Goal: Task Accomplishment & Management: Use online tool/utility

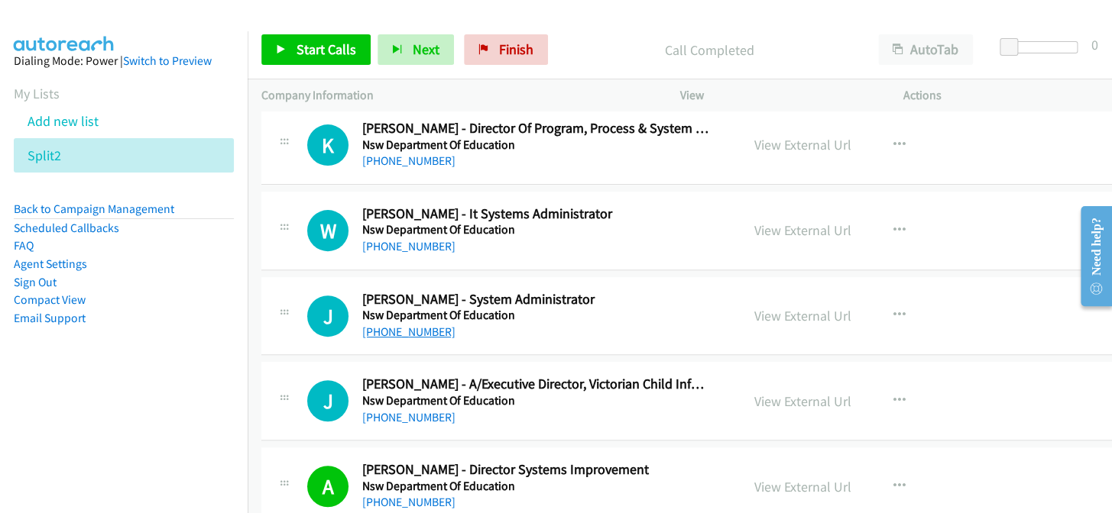
click at [407, 325] on link "+61 3 9404 9000" at bounding box center [408, 332] width 93 height 15
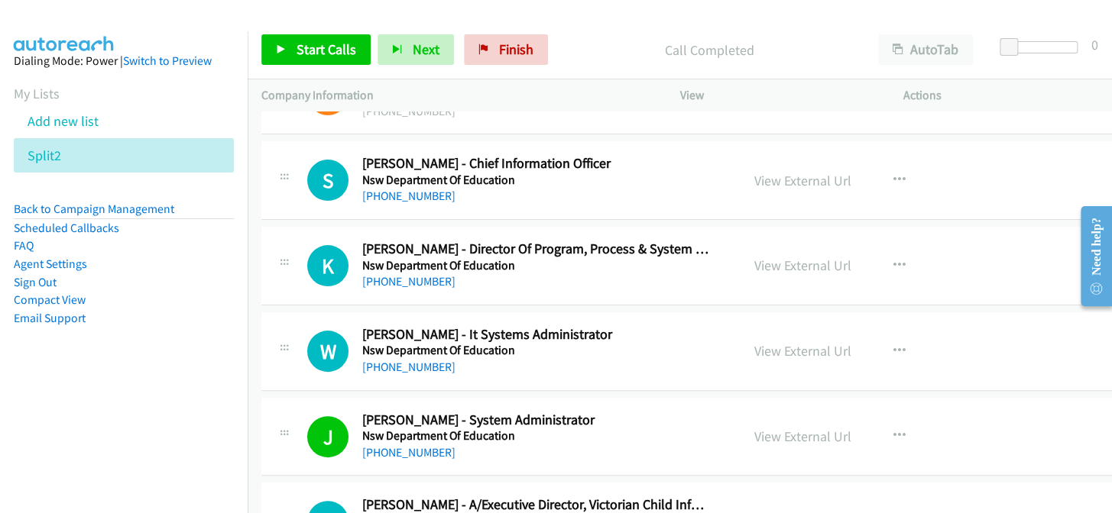
scroll to position [7388, 0]
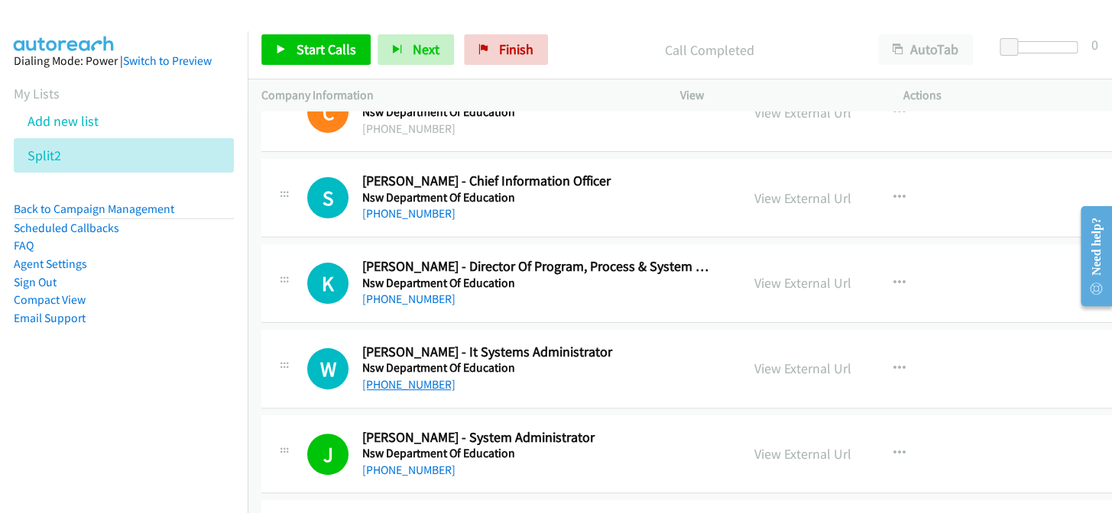
click at [404, 381] on link "+61 412 820 061" at bounding box center [408, 384] width 93 height 15
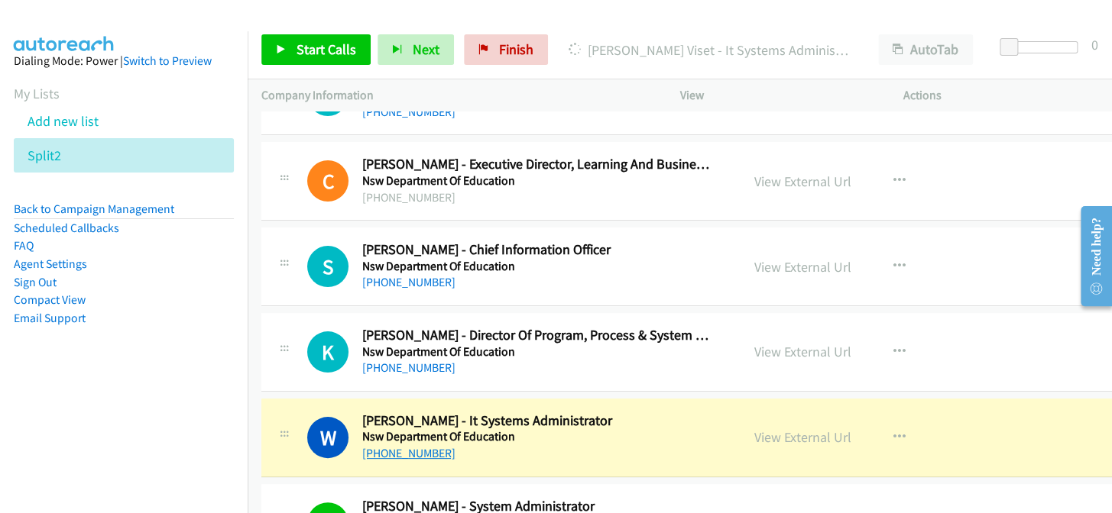
scroll to position [7318, 0]
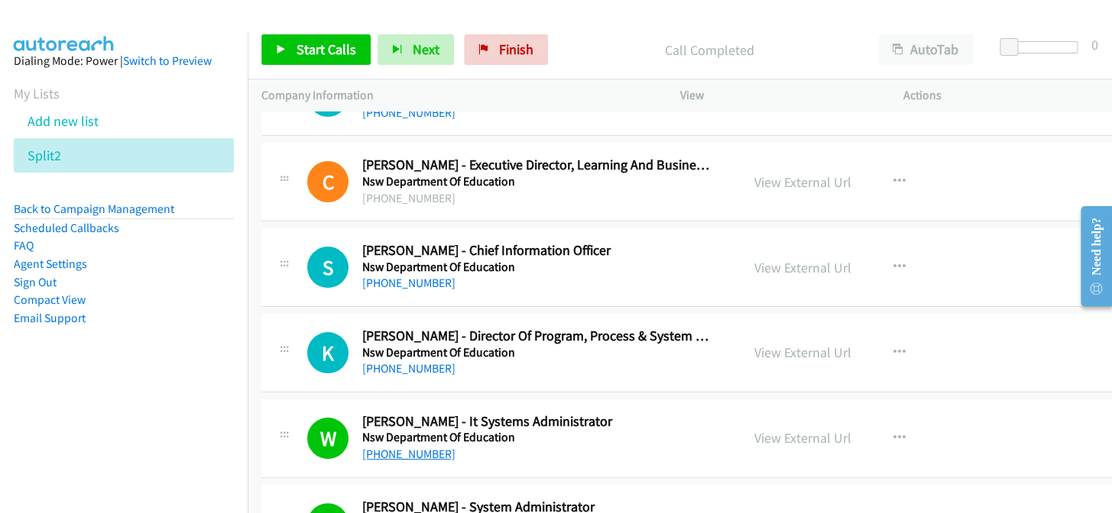
click at [401, 447] on link "+61 412 820 061" at bounding box center [408, 454] width 93 height 15
click at [393, 276] on link "+61 417 499 289" at bounding box center [408, 283] width 93 height 15
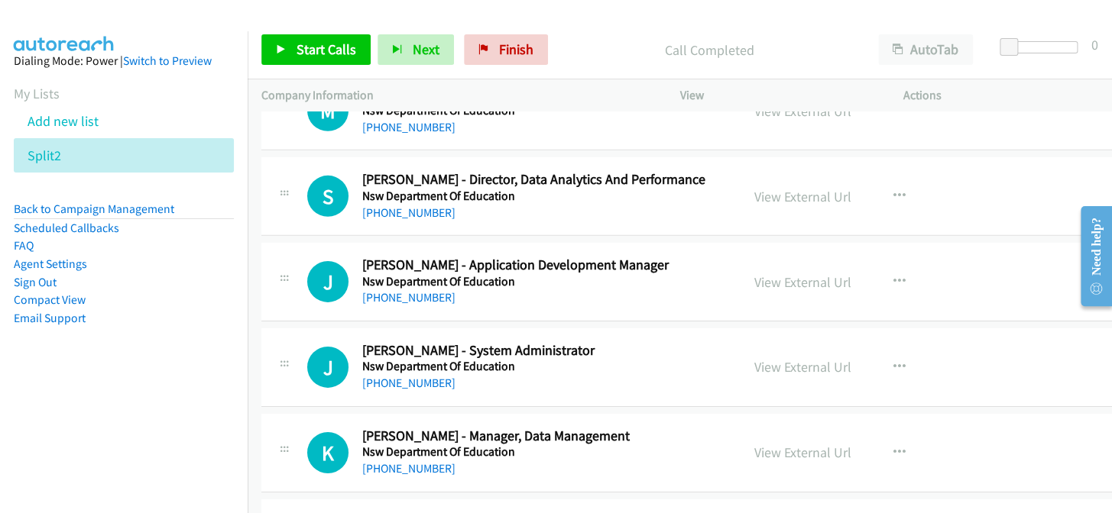
scroll to position [6901, 0]
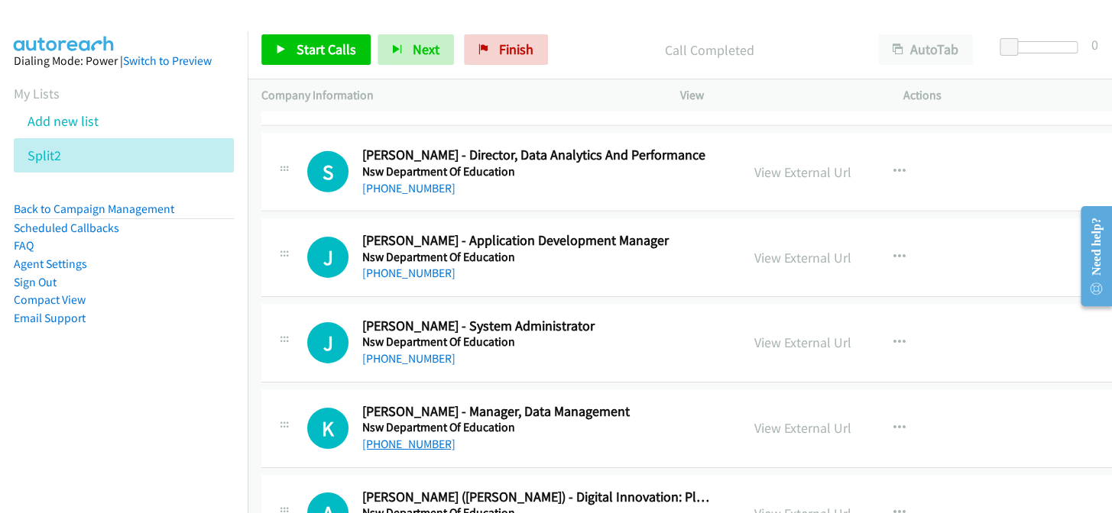
click at [422, 440] on link "+61 407 542 076" at bounding box center [408, 444] width 93 height 15
click at [392, 351] on link "+61 417 871 696" at bounding box center [408, 358] width 93 height 15
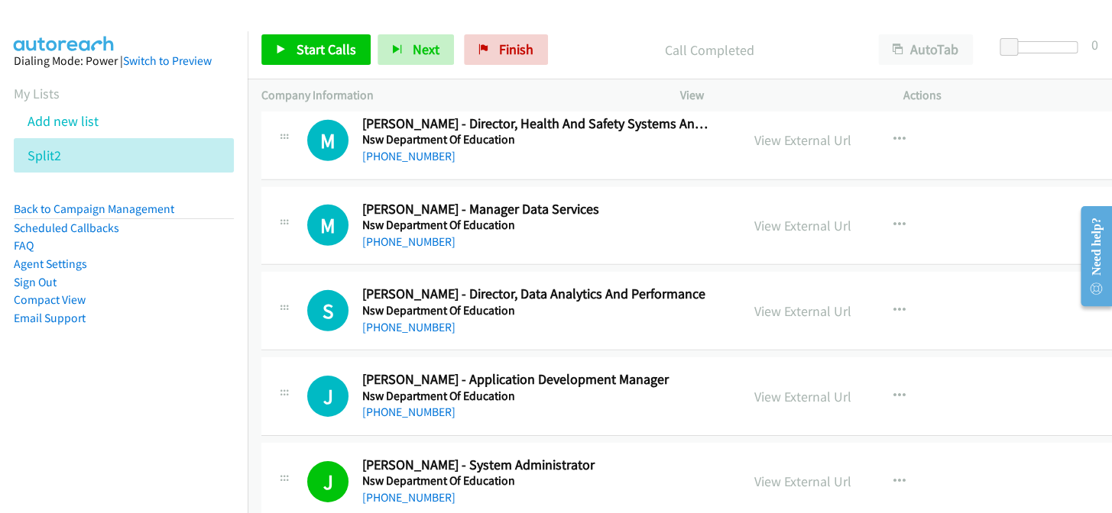
scroll to position [6693, 0]
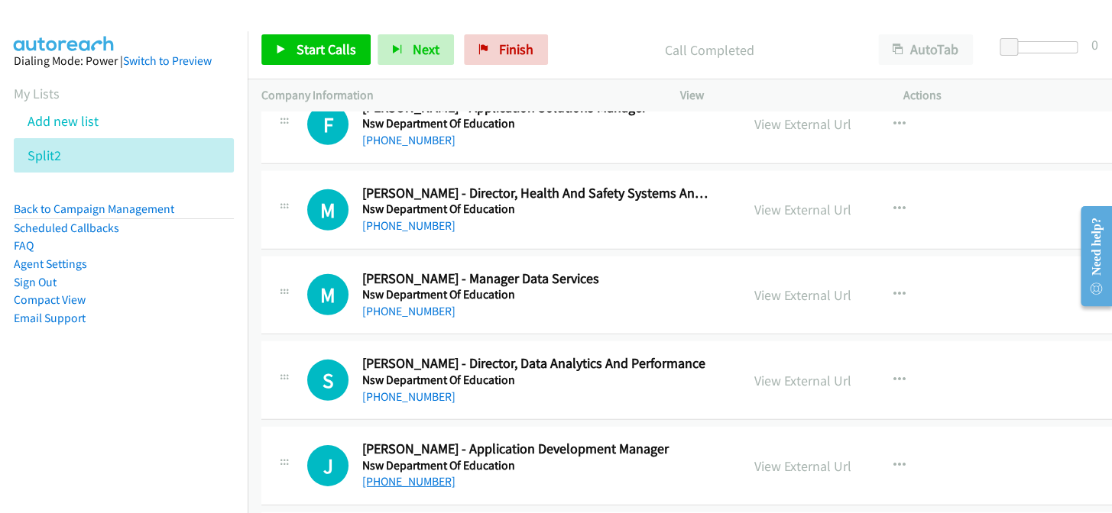
click at [394, 474] on link "+61 436 862 398" at bounding box center [408, 481] width 93 height 15
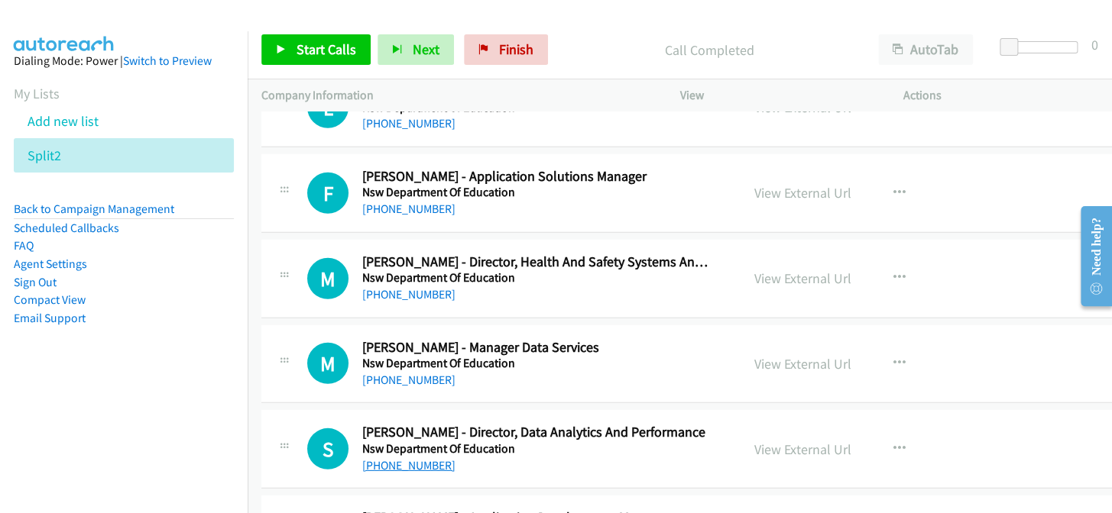
click at [405, 458] on link "+61 407 431 766" at bounding box center [408, 465] width 93 height 15
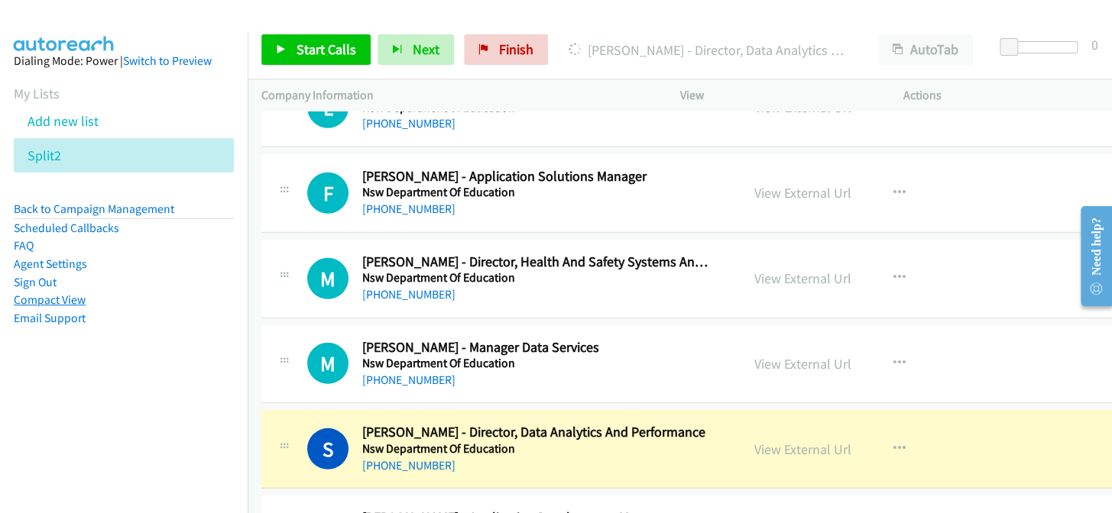
click at [73, 302] on link "Compact View" at bounding box center [50, 300] width 72 height 15
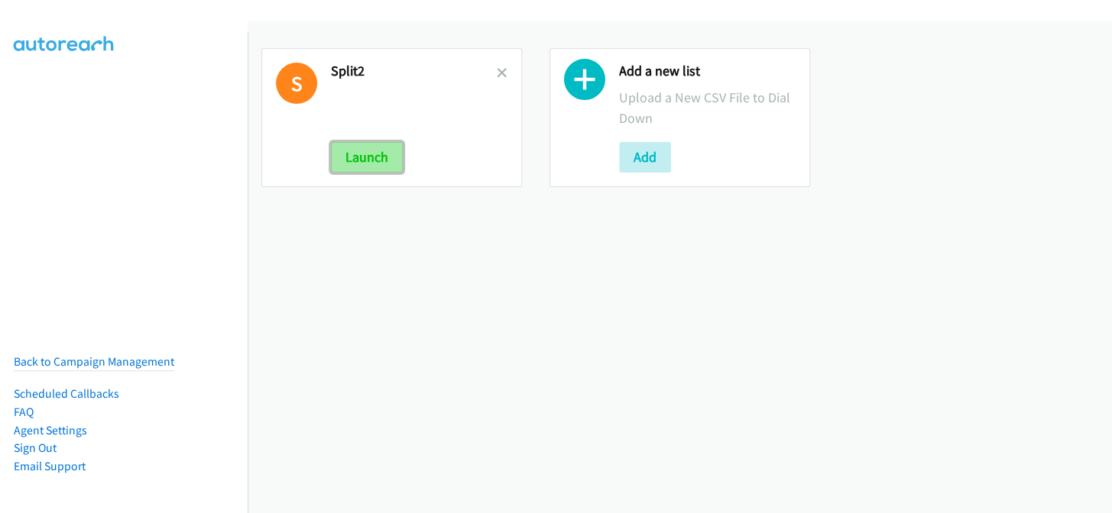
click at [378, 151] on button "Launch" at bounding box center [367, 157] width 72 height 31
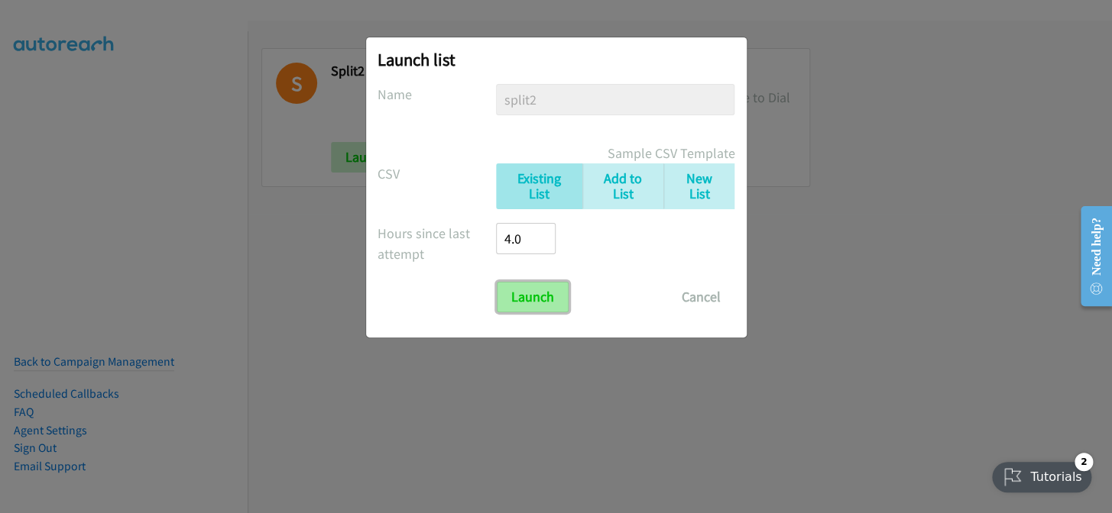
click at [533, 303] on input "Launch" at bounding box center [533, 297] width 72 height 31
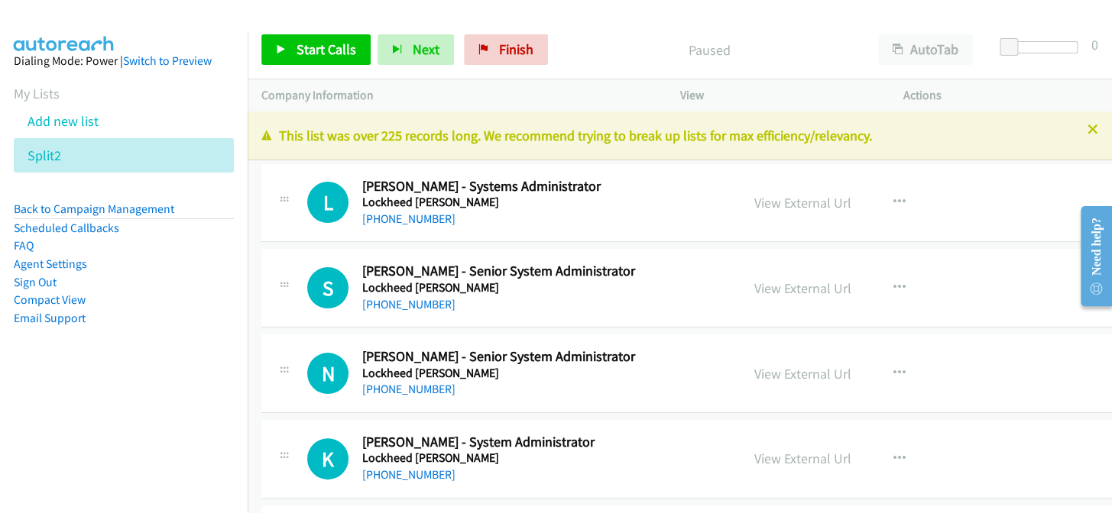
click at [1087, 130] on icon at bounding box center [1092, 130] width 11 height 11
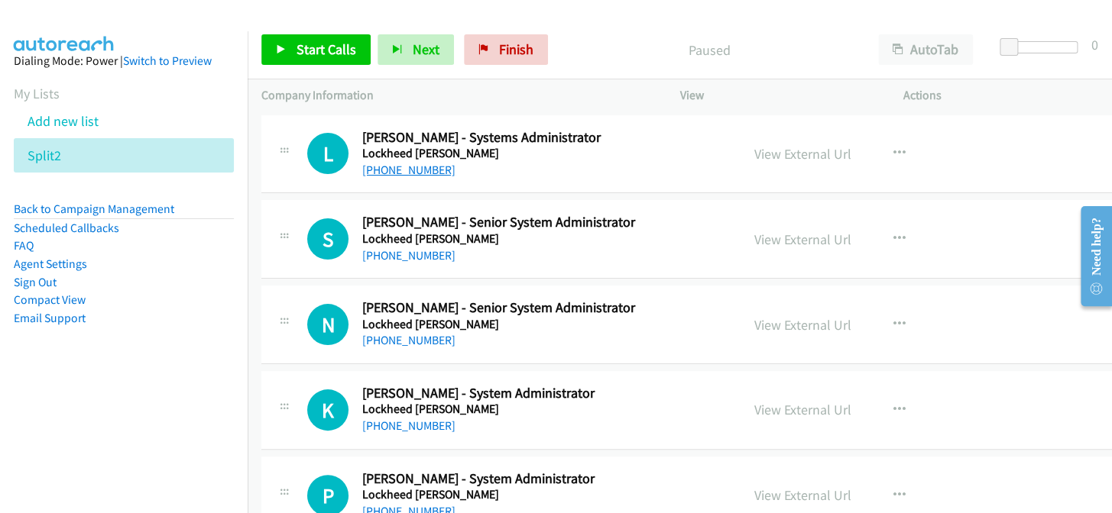
click at [426, 173] on link "+61 2 4077 8039" at bounding box center [408, 170] width 93 height 15
click at [397, 254] on link "+61 2 4077 7906" at bounding box center [408, 255] width 93 height 15
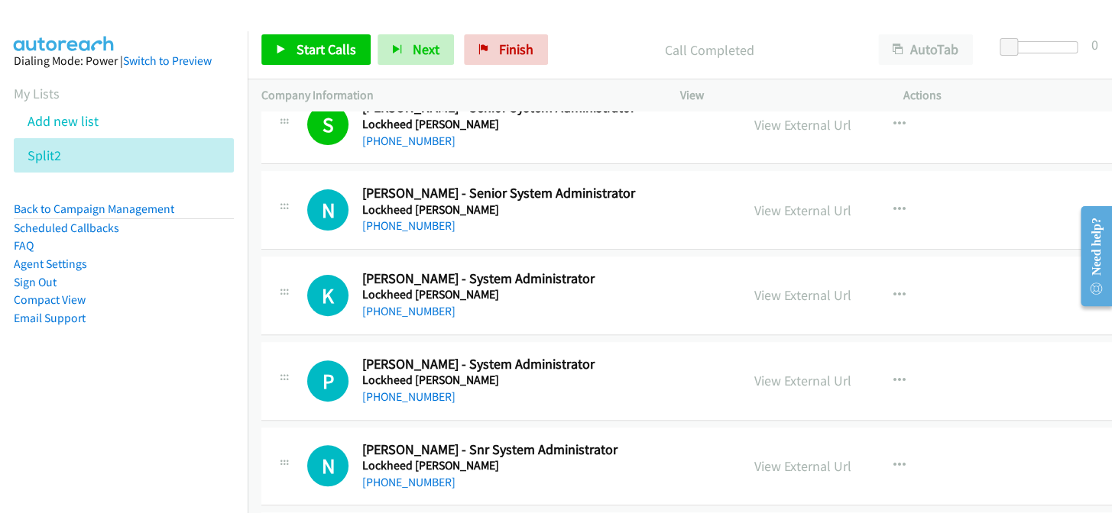
scroll to position [138, 0]
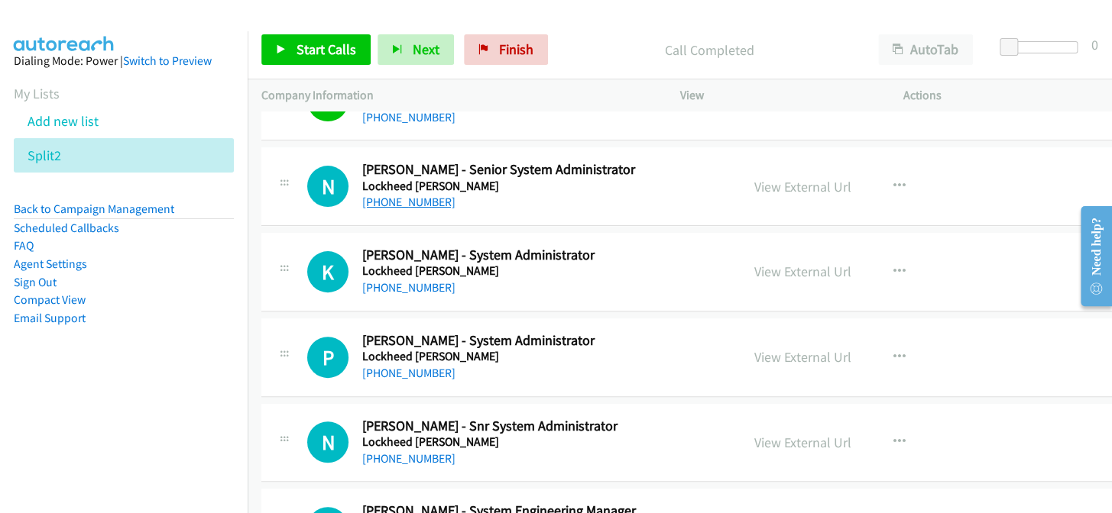
click at [408, 200] on link "+61 427 354 081" at bounding box center [408, 202] width 93 height 15
click at [429, 284] on link "+61 458 904 646" at bounding box center [408, 287] width 93 height 15
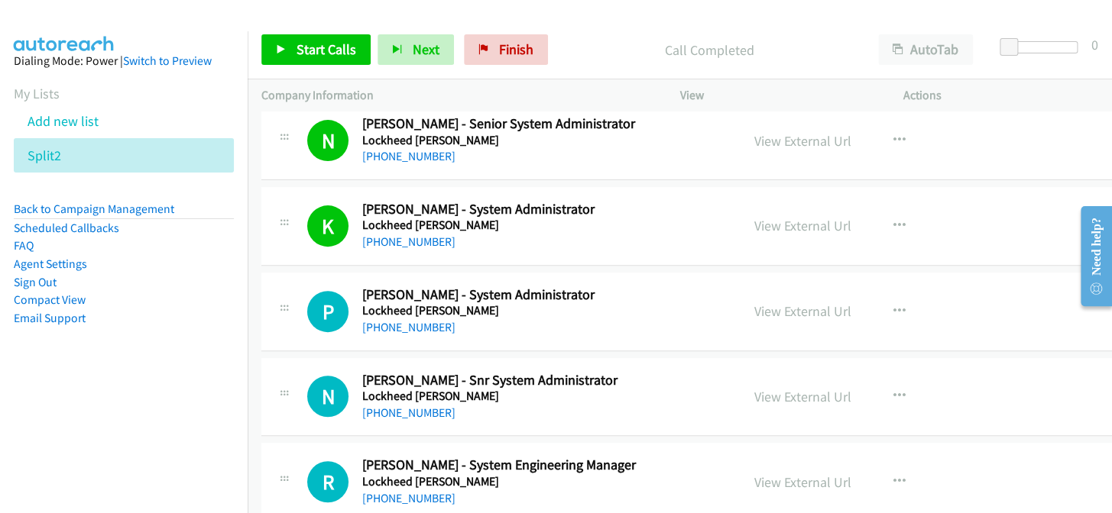
scroll to position [208, 0]
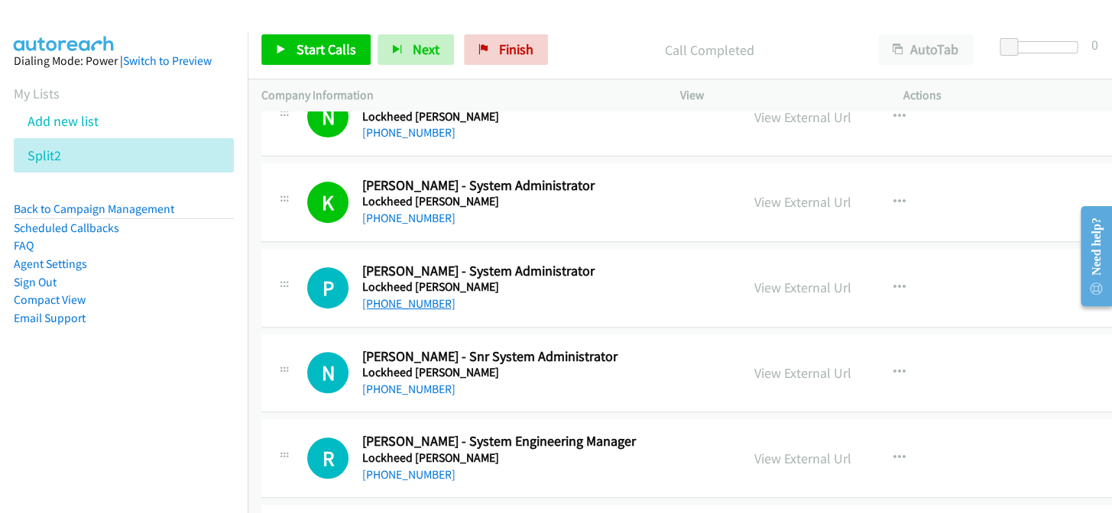
click at [421, 306] on link "+61 2 6204 1488" at bounding box center [408, 303] width 93 height 15
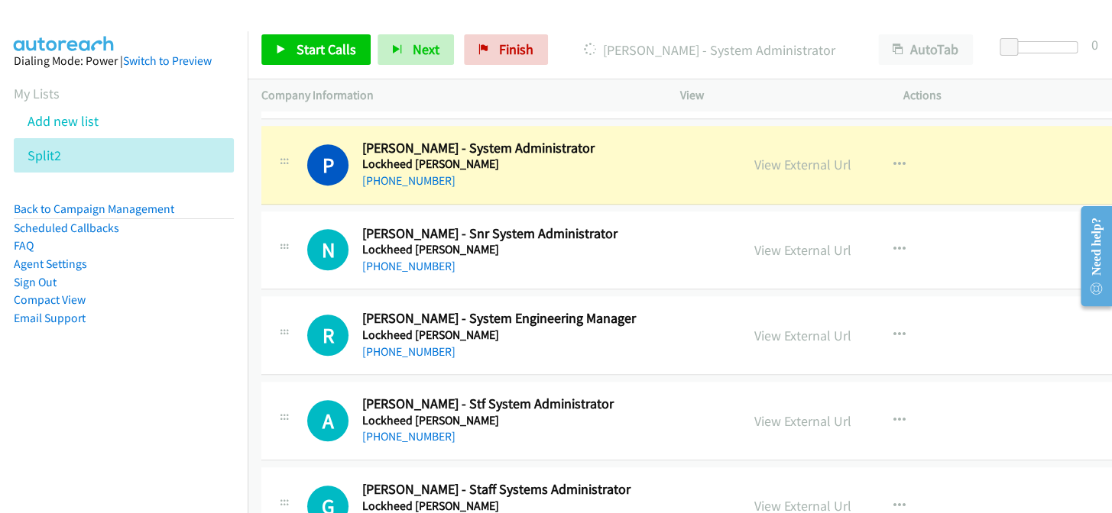
scroll to position [347, 0]
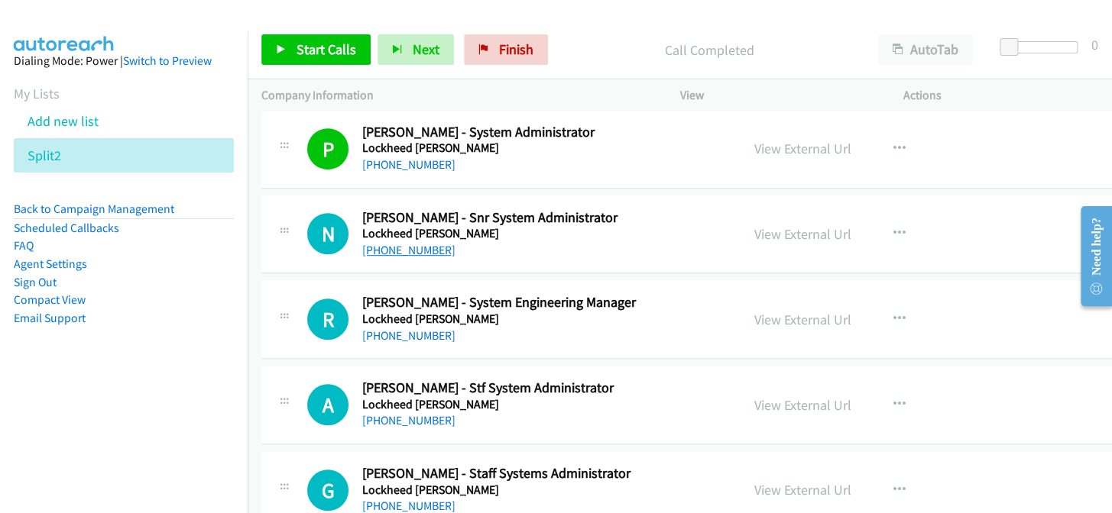
click at [410, 248] on link "+61 400 007 288" at bounding box center [408, 250] width 93 height 15
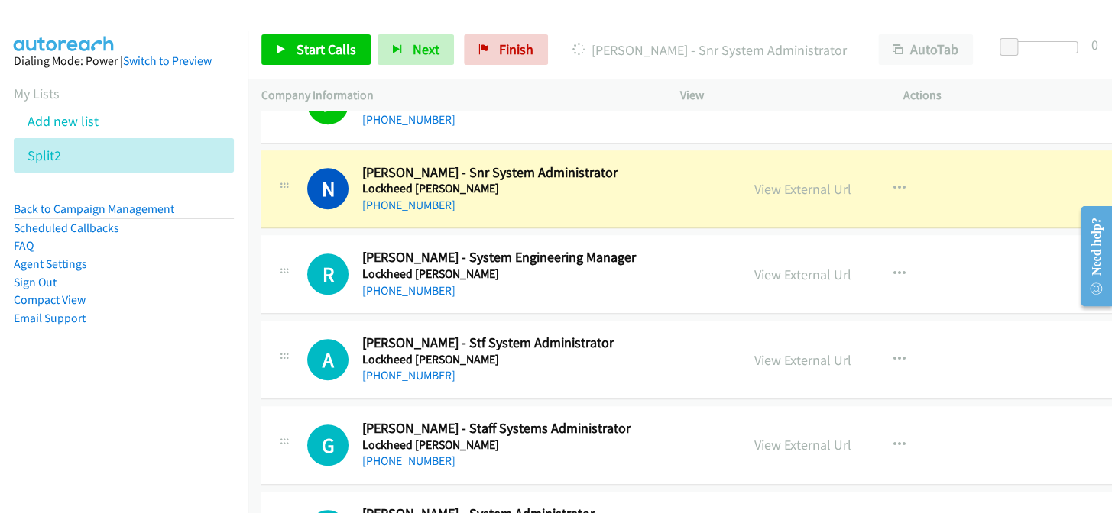
scroll to position [416, 0]
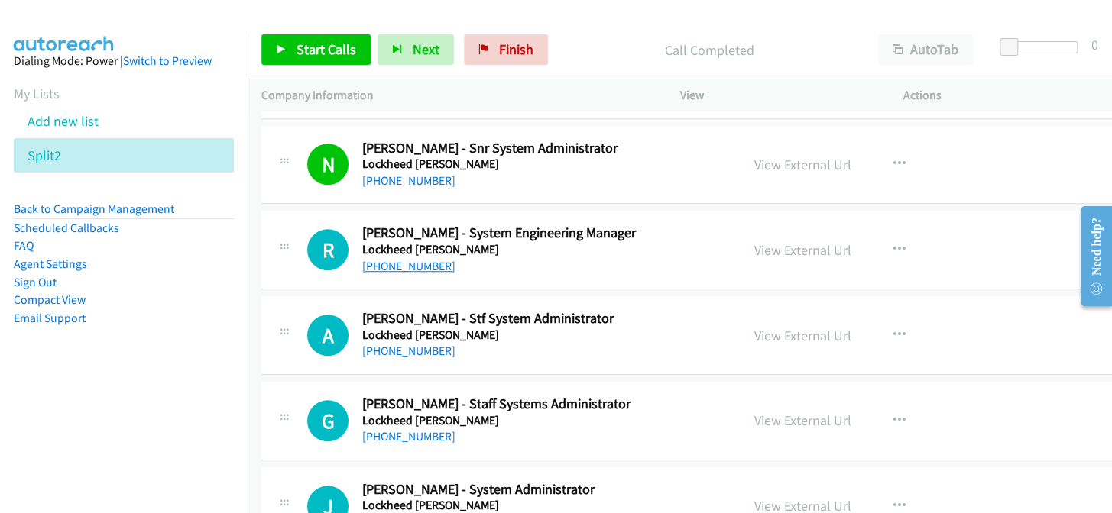
click at [413, 261] on link "+61 8 8348 7906" at bounding box center [408, 266] width 93 height 15
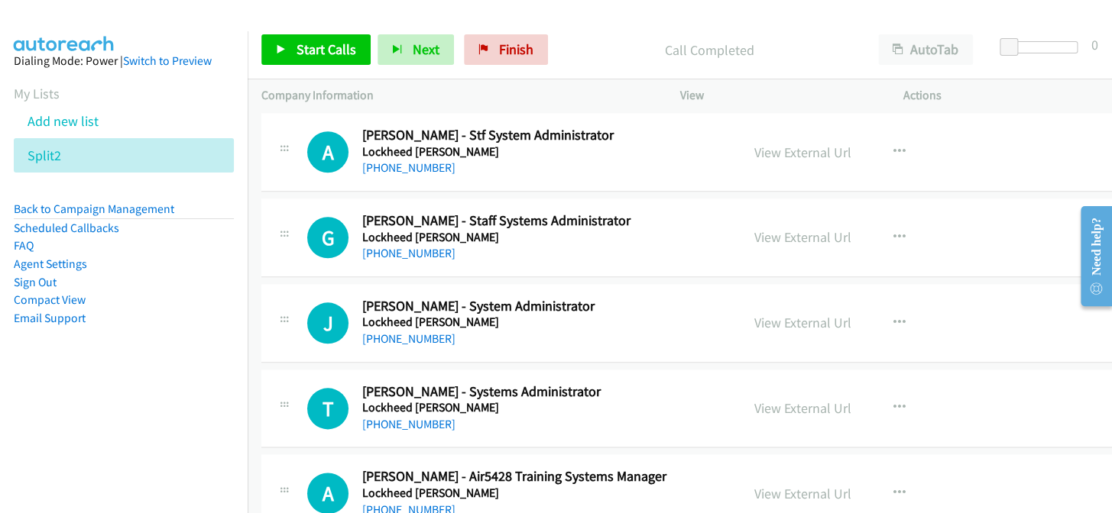
scroll to position [625, 0]
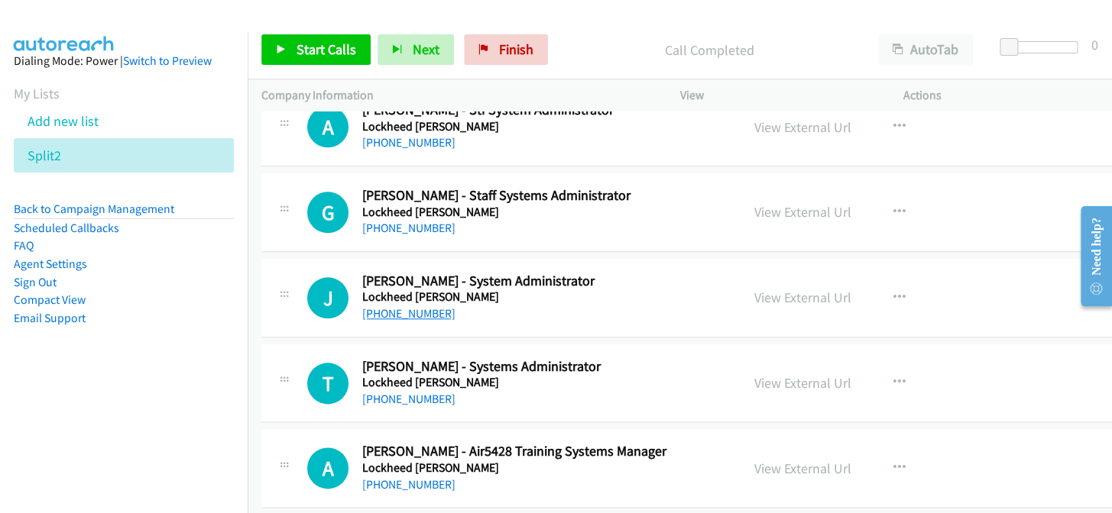
click at [395, 319] on link "+61 447 547 556" at bounding box center [408, 313] width 93 height 15
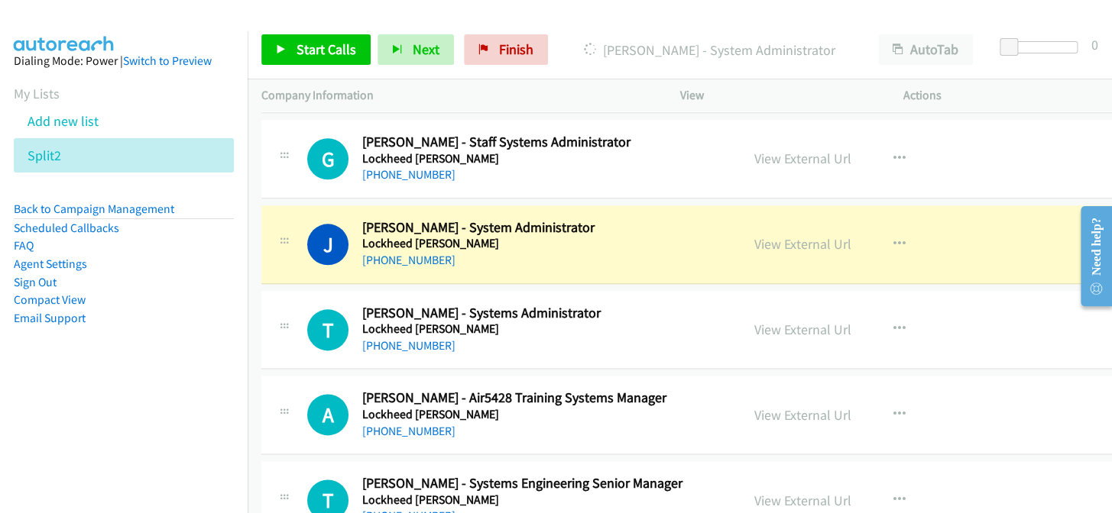
scroll to position [694, 0]
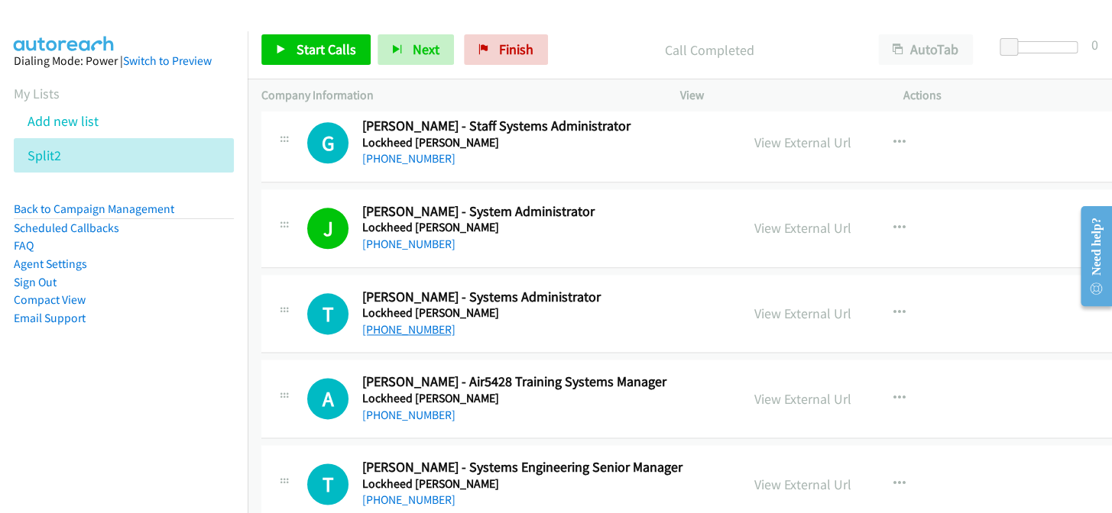
click at [397, 330] on link "+61 427 145 759" at bounding box center [408, 329] width 93 height 15
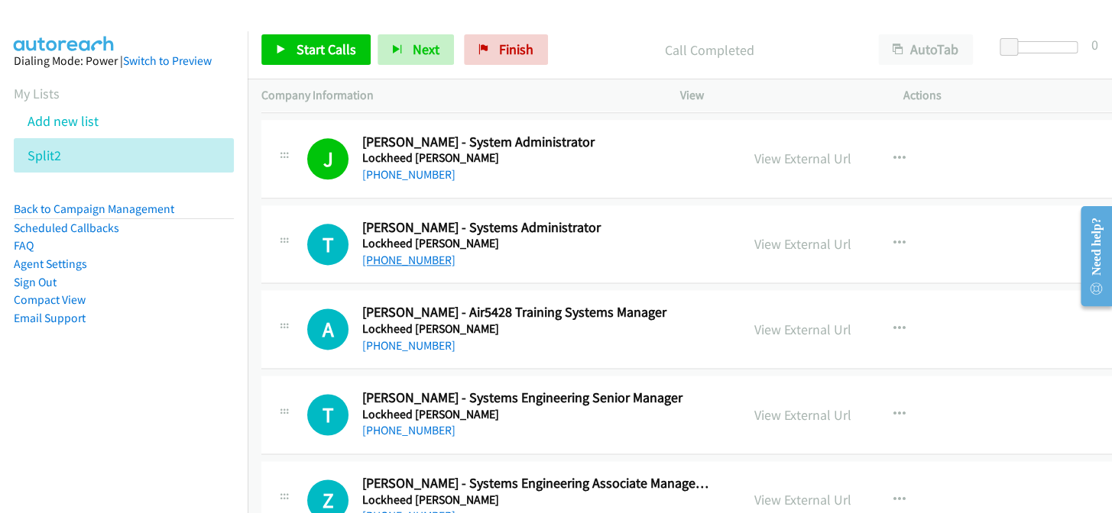
click at [405, 261] on link "+61 427 145 759" at bounding box center [408, 260] width 93 height 15
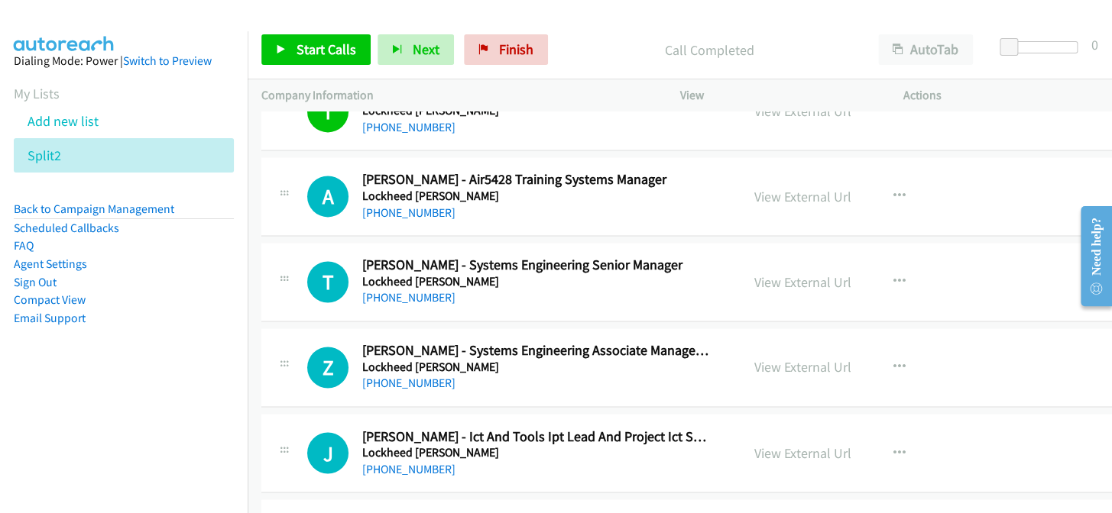
scroll to position [902, 0]
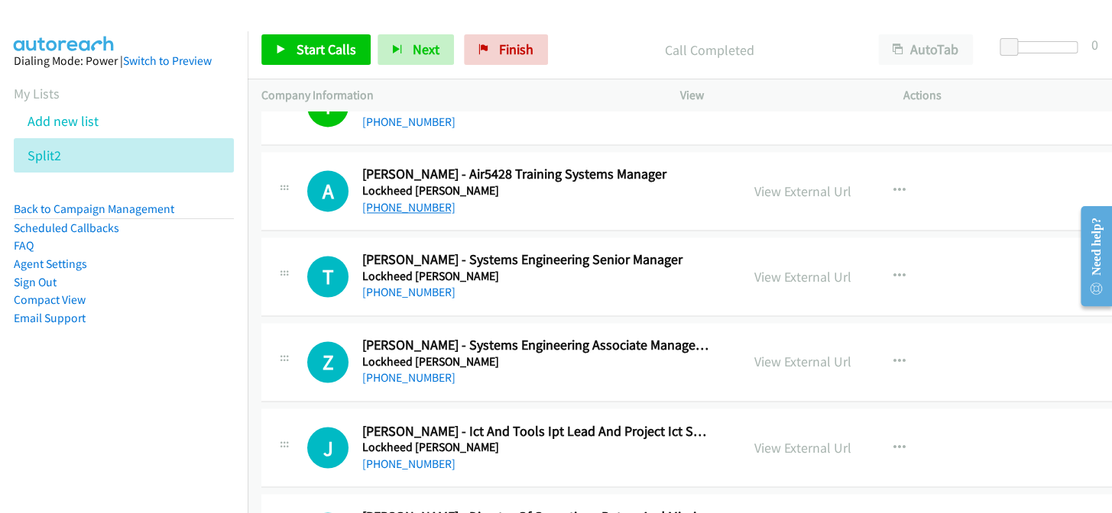
click at [393, 206] on link "+61 417 961 621" at bounding box center [408, 207] width 93 height 15
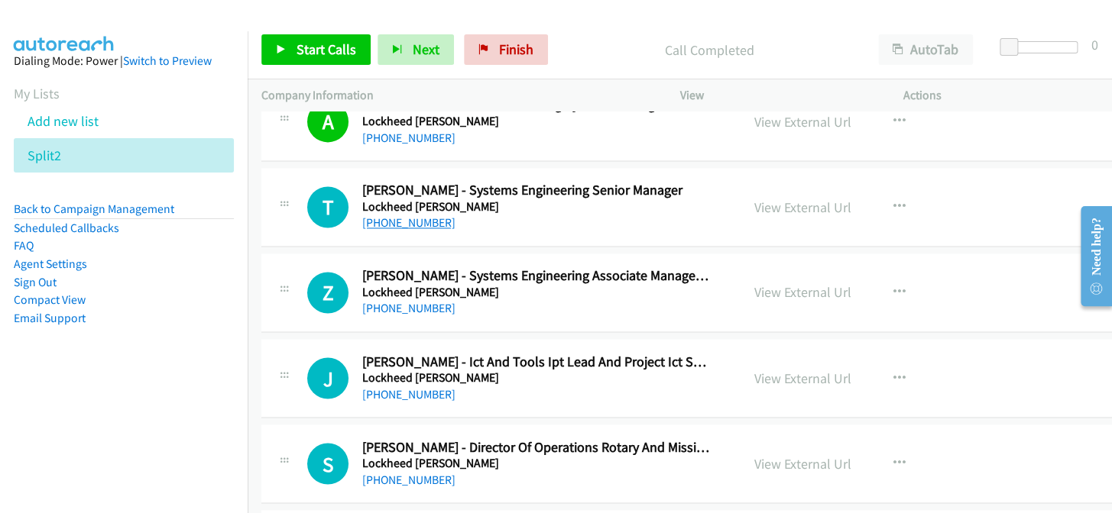
click at [403, 219] on link "+61 412 197 911" at bounding box center [408, 222] width 93 height 15
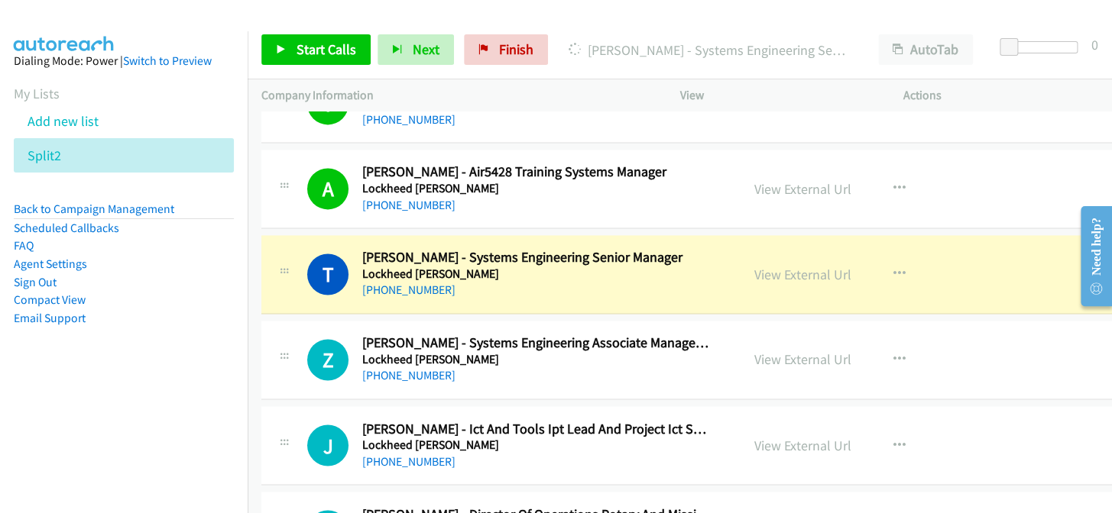
scroll to position [833, 0]
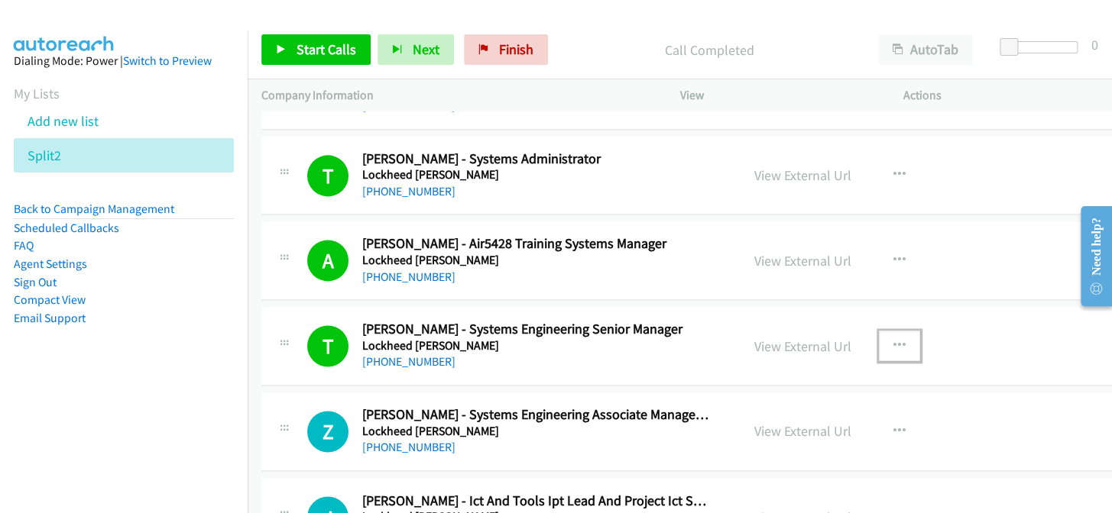
click at [898, 344] on icon "button" at bounding box center [899, 346] width 12 height 12
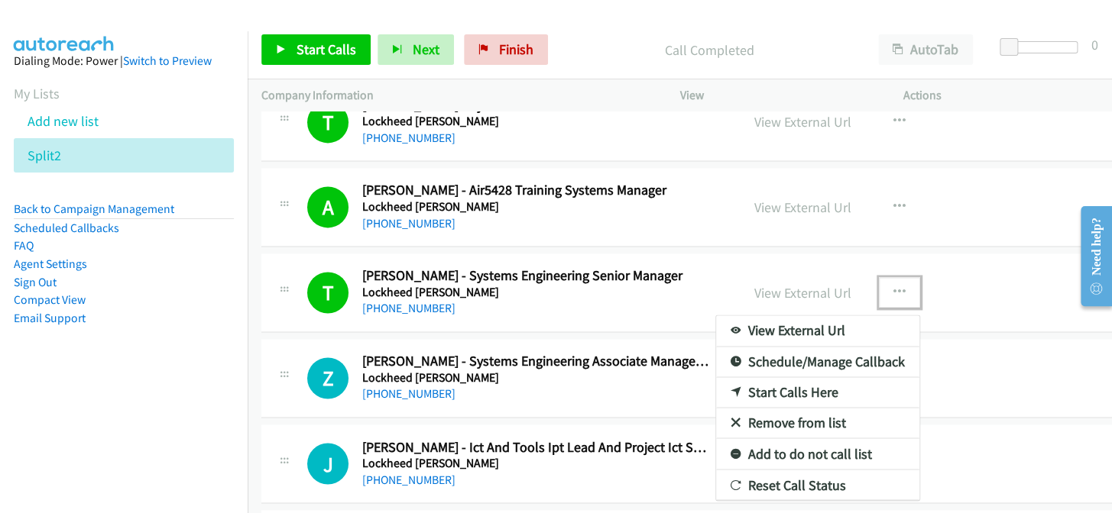
scroll to position [972, 0]
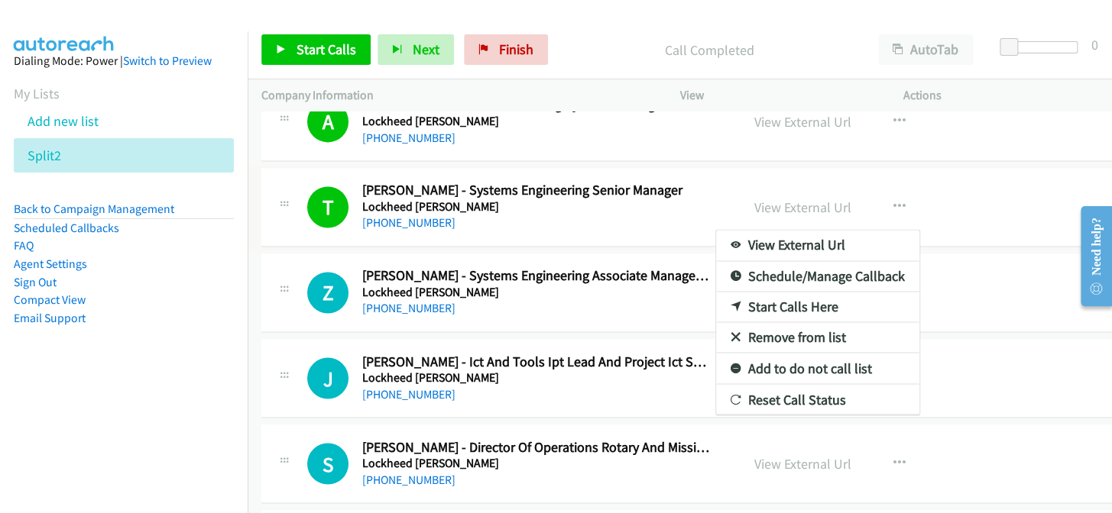
click at [816, 360] on link "Add to do not call list" at bounding box center [817, 368] width 203 height 31
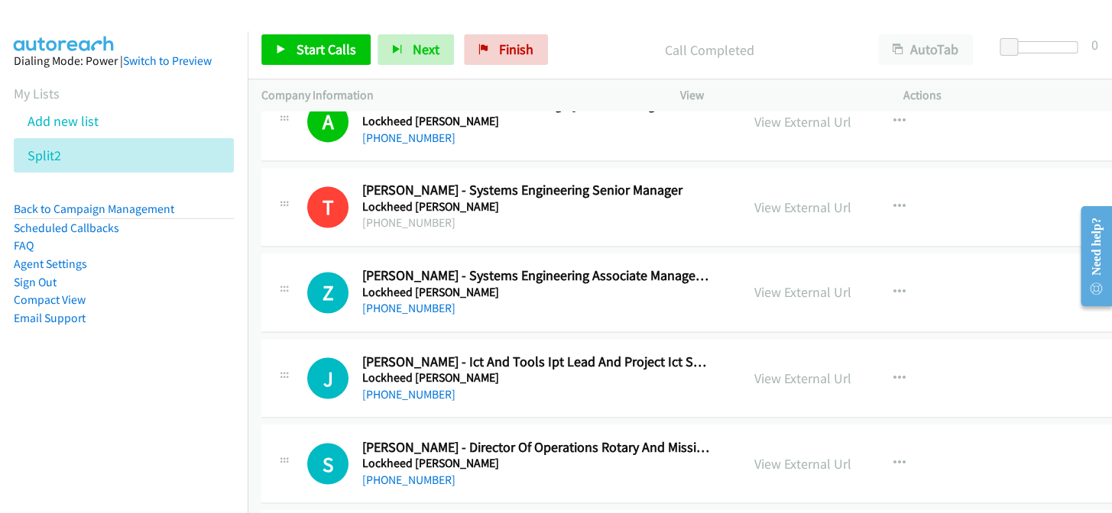
scroll to position [1041, 0]
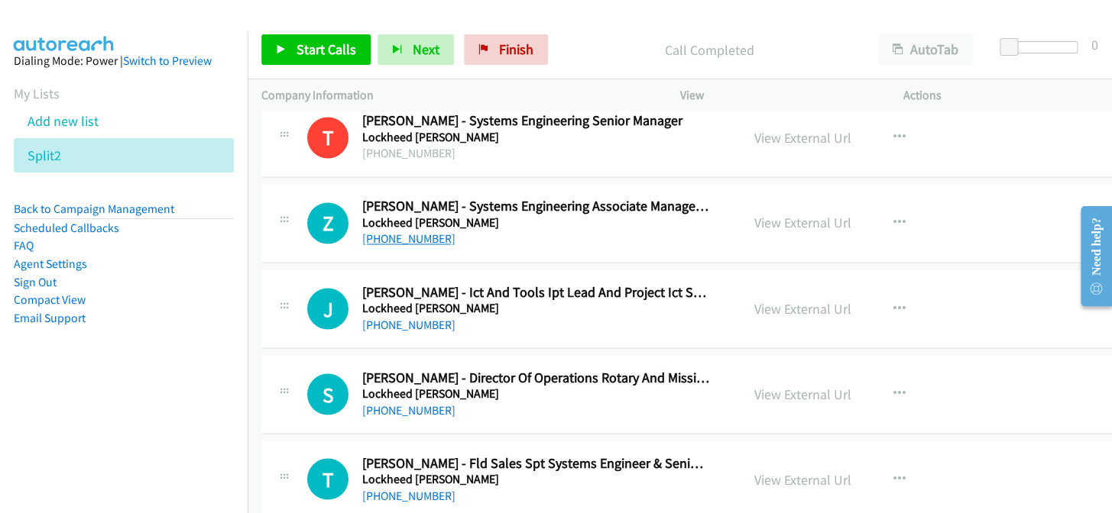
click at [426, 237] on link "+61 421 575 096" at bounding box center [408, 238] width 93 height 15
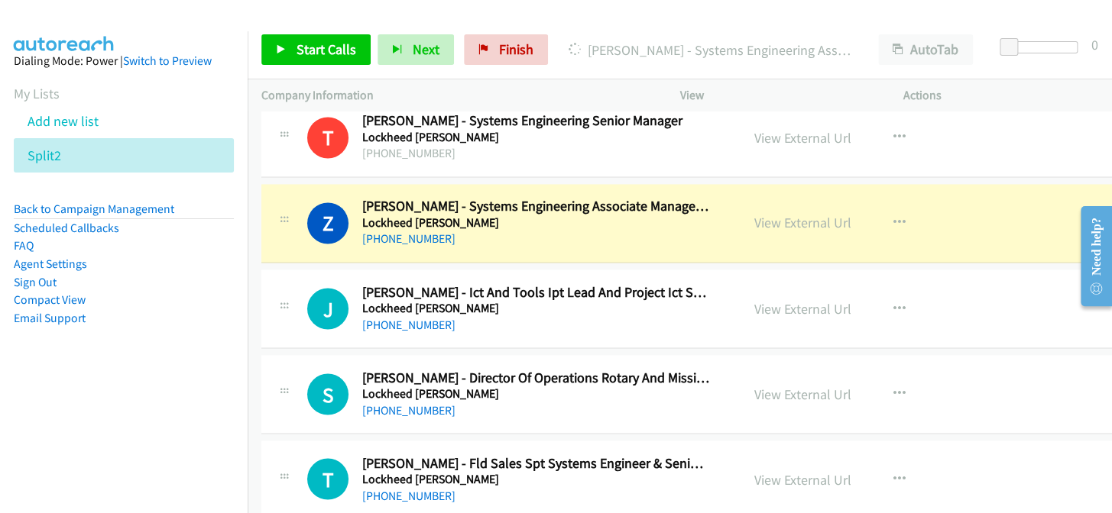
scroll to position [972, 0]
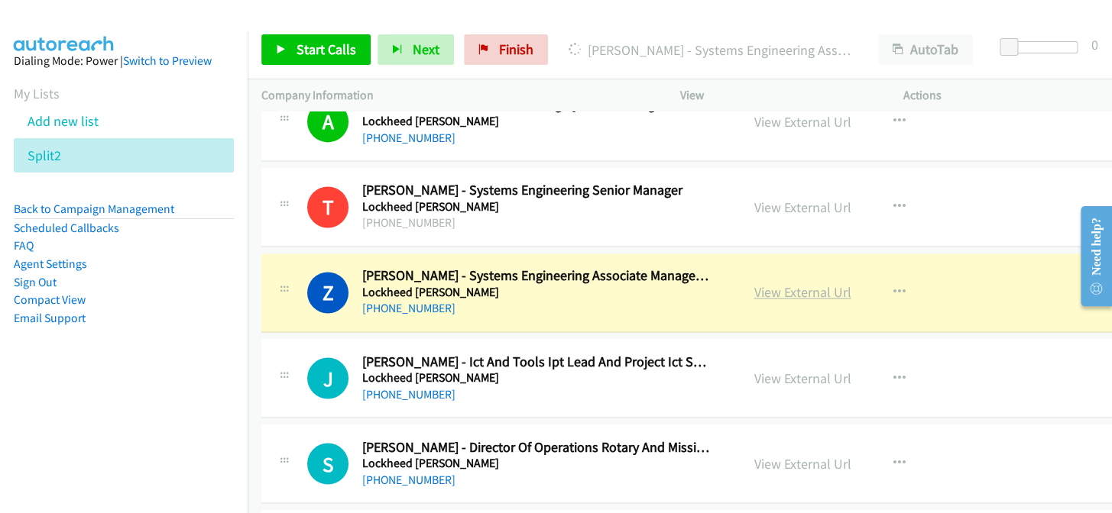
click at [805, 290] on link "View External Url" at bounding box center [802, 292] width 97 height 18
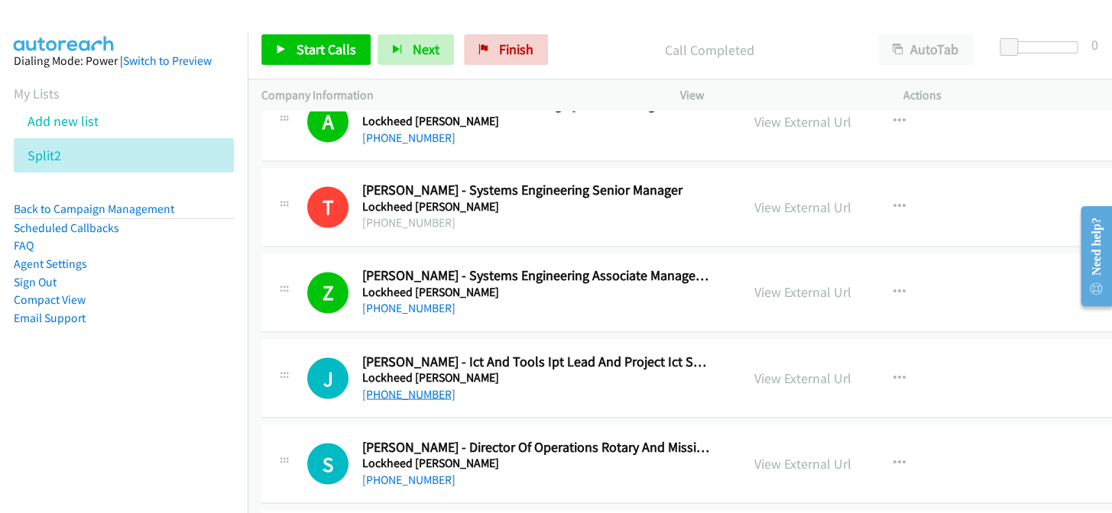
click at [428, 395] on link "+61 427 013 377" at bounding box center [408, 394] width 93 height 15
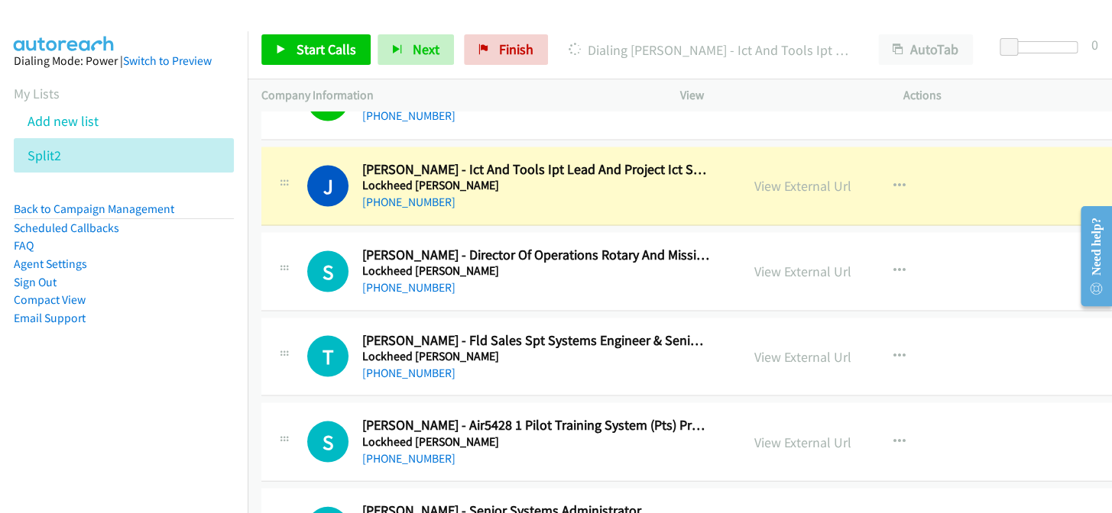
scroll to position [1180, 0]
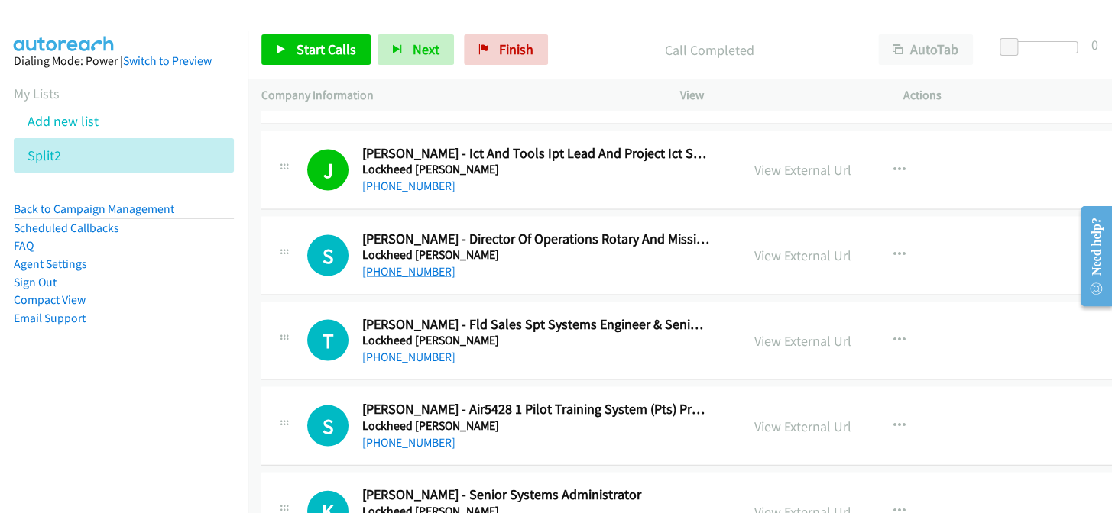
click at [406, 269] on link "[PHONE_NUMBER]" at bounding box center [408, 271] width 93 height 15
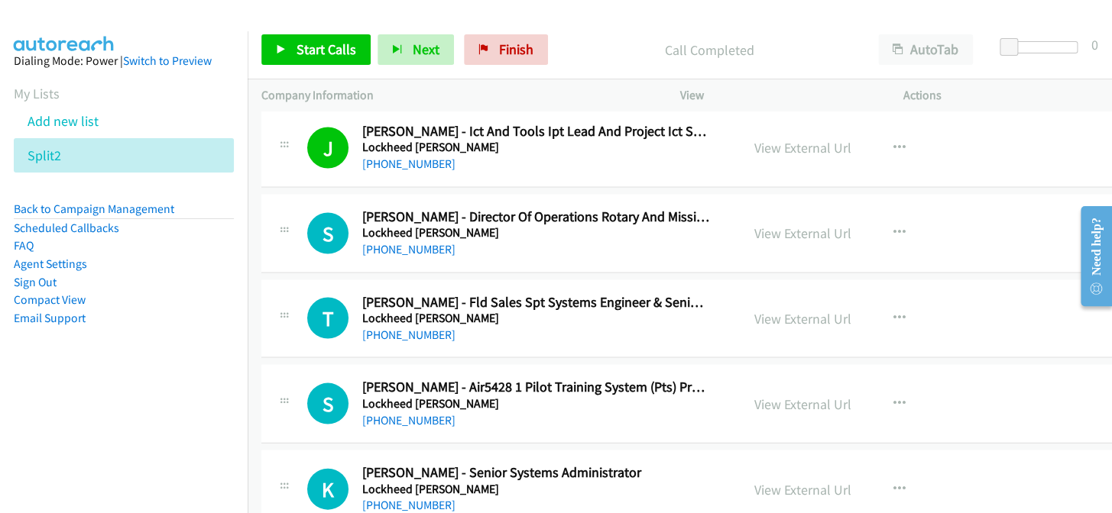
scroll to position [1250, 0]
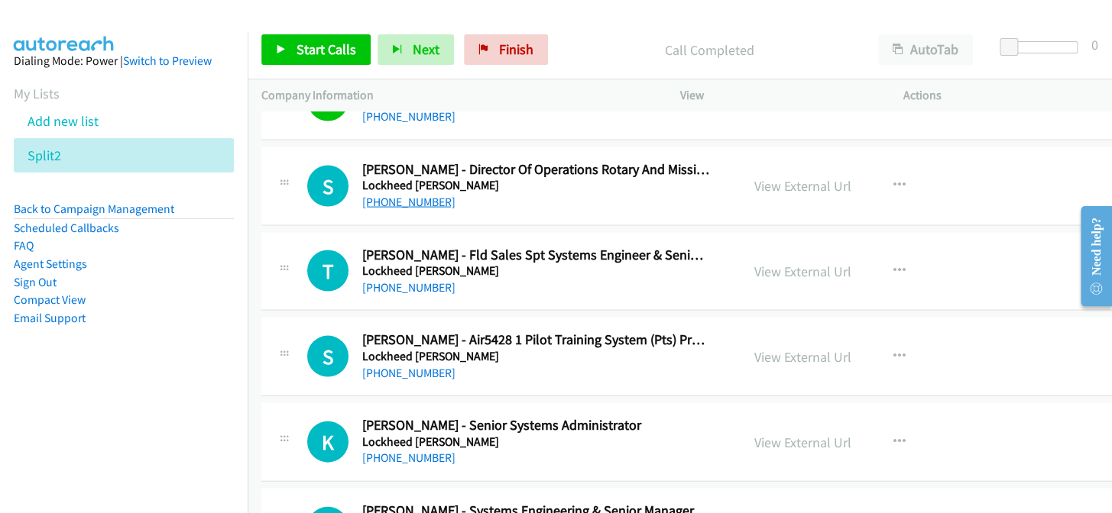
click at [413, 200] on link "[PHONE_NUMBER]" at bounding box center [408, 201] width 93 height 15
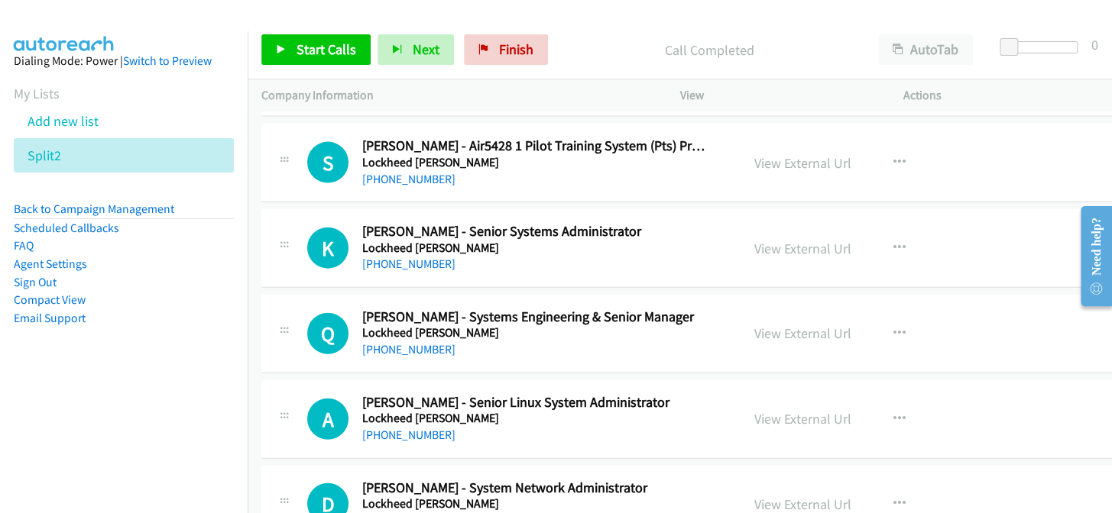
scroll to position [1528, 0]
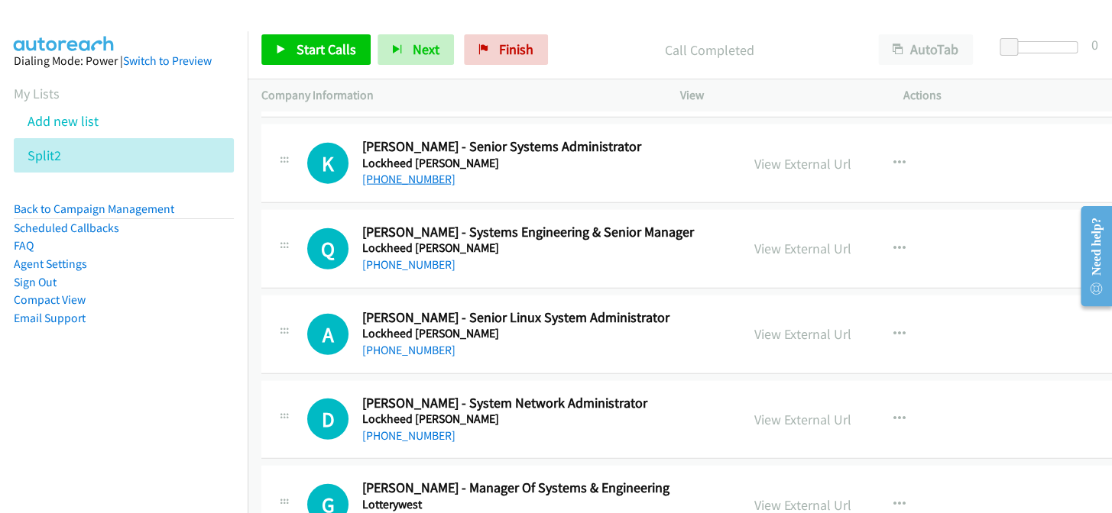
click at [382, 175] on link "+61 402 035 852" at bounding box center [408, 179] width 93 height 15
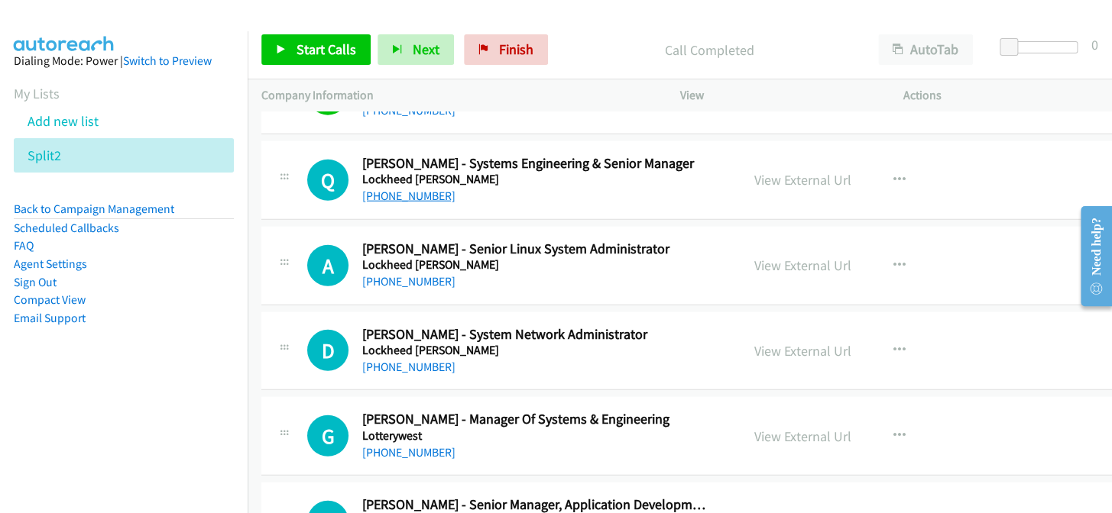
click at [393, 197] on link "+61 436 811 997" at bounding box center [408, 196] width 93 height 15
click at [397, 192] on link "+61 436 811 997" at bounding box center [408, 196] width 93 height 15
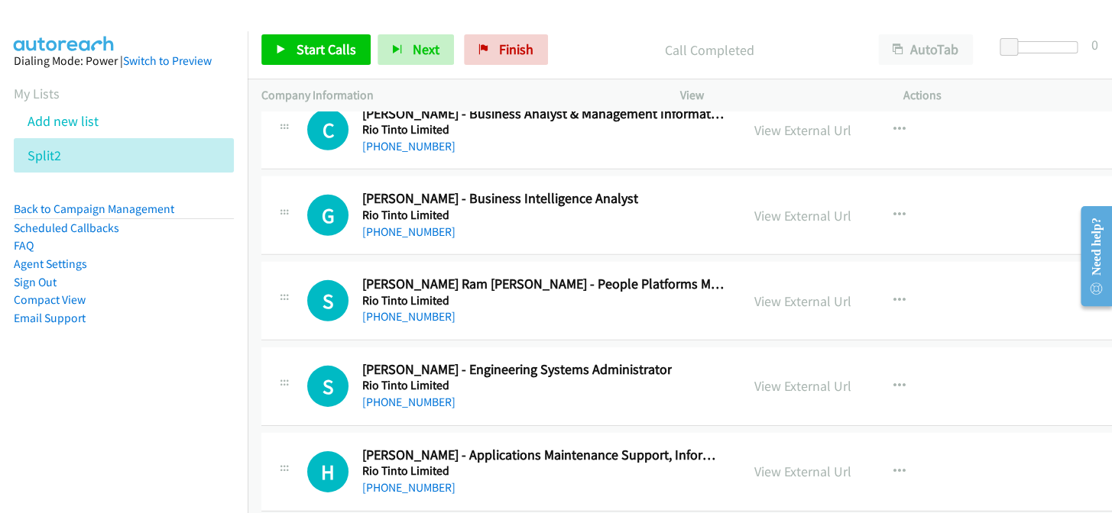
scroll to position [28795, 0]
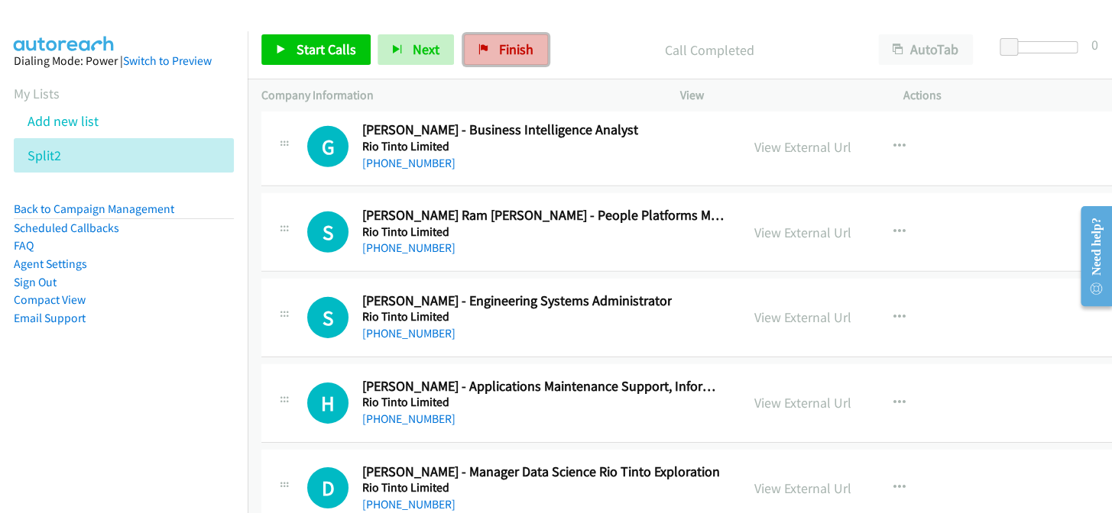
click at [481, 47] on icon at bounding box center [483, 50] width 11 height 11
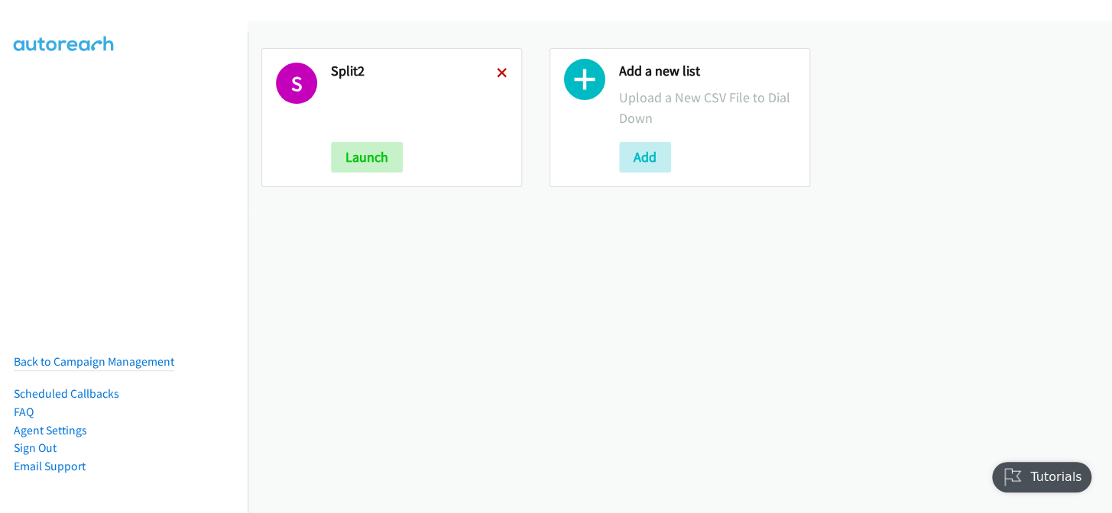
click at [497, 69] on icon at bounding box center [502, 74] width 11 height 11
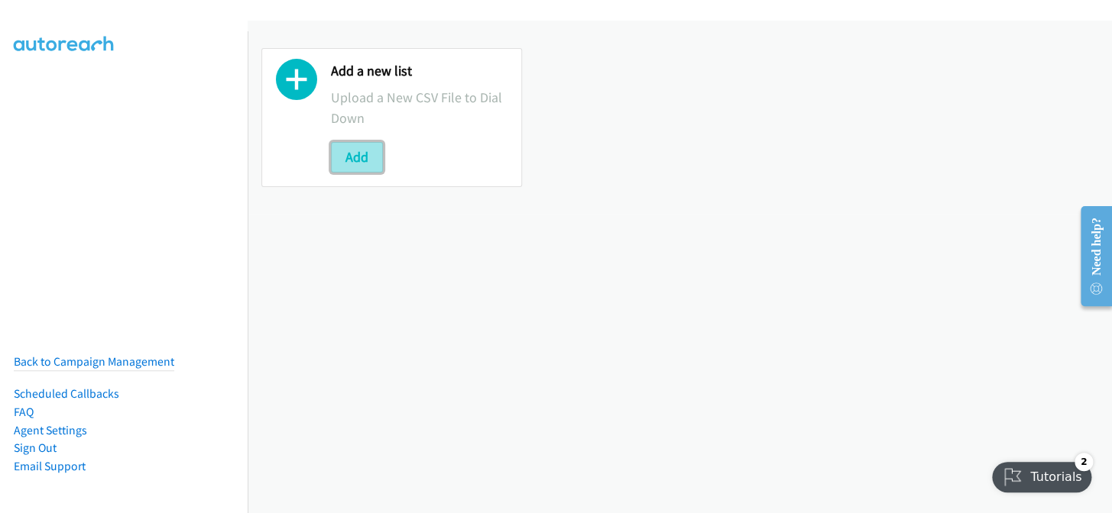
click at [358, 147] on button "Add" at bounding box center [357, 157] width 52 height 31
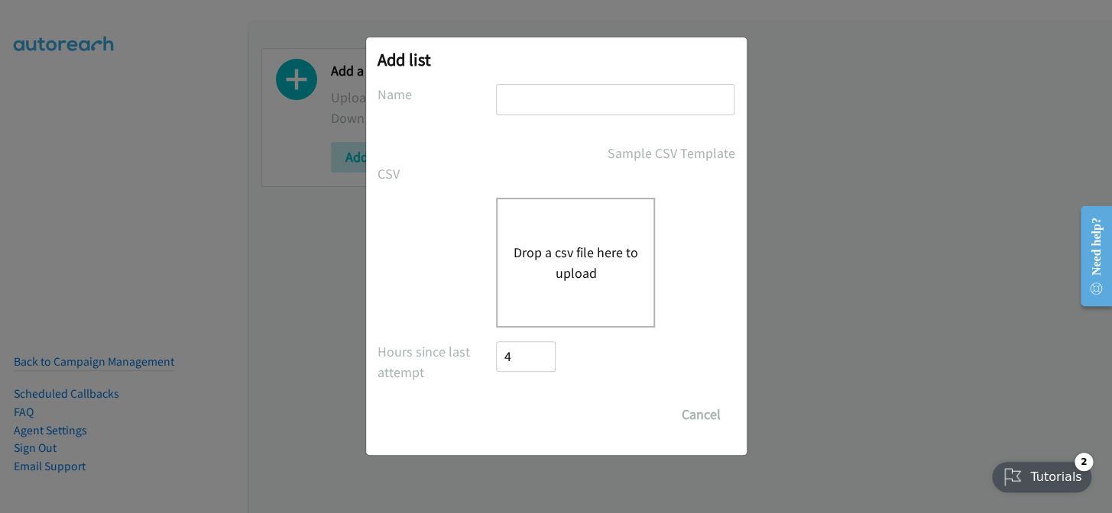
click at [533, 102] on input "text" at bounding box center [615, 99] width 238 height 31
type input "split7"
drag, startPoint x: 538, startPoint y: 323, endPoint x: 545, endPoint y: 289, distance: 35.1
click at [539, 323] on div "Drop a csv file here to upload" at bounding box center [575, 263] width 159 height 130
drag, startPoint x: 291, startPoint y: 347, endPoint x: 287, endPoint y: 354, distance: 8.9
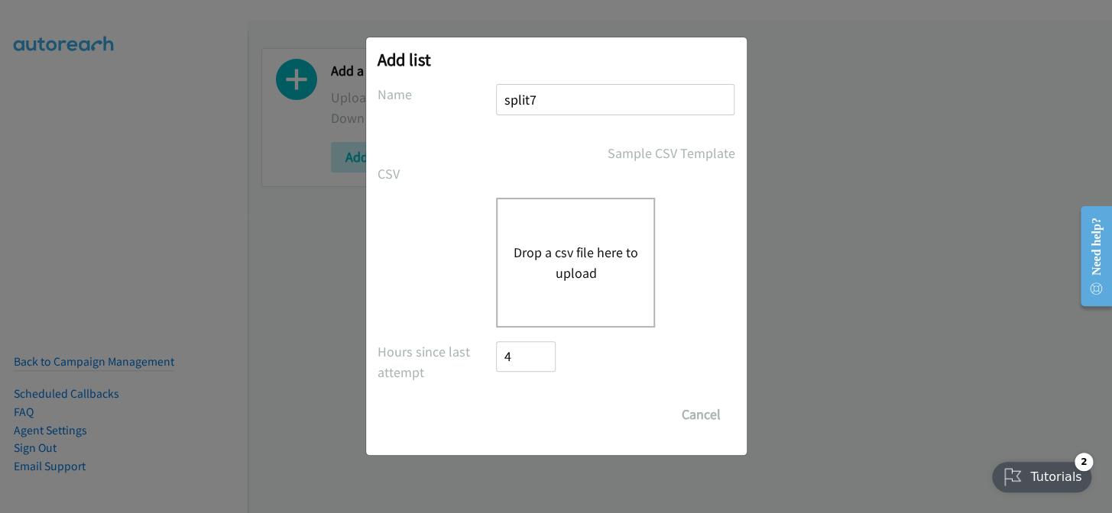
click at [291, 347] on div "Add list No phone fields were returned for that Report or List View Please uplo…" at bounding box center [556, 264] width 1112 height 500
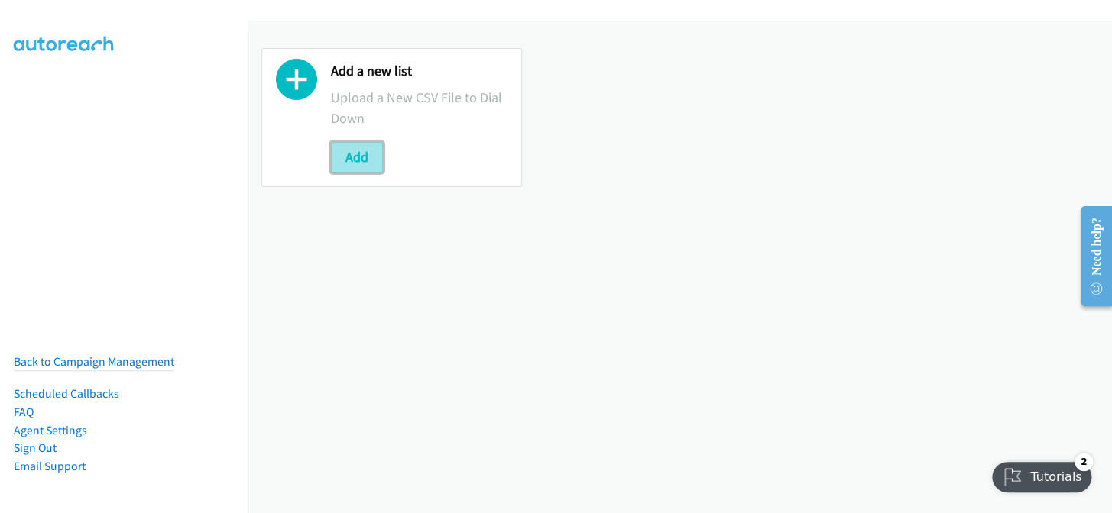
click at [352, 149] on button "Add" at bounding box center [357, 157] width 52 height 31
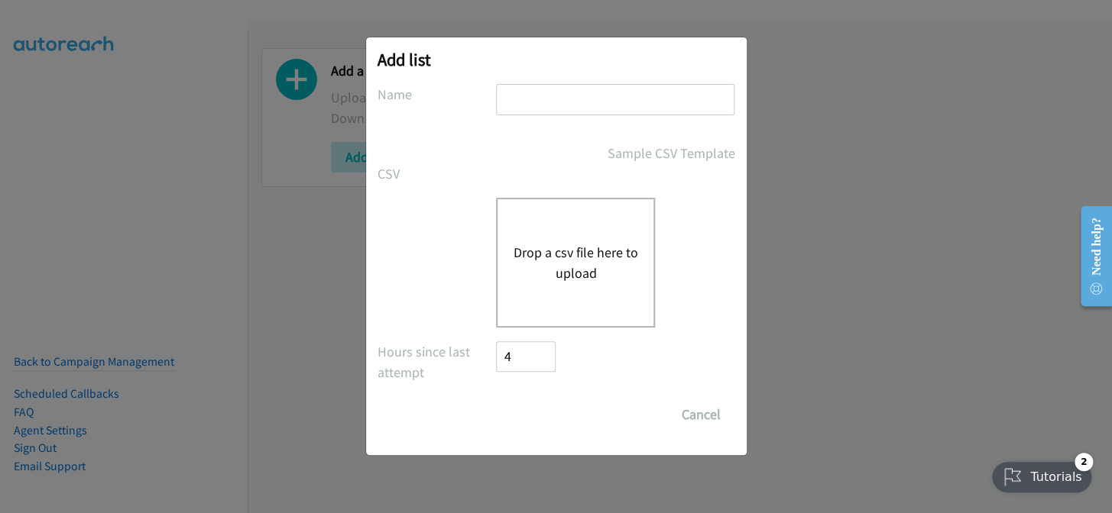
click at [577, 101] on input "text" at bounding box center [615, 99] width 238 height 31
type input "split7"
click at [534, 255] on button "Drop a csv file here to upload" at bounding box center [575, 262] width 125 height 41
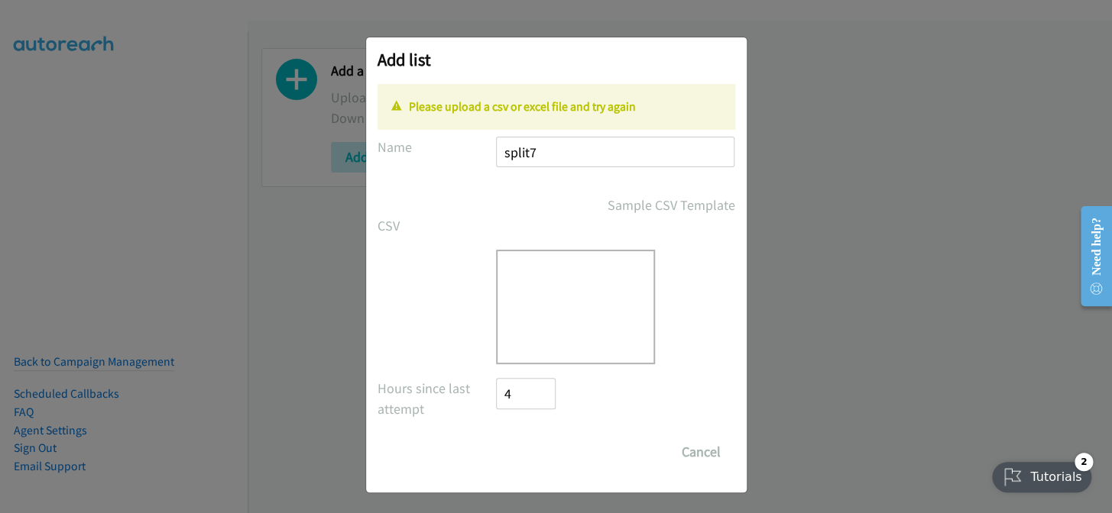
click at [527, 367] on form "No phone fields were returned for that Report or List View Please upload a csv …" at bounding box center [556, 276] width 358 height 384
click at [589, 320] on div "Drop a csv file here to upload" at bounding box center [575, 307] width 159 height 115
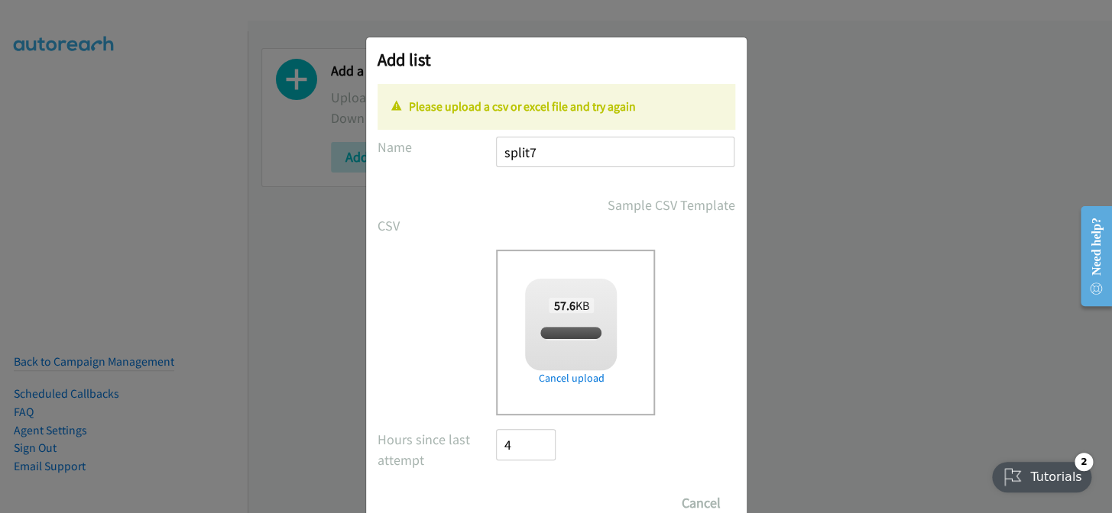
checkbox input "true"
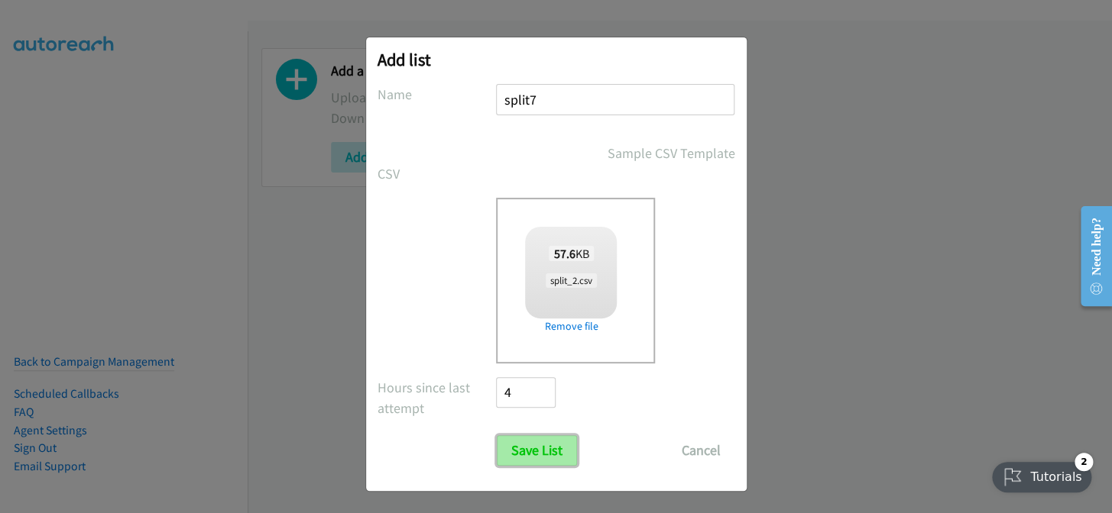
click at [530, 452] on input "Save List" at bounding box center [537, 450] width 80 height 31
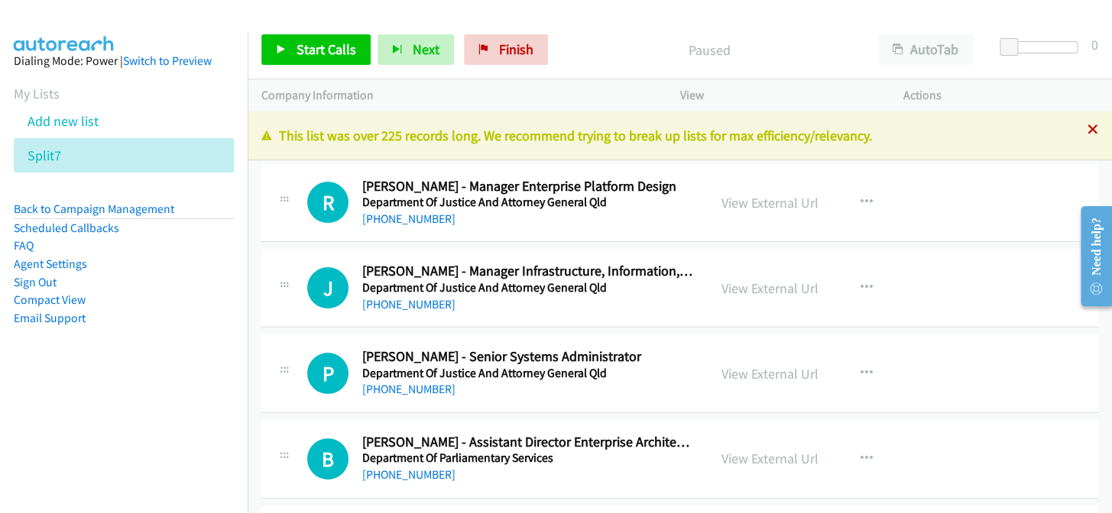
click at [1087, 130] on icon at bounding box center [1092, 130] width 11 height 11
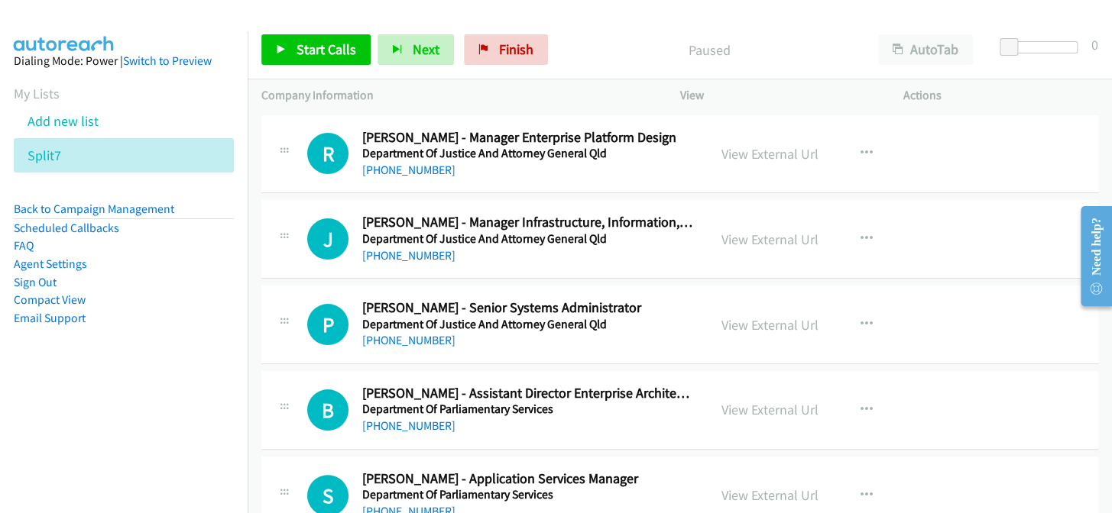
click at [764, 42] on p "Paused" at bounding box center [709, 50] width 282 height 21
click at [393, 168] on link "+61 434 244 223" at bounding box center [408, 170] width 93 height 15
click at [389, 338] on link "+61 7 3738 9076" at bounding box center [408, 340] width 93 height 15
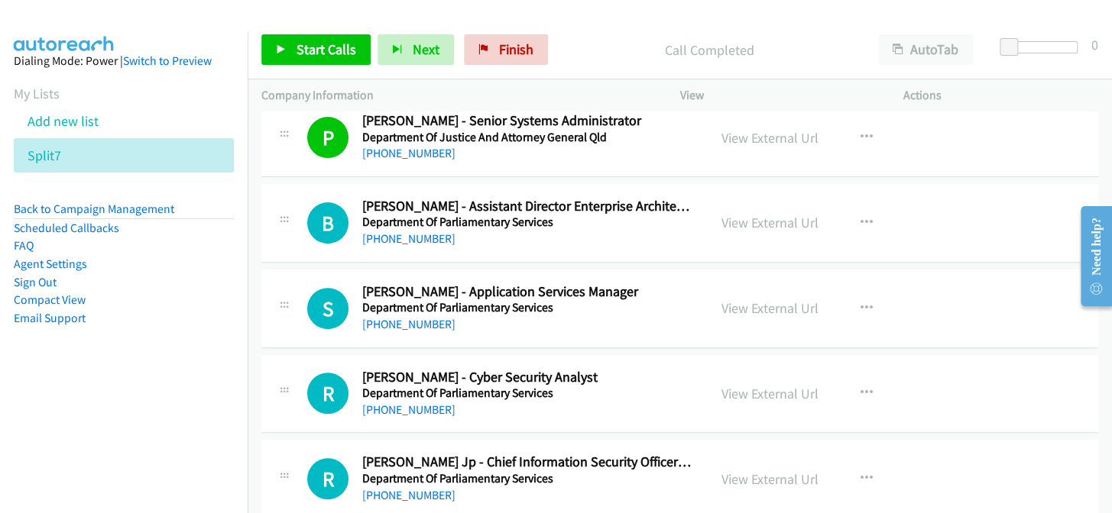
scroll to position [208, 0]
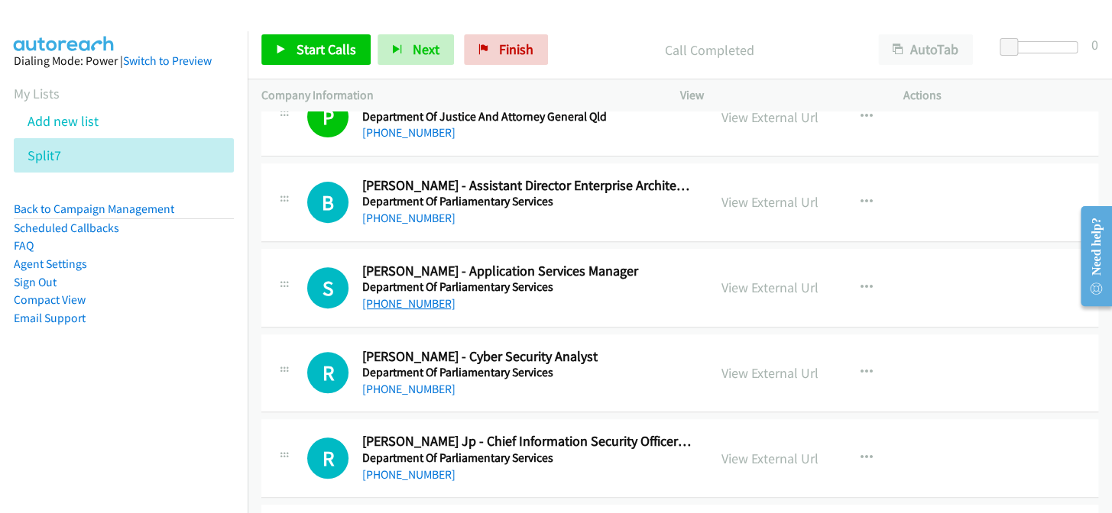
click at [384, 303] on link "+61 412 701 192" at bounding box center [408, 303] width 93 height 15
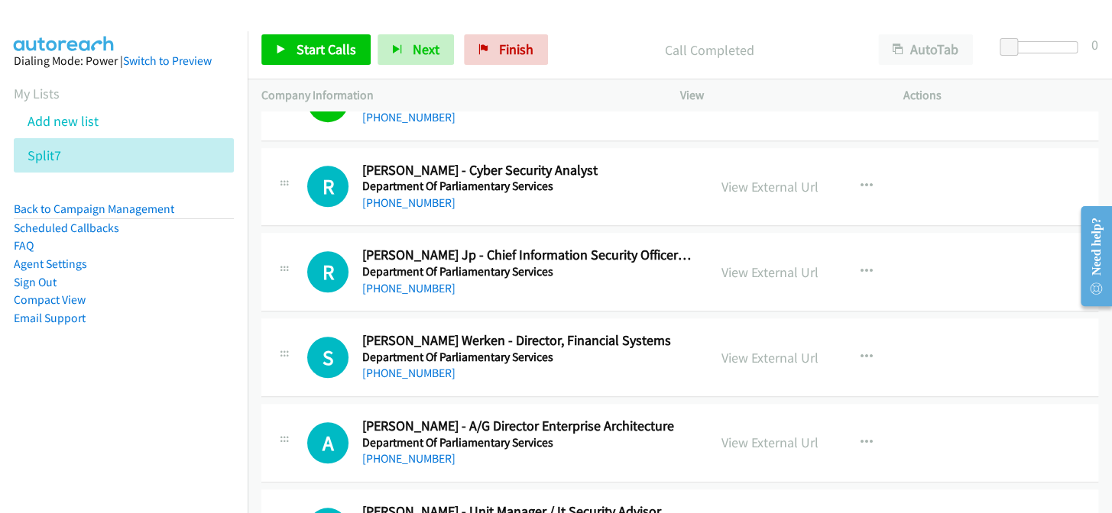
scroll to position [416, 0]
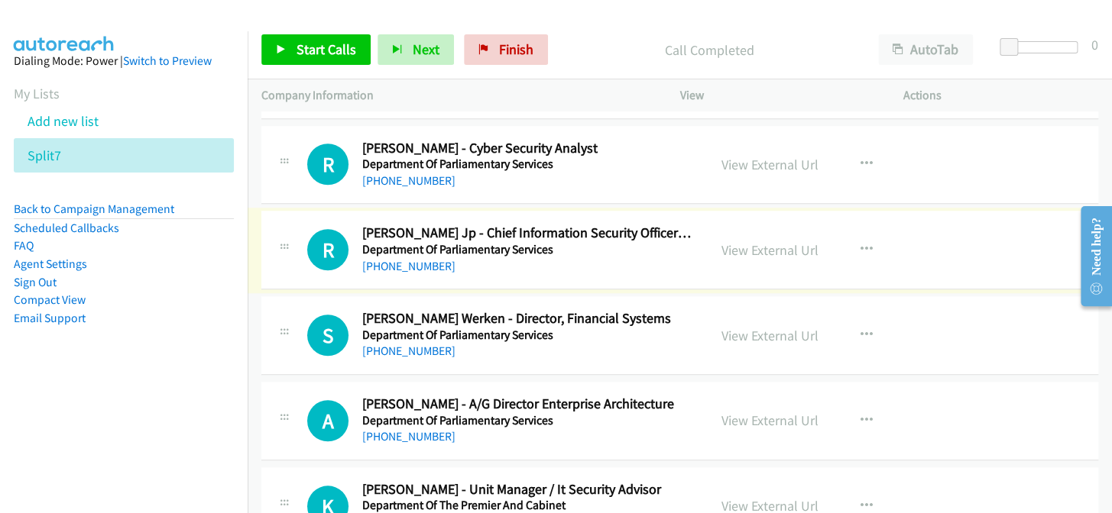
click at [387, 262] on link "+61 2 6205 9523" at bounding box center [408, 266] width 93 height 15
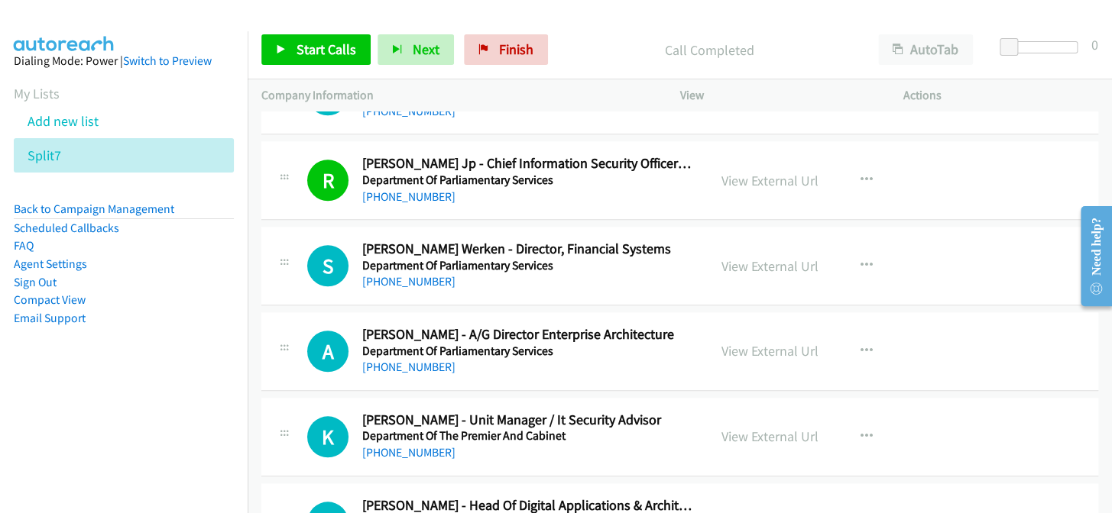
scroll to position [555, 0]
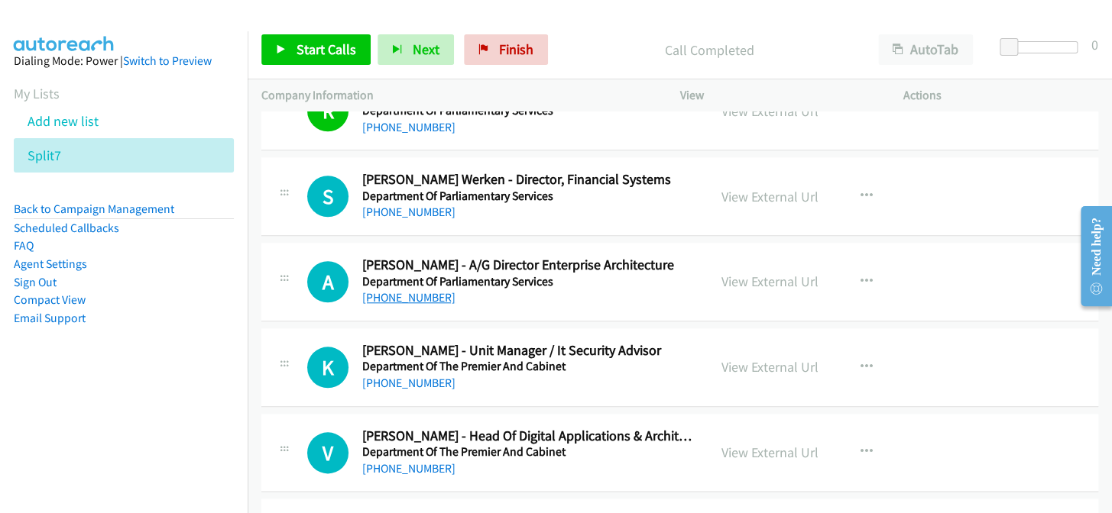
click at [420, 296] on link "+61 2 6277 5768" at bounding box center [408, 297] width 93 height 15
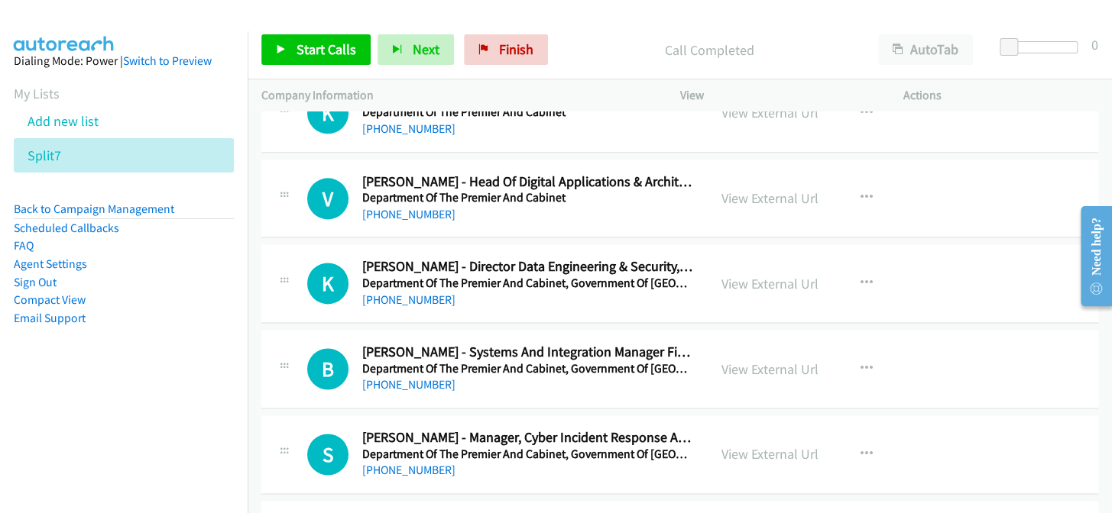
scroll to position [833, 0]
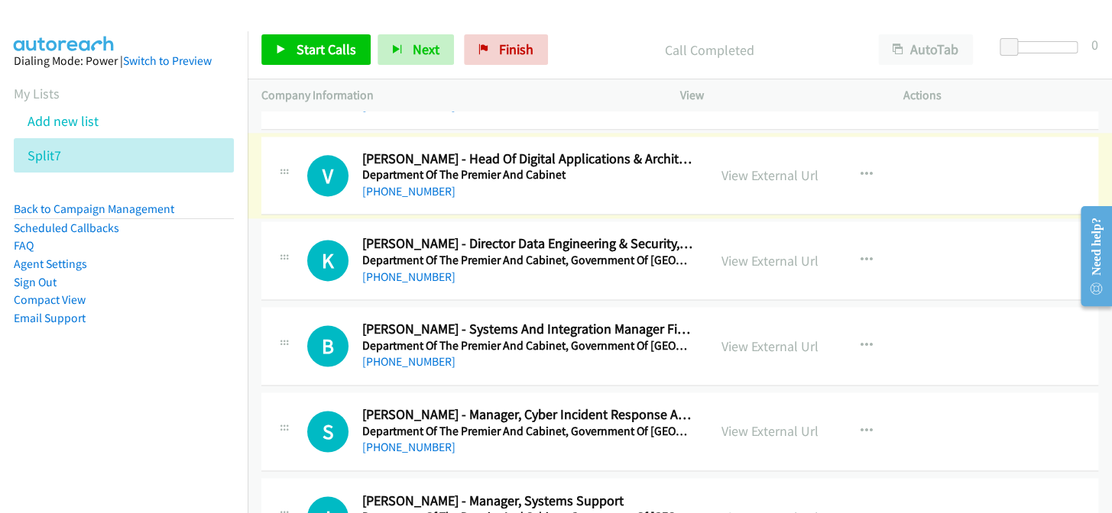
click at [402, 186] on link "+61 448 340 118" at bounding box center [408, 191] width 93 height 15
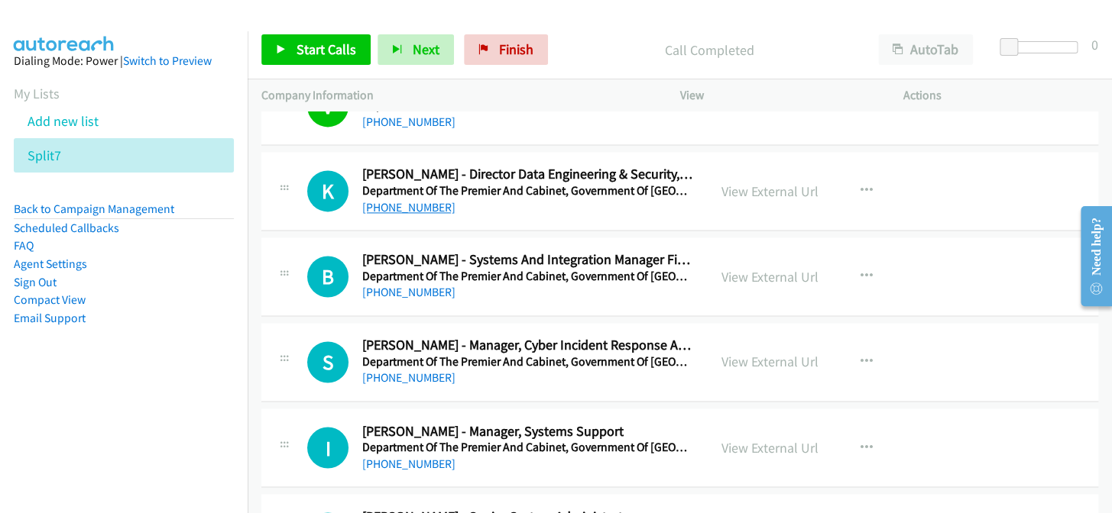
click at [409, 206] on link "+61 438 850 343" at bounding box center [408, 207] width 93 height 15
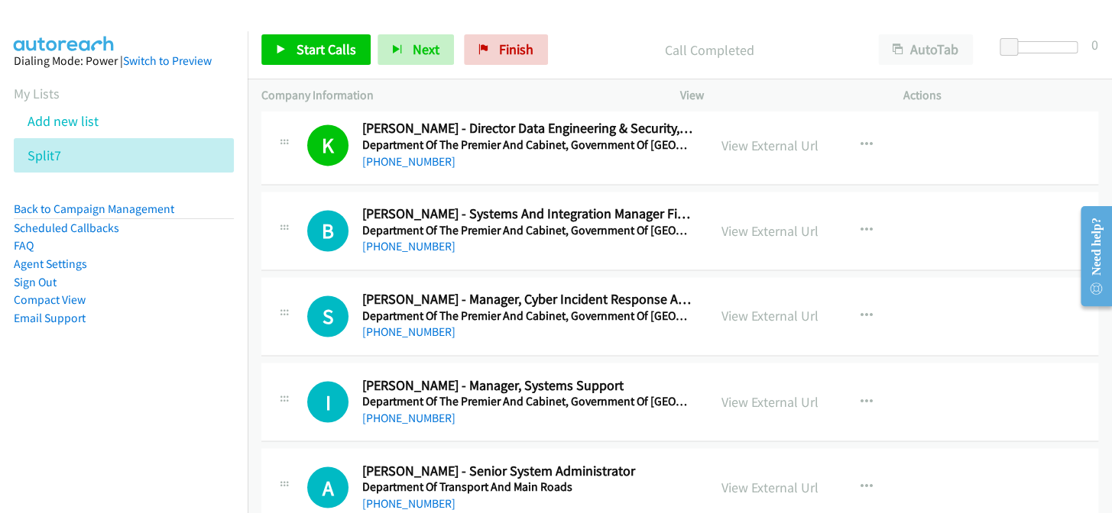
scroll to position [972, 0]
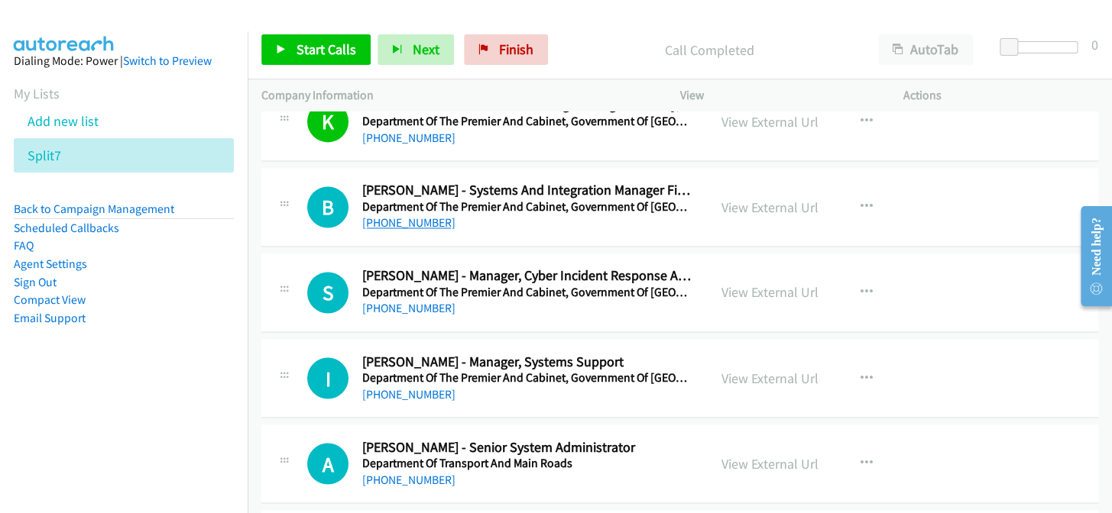
click at [413, 224] on link "+61 8 8302 5096" at bounding box center [408, 222] width 93 height 15
click at [410, 309] on link "+61 8 8735 1177" at bounding box center [408, 308] width 93 height 15
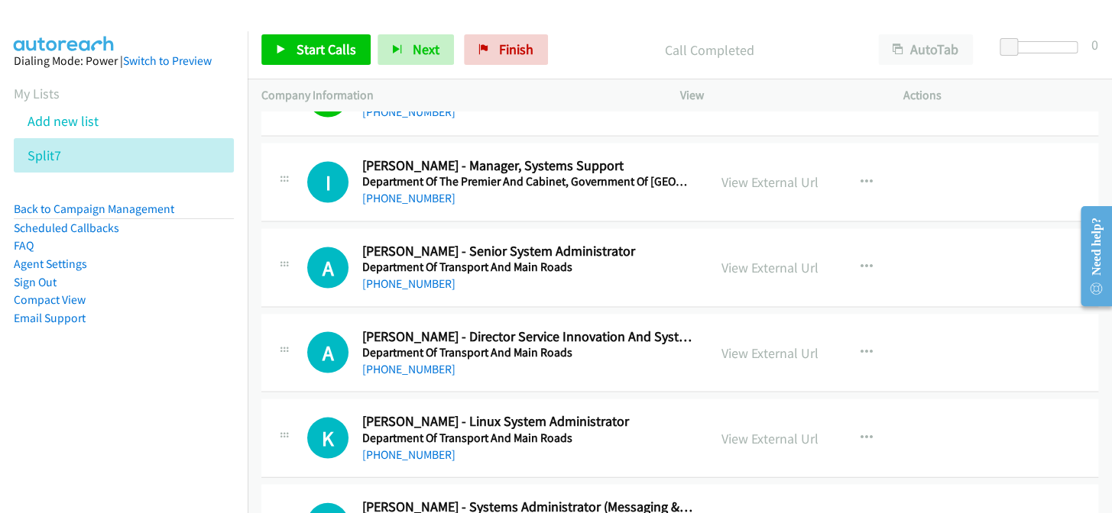
scroll to position [1180, 0]
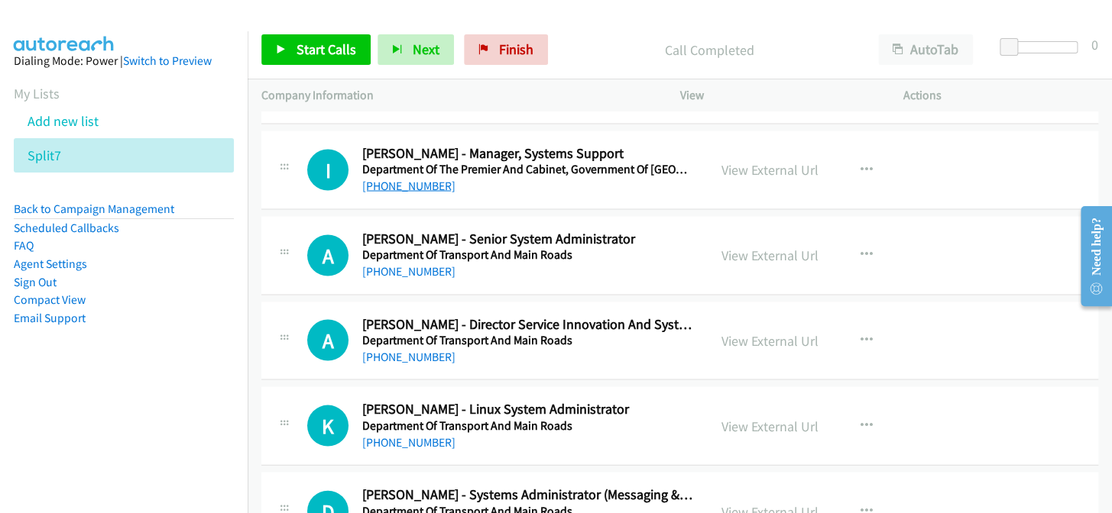
click at [422, 183] on link "+44 7791 643021" at bounding box center [408, 185] width 93 height 15
click at [406, 270] on link "+61 499 145 550" at bounding box center [408, 271] width 93 height 15
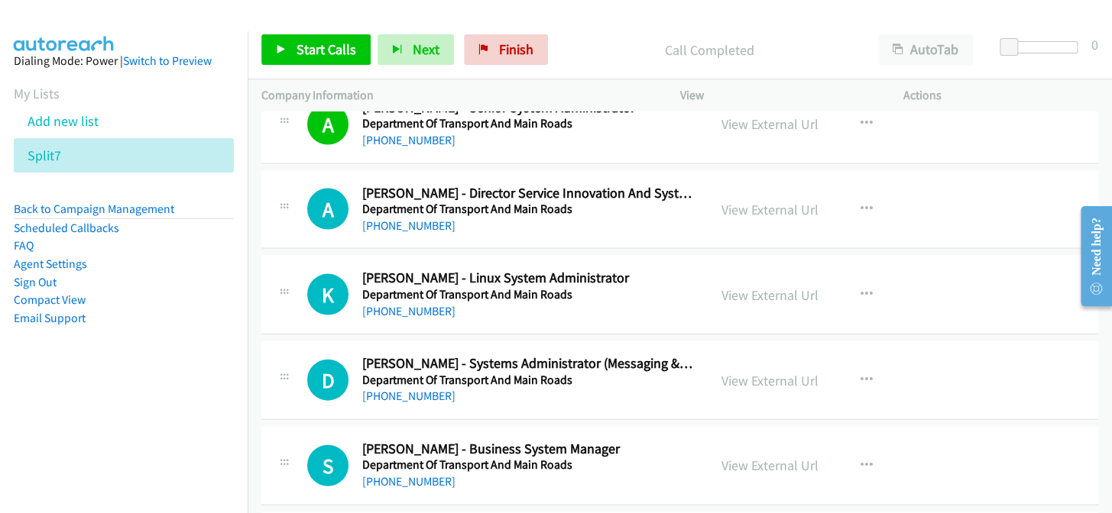
scroll to position [1319, 0]
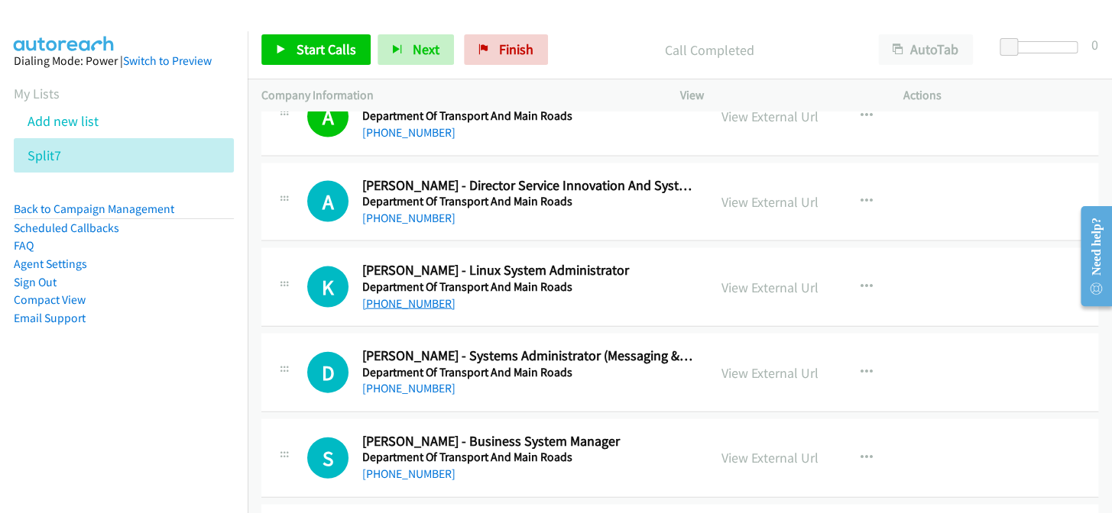
click at [409, 297] on link "+61 7 3066 6435" at bounding box center [408, 303] width 93 height 15
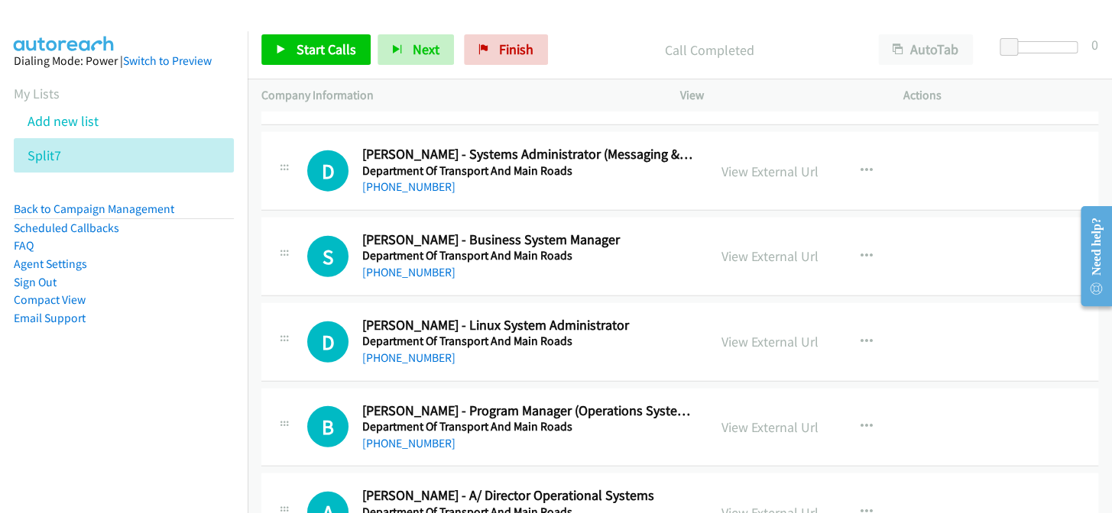
scroll to position [1528, 0]
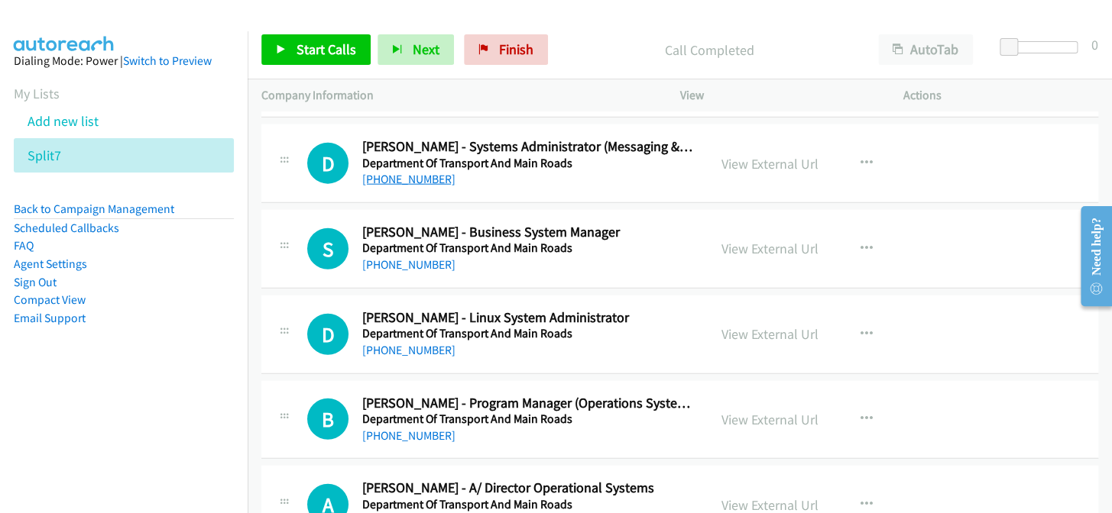
click at [402, 180] on link "+61 456 024 816" at bounding box center [408, 179] width 93 height 15
click at [417, 262] on link "+61 7 3066 5373" at bounding box center [408, 264] width 93 height 15
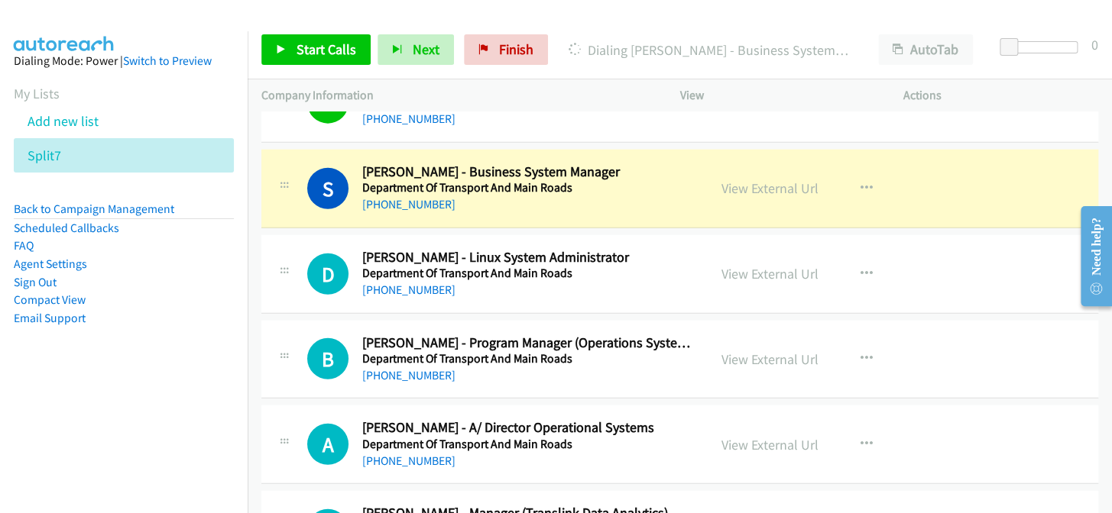
scroll to position [1597, 0]
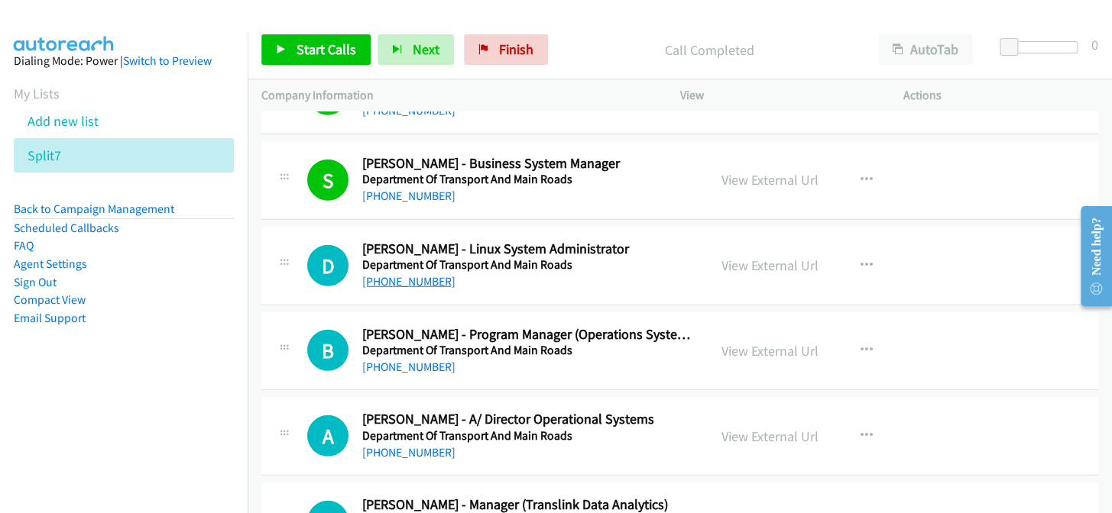
click at [413, 274] on link "+61 434 411 672" at bounding box center [408, 281] width 93 height 15
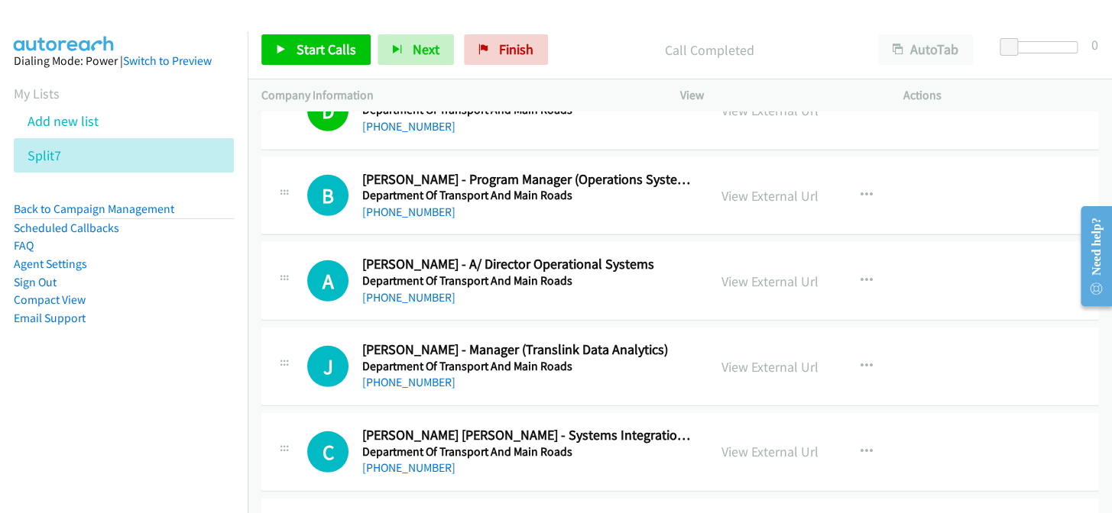
scroll to position [1736, 0]
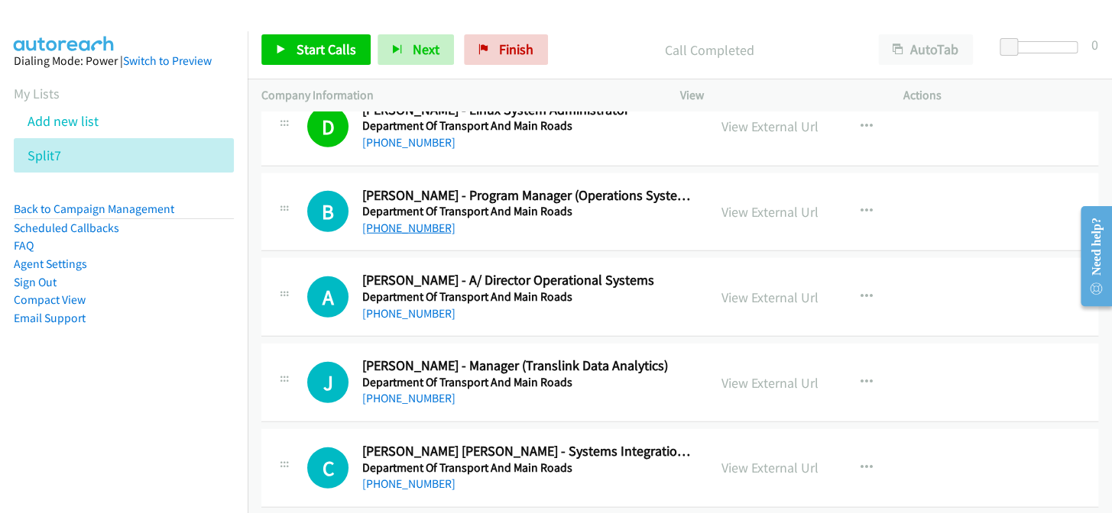
click at [424, 225] on link "+61 418 871 618" at bounding box center [408, 228] width 93 height 15
click at [387, 310] on link "+61 448 241 792" at bounding box center [408, 313] width 93 height 15
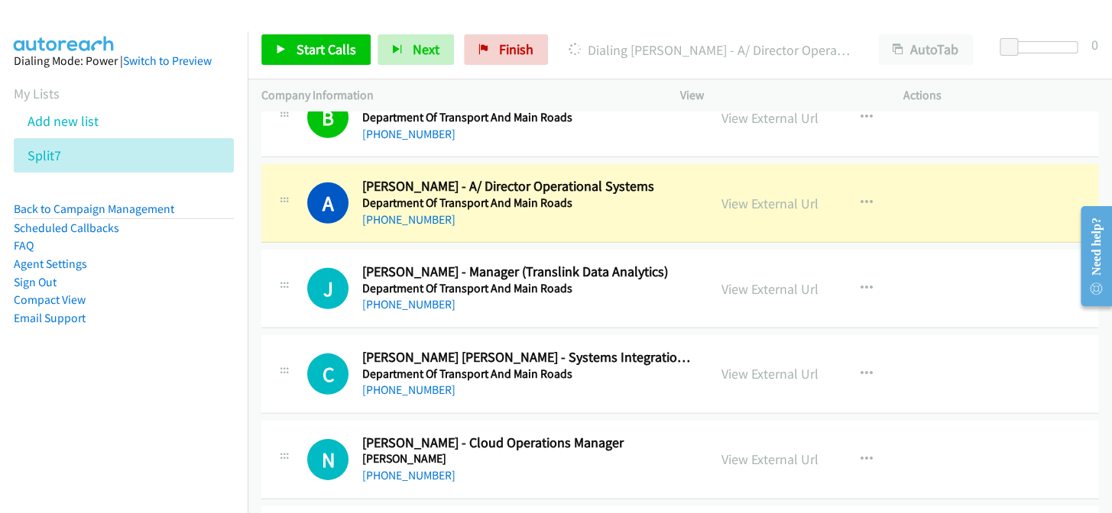
scroll to position [1805, 0]
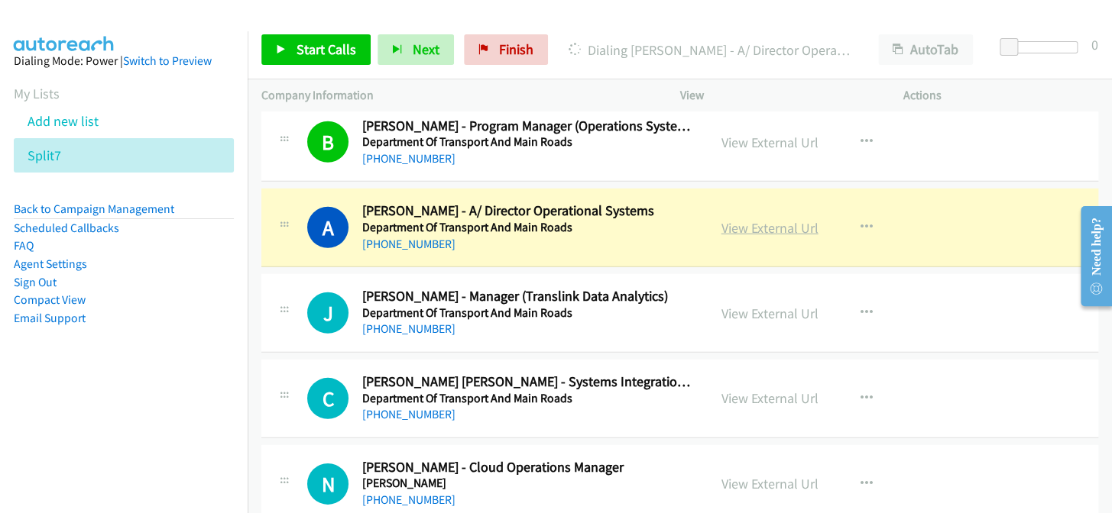
click at [772, 221] on link "View External Url" at bounding box center [769, 228] width 97 height 18
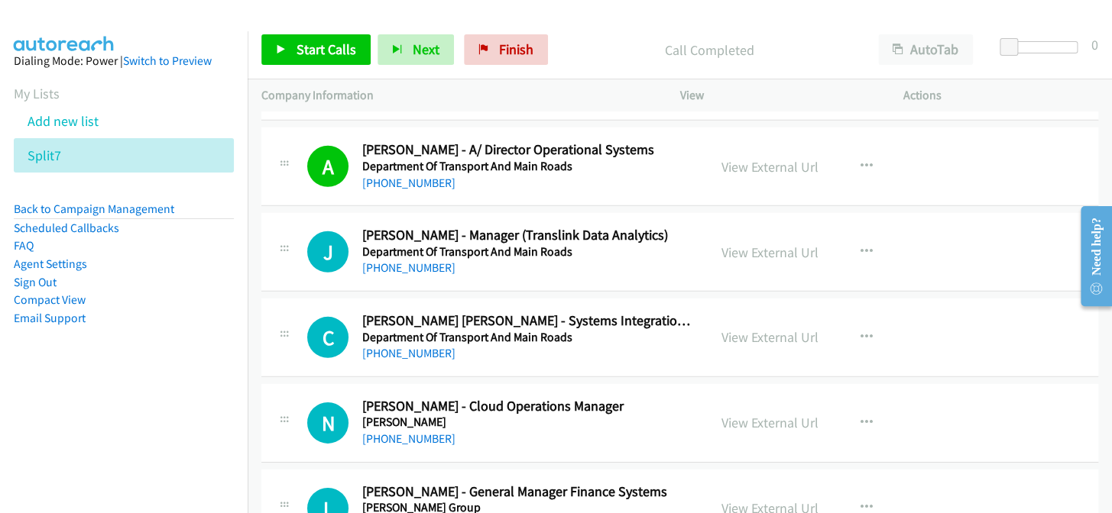
scroll to position [1875, 0]
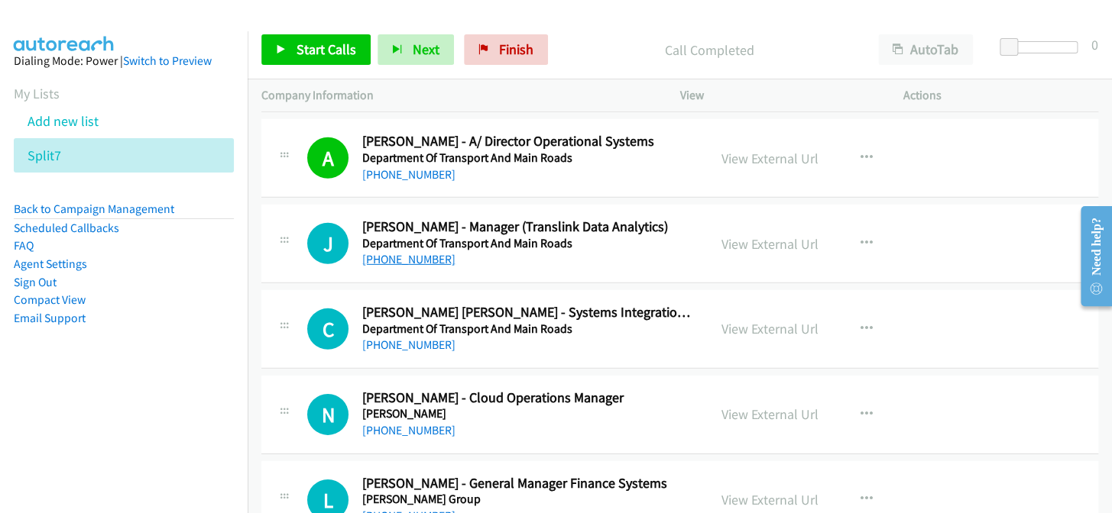
click at [409, 257] on link "+61 418 872 244" at bounding box center [408, 259] width 93 height 15
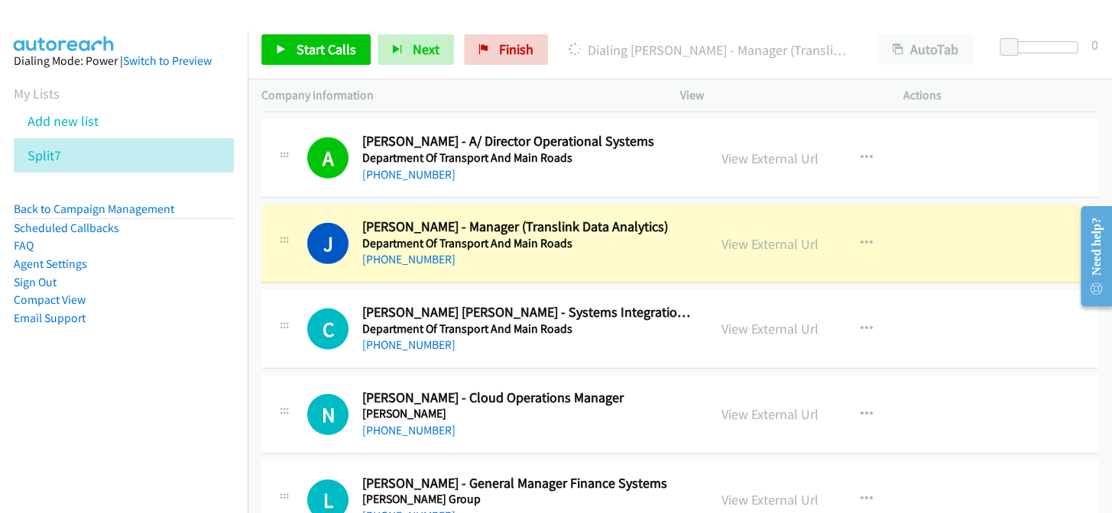
scroll to position [1944, 0]
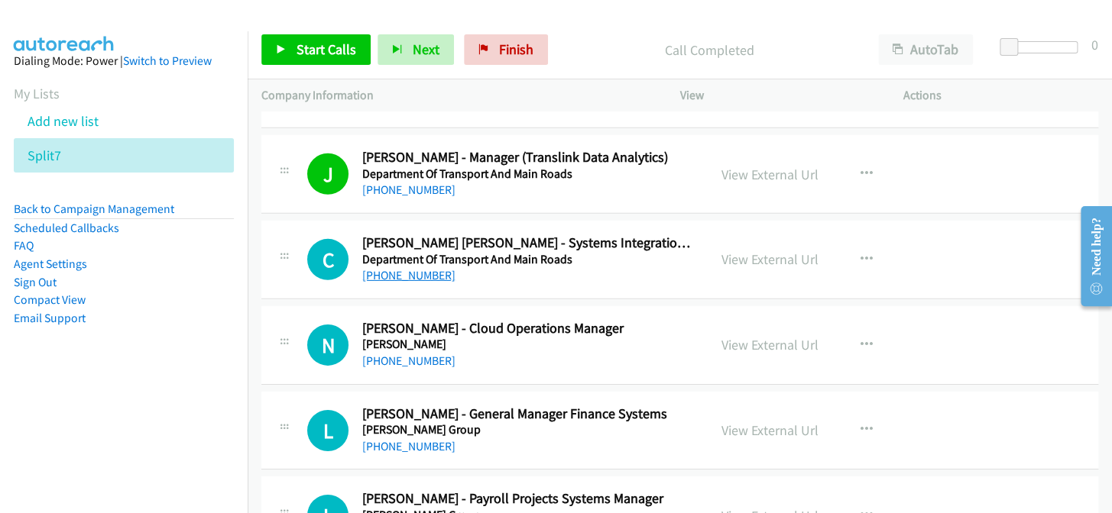
click at [405, 272] on link "+61 403 908 326" at bounding box center [408, 275] width 93 height 15
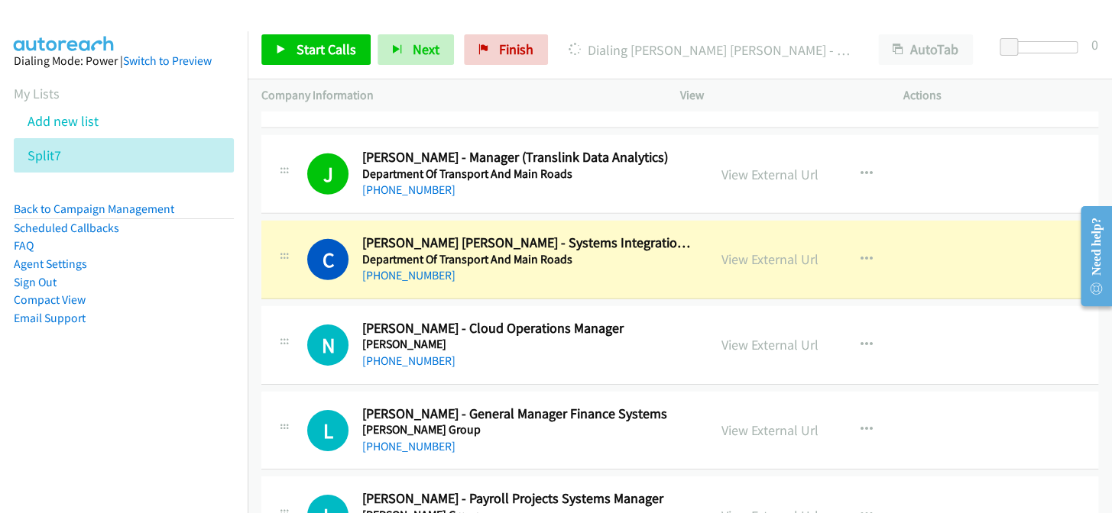
scroll to position [2014, 0]
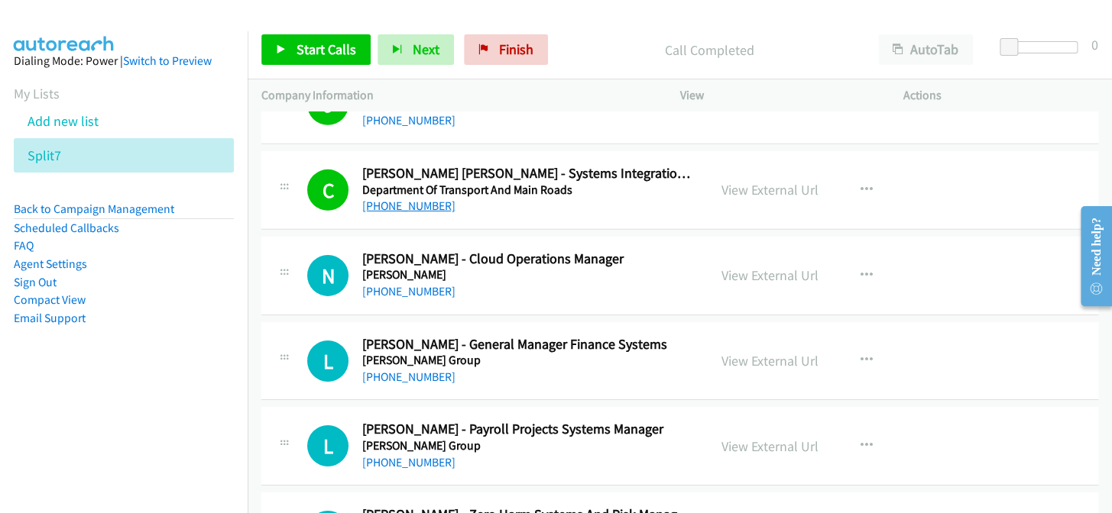
click at [409, 202] on link "+61 403 908 326" at bounding box center [408, 206] width 93 height 15
click at [426, 293] on link "+61 424 143 324" at bounding box center [408, 291] width 93 height 15
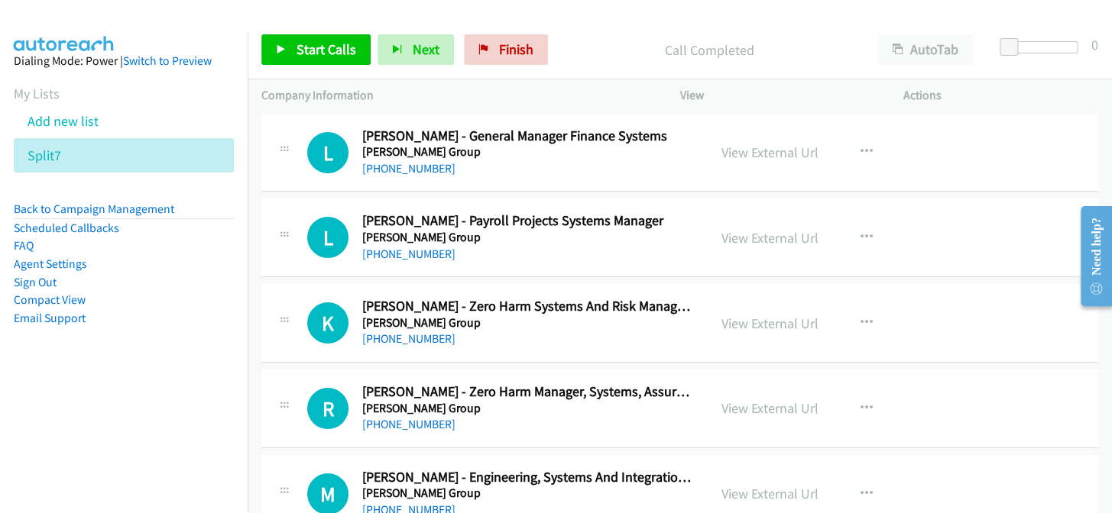
scroll to position [24616, 0]
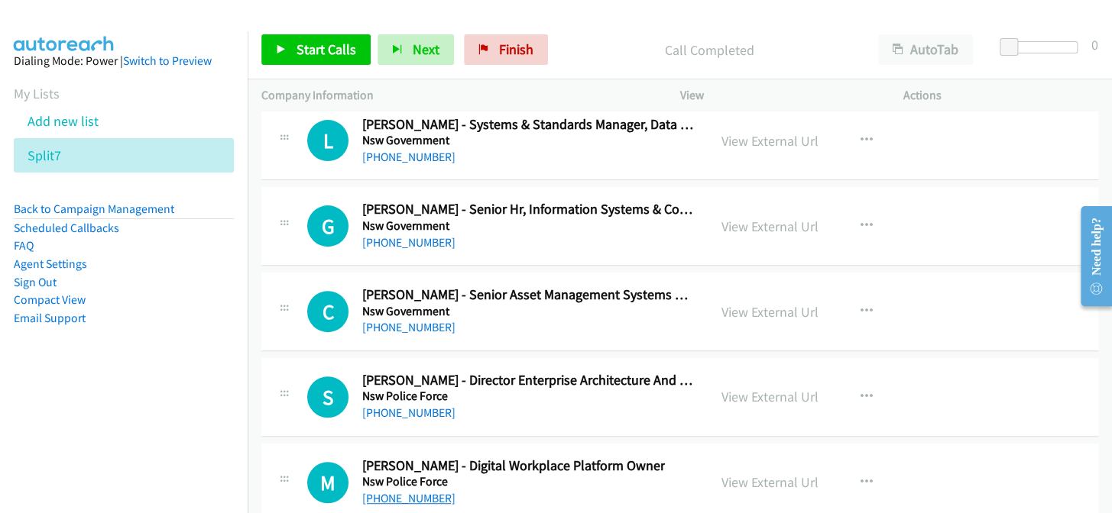
click at [397, 491] on link "+61 418 676 553" at bounding box center [408, 498] width 93 height 15
click at [394, 406] on link "+61 478 491 203" at bounding box center [408, 413] width 93 height 15
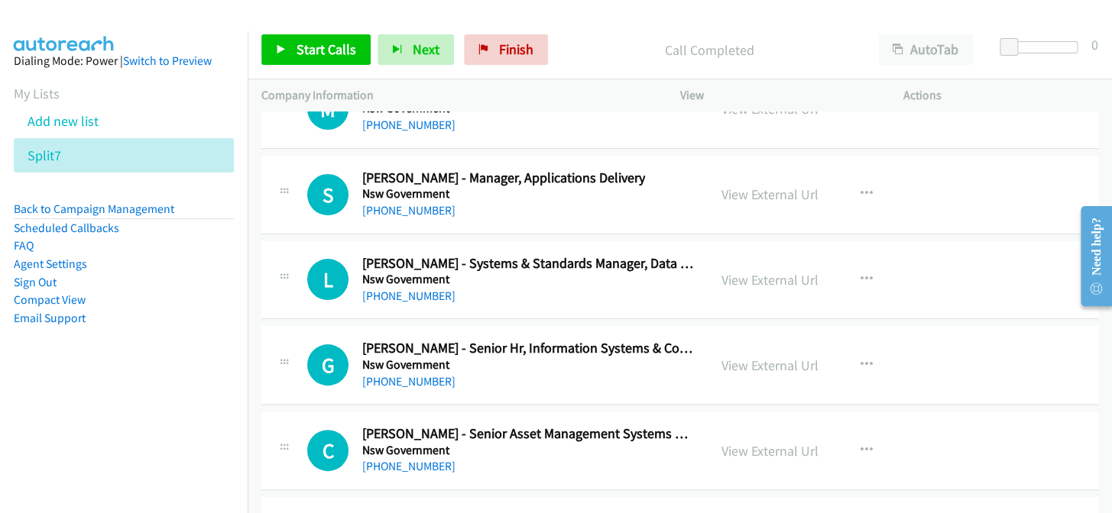
scroll to position [24407, 0]
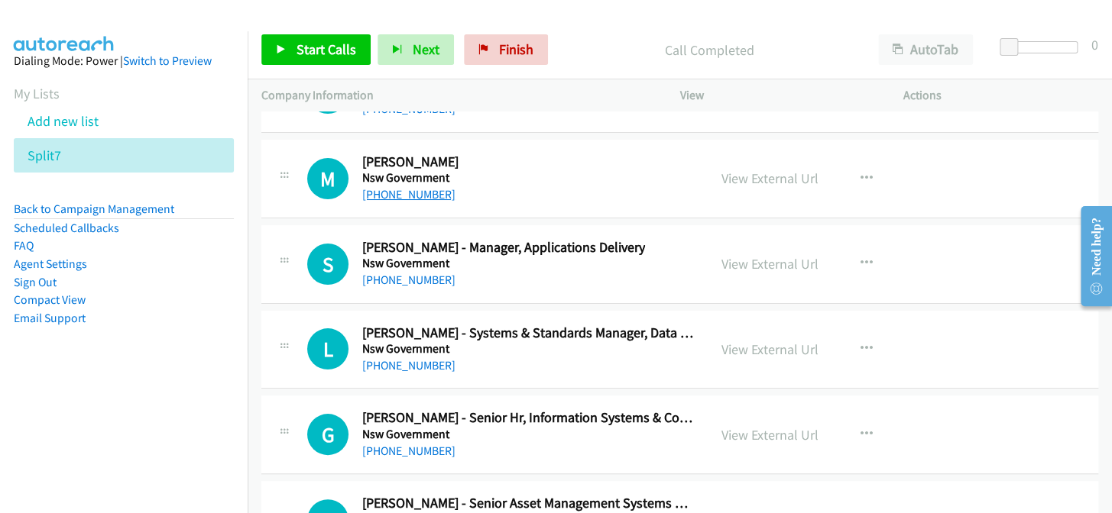
click at [404, 187] on link "+61 2 4227 7065" at bounding box center [408, 194] width 93 height 15
click at [389, 273] on link "+61 432 100 969" at bounding box center [408, 280] width 93 height 15
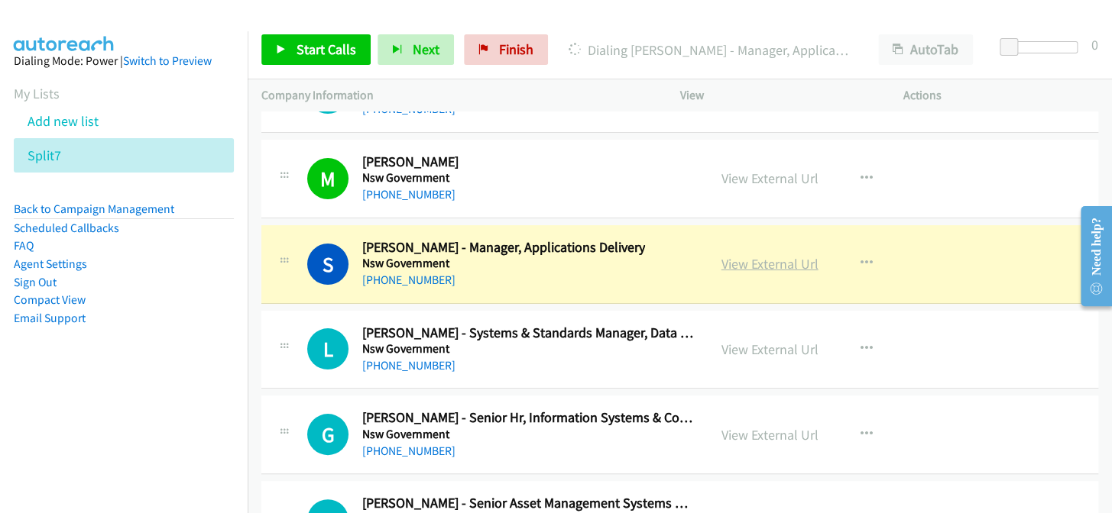
click at [756, 255] on link "View External Url" at bounding box center [769, 264] width 97 height 18
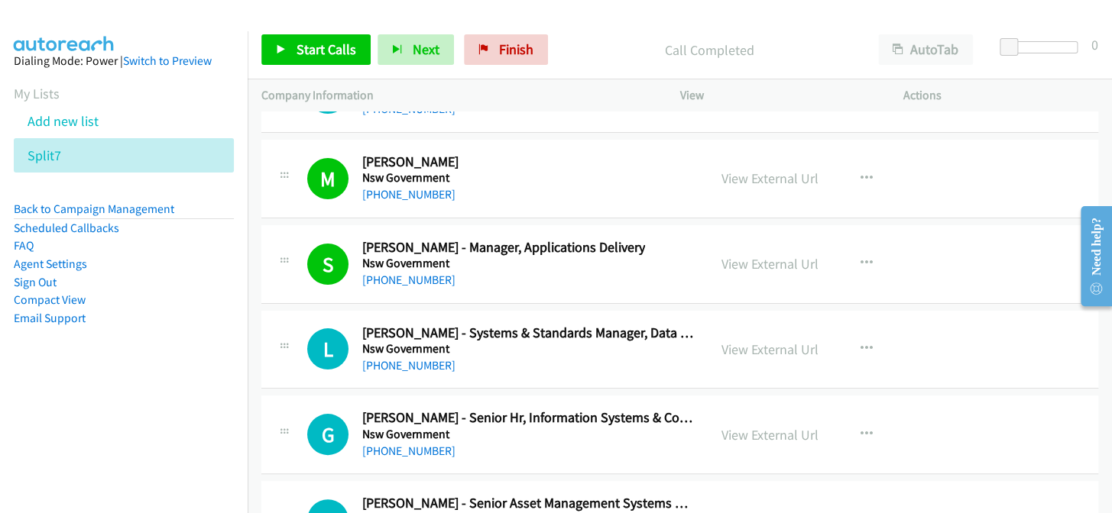
scroll to position [24476, 0]
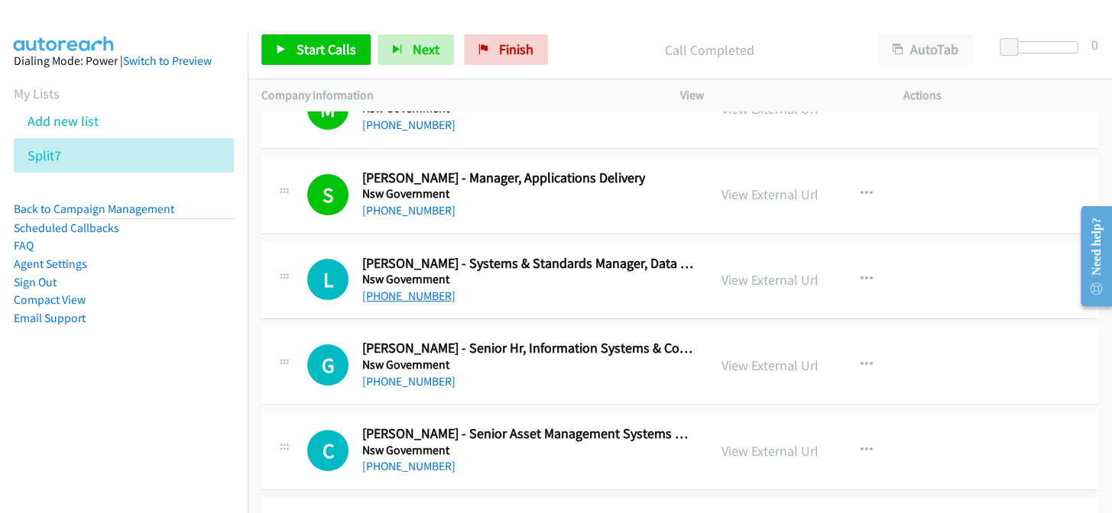
click at [393, 289] on link "+61 2 9273 1667" at bounding box center [408, 296] width 93 height 15
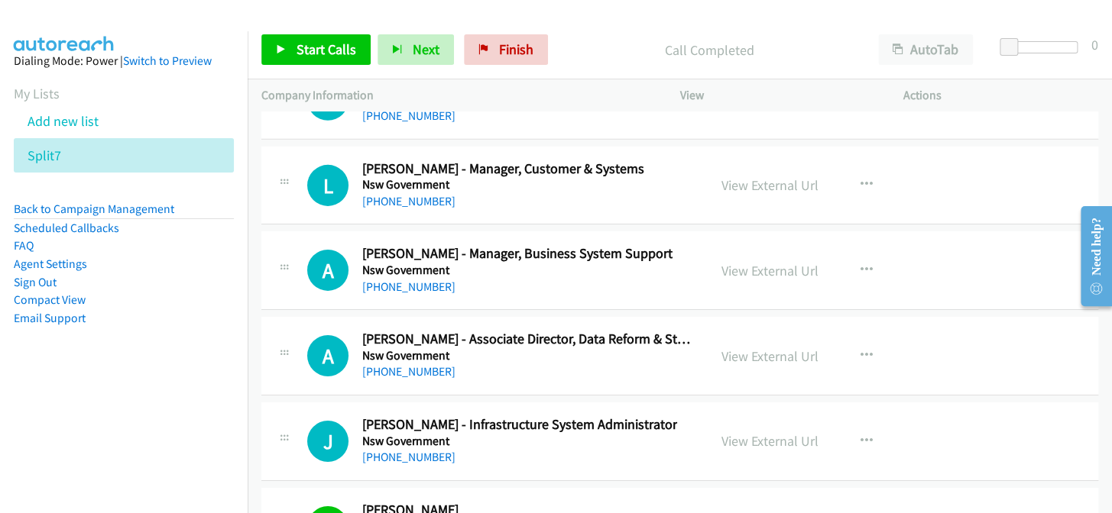
scroll to position [24059, 0]
click at [390, 449] on link "+61 2 8238 8109" at bounding box center [408, 456] width 93 height 15
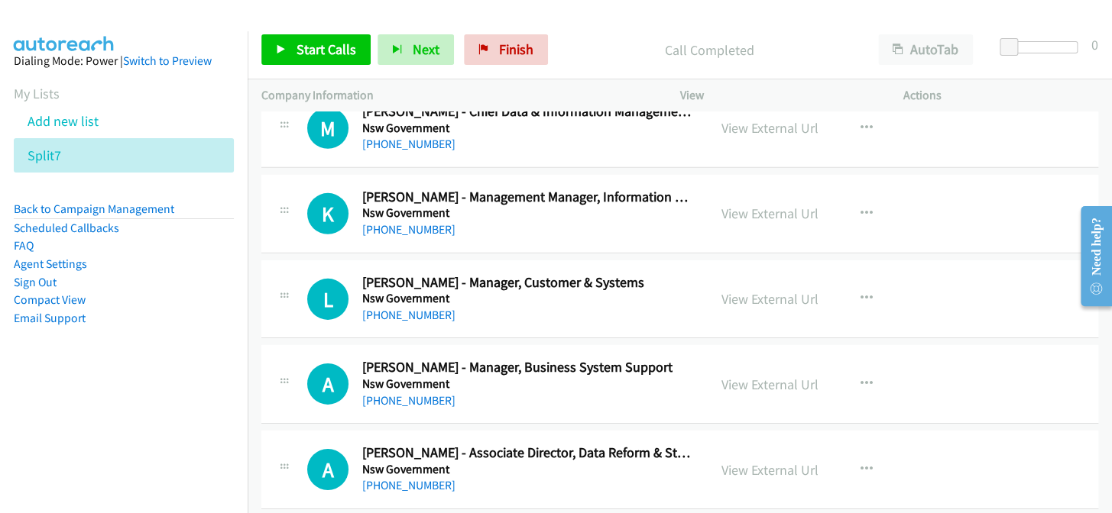
scroll to position [23921, 0]
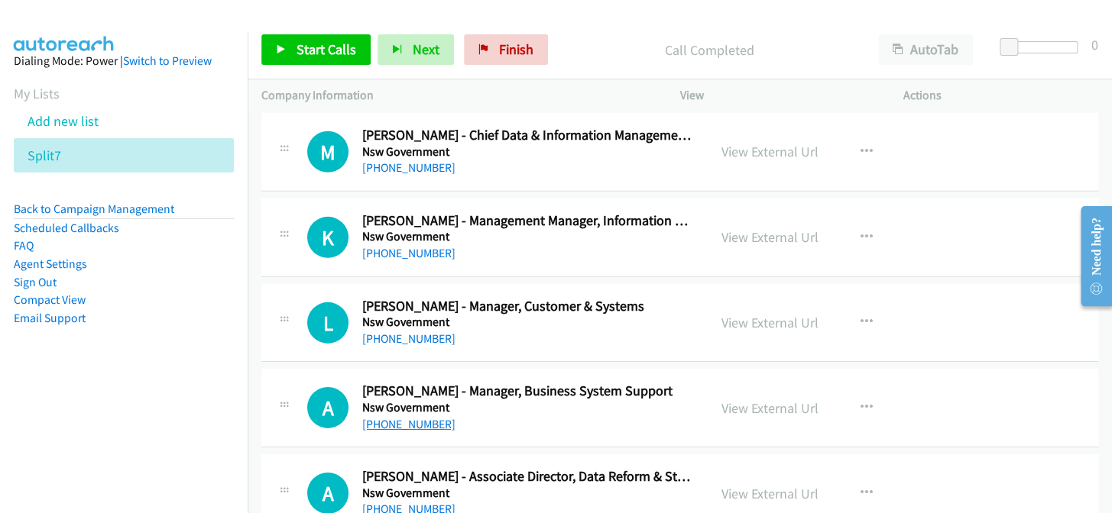
click at [408, 417] on link "+61 401 141 346" at bounding box center [408, 424] width 93 height 15
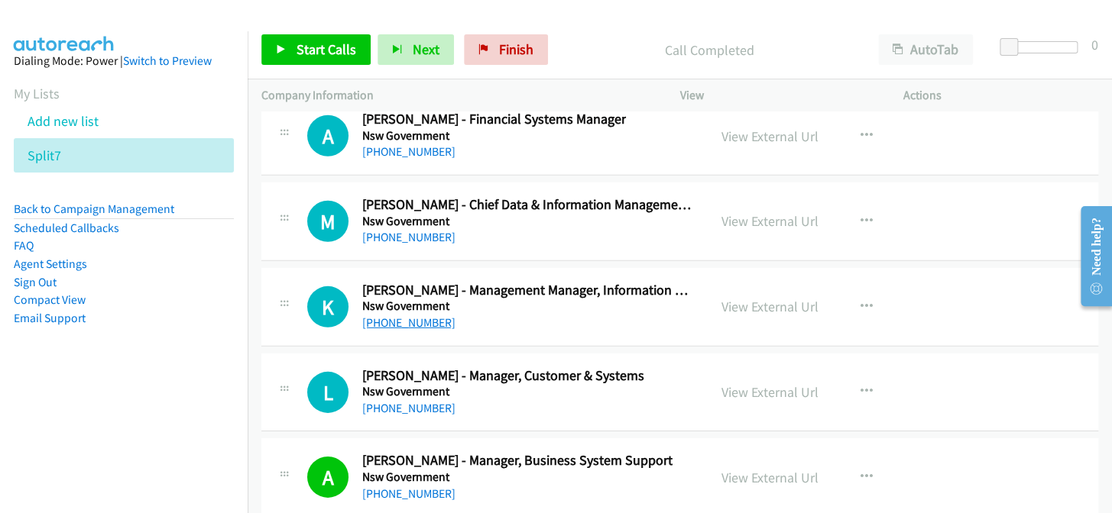
click at [403, 316] on link "+61 429 990 168" at bounding box center [408, 323] width 93 height 15
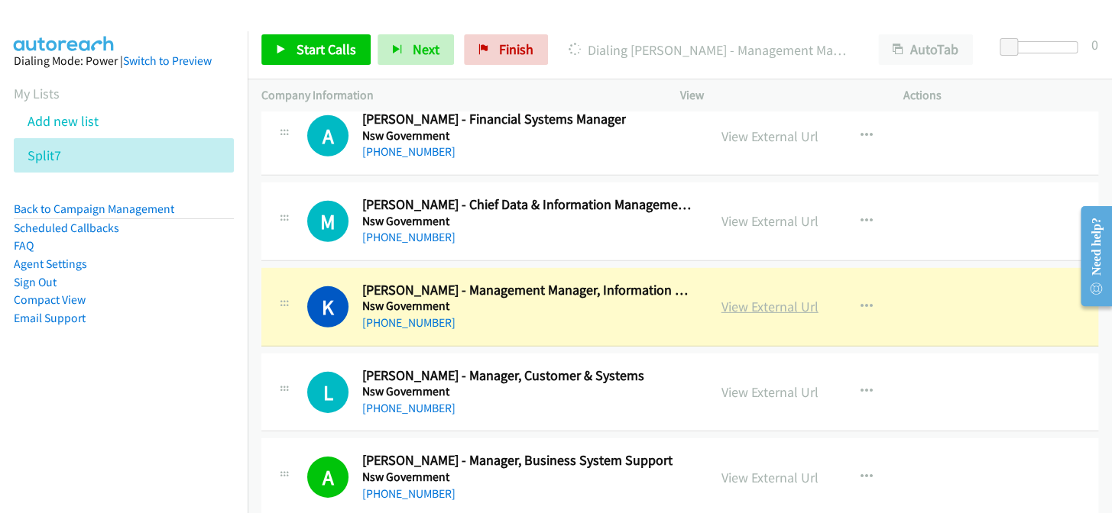
click at [759, 298] on link "View External Url" at bounding box center [769, 307] width 97 height 18
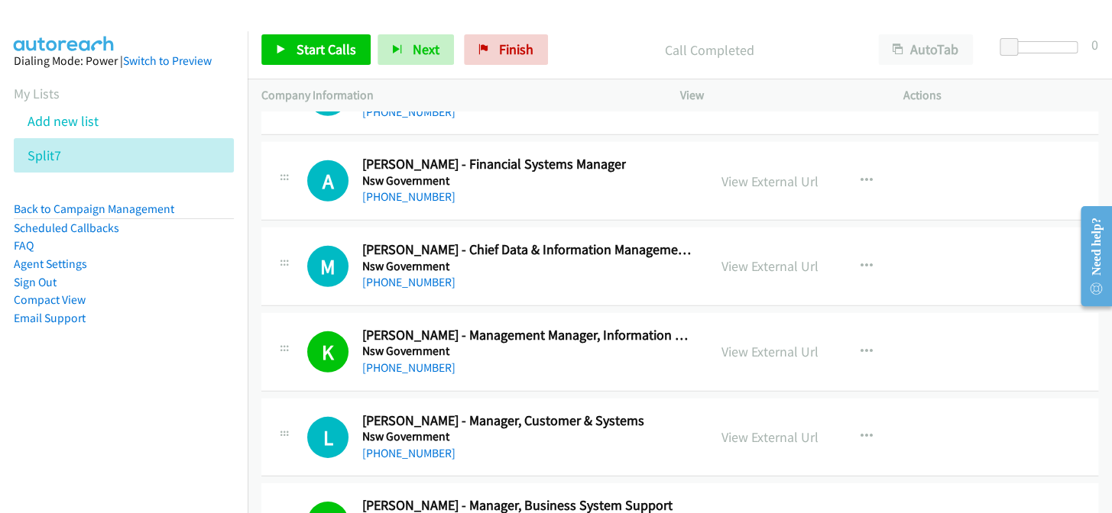
scroll to position [23782, 0]
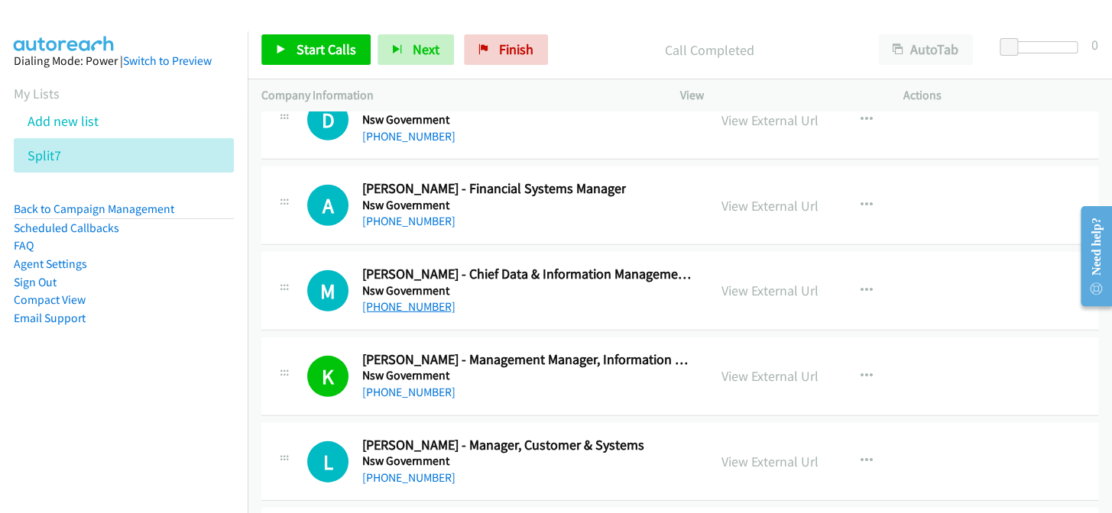
click at [420, 299] on link "+61 466 917 386" at bounding box center [408, 306] width 93 height 15
click at [867, 276] on button "button" at bounding box center [866, 291] width 41 height 31
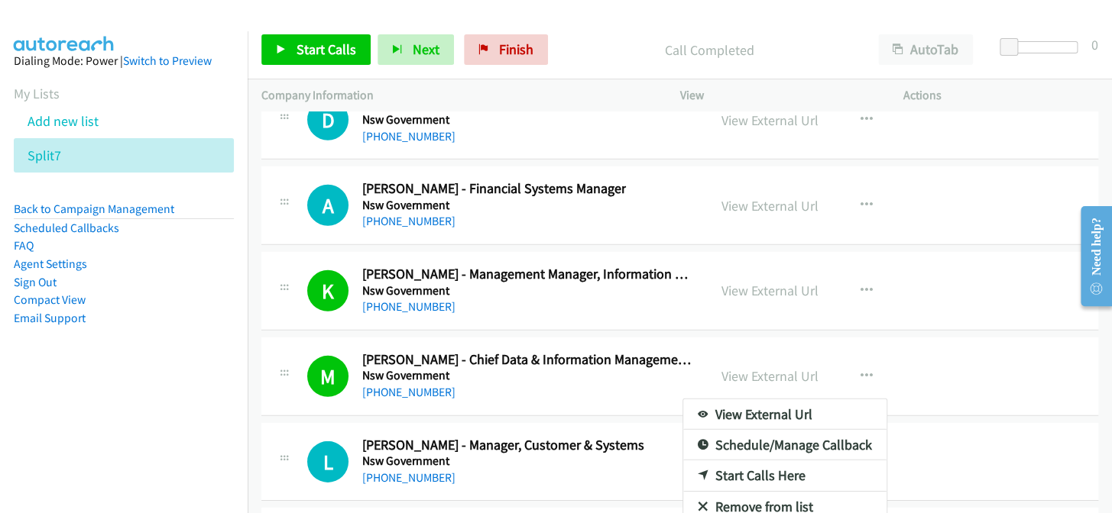
click at [869, 350] on div at bounding box center [556, 256] width 1112 height 513
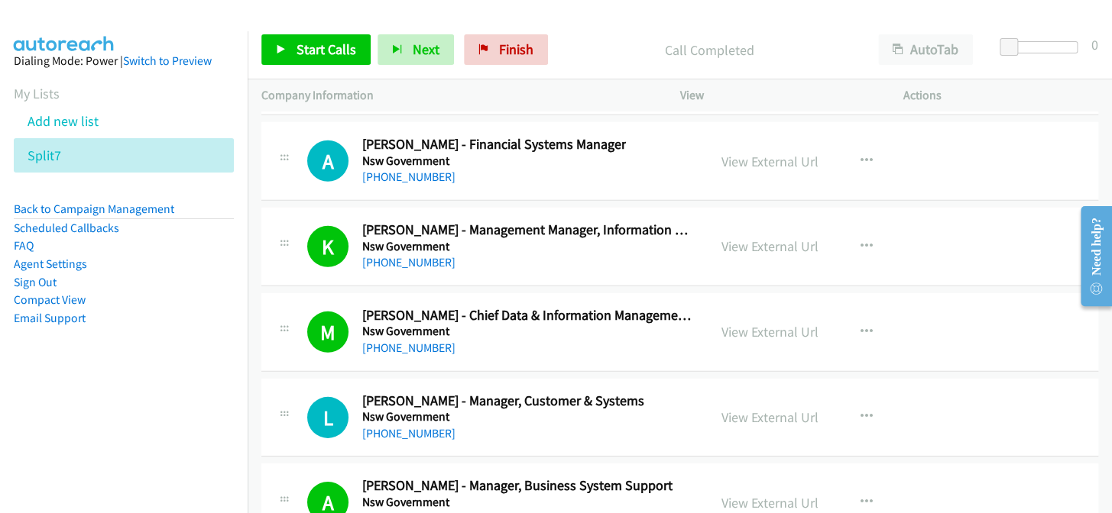
scroll to position [23852, 0]
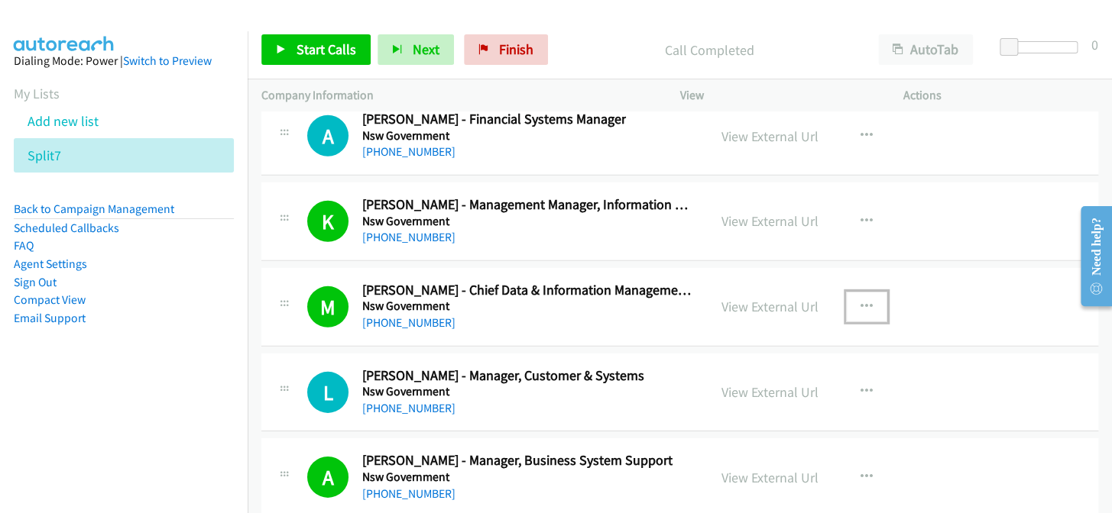
click at [870, 292] on button "button" at bounding box center [866, 307] width 41 height 31
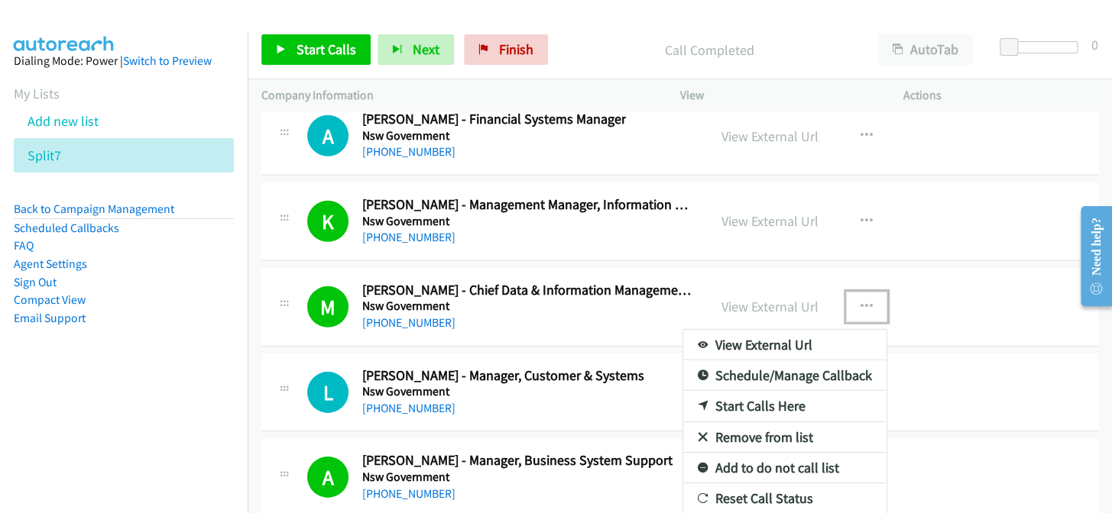
click at [797, 453] on link "Add to do not call list" at bounding box center [784, 468] width 203 height 31
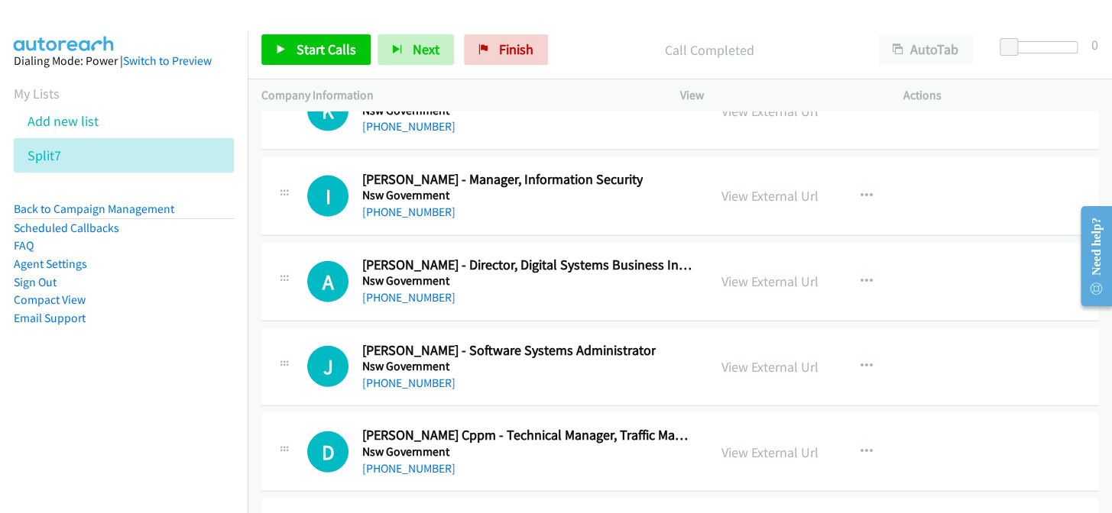
scroll to position [23434, 0]
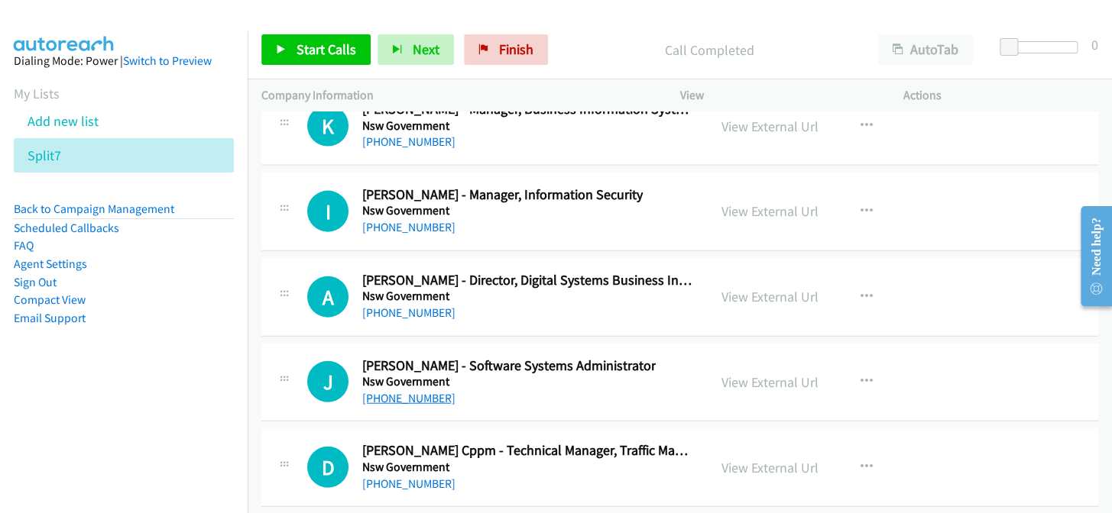
click at [402, 391] on link "+61 2 8522 7815" at bounding box center [408, 398] width 93 height 15
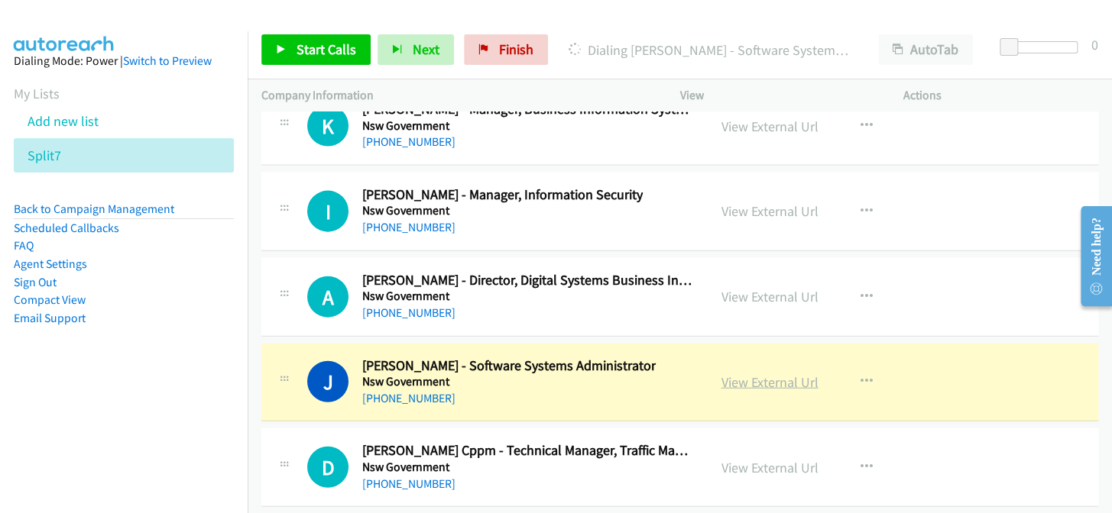
click at [740, 374] on link "View External Url" at bounding box center [769, 383] width 97 height 18
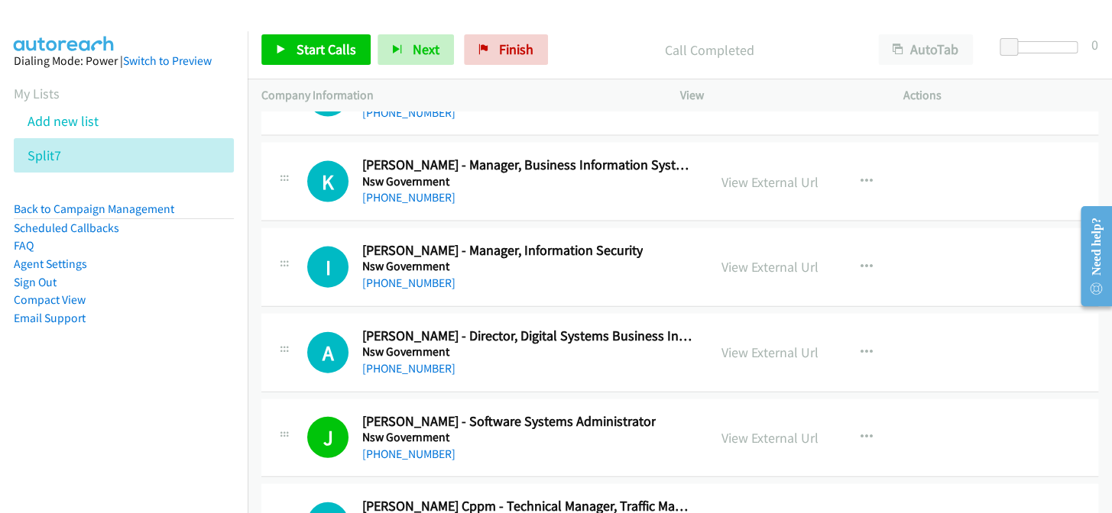
scroll to position [23295, 0]
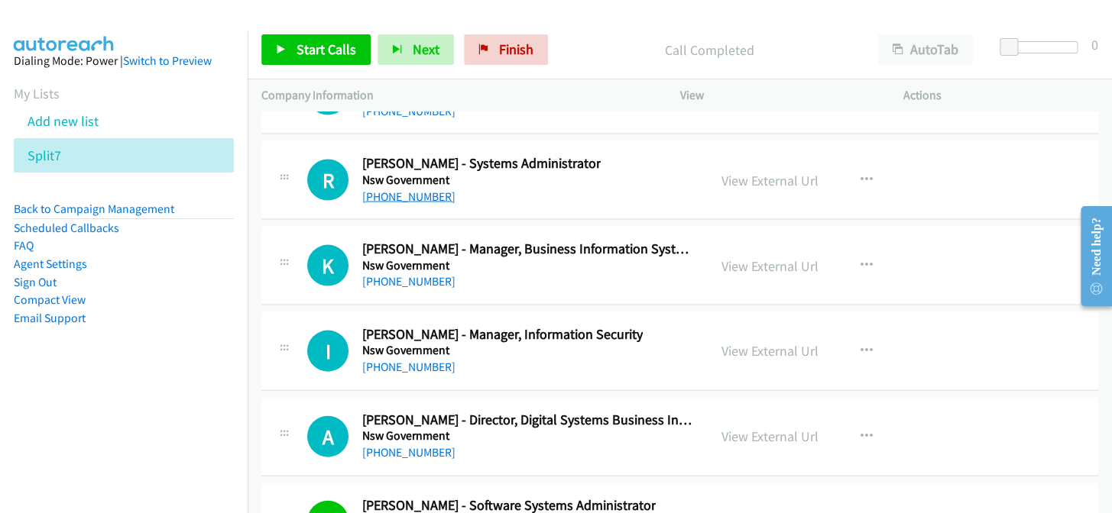
click at [384, 189] on link "+61 417 264 243" at bounding box center [408, 196] width 93 height 15
click at [404, 274] on link "+61 481 439 663" at bounding box center [408, 281] width 93 height 15
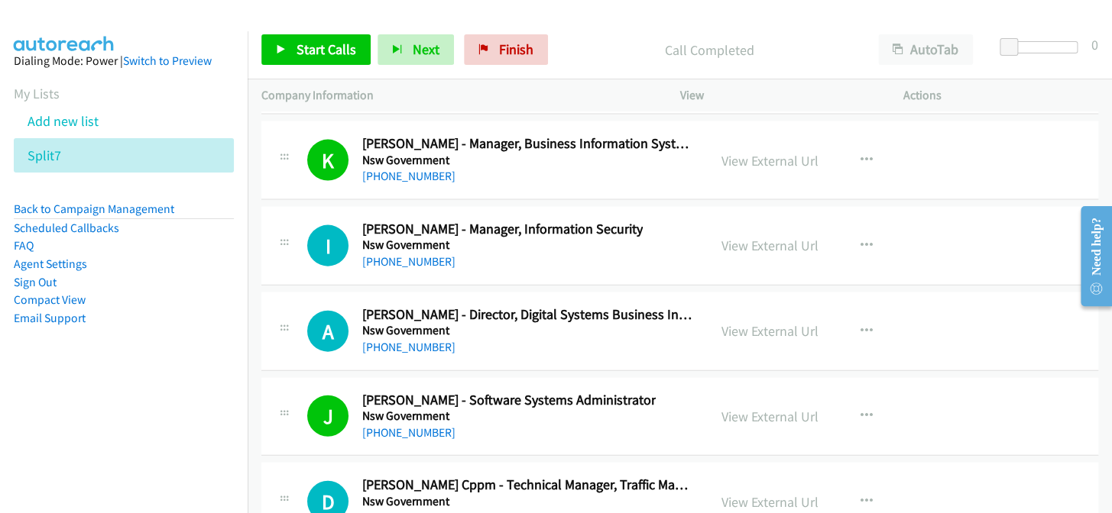
scroll to position [23434, 0]
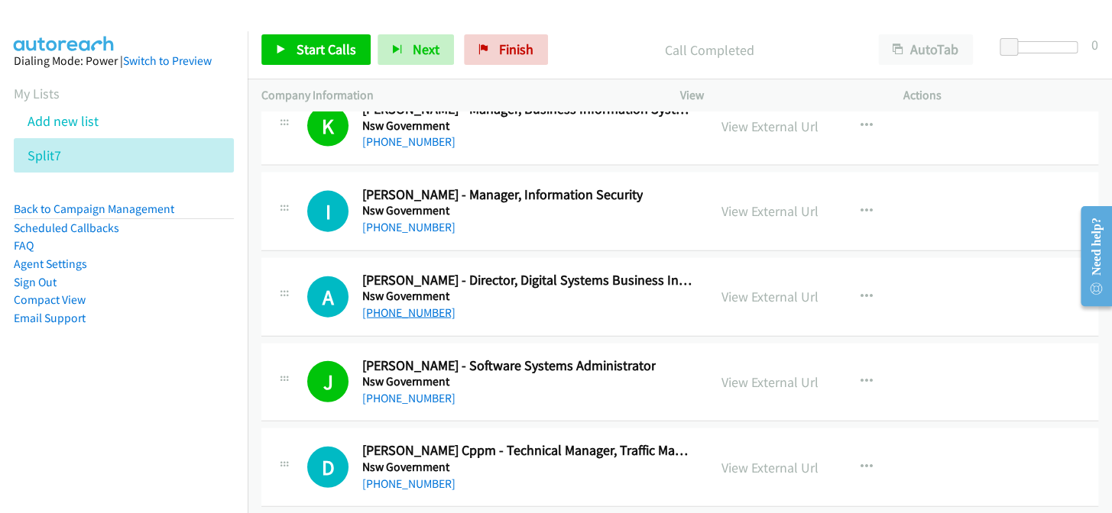
click at [398, 306] on link "+61 419 164 904" at bounding box center [408, 313] width 93 height 15
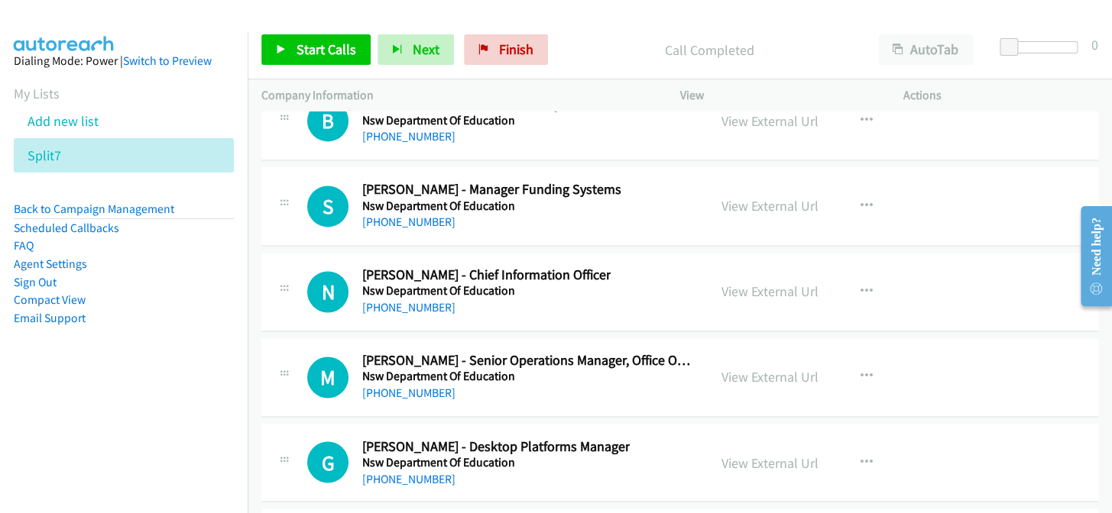
scroll to position [22948, 0]
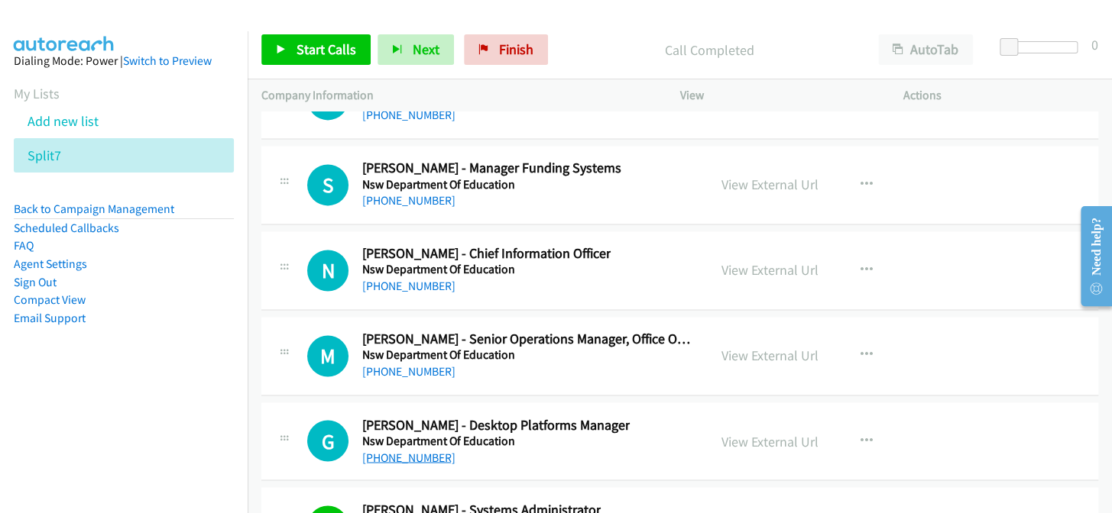
click at [397, 450] on link "+61 404 882 508" at bounding box center [408, 457] width 93 height 15
click at [873, 426] on button "button" at bounding box center [866, 441] width 41 height 31
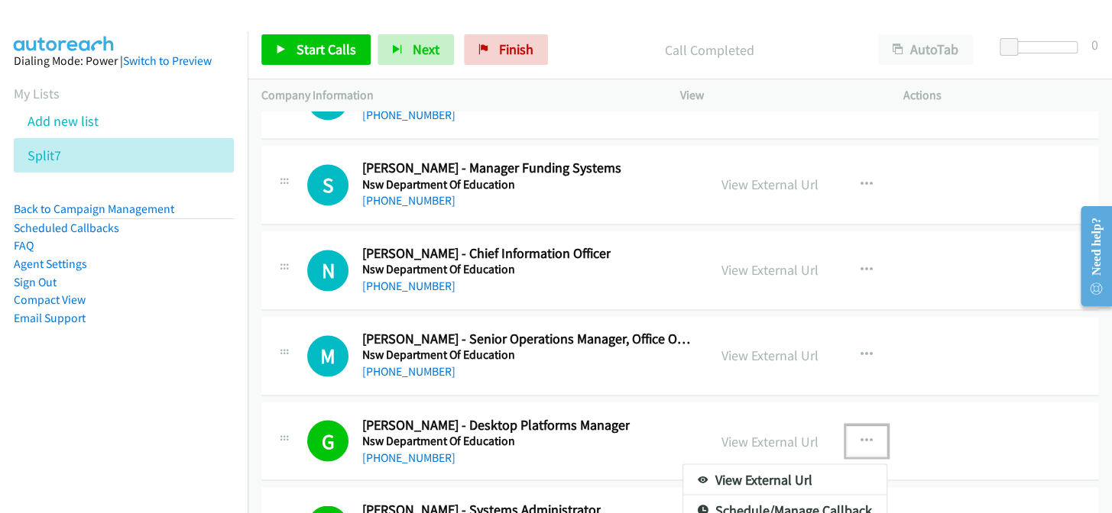
click at [878, 416] on div at bounding box center [556, 256] width 1112 height 513
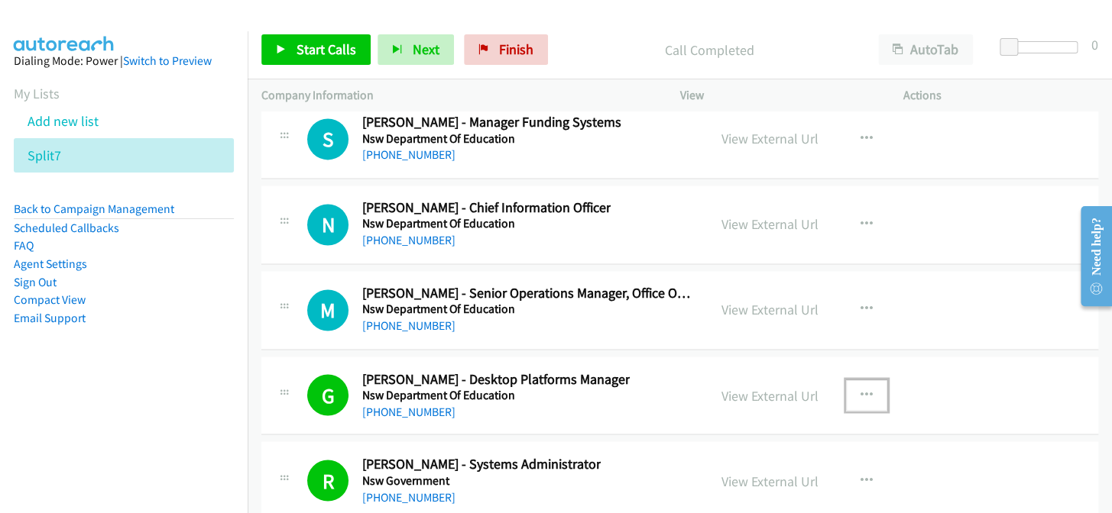
scroll to position [23018, 0]
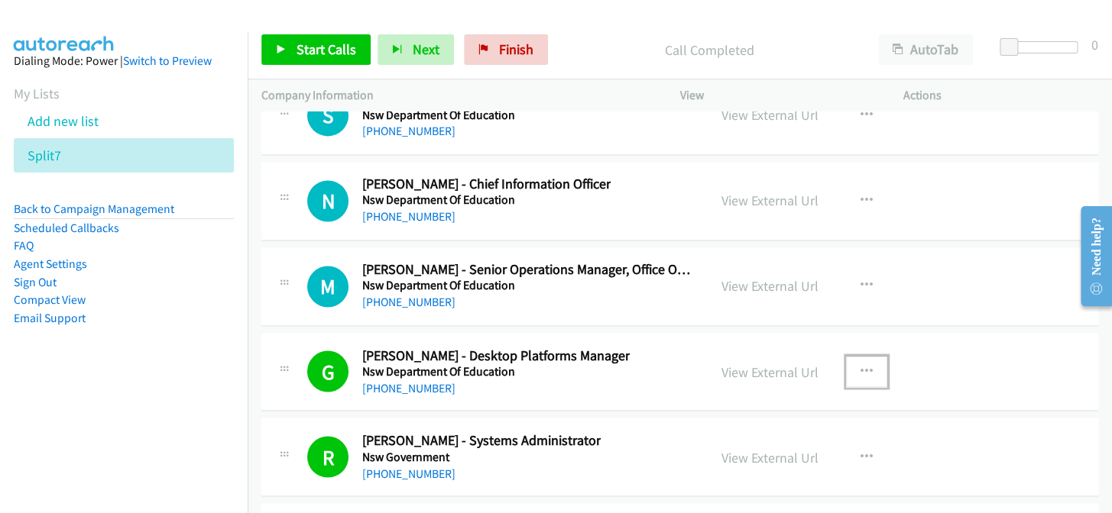
click at [860, 365] on icon "button" at bounding box center [866, 371] width 12 height 12
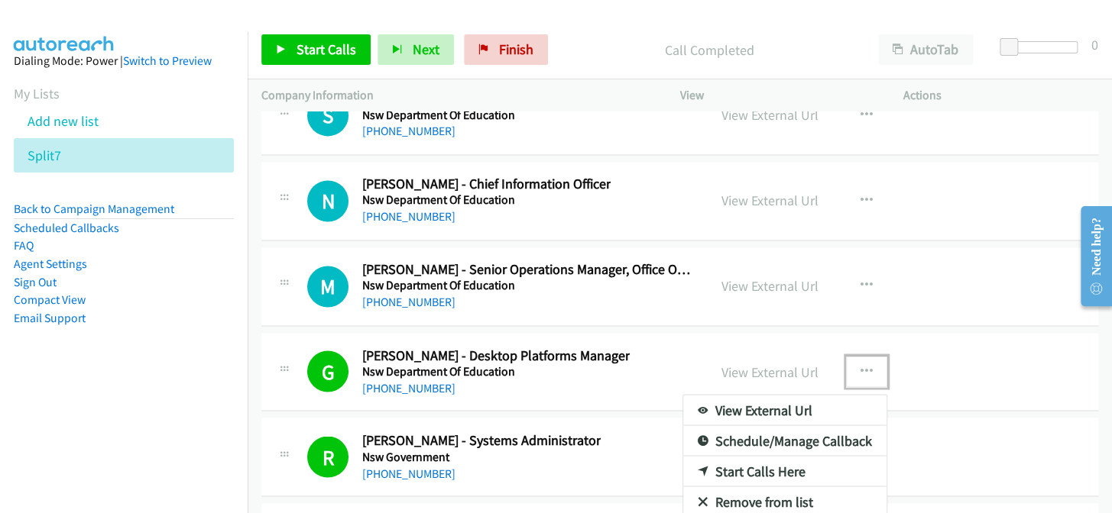
click at [856, 335] on div at bounding box center [556, 256] width 1112 height 513
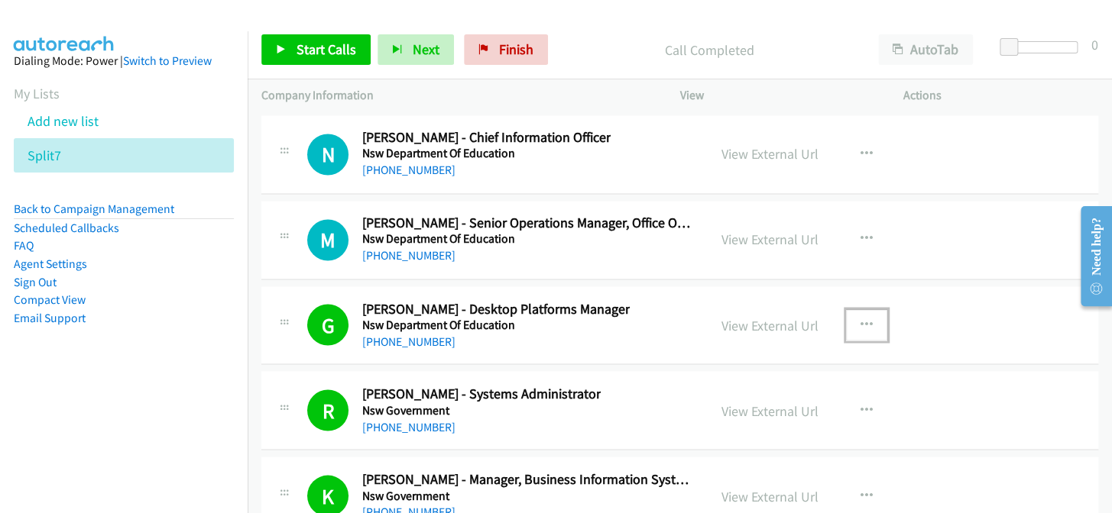
scroll to position [23088, 0]
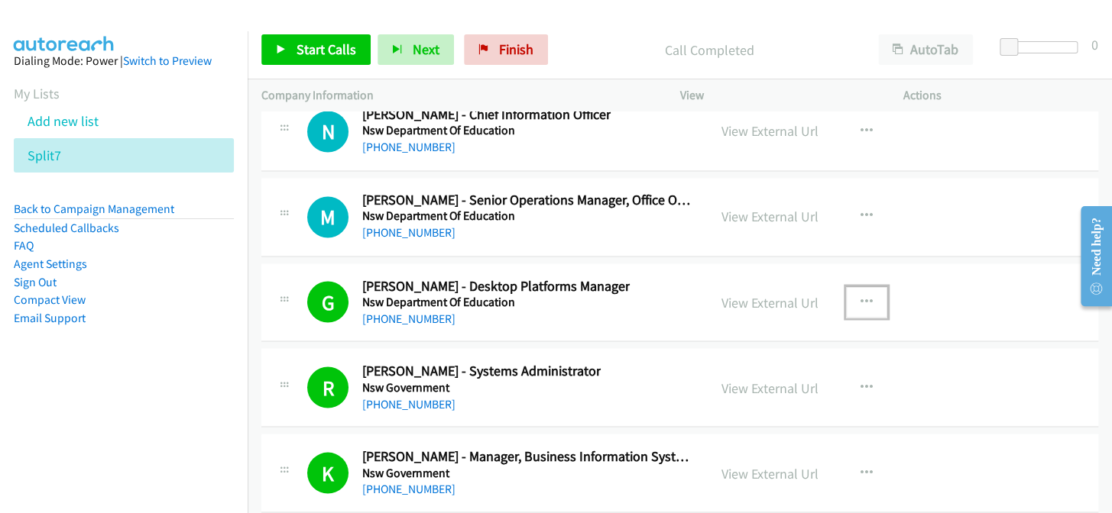
click at [863, 296] on icon "button" at bounding box center [866, 302] width 12 height 12
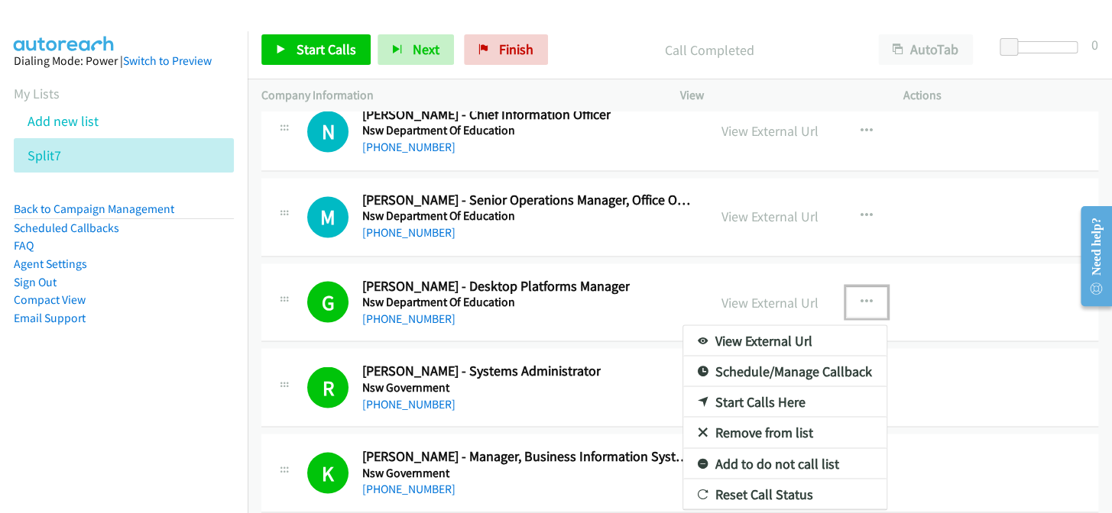
click at [817, 448] on link "Add to do not call list" at bounding box center [784, 463] width 203 height 31
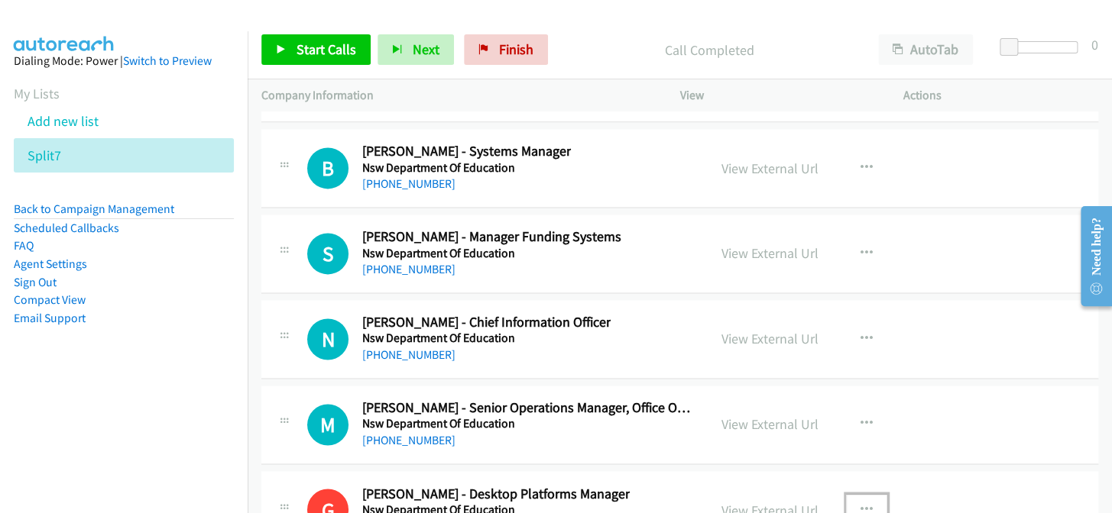
scroll to position [22879, 0]
click at [419, 434] on link "+61 3 5027 4506" at bounding box center [408, 441] width 93 height 15
click at [756, 416] on link "View External Url" at bounding box center [769, 425] width 97 height 18
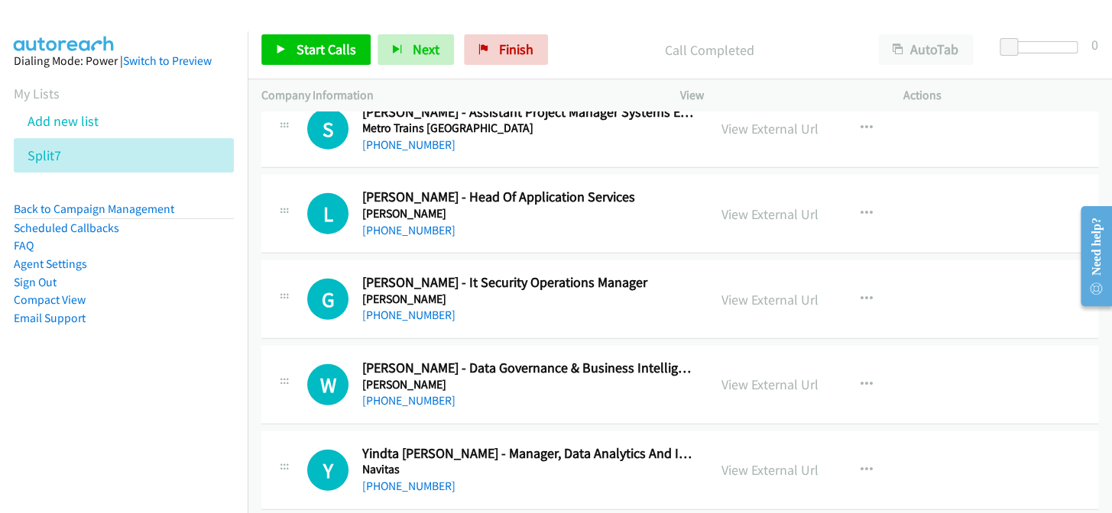
scroll to position [18642, 0]
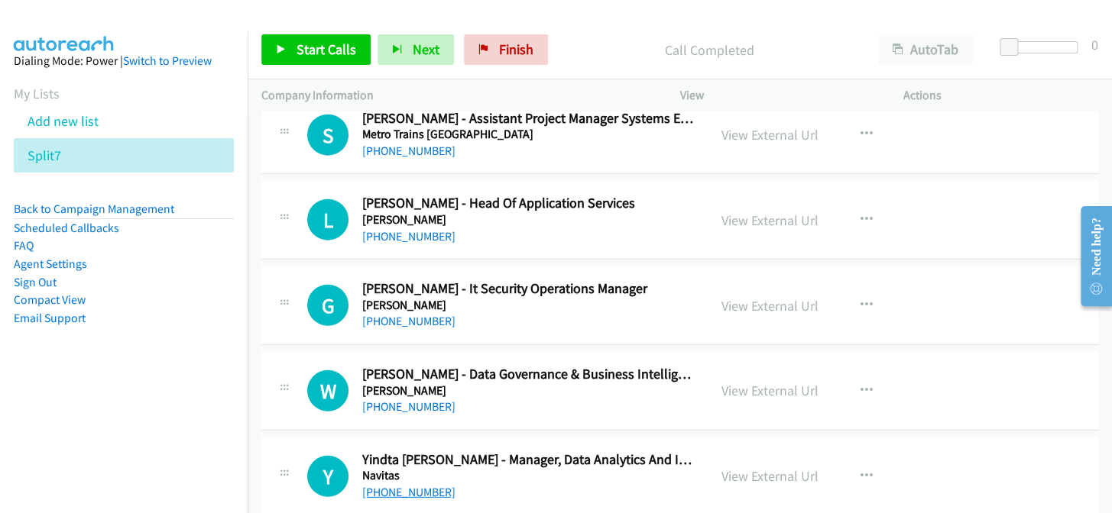
click at [410, 485] on link "+61 2 9964 6384" at bounding box center [408, 492] width 93 height 15
click at [413, 400] on link "+61 401 189 400" at bounding box center [408, 407] width 93 height 15
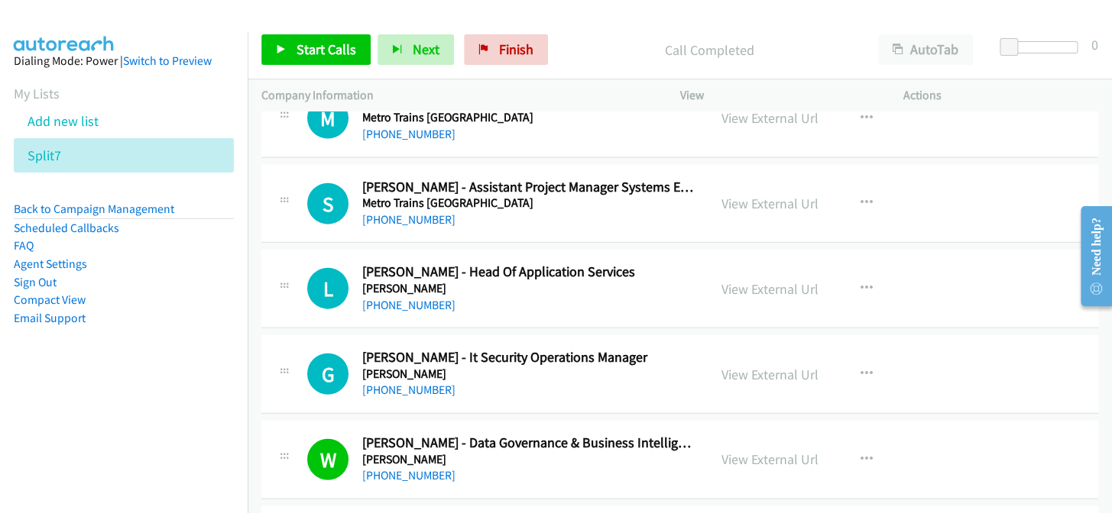
scroll to position [18503, 0]
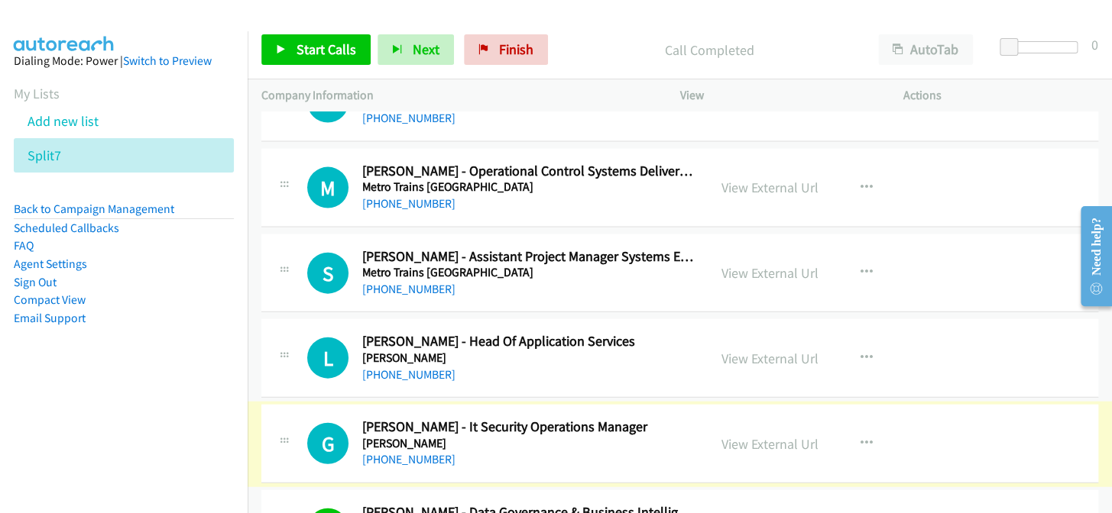
click at [393, 452] on link "+61 403 238 971" at bounding box center [408, 459] width 93 height 15
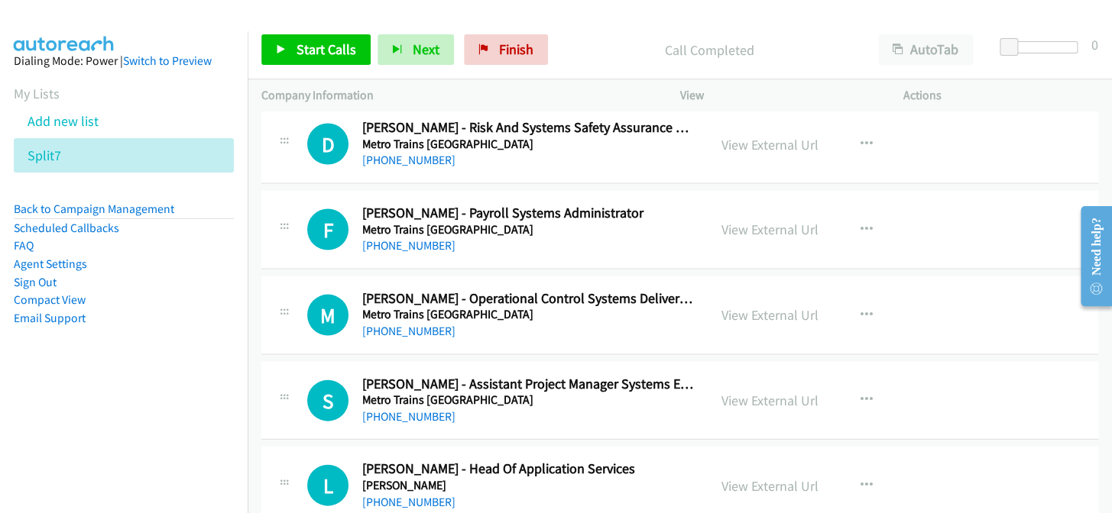
scroll to position [18364, 0]
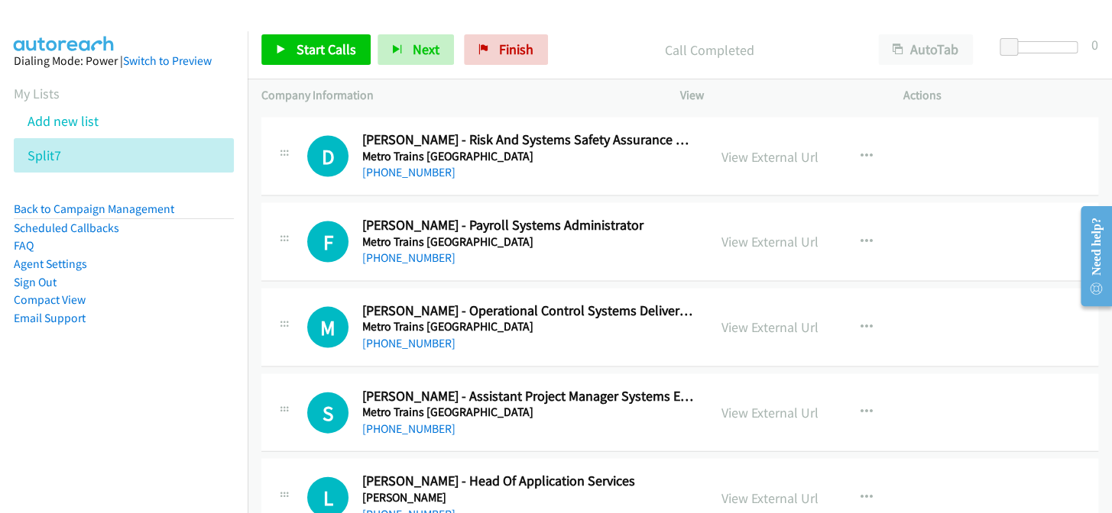
click at [414, 507] on link "+61 419 340 070" at bounding box center [408, 514] width 93 height 15
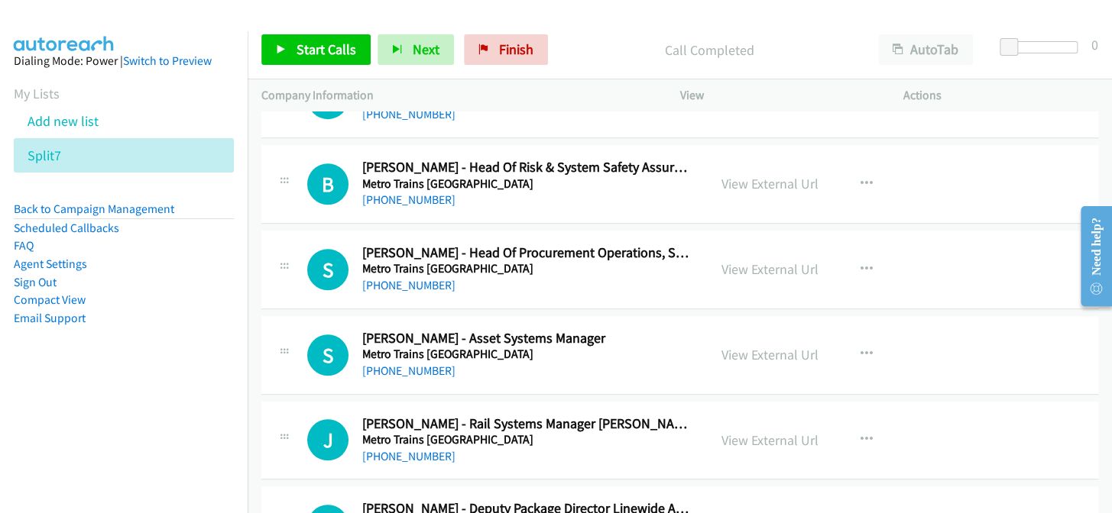
scroll to position [17461, 0]
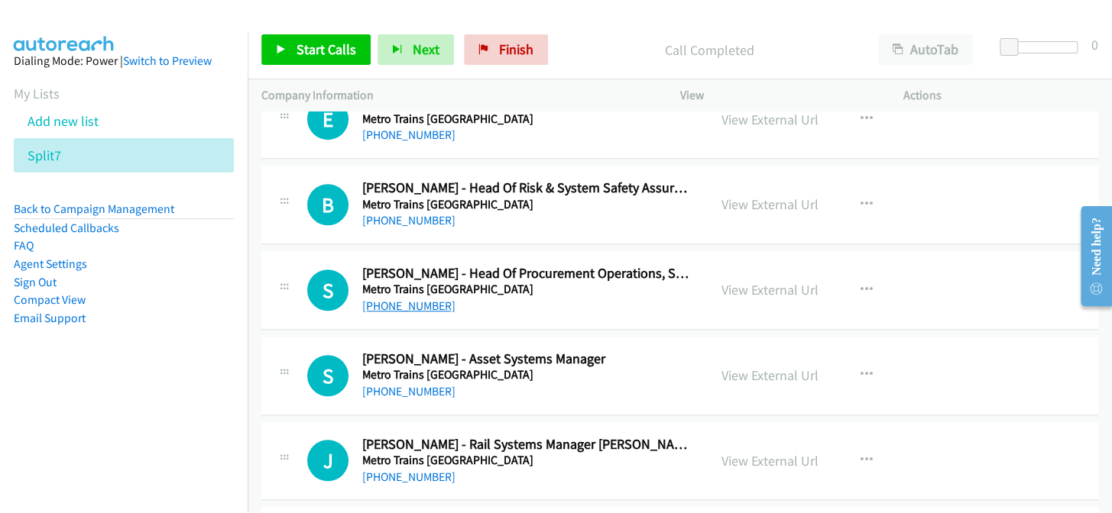
click at [435, 299] on link "+61 468 590 154" at bounding box center [408, 306] width 93 height 15
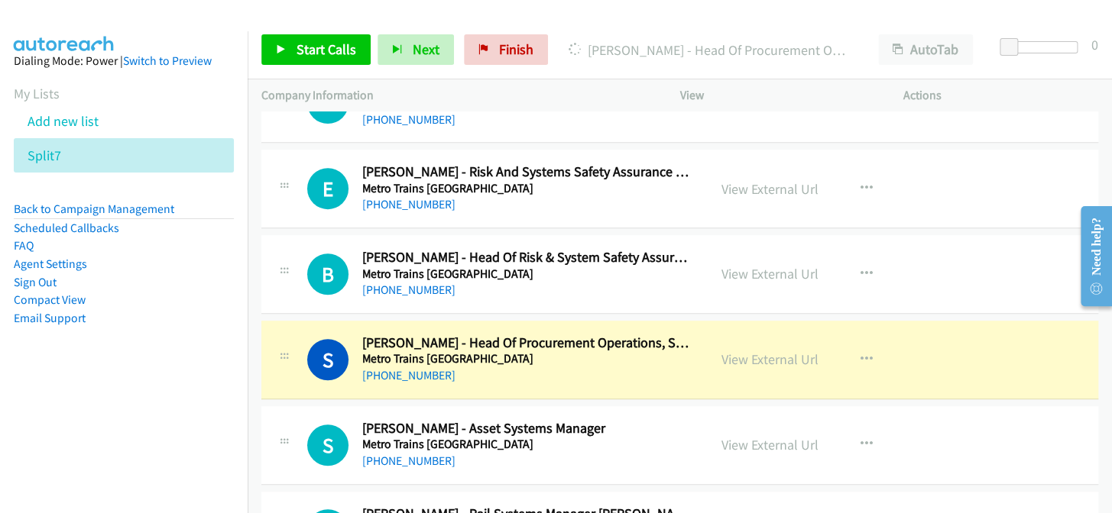
scroll to position [17322, 0]
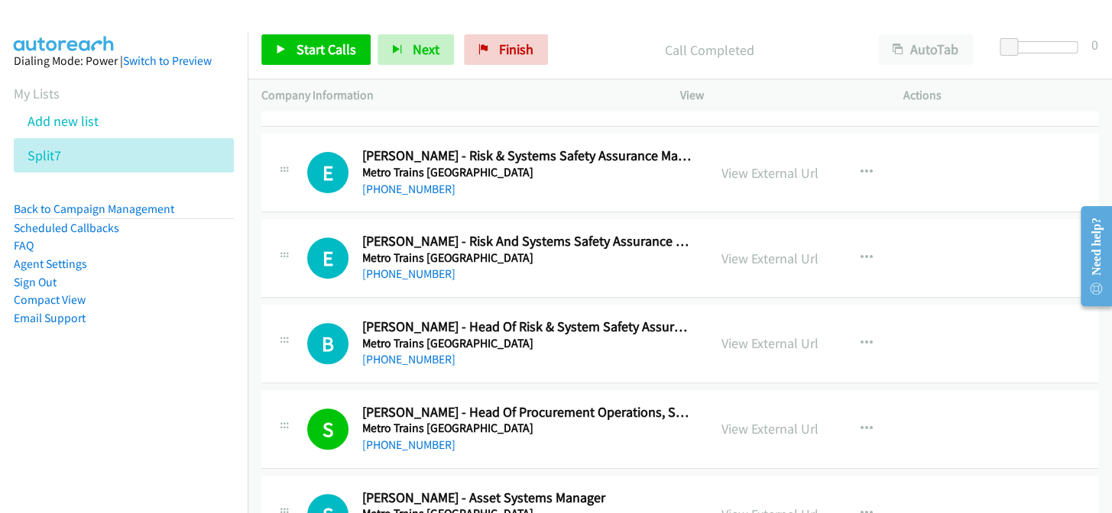
drag, startPoint x: 329, startPoint y: 483, endPoint x: 211, endPoint y: 351, distance: 176.9
click at [211, 360] on aside "Dialing Mode: Power | Switch to Preview My Lists Add new list Split7 Back to Ca…" at bounding box center [124, 213] width 248 height 365
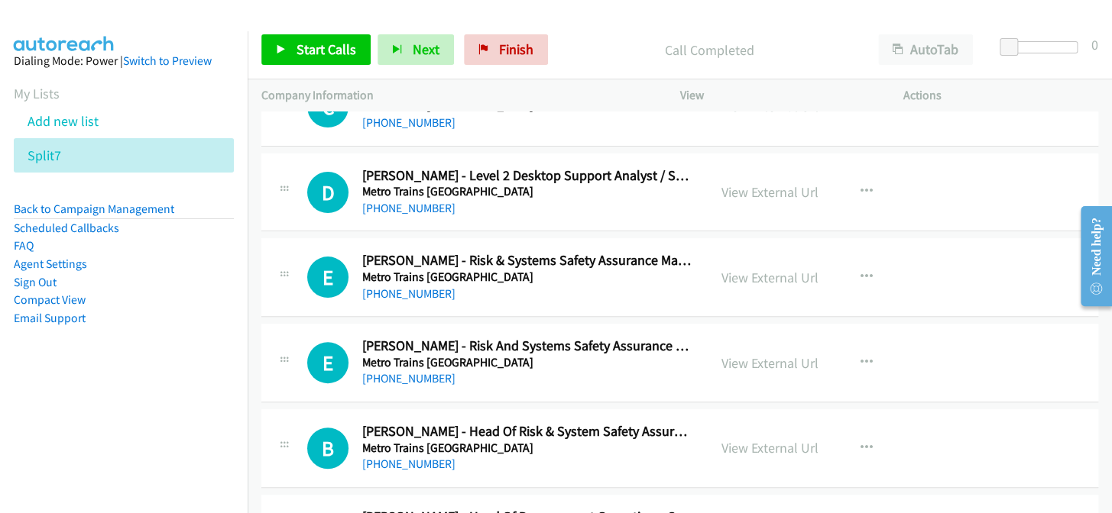
scroll to position [17183, 0]
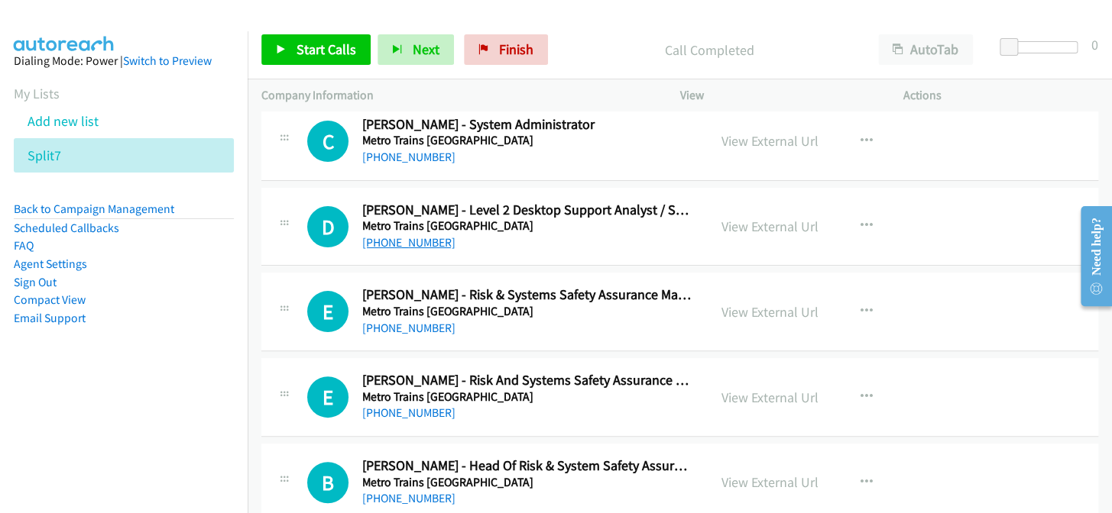
click at [403, 235] on link "+61 405 240 409" at bounding box center [408, 242] width 93 height 15
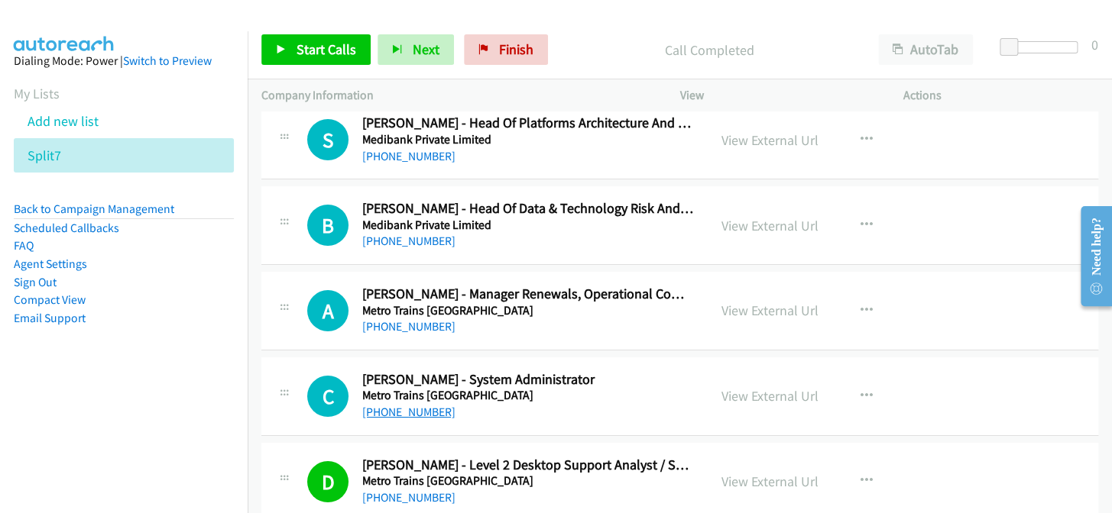
scroll to position [16906, 0]
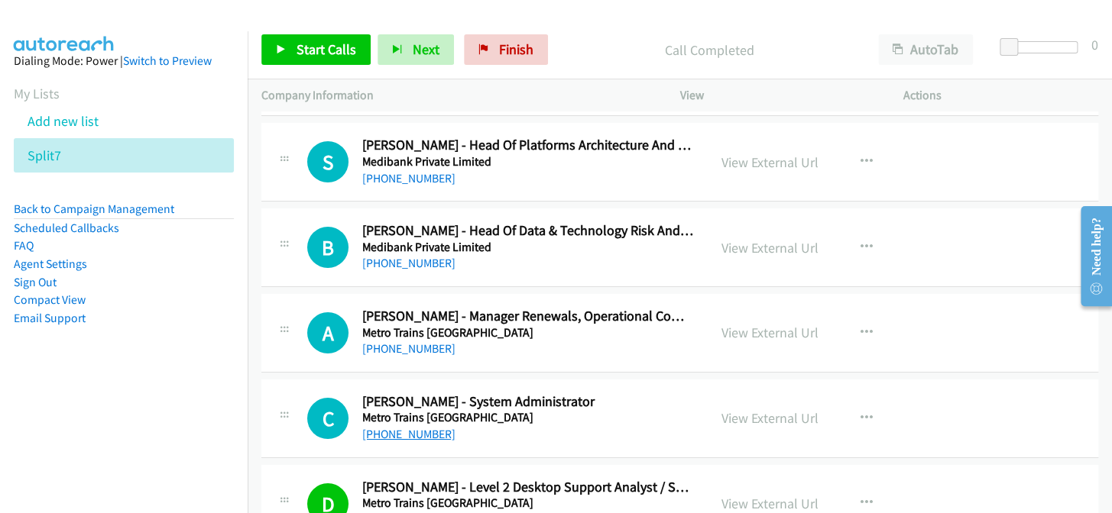
click at [401, 427] on link "+61 3 9610 3578" at bounding box center [408, 434] width 93 height 15
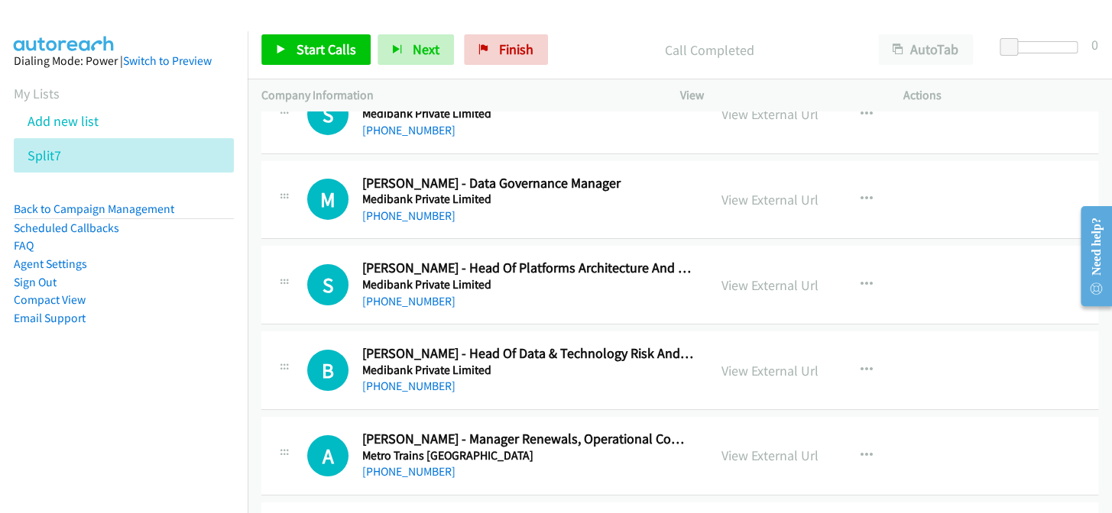
scroll to position [16767, 0]
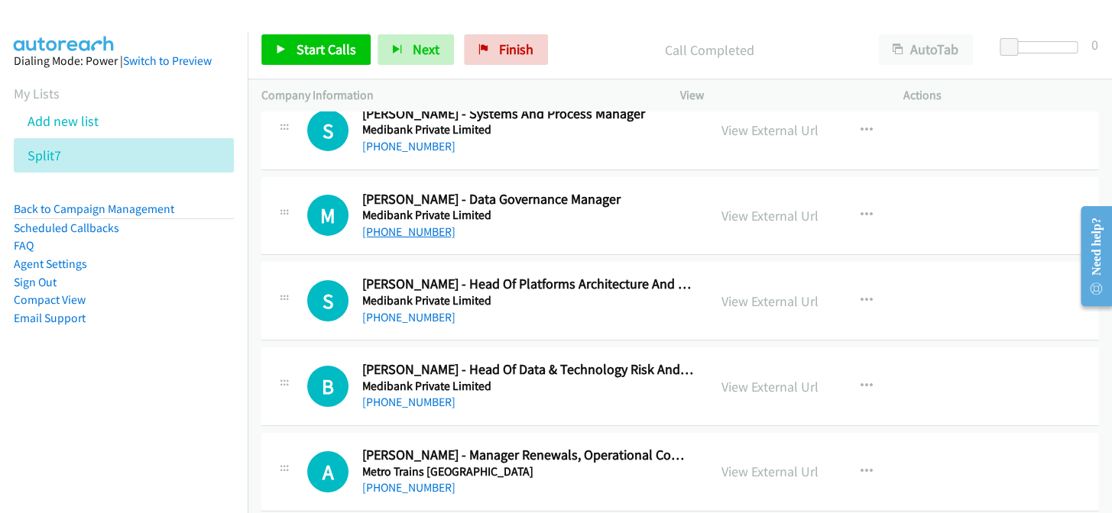
click at [422, 225] on link "+61 3 9027 4738" at bounding box center [408, 232] width 93 height 15
click at [420, 225] on link "+61 3 9027 4738" at bounding box center [408, 232] width 93 height 15
click at [413, 395] on link "+61 403 352 376" at bounding box center [408, 402] width 93 height 15
click at [418, 310] on link "+61 447 860 129" at bounding box center [408, 317] width 93 height 15
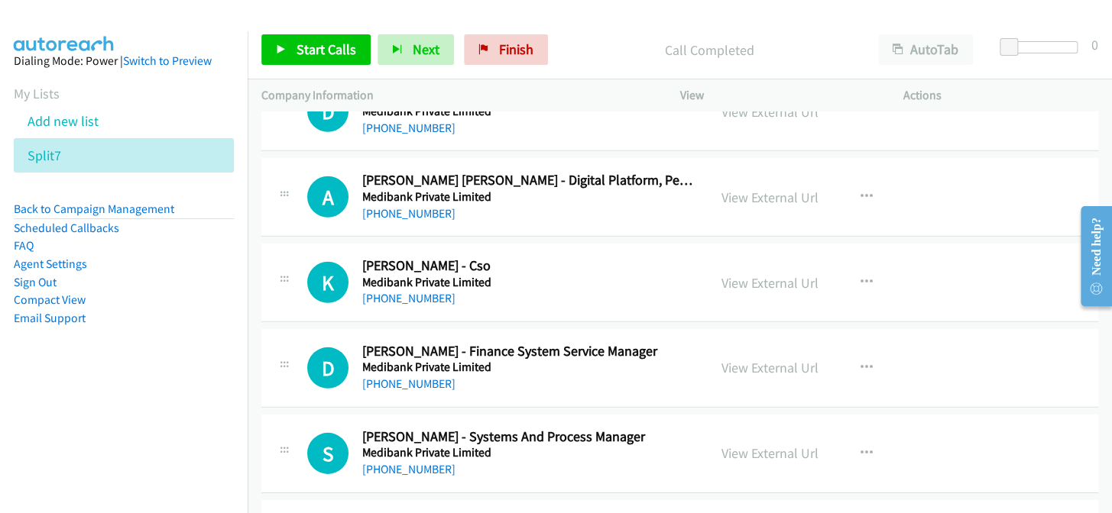
scroll to position [16419, 0]
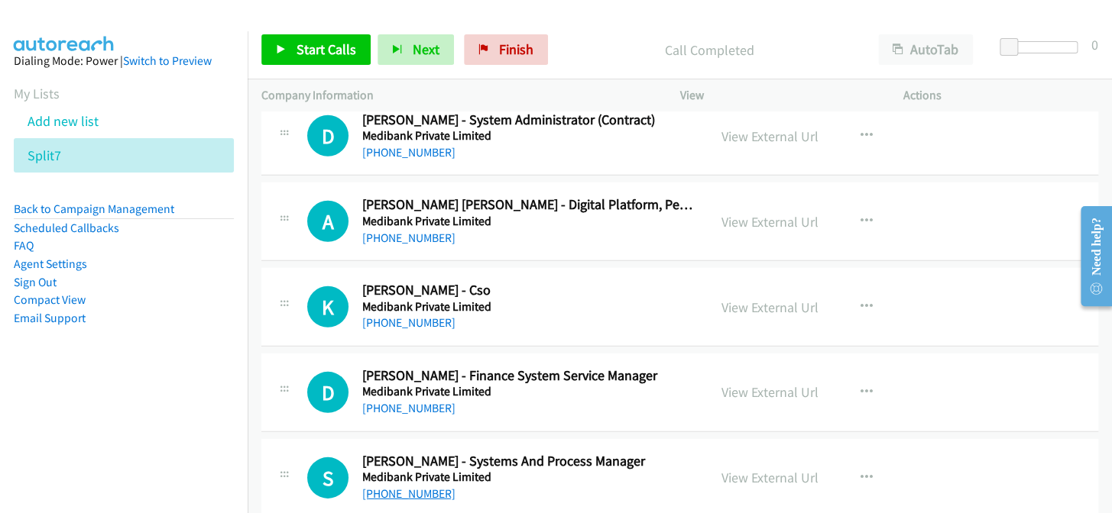
click at [427, 487] on link "+61 3 8622 5652" at bounding box center [408, 494] width 93 height 15
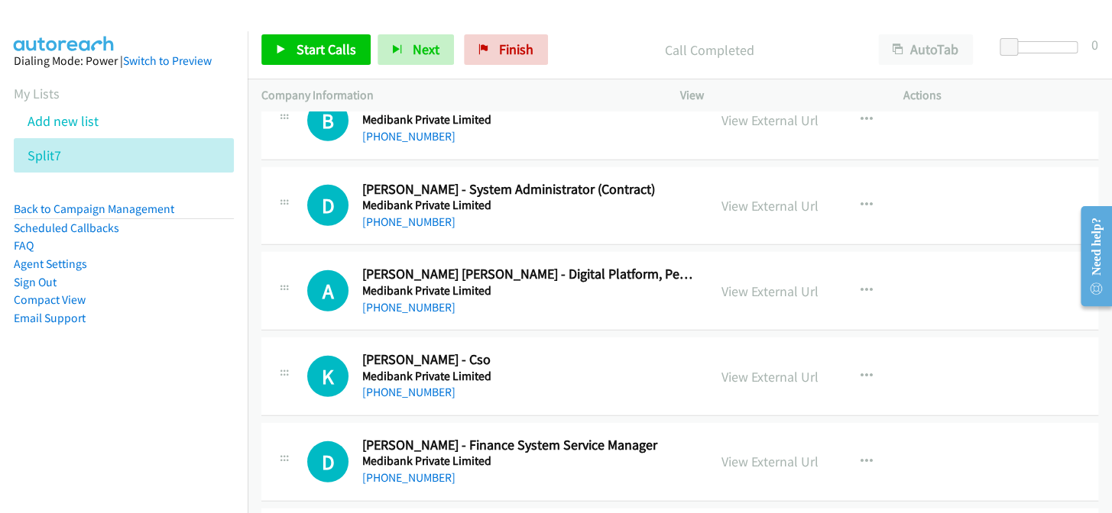
click at [390, 213] on div "+61 3 8640 2366" at bounding box center [528, 222] width 332 height 18
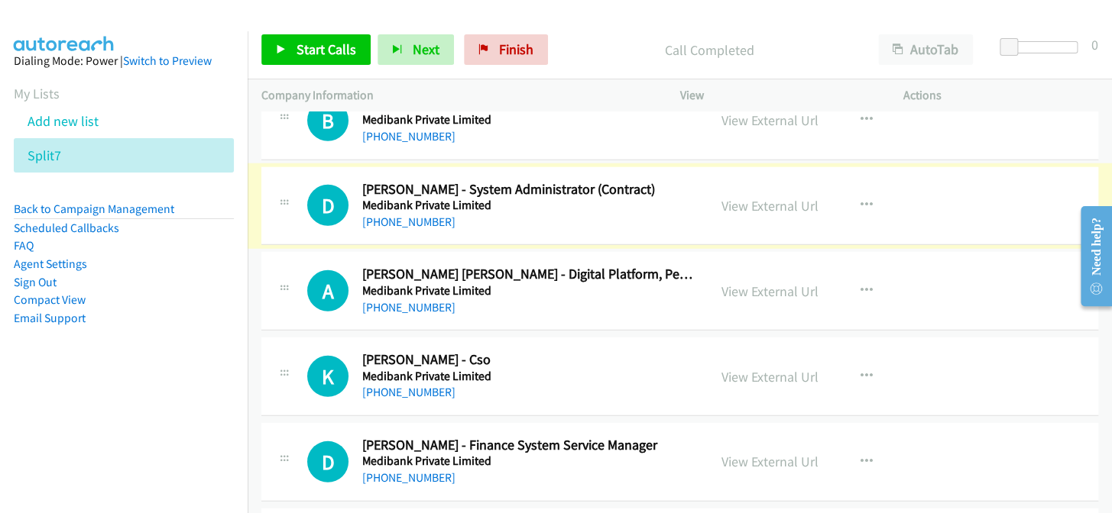
click at [395, 215] on link "+61 3 8640 2366" at bounding box center [408, 222] width 93 height 15
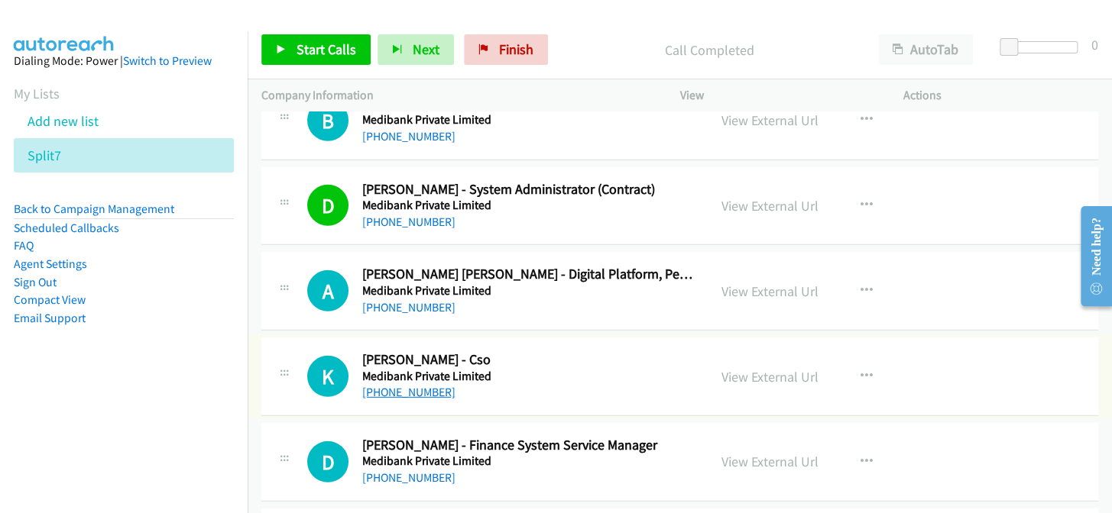
click at [397, 385] on link "+61 2 6191 8102" at bounding box center [408, 392] width 93 height 15
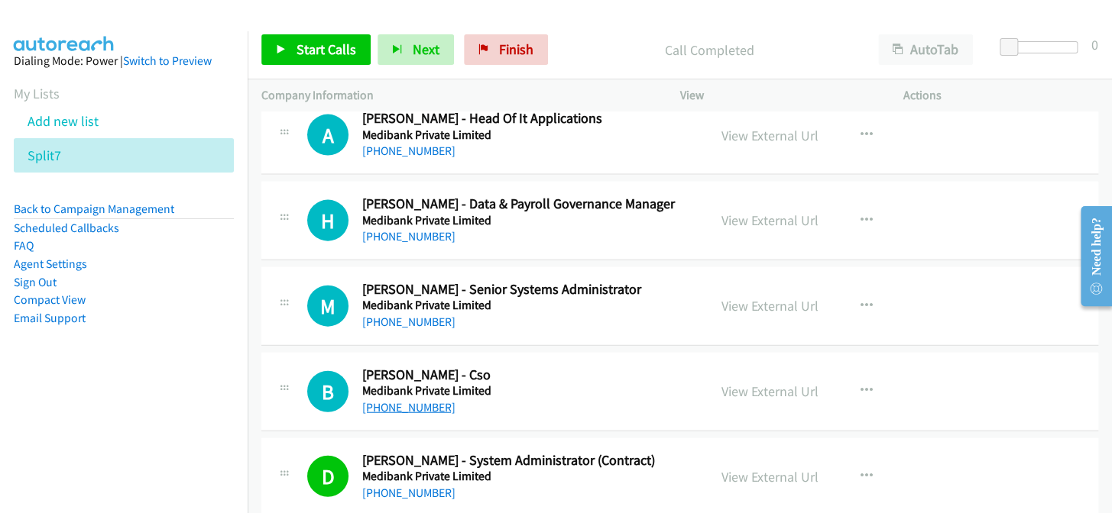
scroll to position [16072, 0]
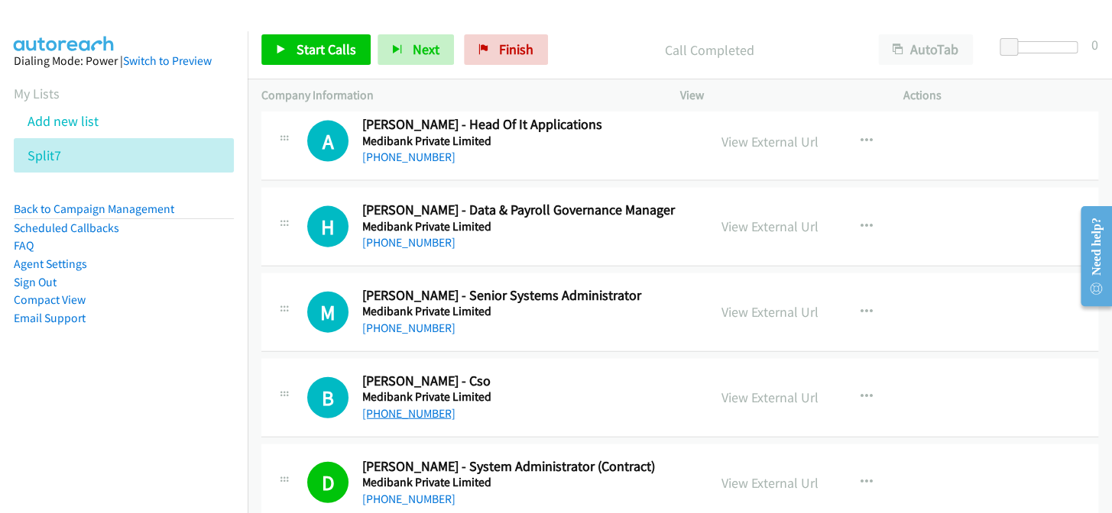
click at [398, 406] on link "+61 1300 981 380" at bounding box center [408, 413] width 93 height 15
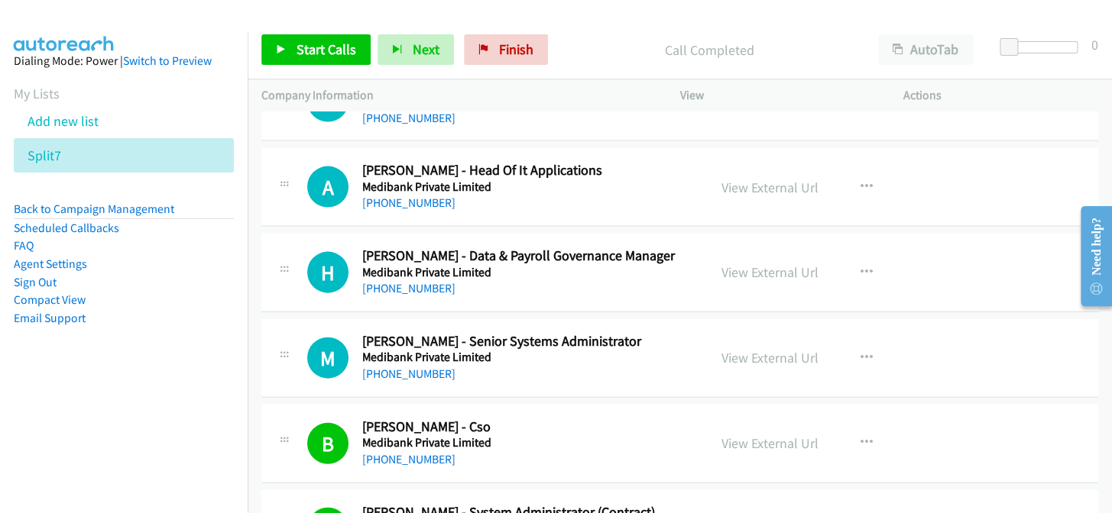
scroll to position [16003, 0]
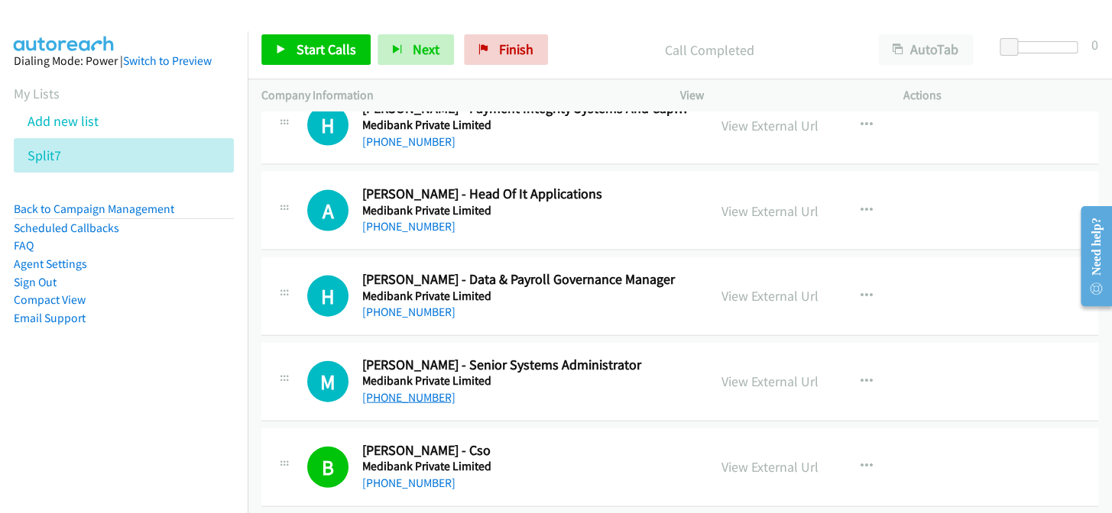
click at [407, 390] on link "+61 3 8622 5318" at bounding box center [408, 397] width 93 height 15
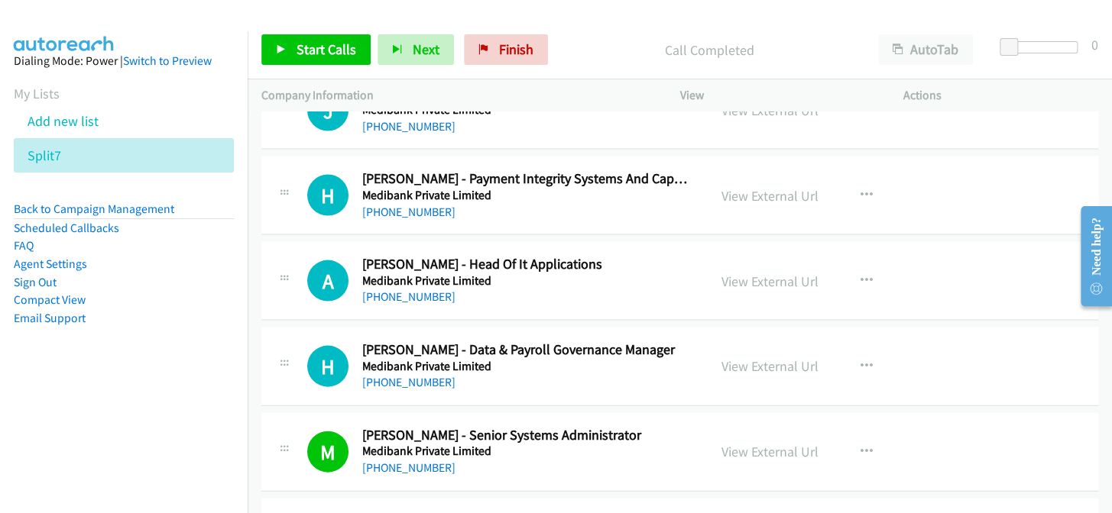
scroll to position [15864, 0]
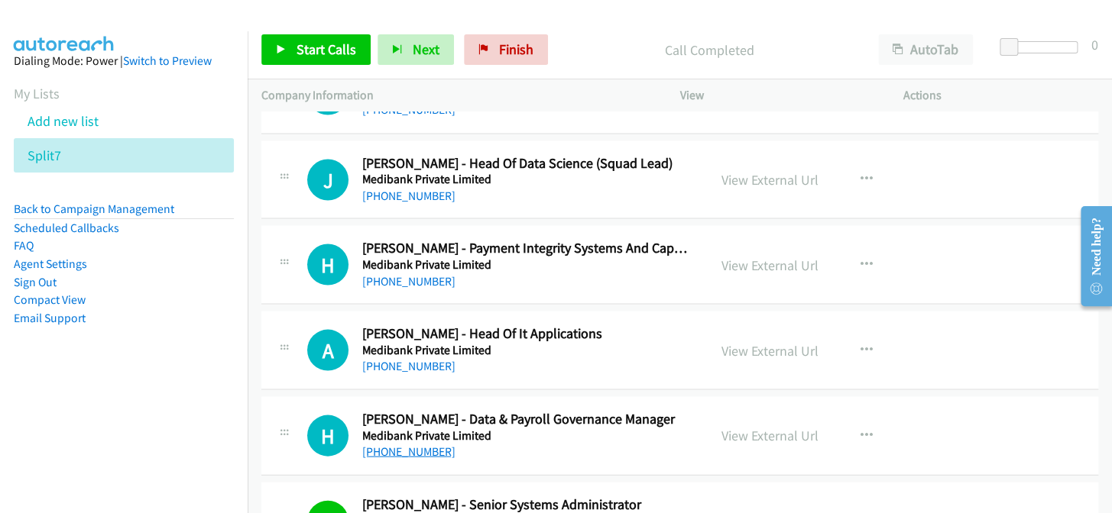
click at [422, 444] on link "+61 3 8622 6280" at bounding box center [408, 451] width 93 height 15
click at [412, 358] on link "+61 419 150 043" at bounding box center [408, 365] width 93 height 15
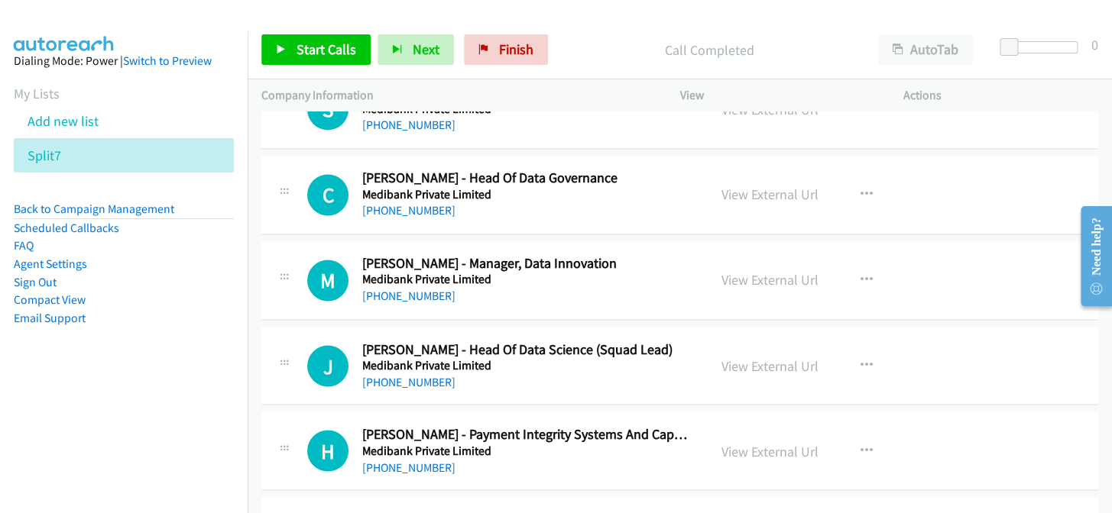
scroll to position [15655, 0]
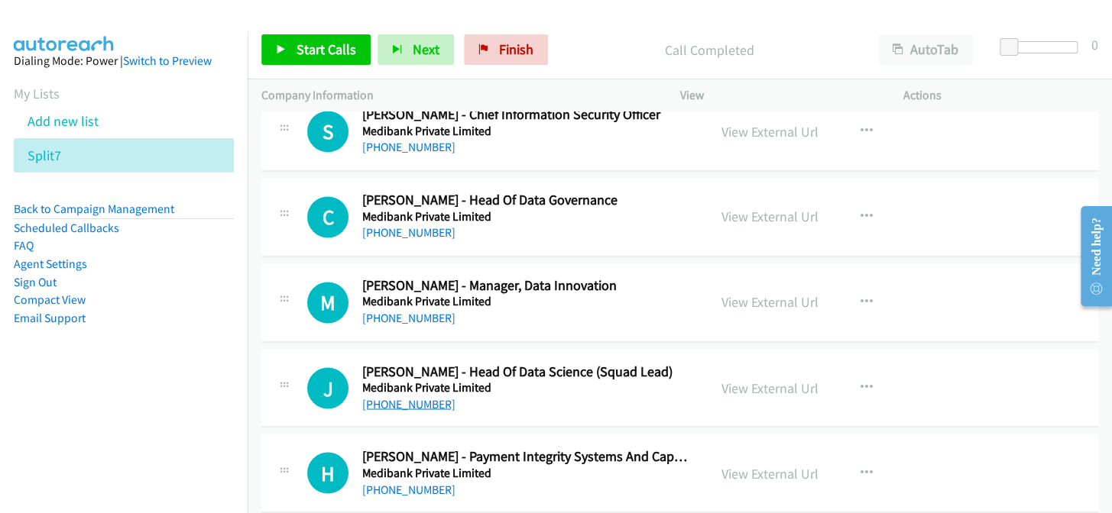
click at [403, 397] on link "+61 3 8622 5307" at bounding box center [408, 404] width 93 height 15
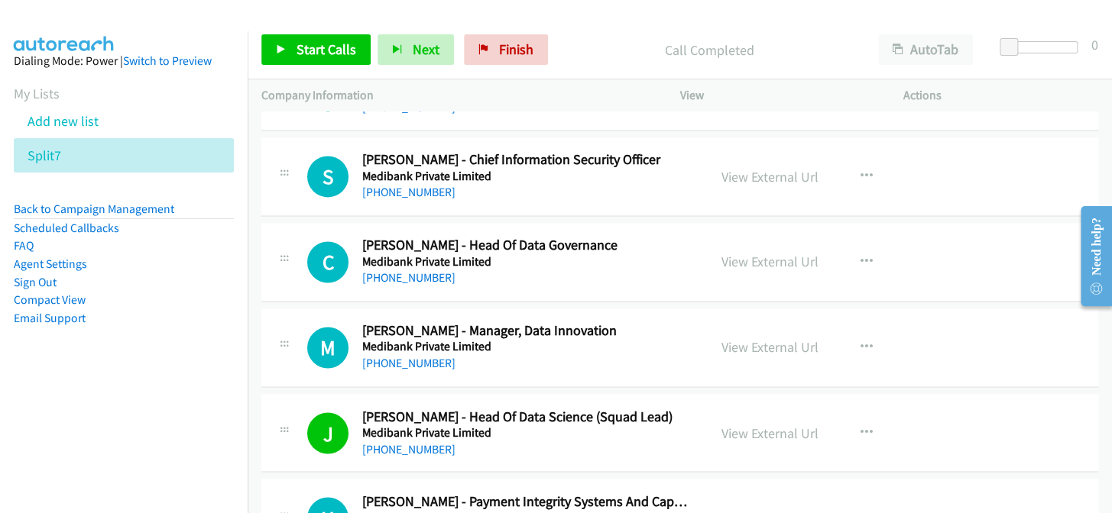
scroll to position [15586, 0]
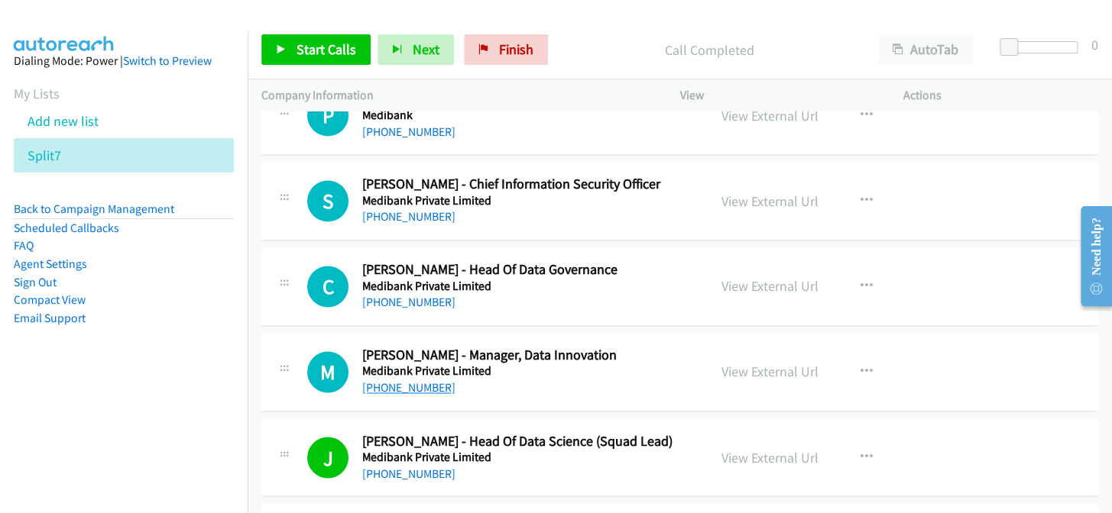
click at [424, 380] on link "+61 411 200 648" at bounding box center [408, 387] width 93 height 15
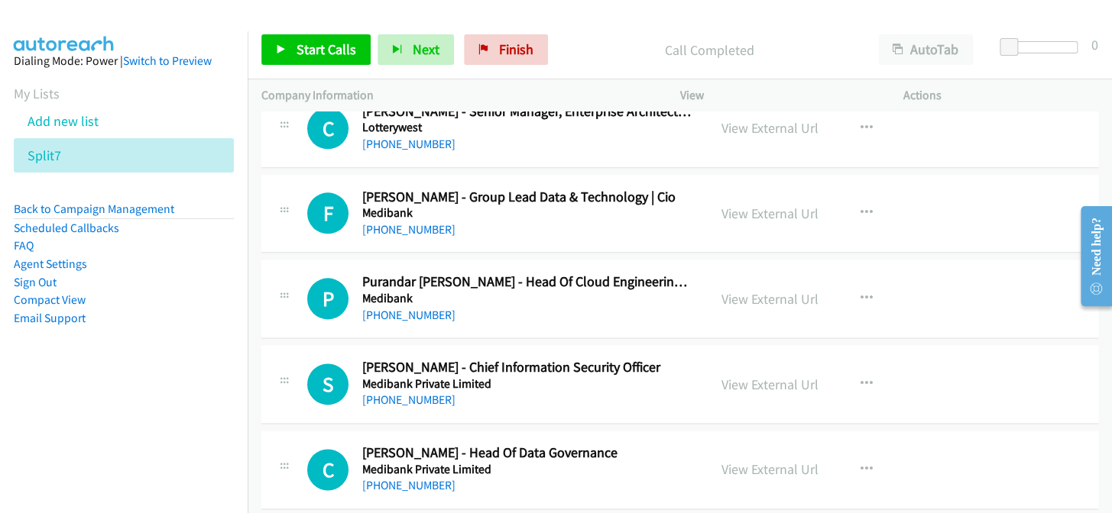
scroll to position [15378, 0]
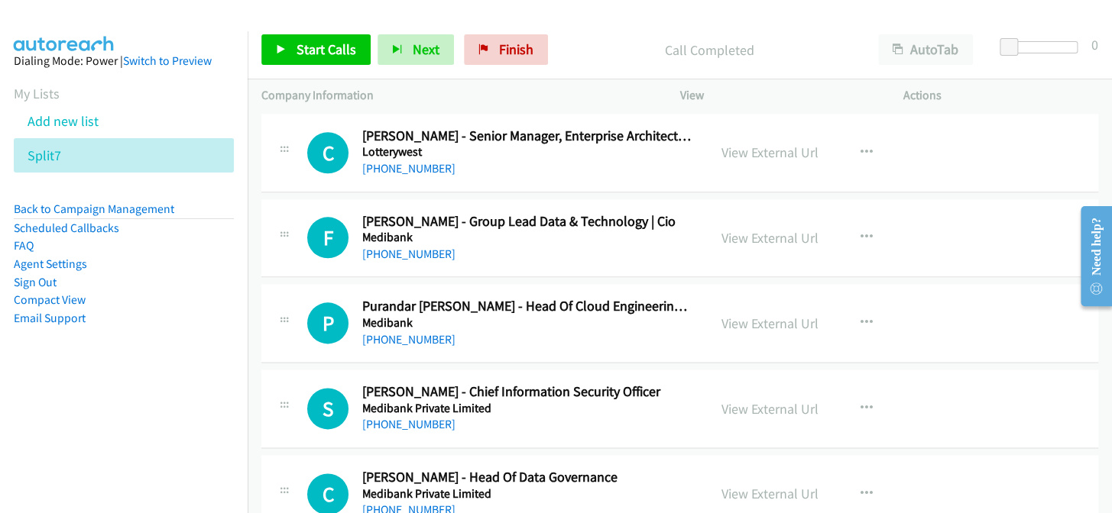
click at [428, 503] on link "+61 401 960 399" at bounding box center [408, 510] width 93 height 15
click at [419, 417] on link "+61 499 777 895" at bounding box center [408, 424] width 93 height 15
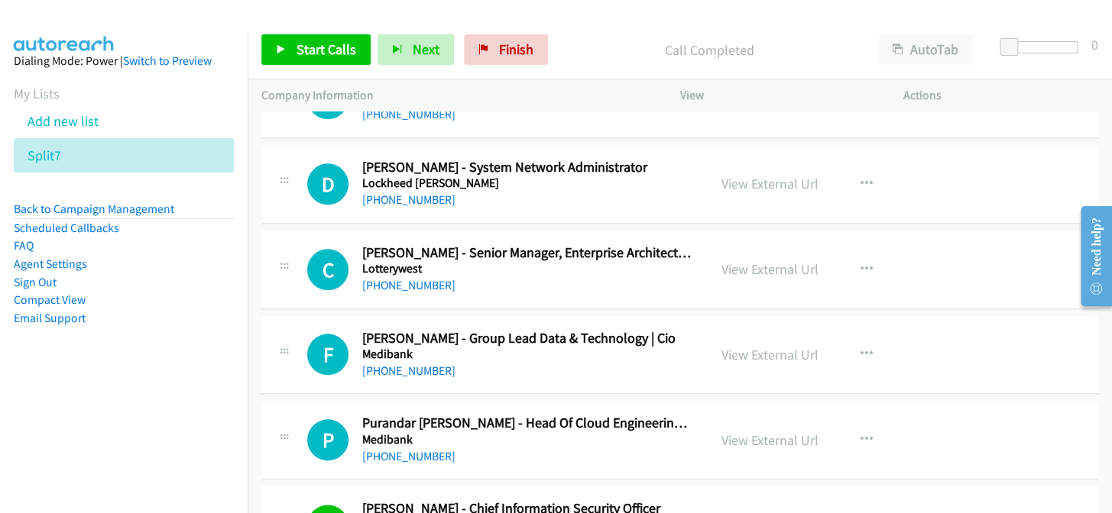
scroll to position [15239, 0]
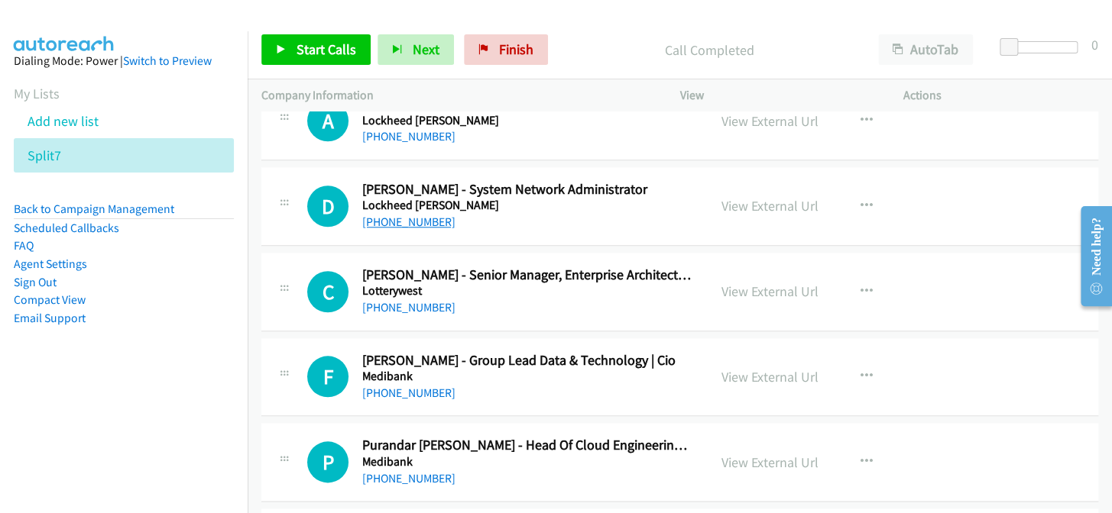
click at [403, 215] on link "+61 429 981 528" at bounding box center [408, 222] width 93 height 15
click at [401, 300] on link "+61 8 9340 5340" at bounding box center [408, 307] width 93 height 15
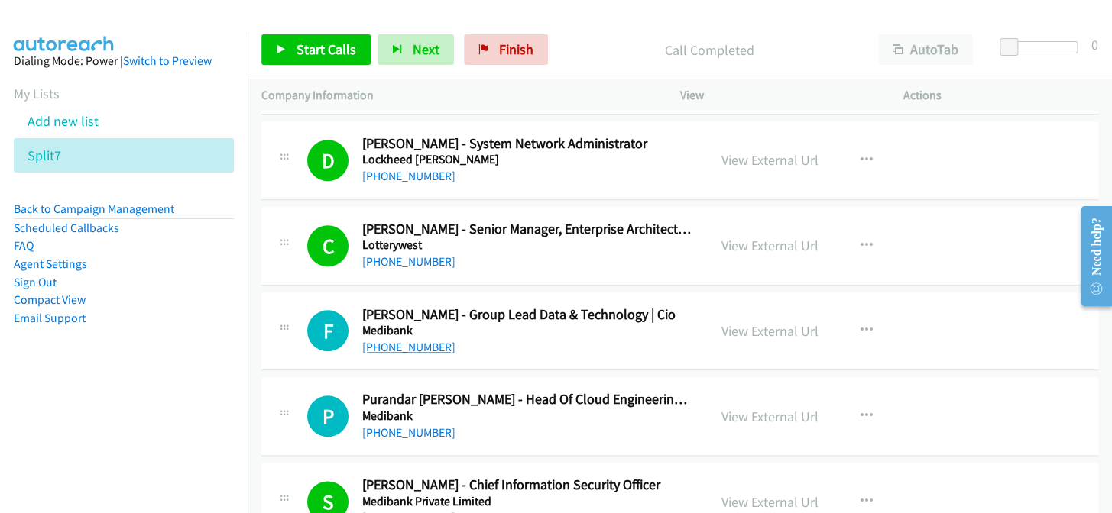
scroll to position [15308, 0]
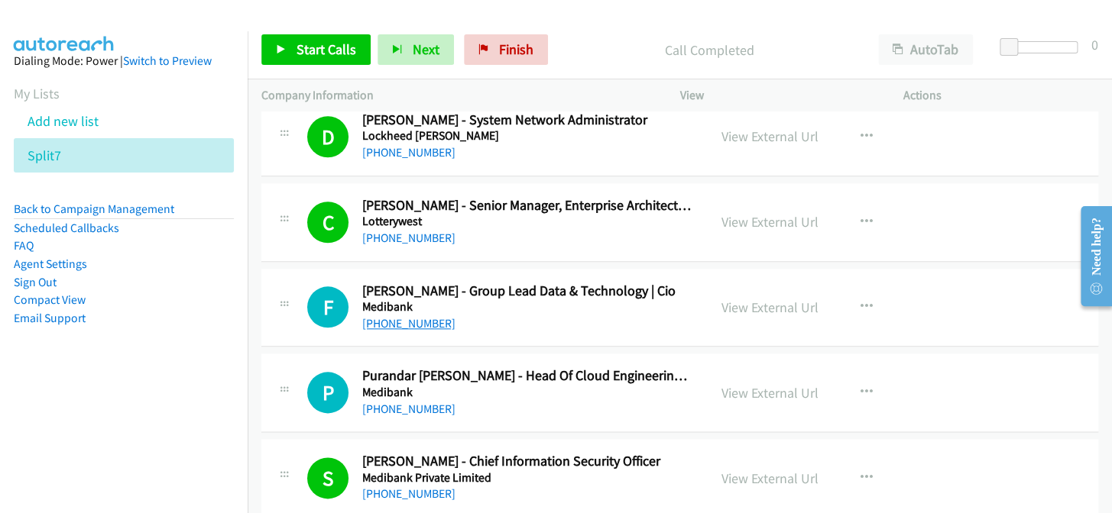
click at [403, 316] on link "+61 499 199 933" at bounding box center [408, 323] width 93 height 15
click at [365, 402] on link "+61 470 018 182" at bounding box center [408, 409] width 93 height 15
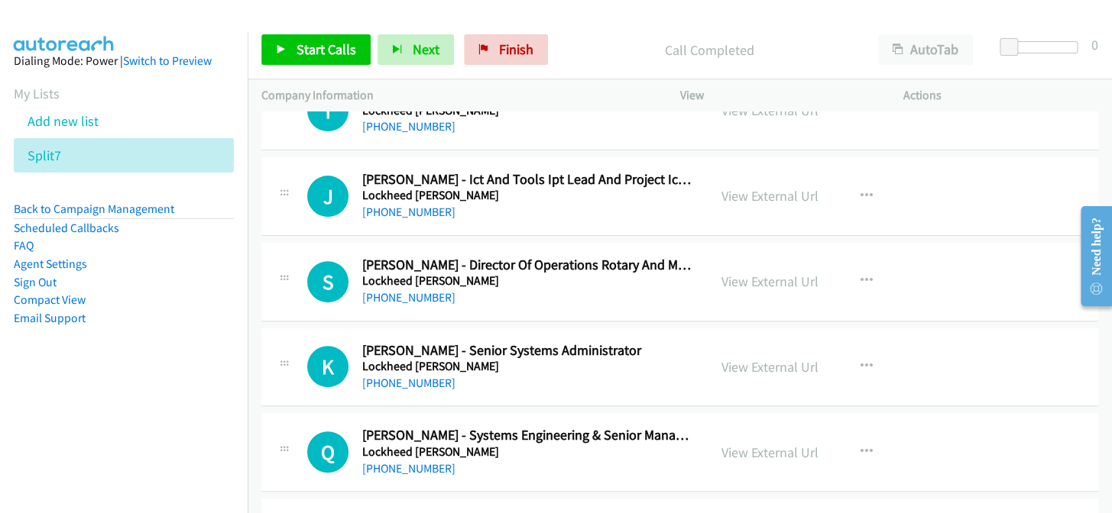
scroll to position [14891, 0]
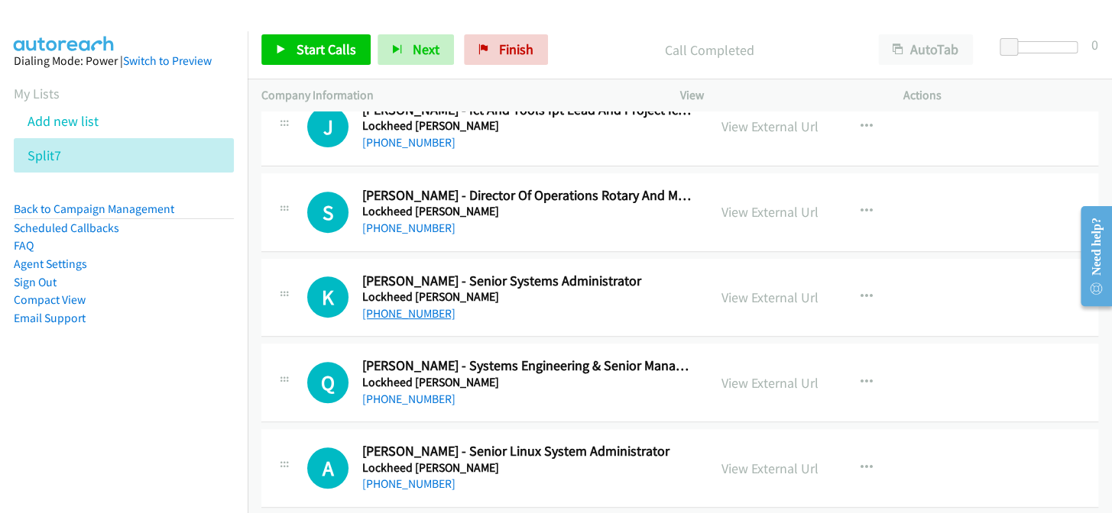
click at [367, 306] on link "+61 402 035 852" at bounding box center [408, 313] width 93 height 15
click at [375, 392] on link "+61 436 811 997" at bounding box center [408, 399] width 93 height 15
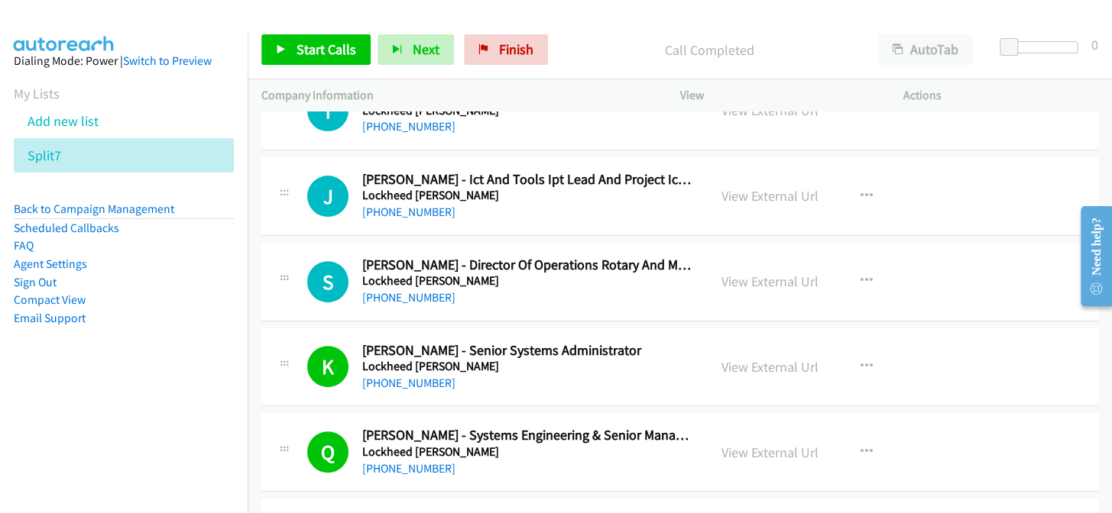
scroll to position [14753, 0]
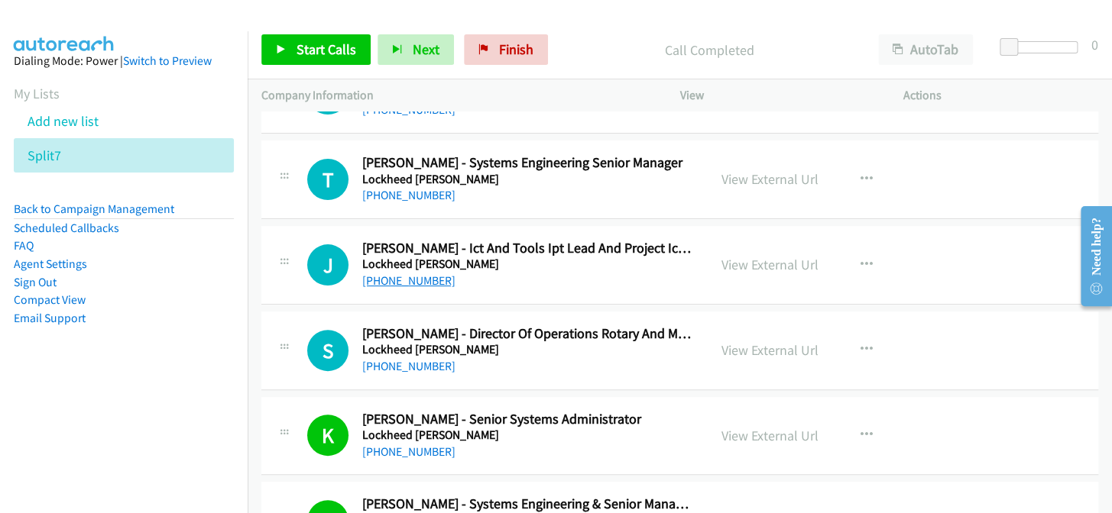
click at [391, 274] on link "+61 427 013 377" at bounding box center [408, 281] width 93 height 15
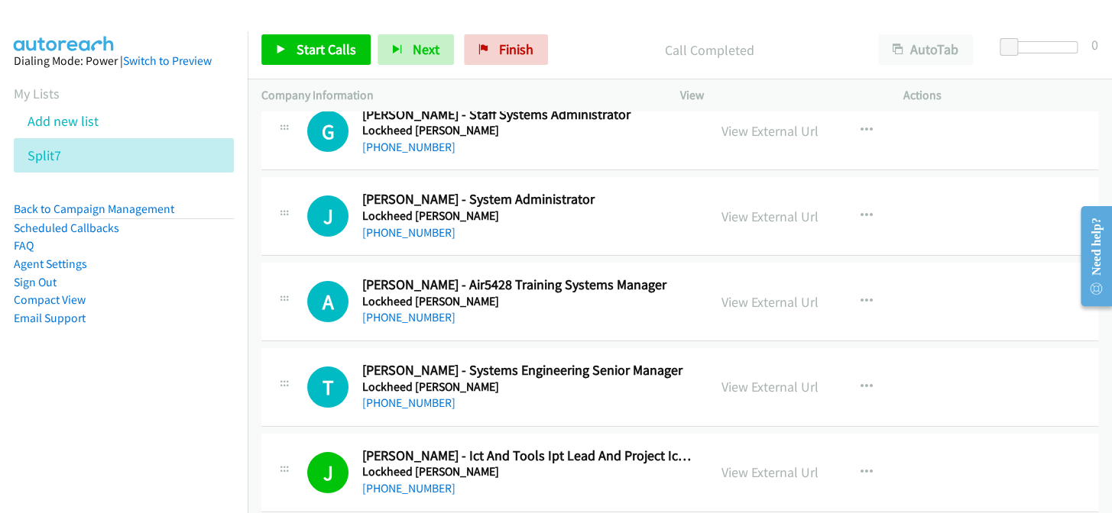
scroll to position [14544, 0]
click at [377, 397] on link "+61 412 197 911" at bounding box center [408, 404] width 93 height 15
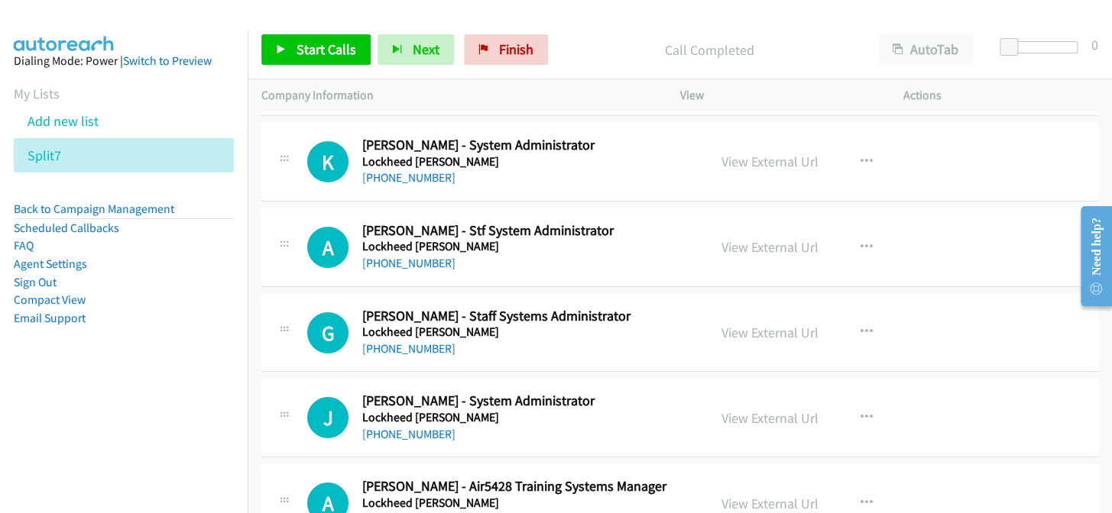
scroll to position [14336, 0]
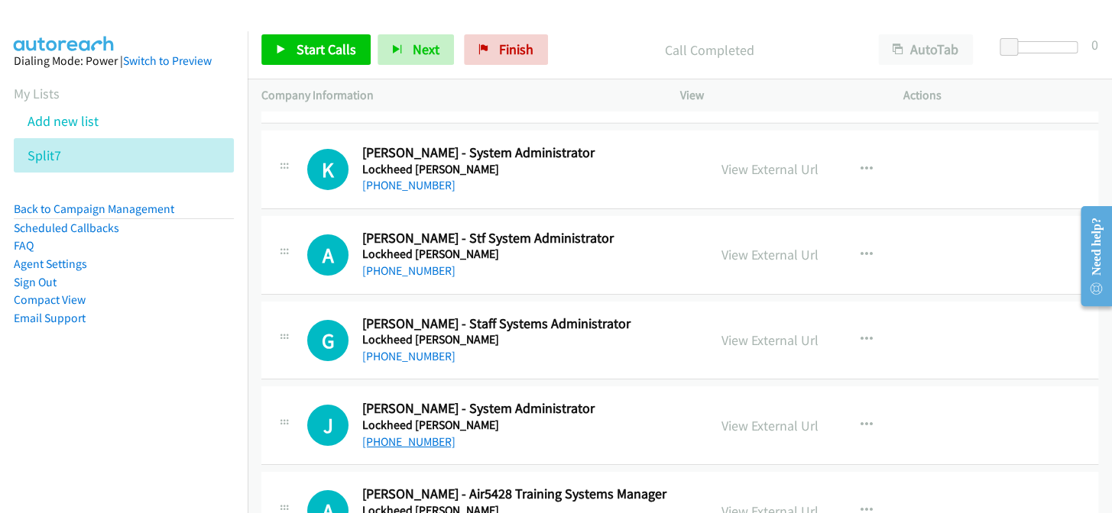
click at [418, 435] on link "+61 447 547 556" at bounding box center [408, 442] width 93 height 15
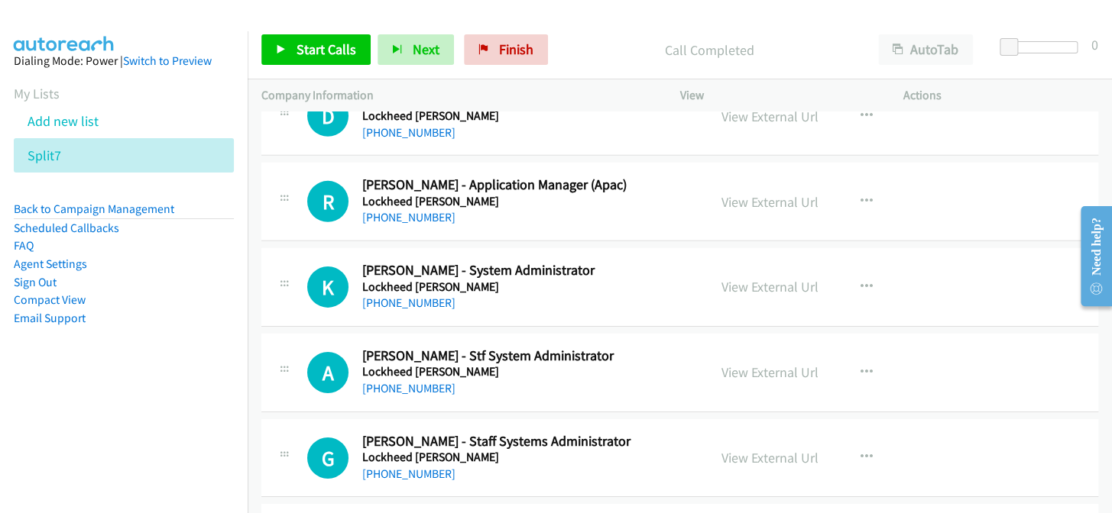
scroll to position [14197, 0]
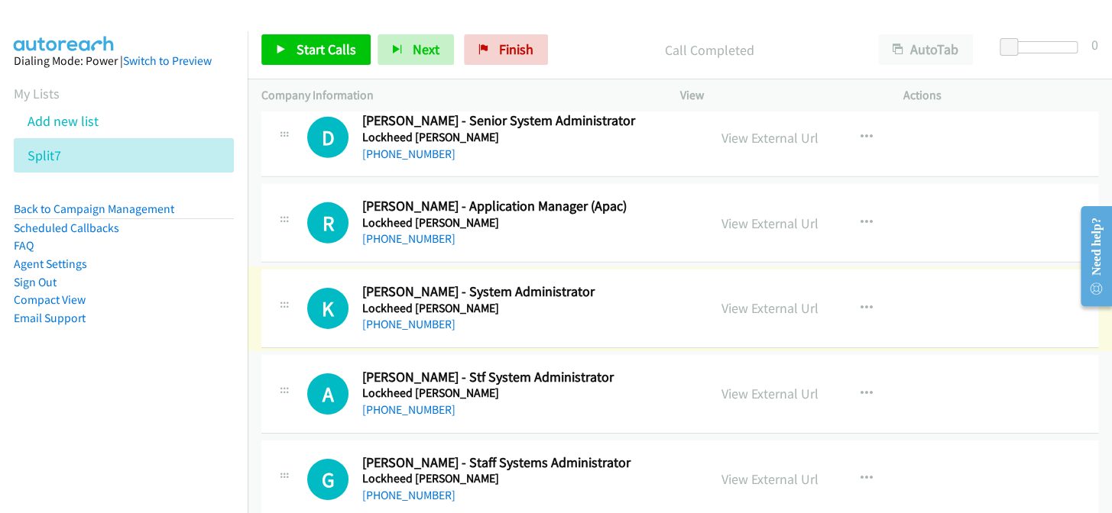
click at [401, 317] on link "+61 458 904 646" at bounding box center [408, 324] width 93 height 15
click at [860, 303] on icon "button" at bounding box center [866, 309] width 12 height 12
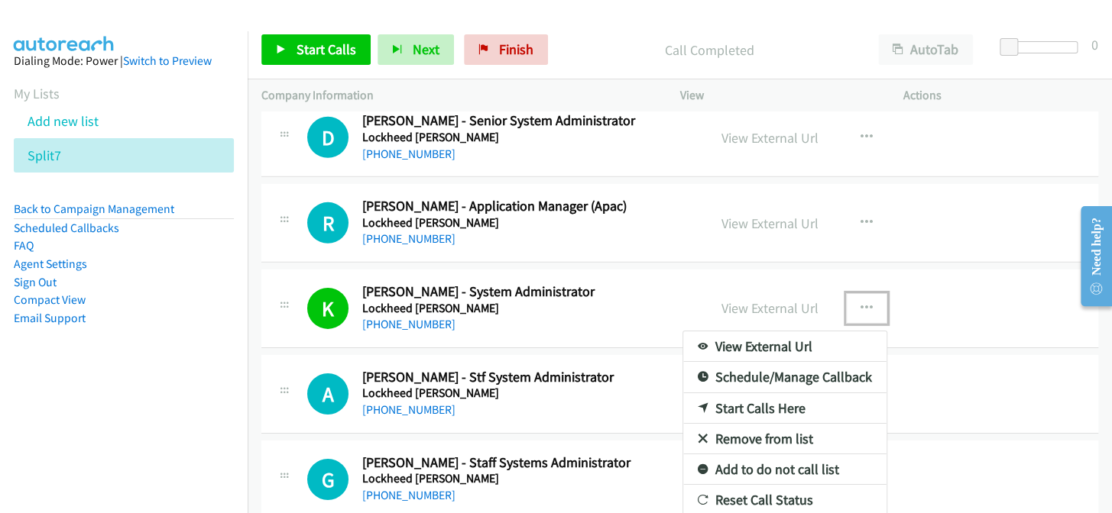
click at [766, 455] on link "Add to do not call list" at bounding box center [784, 470] width 203 height 31
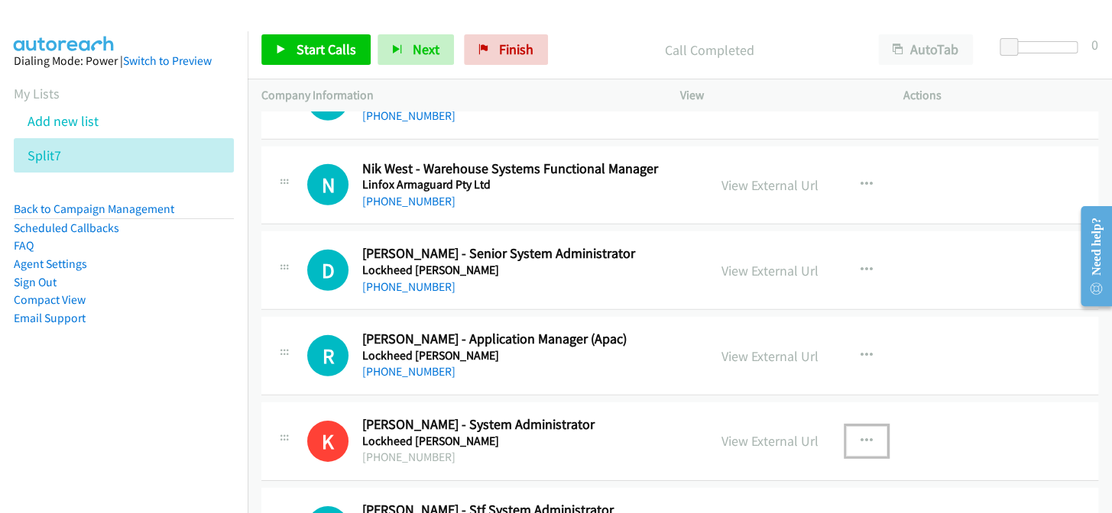
scroll to position [14058, 0]
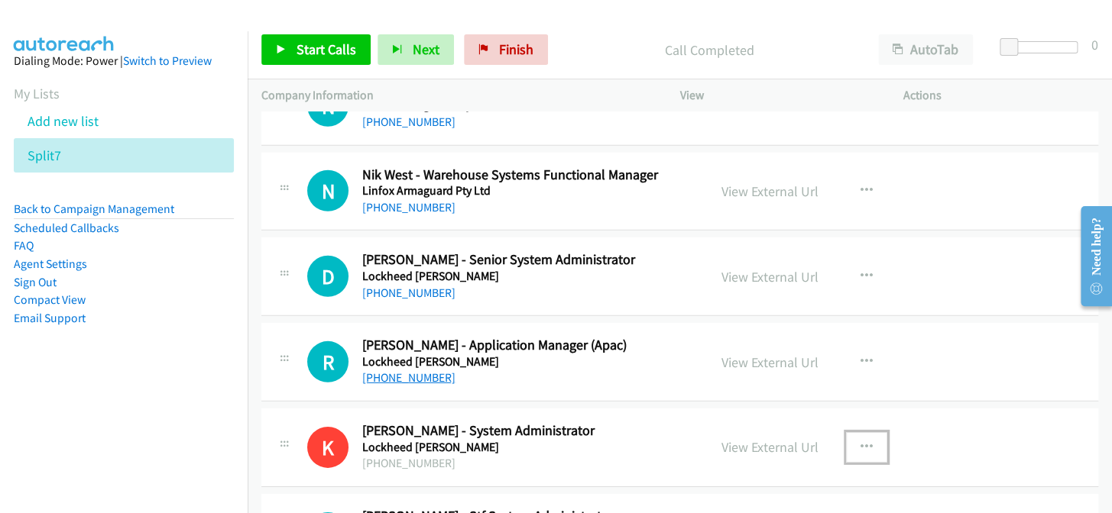
click at [411, 371] on link "[PHONE_NUMBER]" at bounding box center [408, 378] width 93 height 15
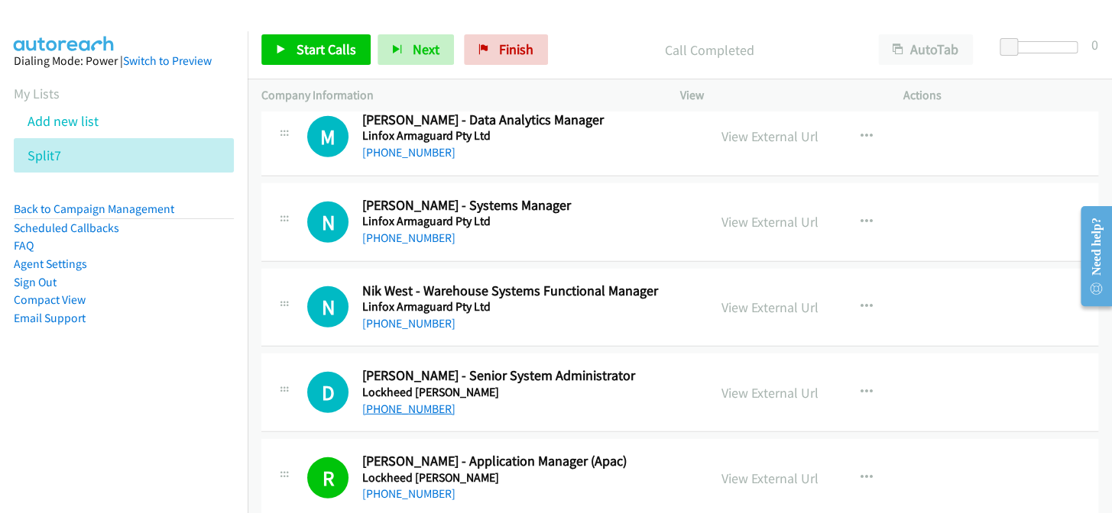
scroll to position [13919, 0]
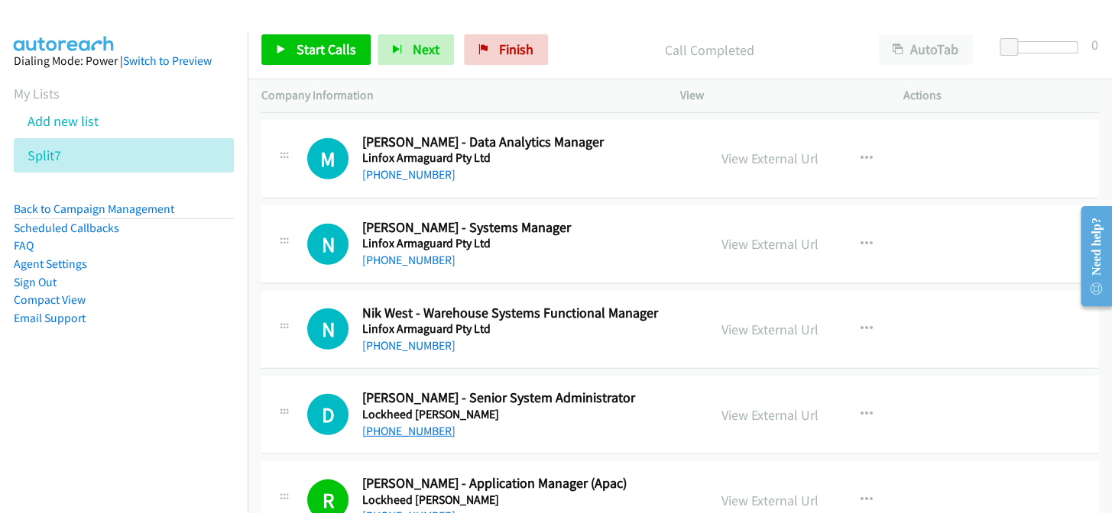
click at [418, 424] on link "+61 8 9570 9310" at bounding box center [408, 431] width 93 height 15
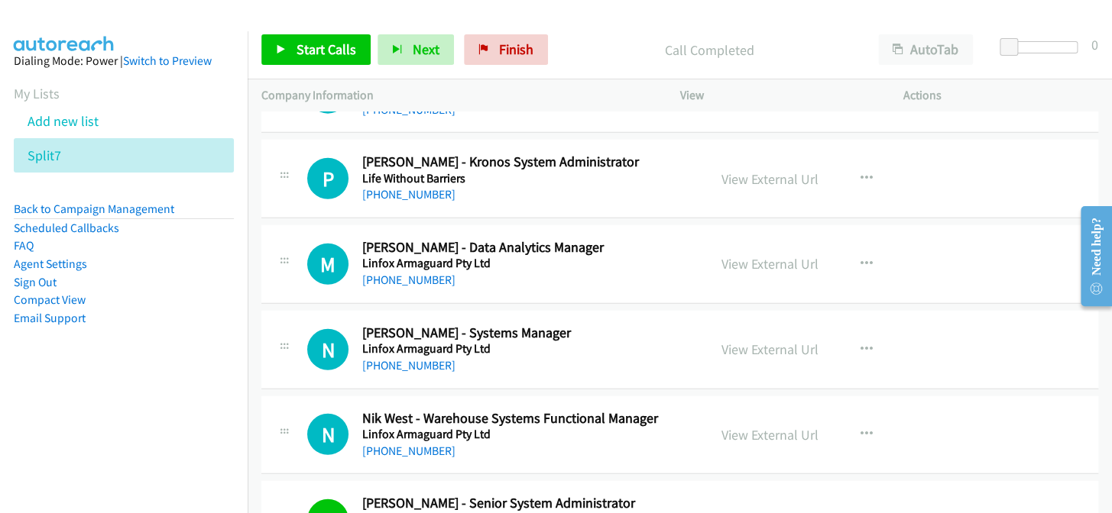
scroll to position [13780, 0]
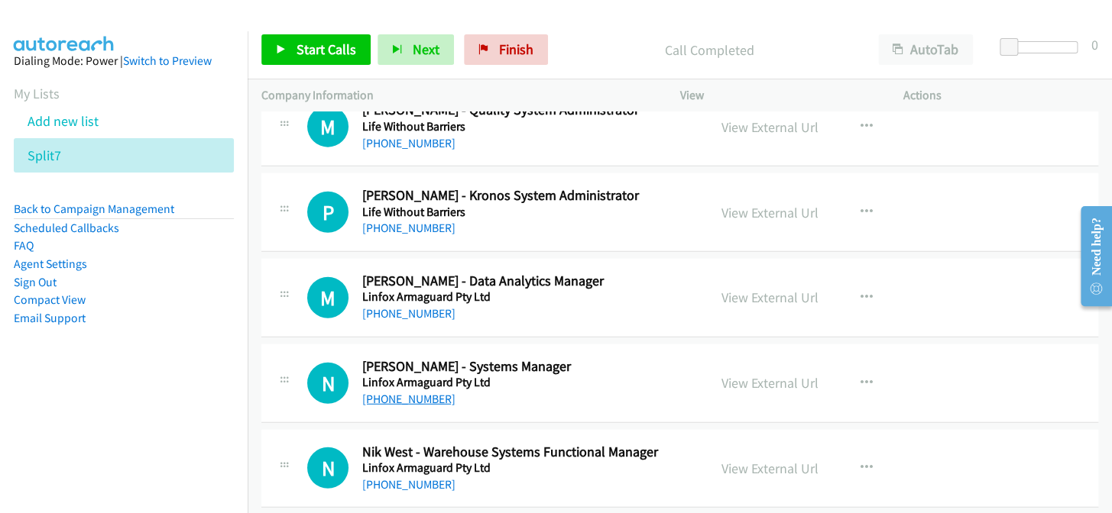
click at [416, 392] on link "[PHONE_NUMBER]" at bounding box center [408, 399] width 93 height 15
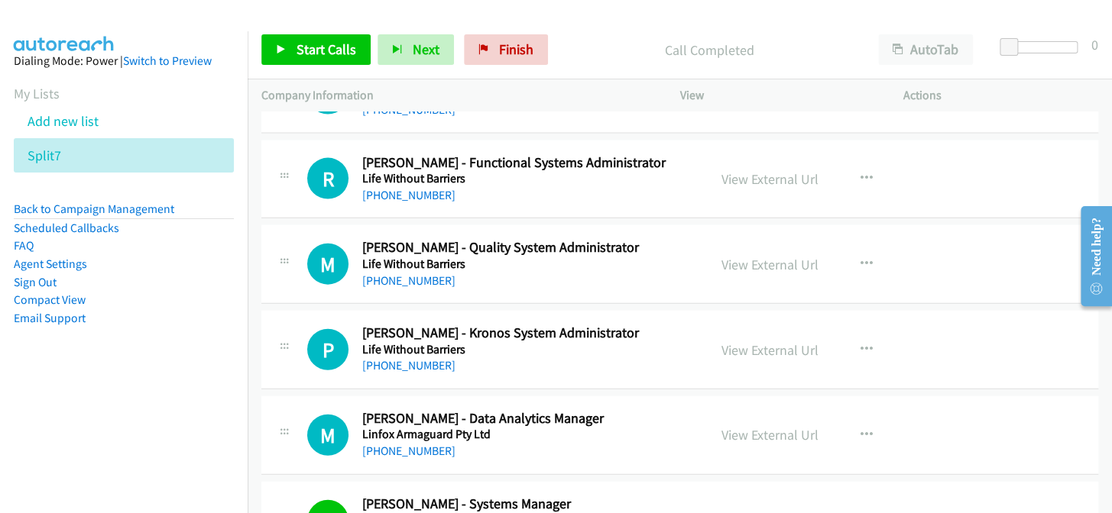
scroll to position [13641, 0]
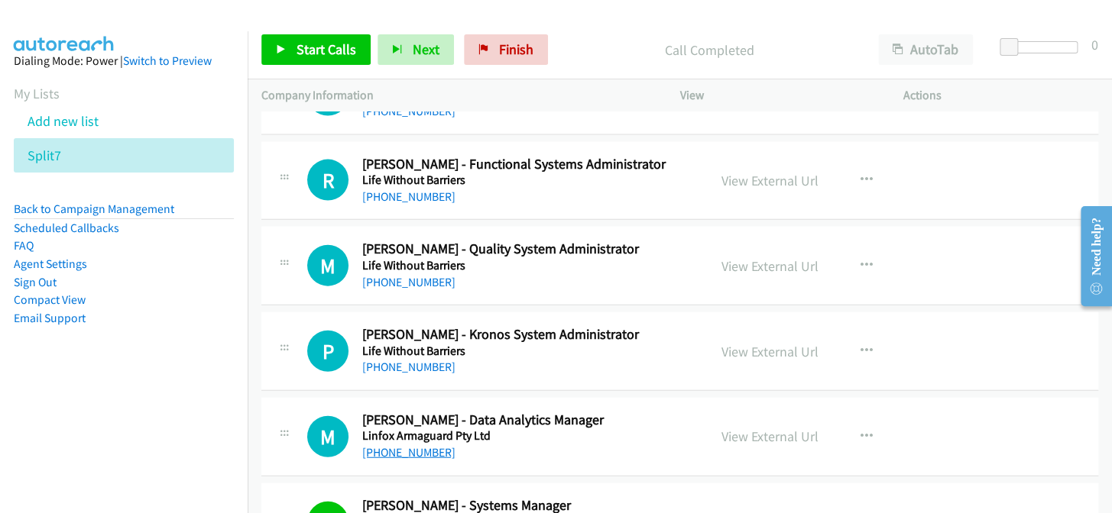
click at [409, 445] on link "+61 422 414 127" at bounding box center [408, 452] width 93 height 15
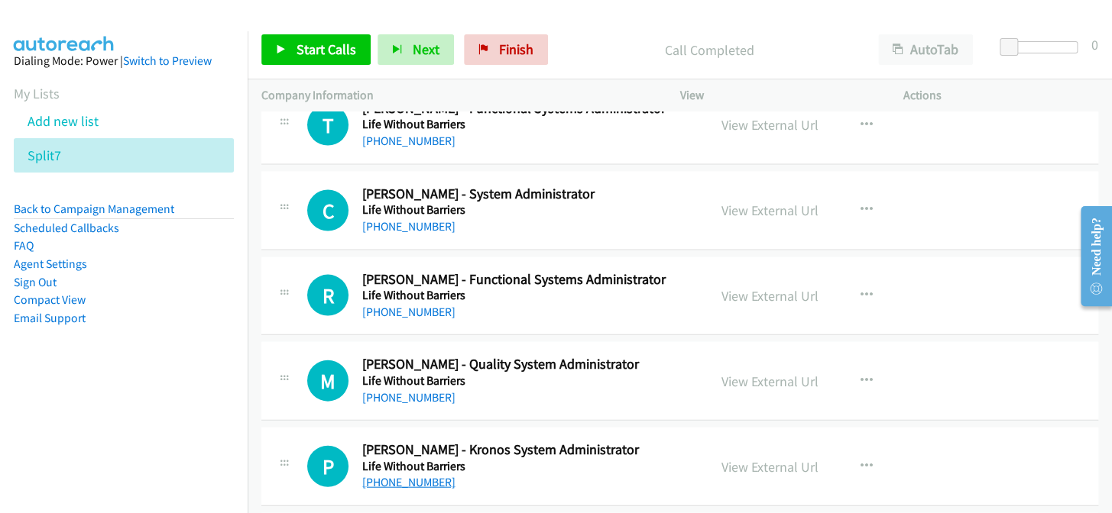
scroll to position [13502, 0]
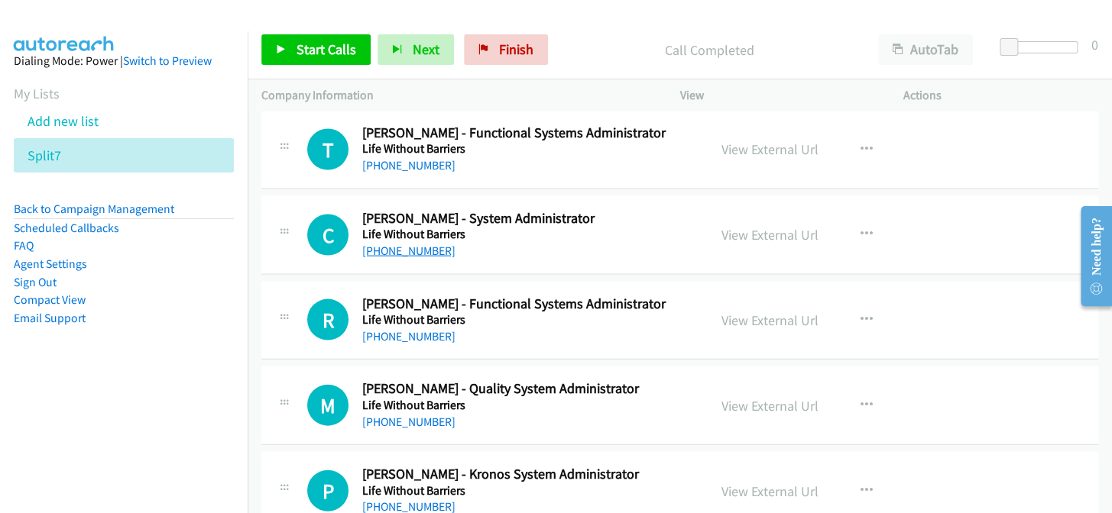
click at [388, 243] on link "+61 2 6287 2870" at bounding box center [408, 250] width 93 height 15
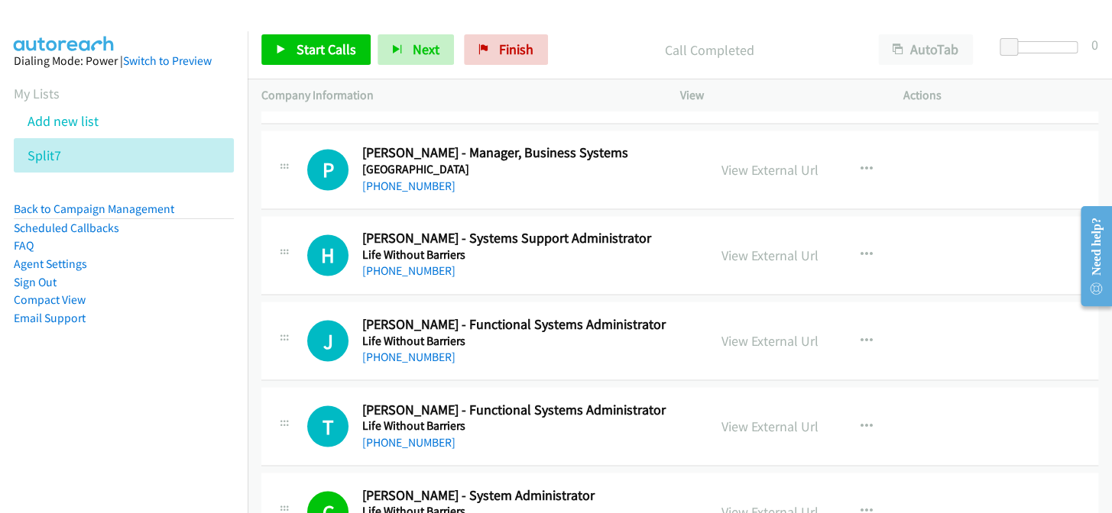
scroll to position [13225, 0]
click at [416, 264] on link "+61 2 4033 4600" at bounding box center [408, 271] width 93 height 15
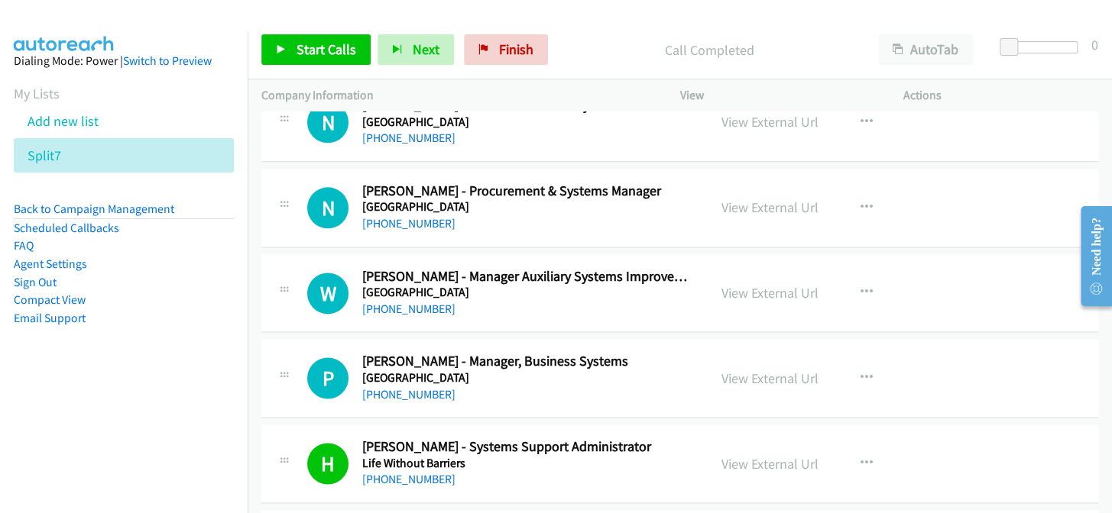
scroll to position [12947, 0]
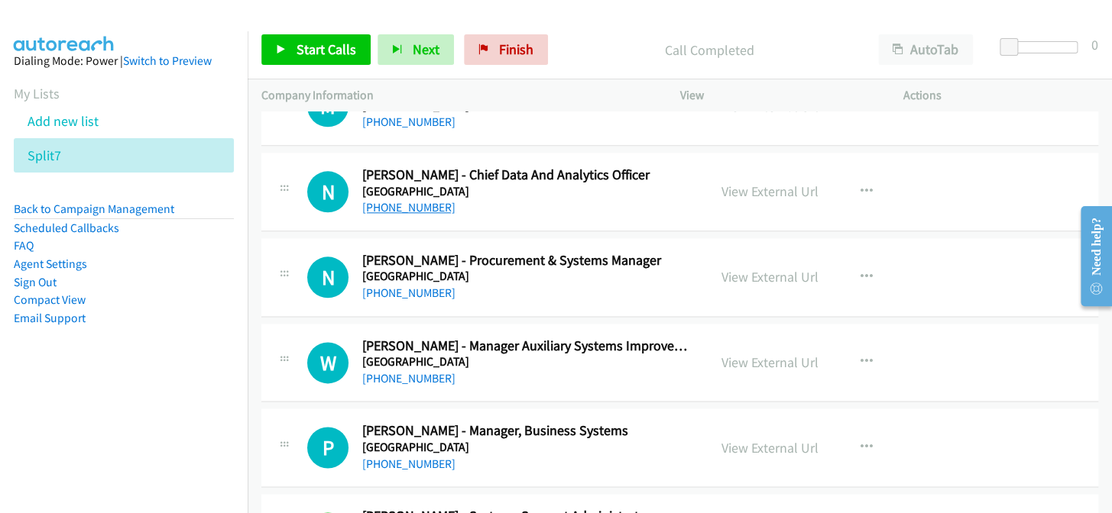
click at [416, 200] on link "+61 418 468 695" at bounding box center [408, 207] width 93 height 15
click at [380, 457] on link "+61 400 646 641" at bounding box center [408, 464] width 93 height 15
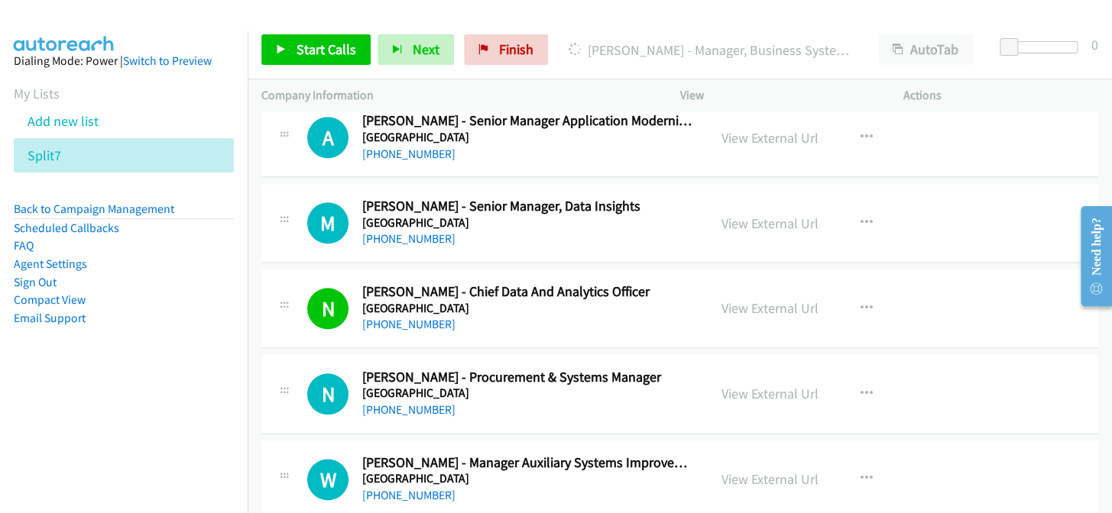
scroll to position [12808, 0]
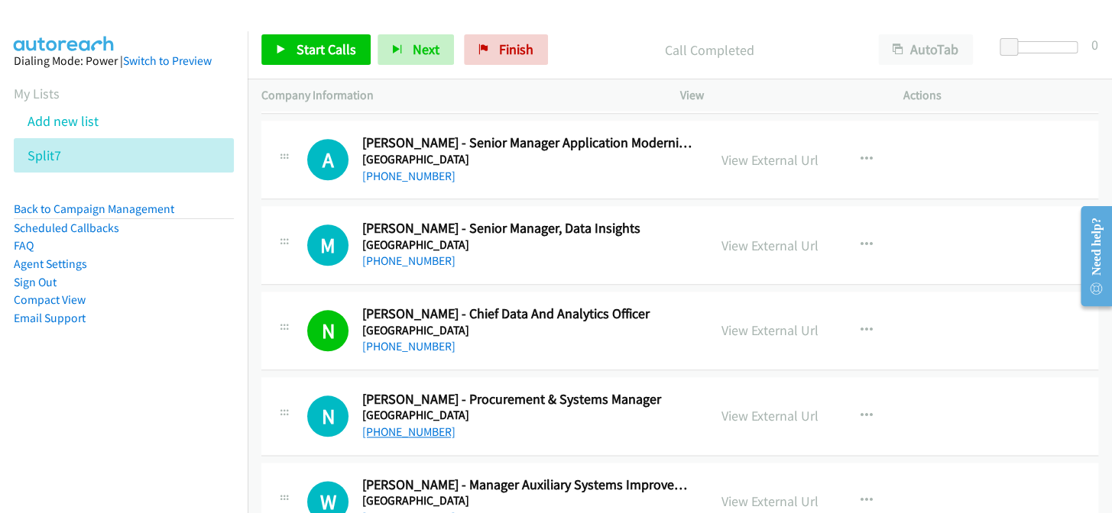
drag, startPoint x: 413, startPoint y: 413, endPoint x: 406, endPoint y: 420, distance: 10.3
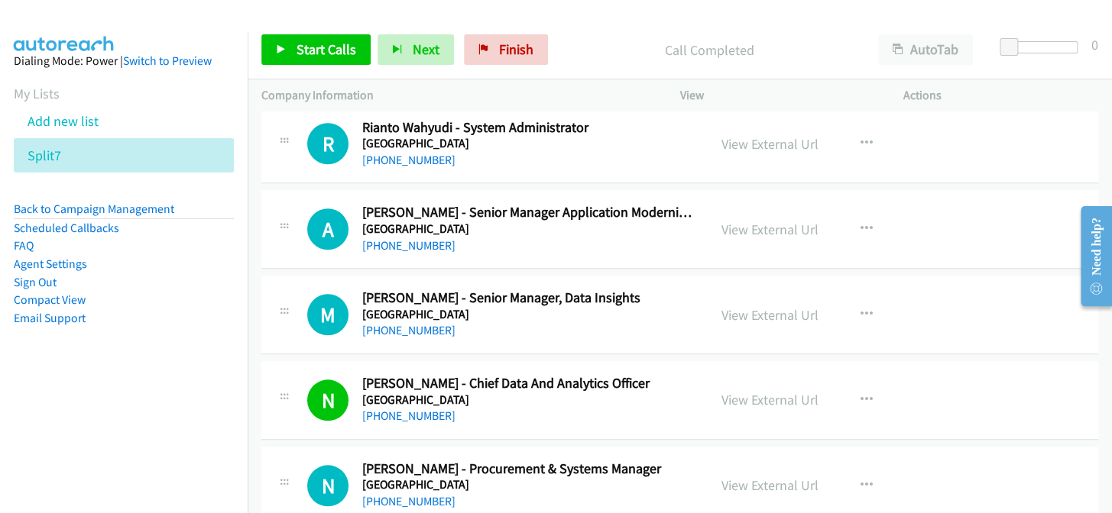
scroll to position [12669, 0]
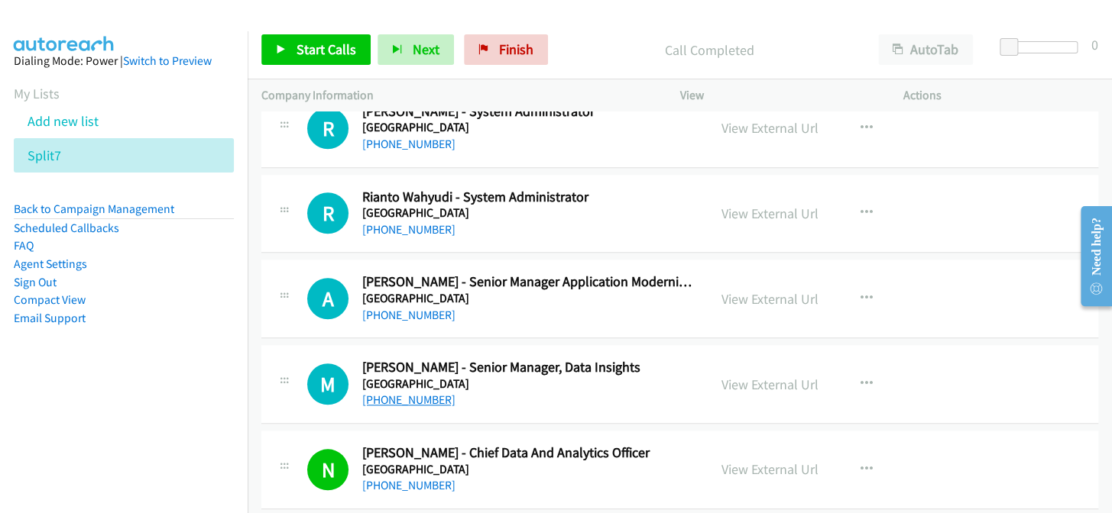
click at [400, 393] on link "+61 3 9479 5049" at bounding box center [408, 400] width 93 height 15
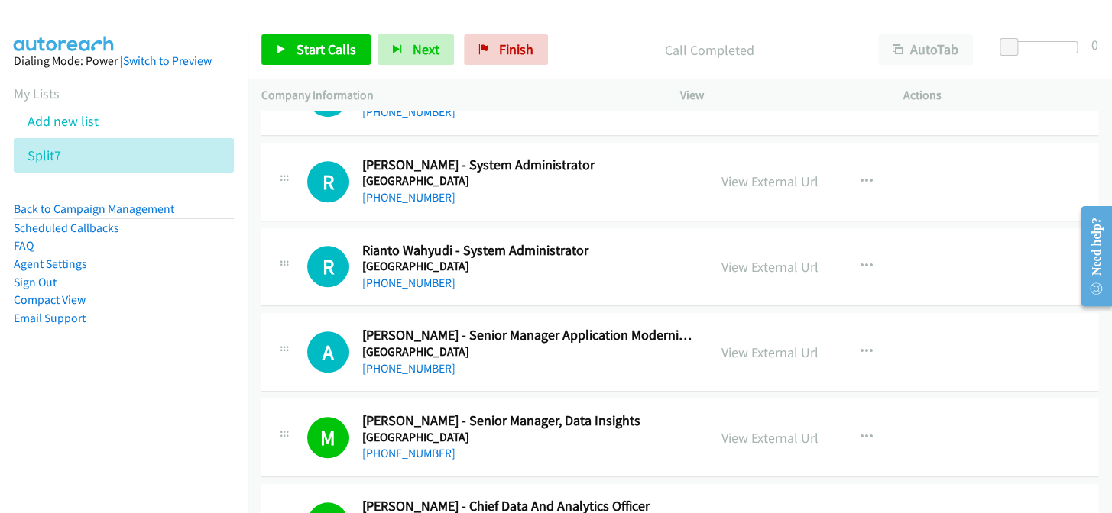
scroll to position [12599, 0]
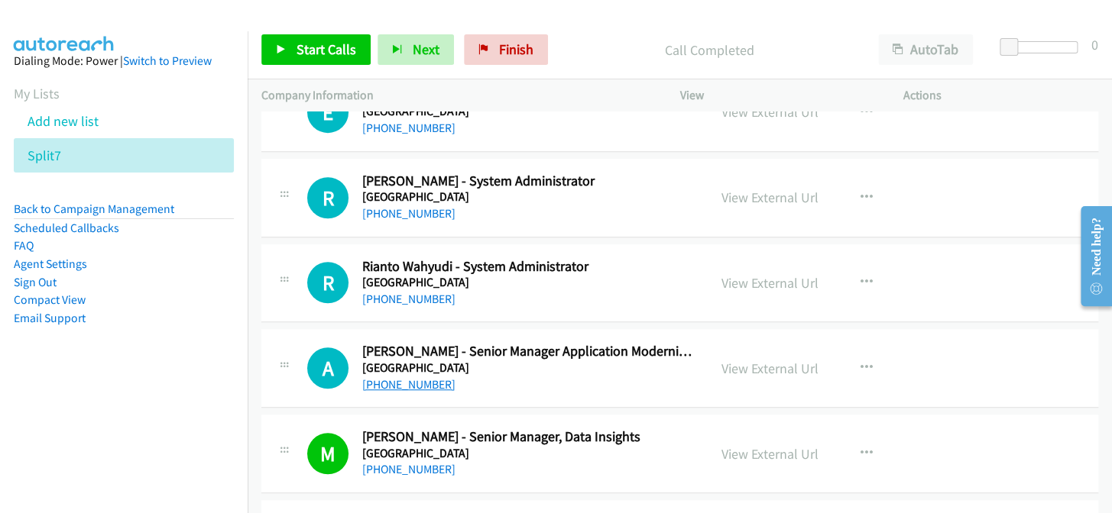
click at [390, 377] on link "+61 428 049 655" at bounding box center [408, 384] width 93 height 15
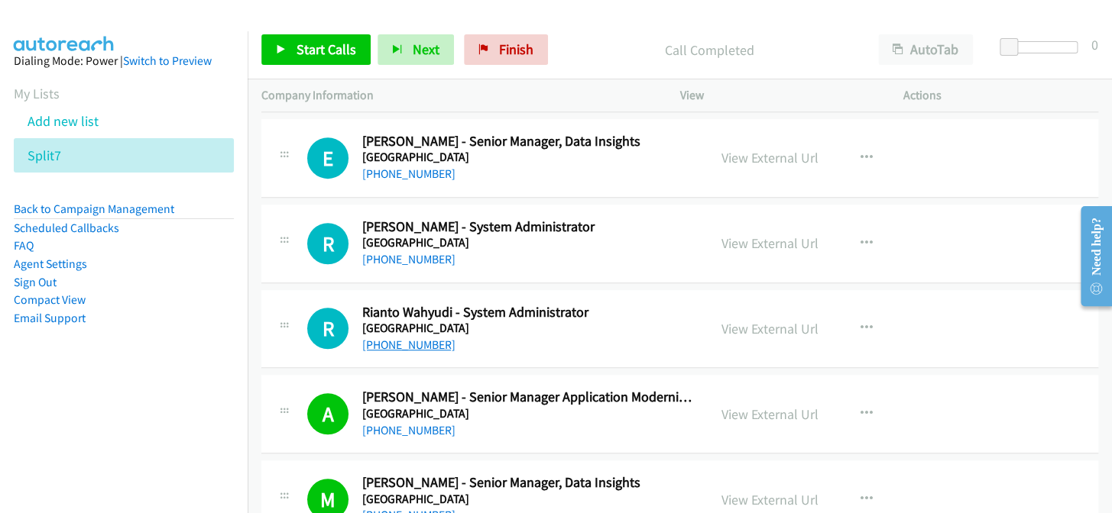
scroll to position [12530, 0]
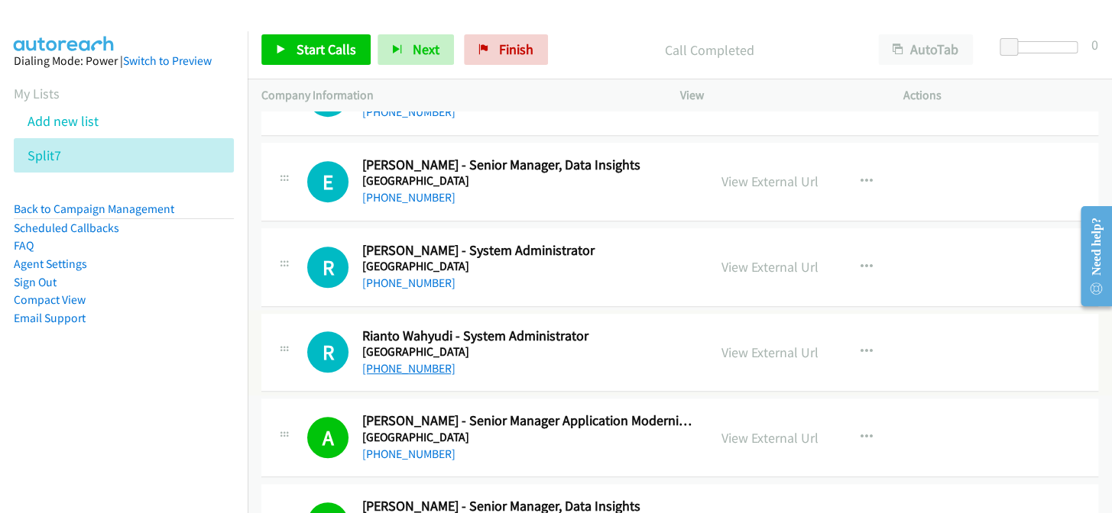
click at [390, 361] on link "+61 3 9479 6546" at bounding box center [408, 368] width 93 height 15
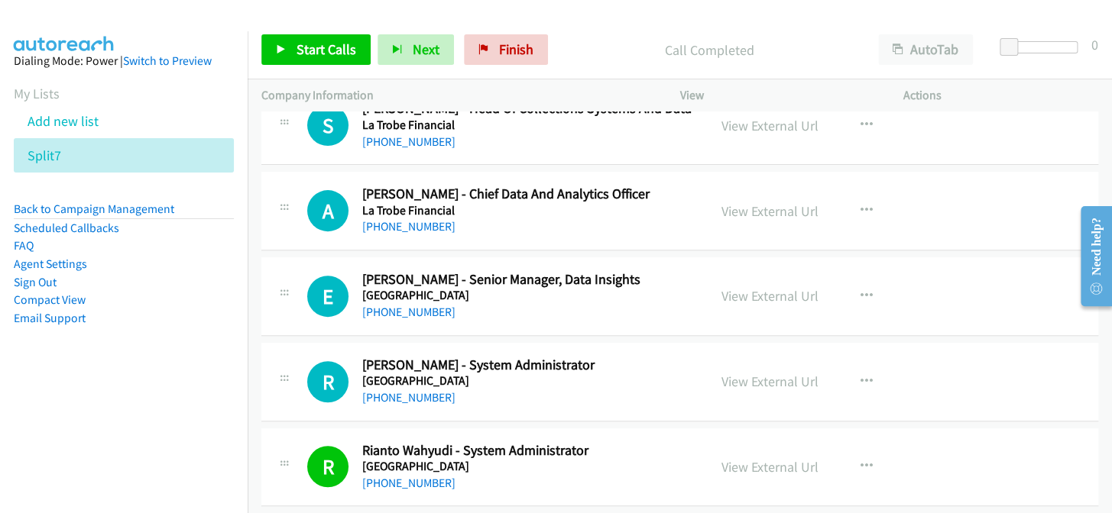
scroll to position [12391, 0]
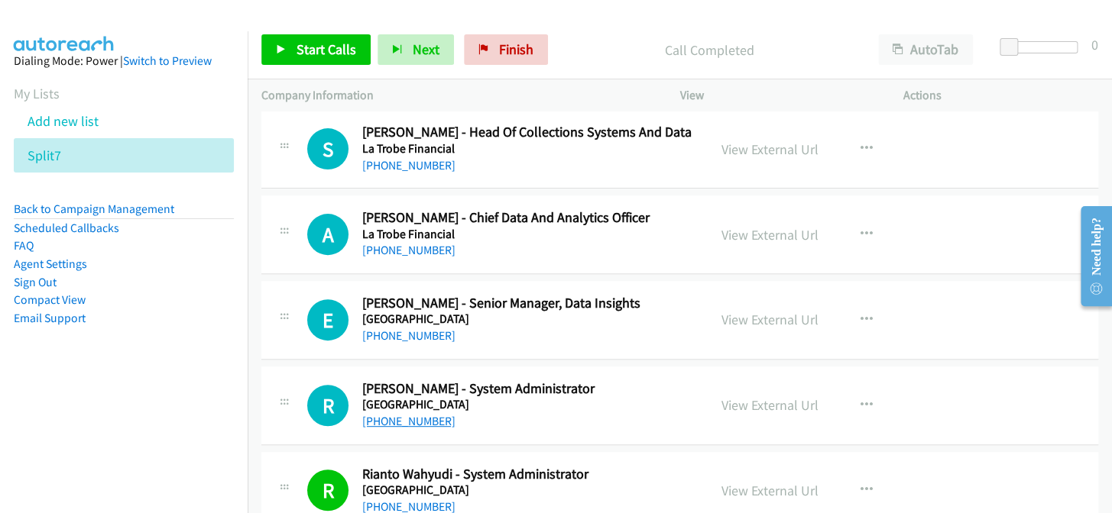
click at [389, 414] on link "[PHONE_NUMBER]" at bounding box center [408, 421] width 93 height 15
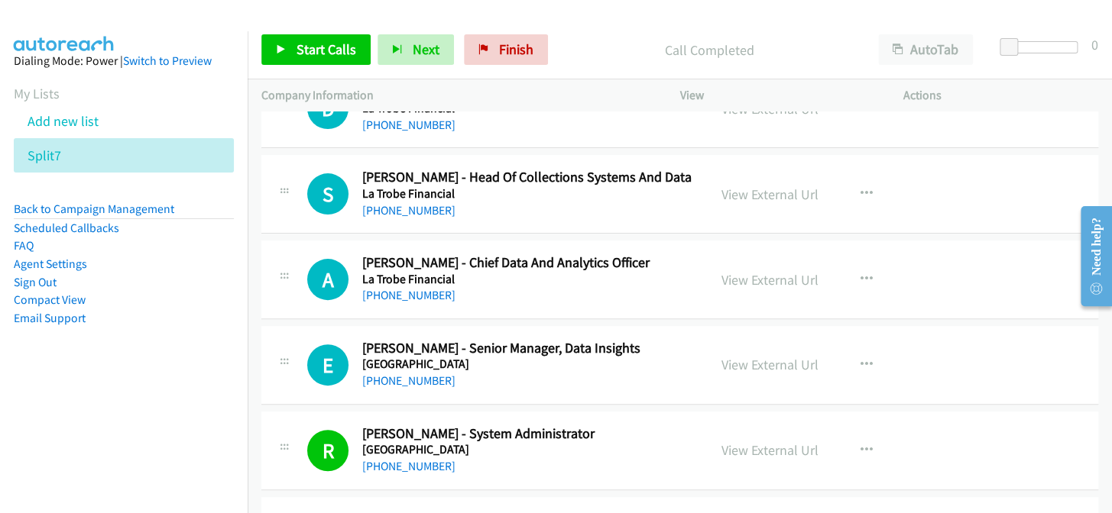
scroll to position [12252, 0]
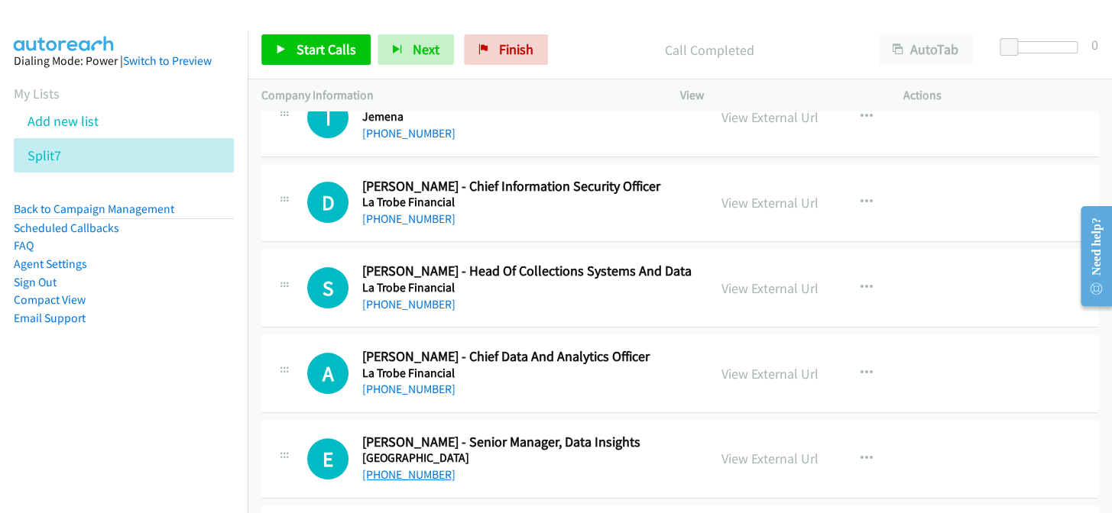
click at [413, 468] on link "+61 401 736 594" at bounding box center [408, 475] width 93 height 15
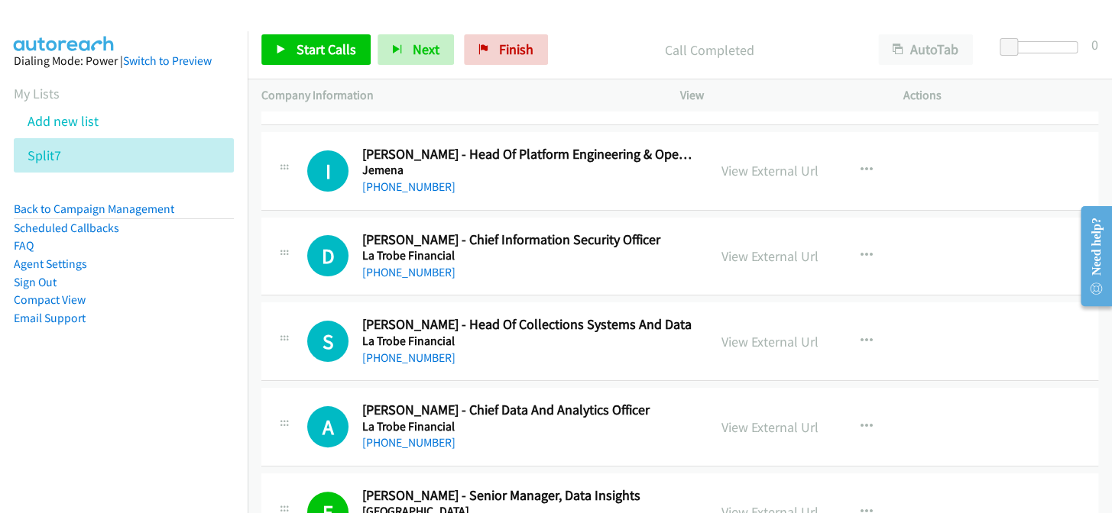
scroll to position [12183, 0]
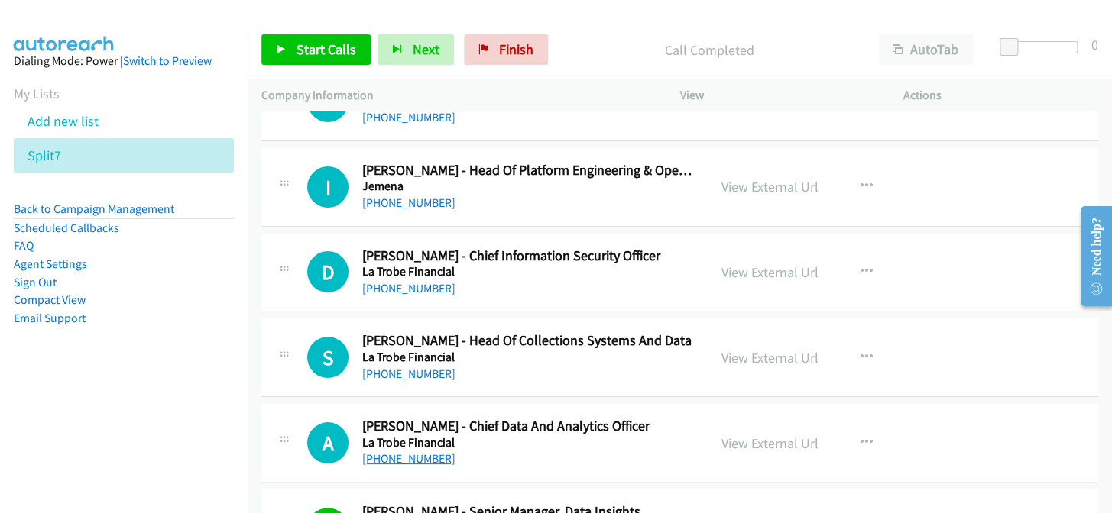
click at [380, 452] on link "+61 429 729 046" at bounding box center [408, 459] width 93 height 15
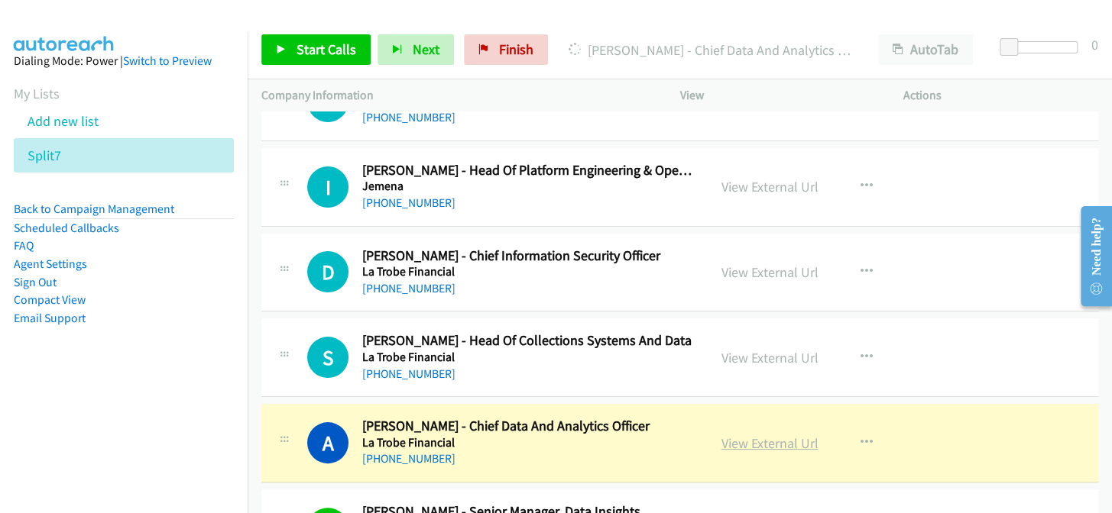
click at [750, 435] on link "View External Url" at bounding box center [769, 444] width 97 height 18
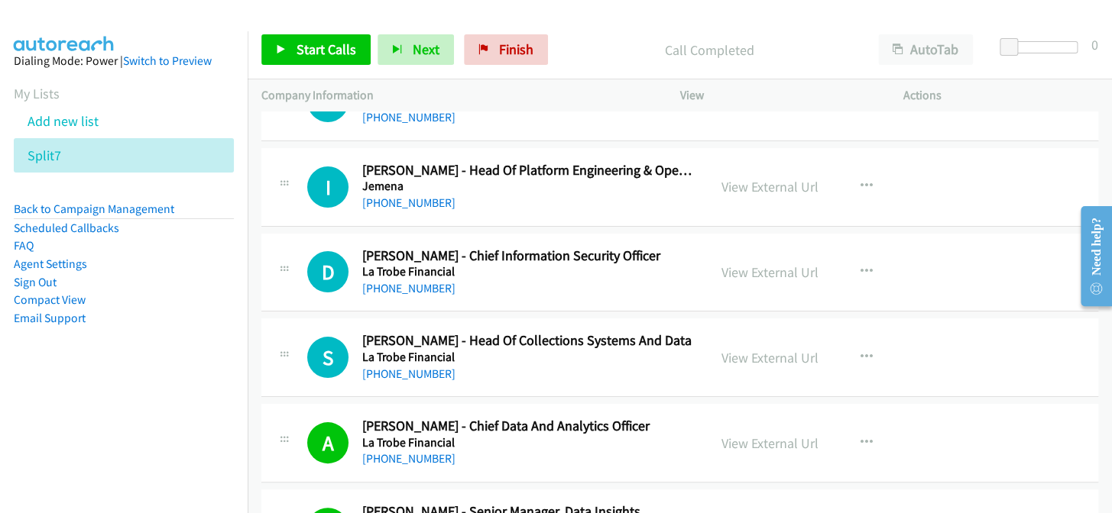
scroll to position [12113, 0]
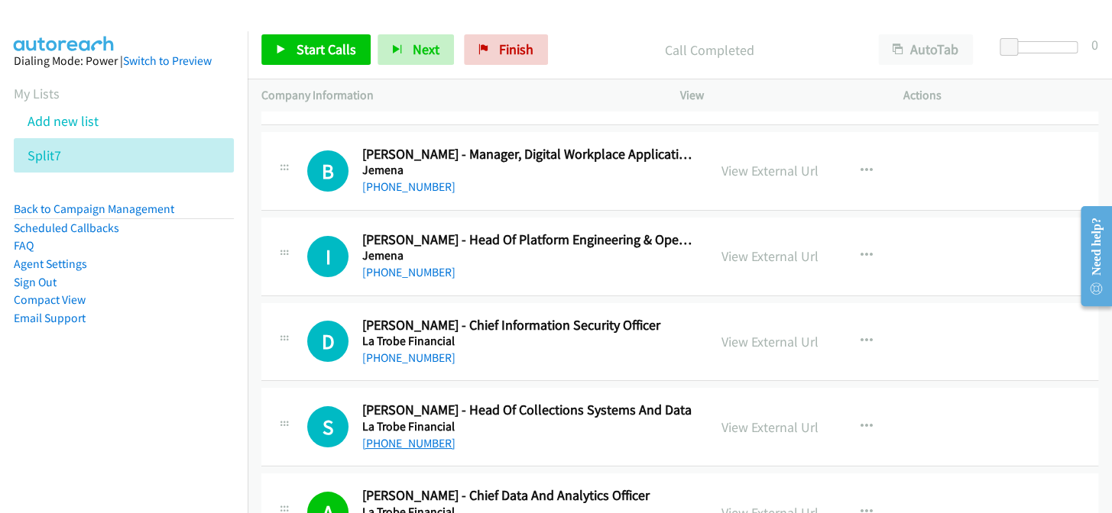
click at [373, 436] on link "+61 417 114 202" at bounding box center [408, 443] width 93 height 15
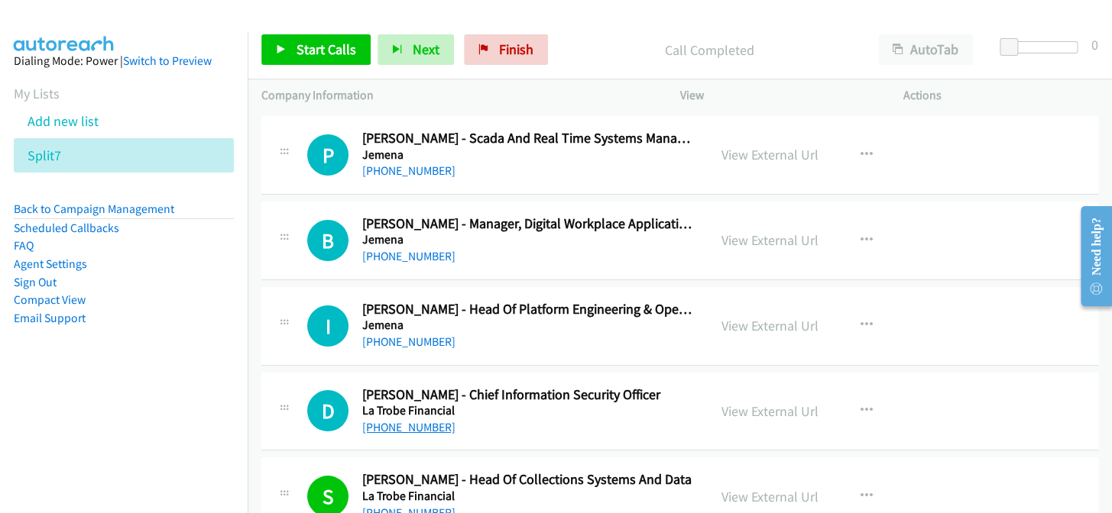
click at [402, 420] on link "+61 408 784 482" at bounding box center [408, 427] width 93 height 15
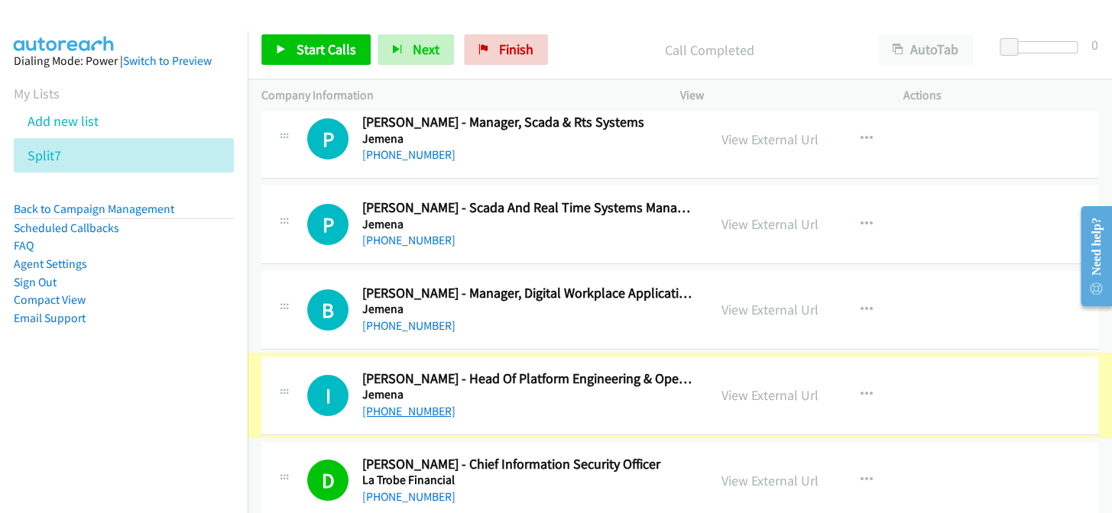
click at [397, 404] on link "+61 409 674 142" at bounding box center [408, 411] width 93 height 15
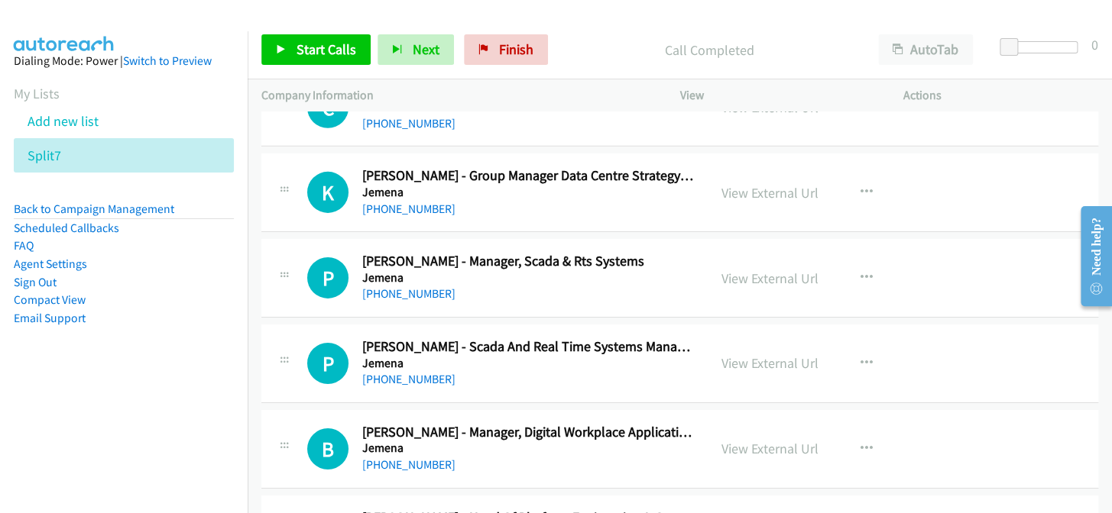
scroll to position [11766, 0]
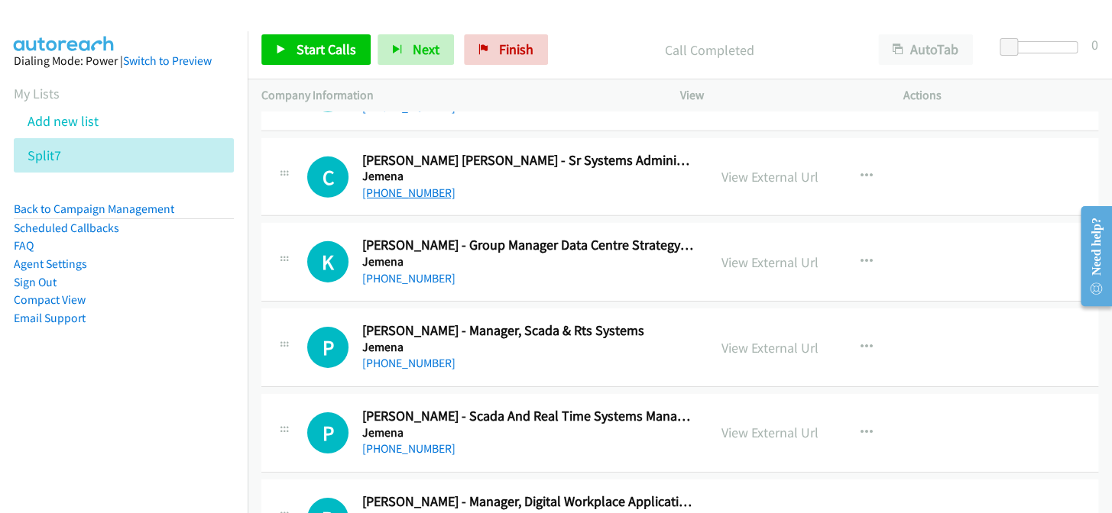
click at [406, 186] on link "+61 420 578 055" at bounding box center [408, 193] width 93 height 15
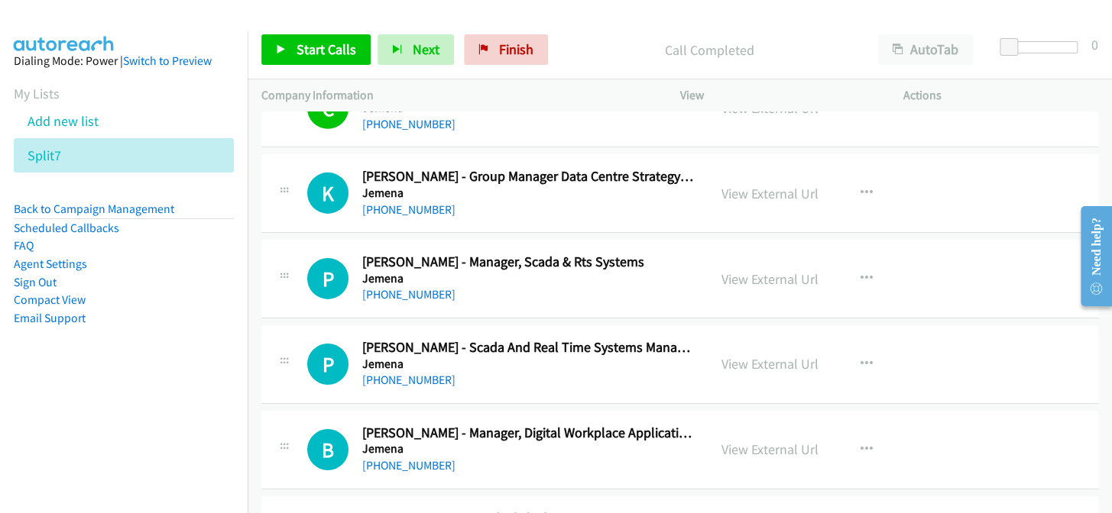
scroll to position [11835, 0]
click at [413, 202] on link "+61 439 418 203" at bounding box center [408, 209] width 93 height 15
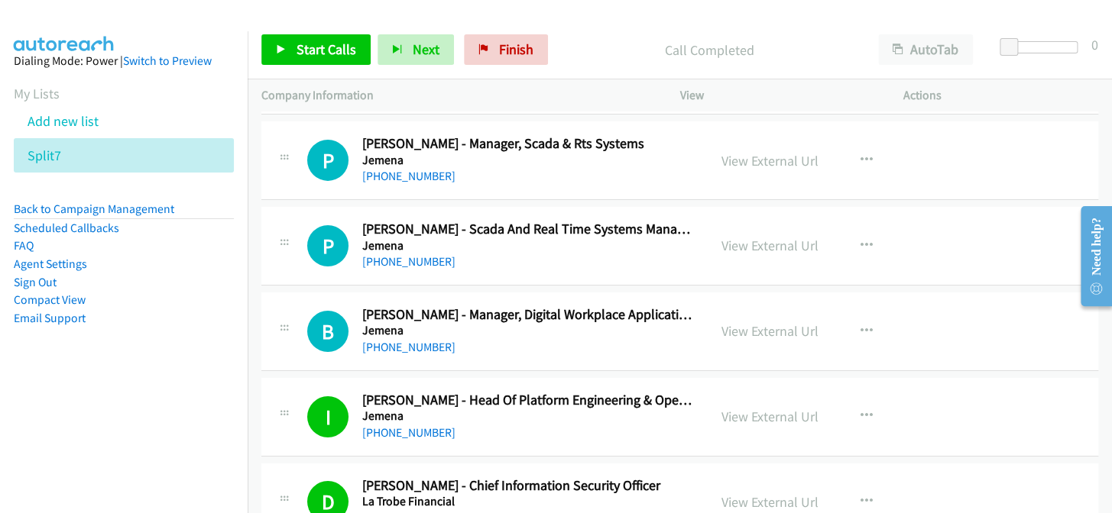
scroll to position [11974, 0]
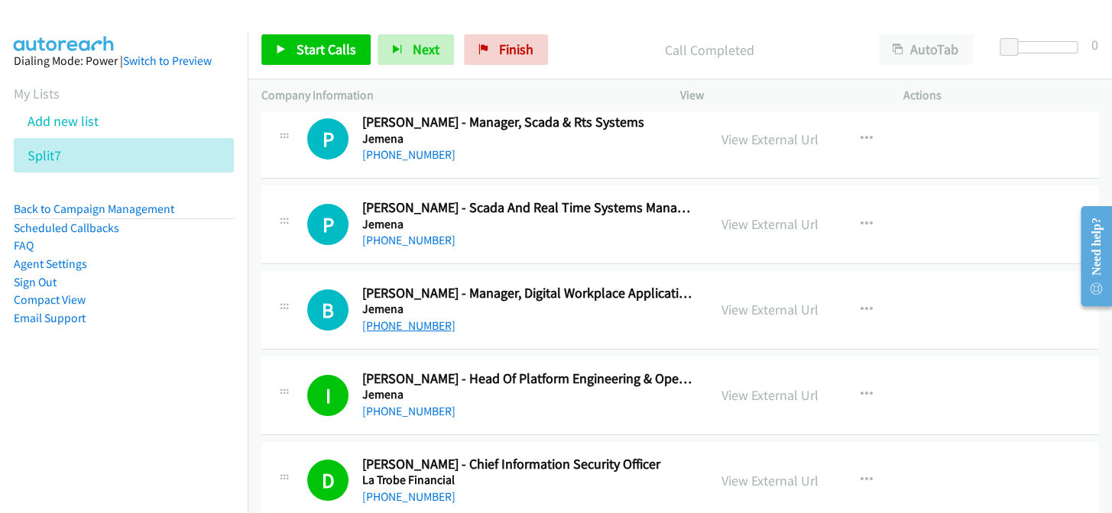
click at [423, 319] on link "+61 419 398 849" at bounding box center [408, 326] width 93 height 15
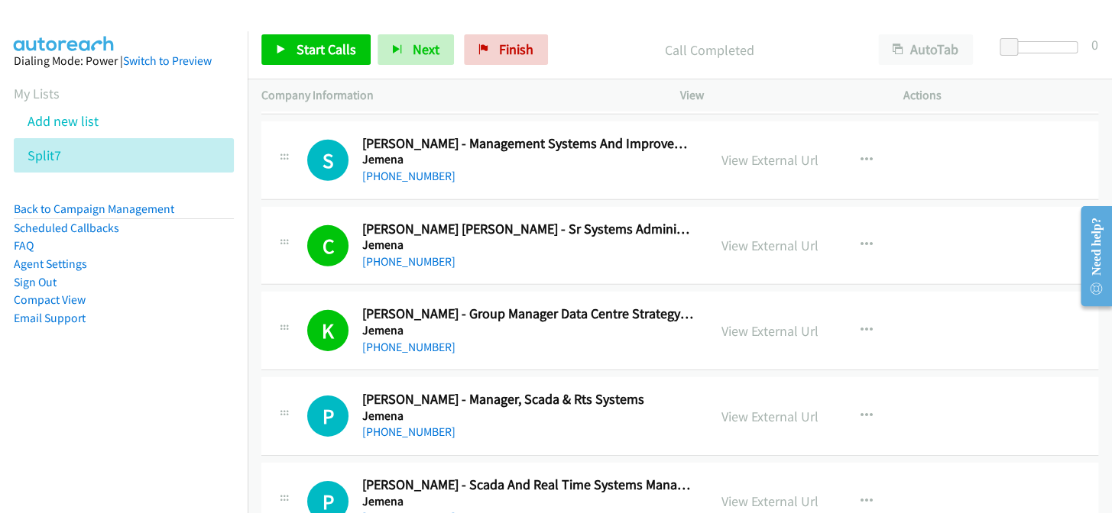
scroll to position [11766, 0]
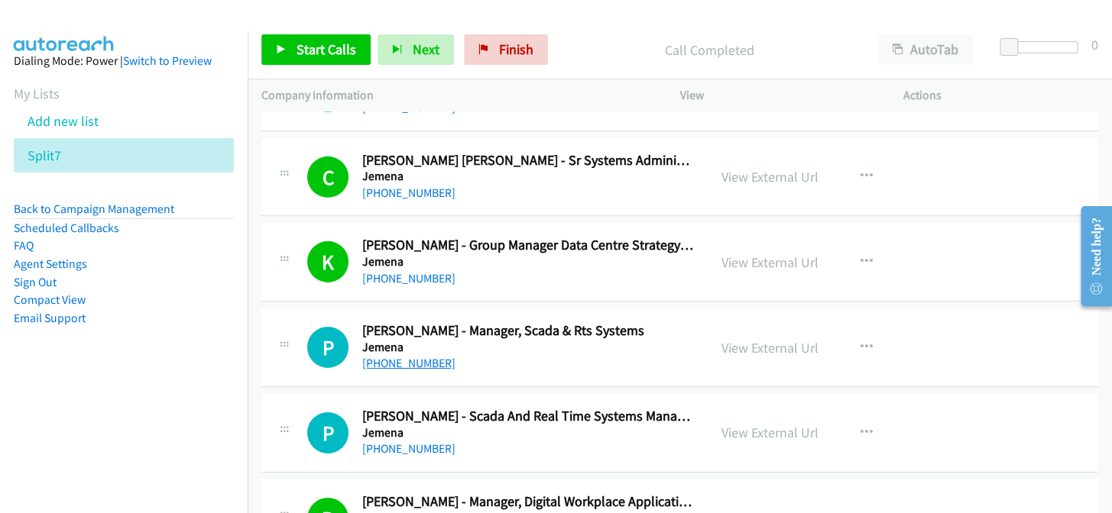
click at [410, 356] on link "+61 2 9867 7225" at bounding box center [408, 363] width 93 height 15
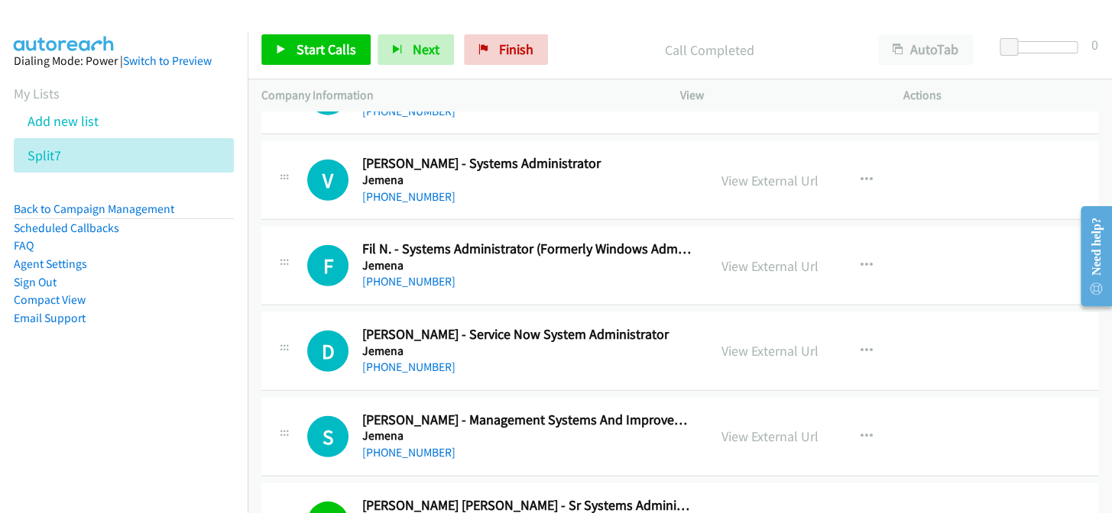
scroll to position [11419, 0]
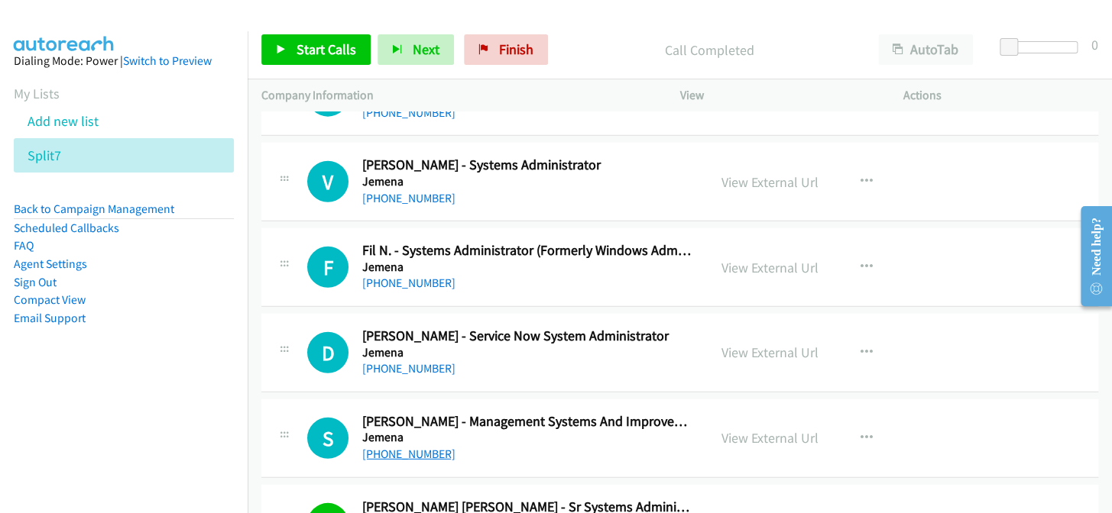
click at [424, 447] on link "+61 2 9867 7252" at bounding box center [408, 454] width 93 height 15
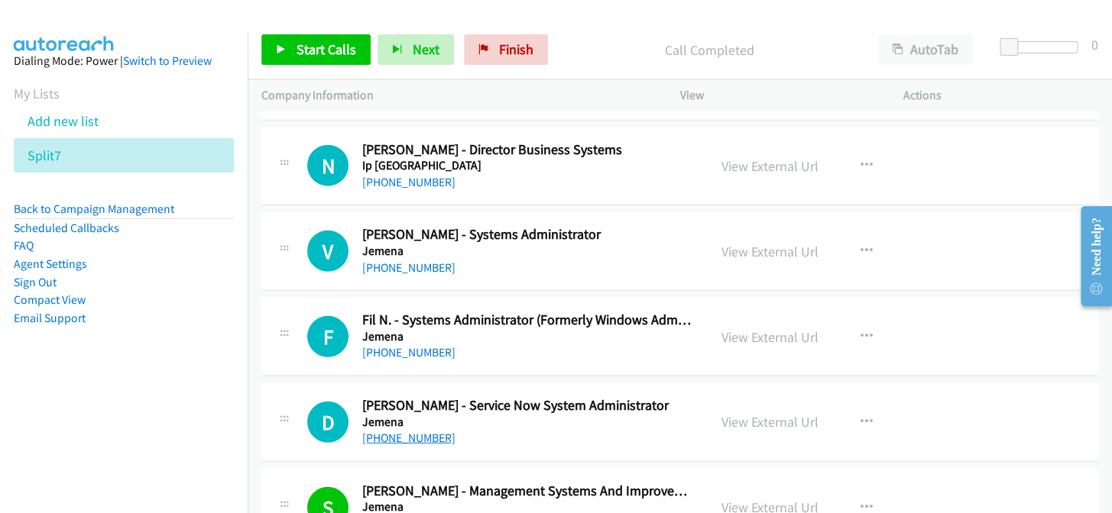
click at [401, 431] on link "+61 3 9173 7163" at bounding box center [408, 438] width 93 height 15
click at [424, 345] on link "+61 3 9579 7449" at bounding box center [408, 352] width 93 height 15
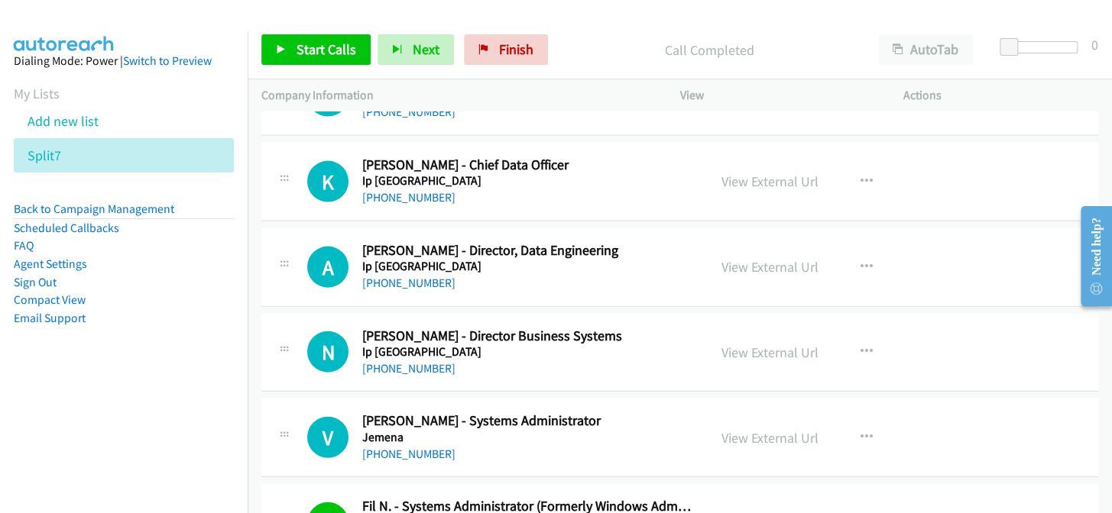
scroll to position [11141, 0]
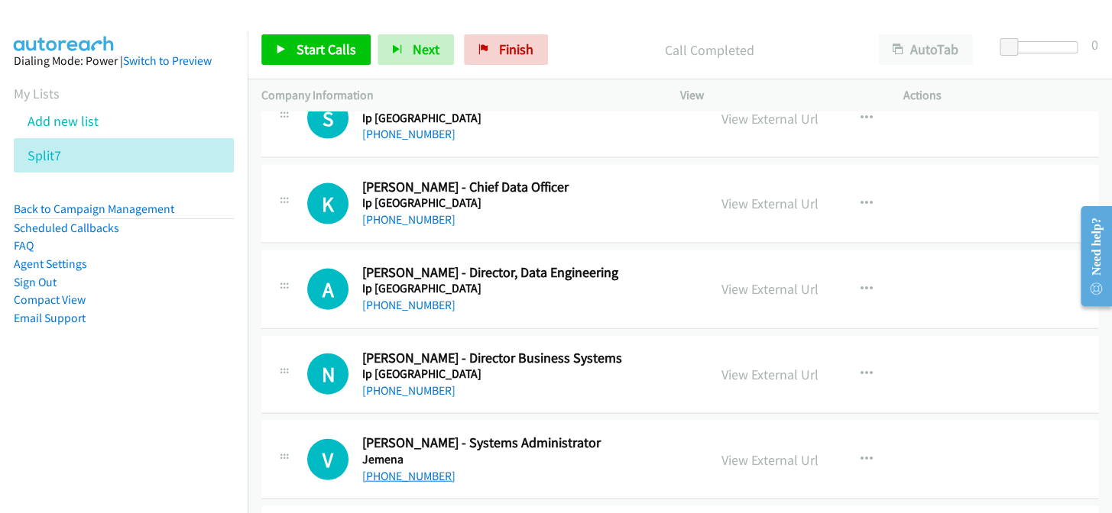
click at [428, 469] on link "+61 3 9606 8067" at bounding box center [408, 476] width 93 height 15
click at [380, 384] on link "+61 2 6283 2999" at bounding box center [408, 391] width 93 height 15
click at [390, 384] on link "+61 2 6283 2999" at bounding box center [408, 391] width 93 height 15
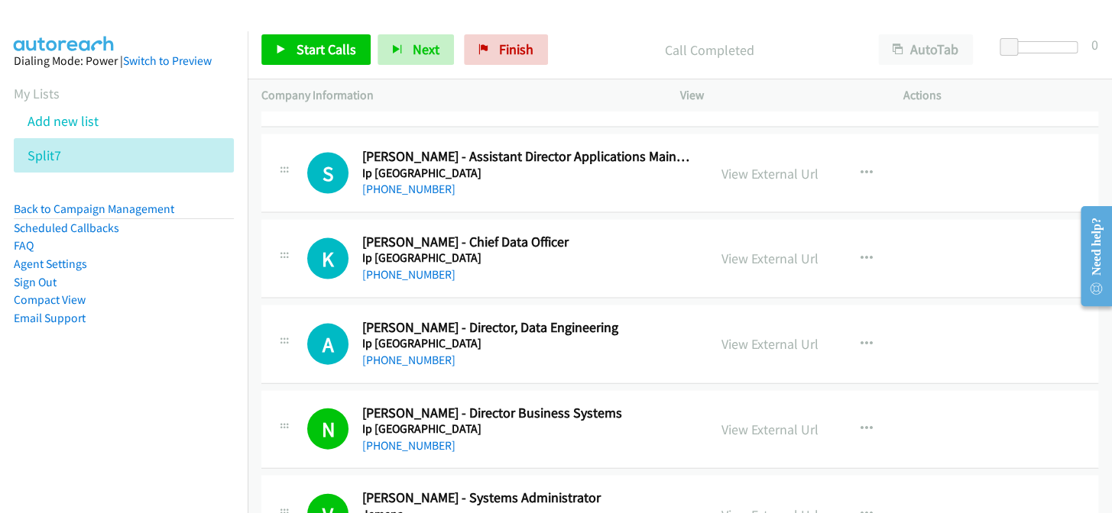
scroll to position [11002, 0]
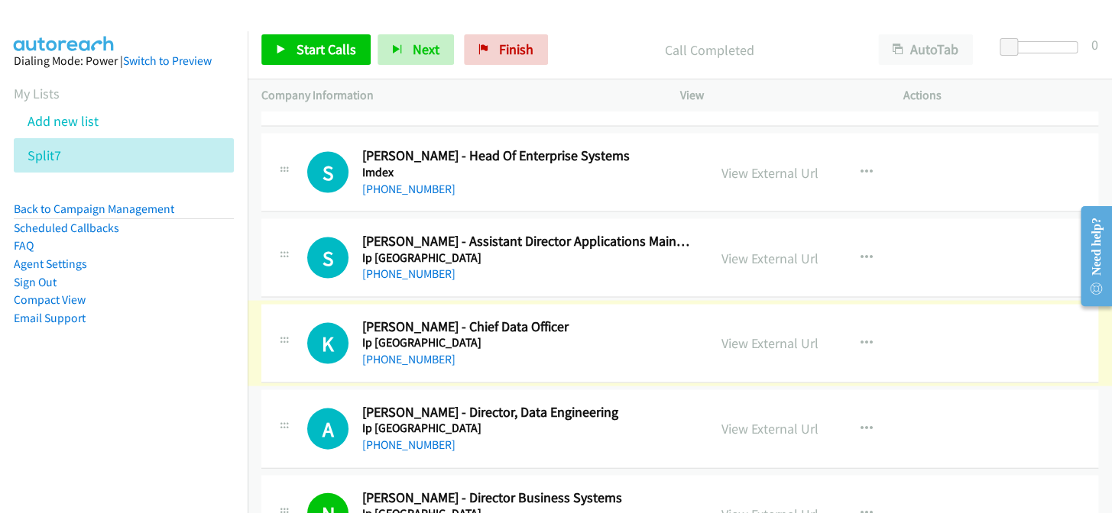
click at [434, 351] on link "+61 2 6283 2471" at bounding box center [408, 358] width 93 height 15
click at [407, 437] on link "+61 423 907 568" at bounding box center [408, 444] width 93 height 15
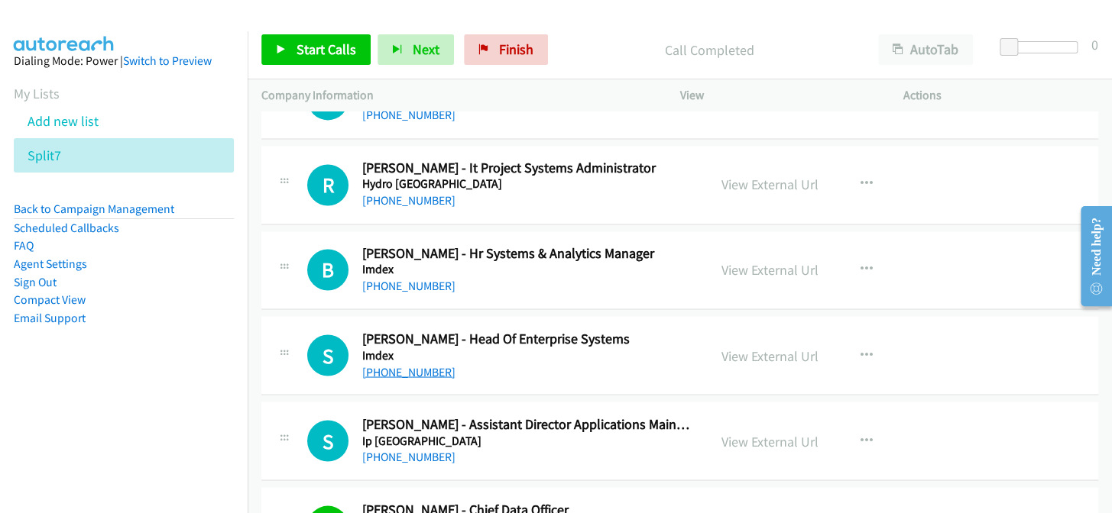
scroll to position [10794, 0]
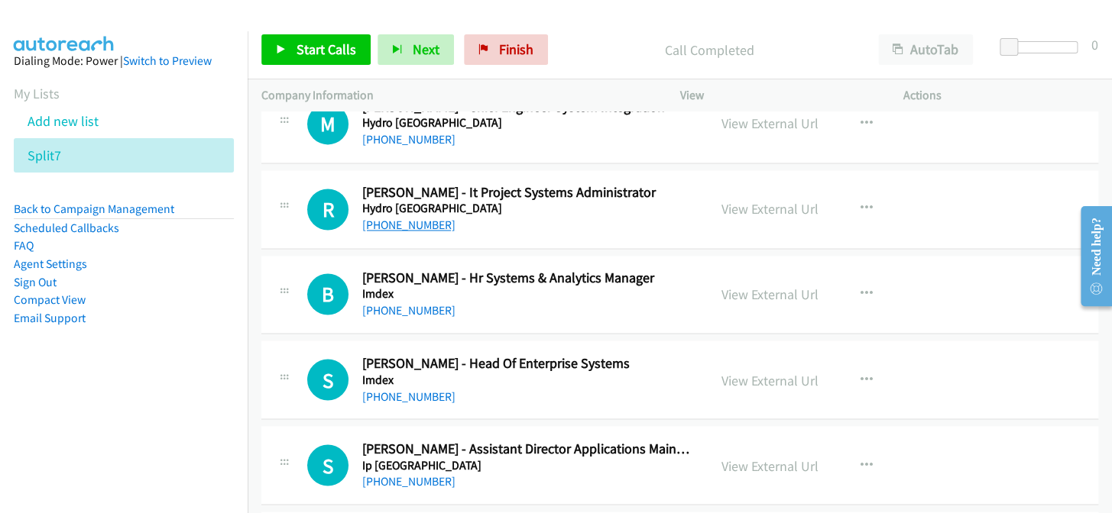
click at [370, 218] on link "+61 400 628 246" at bounding box center [408, 225] width 93 height 15
click at [405, 389] on link "+61 414 731 839" at bounding box center [408, 396] width 93 height 15
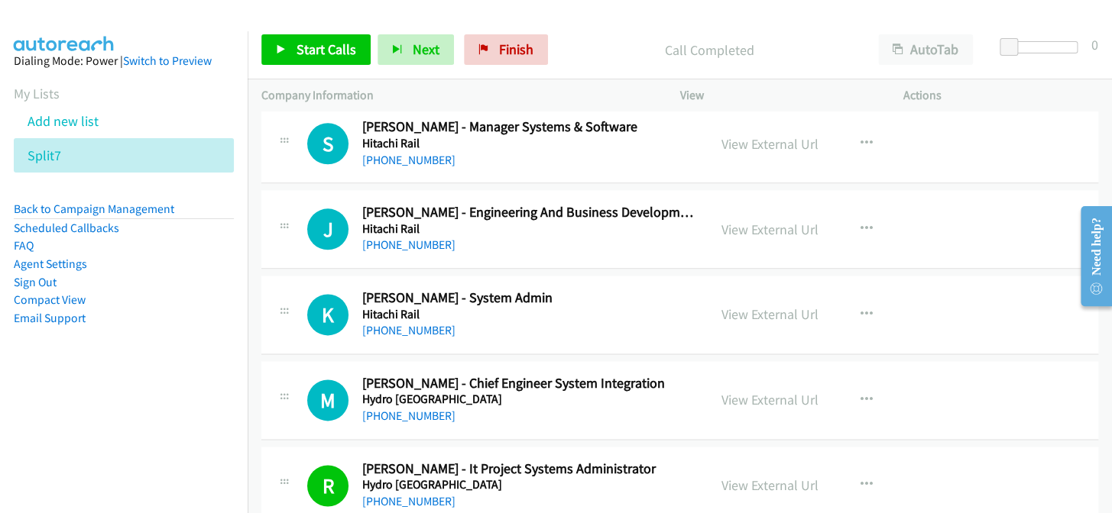
scroll to position [10516, 0]
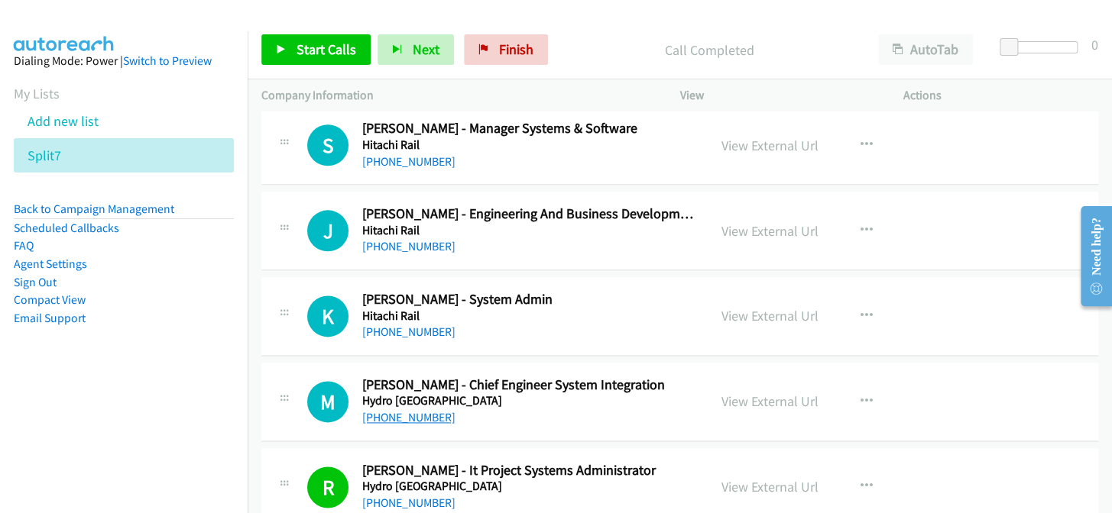
click at [412, 410] on link "+61 3 6226 2135" at bounding box center [408, 417] width 93 height 15
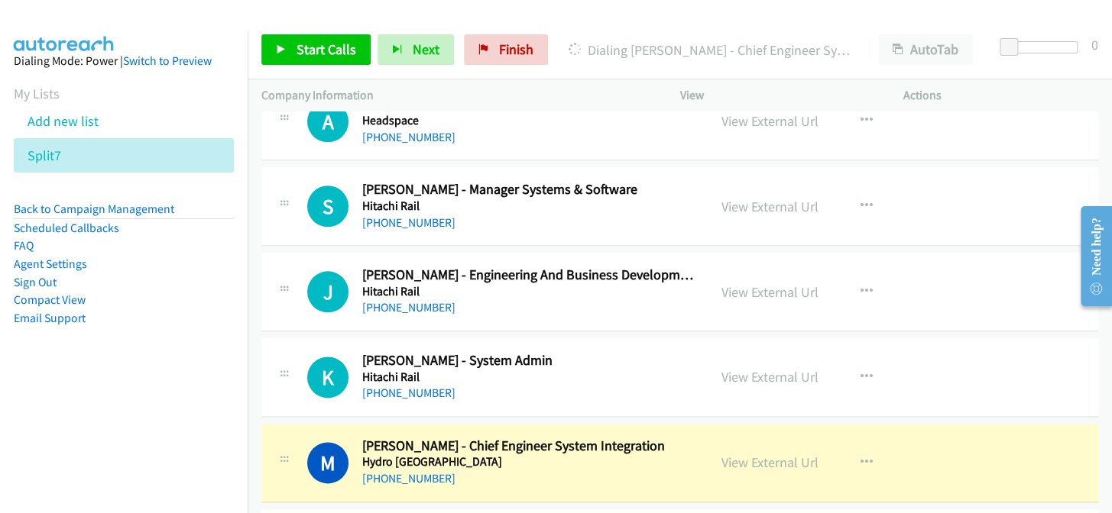
scroll to position [10446, 0]
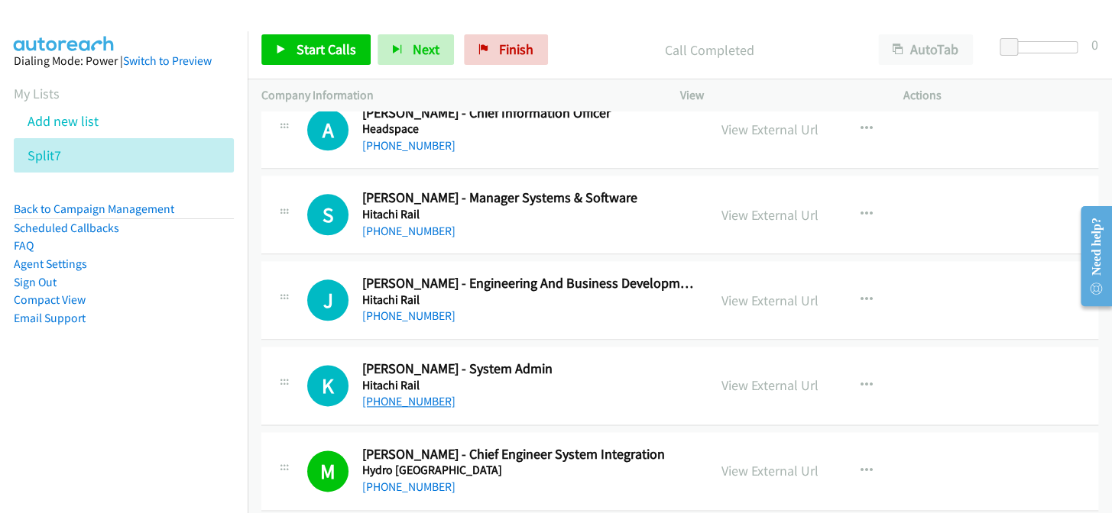
click at [395, 394] on link "+61 8 9471 5555" at bounding box center [408, 401] width 93 height 15
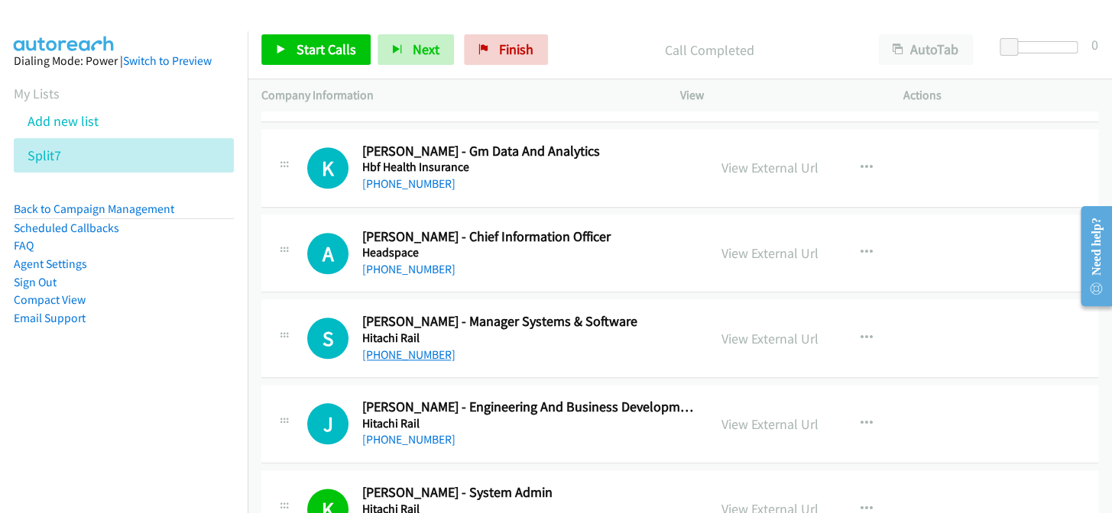
scroll to position [10307, 0]
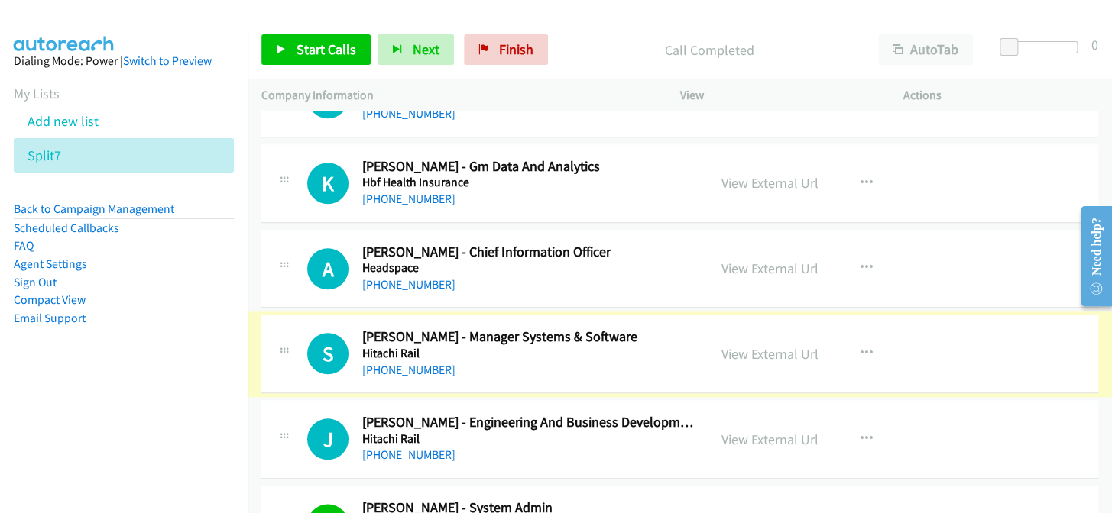
click at [400, 363] on link "+91 97406 09949" at bounding box center [408, 370] width 93 height 15
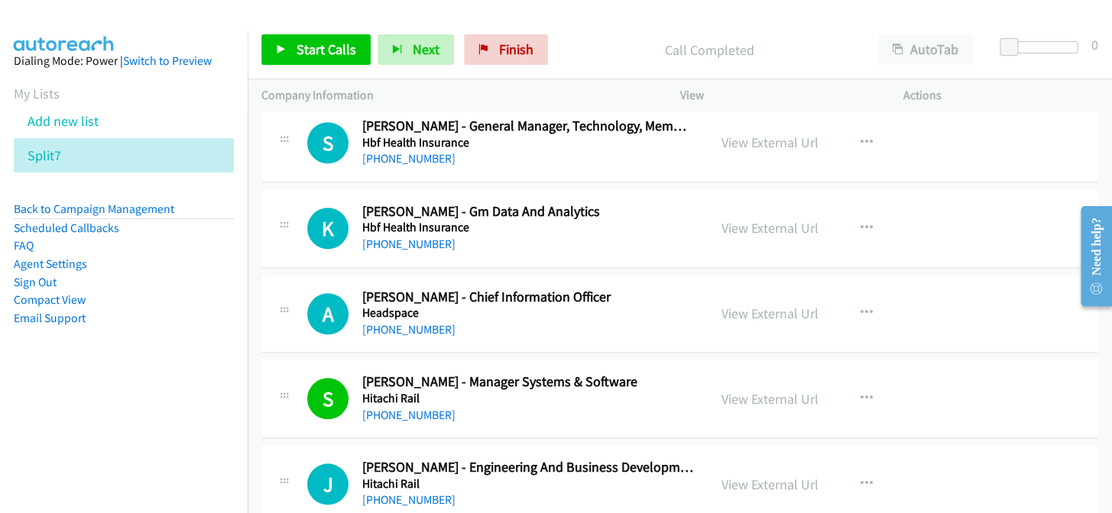
scroll to position [10238, 0]
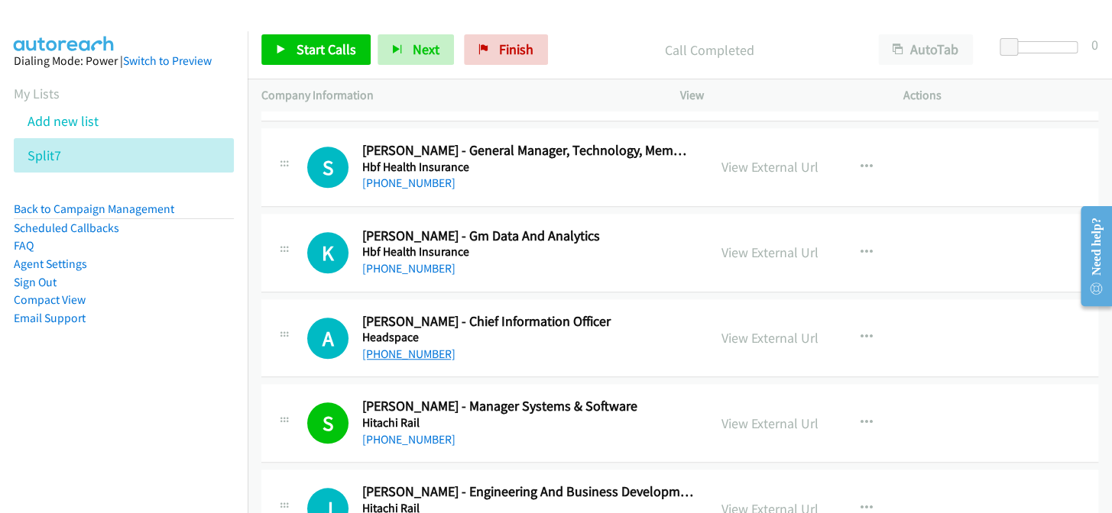
click at [404, 347] on link "+61 438 046 897" at bounding box center [408, 354] width 93 height 15
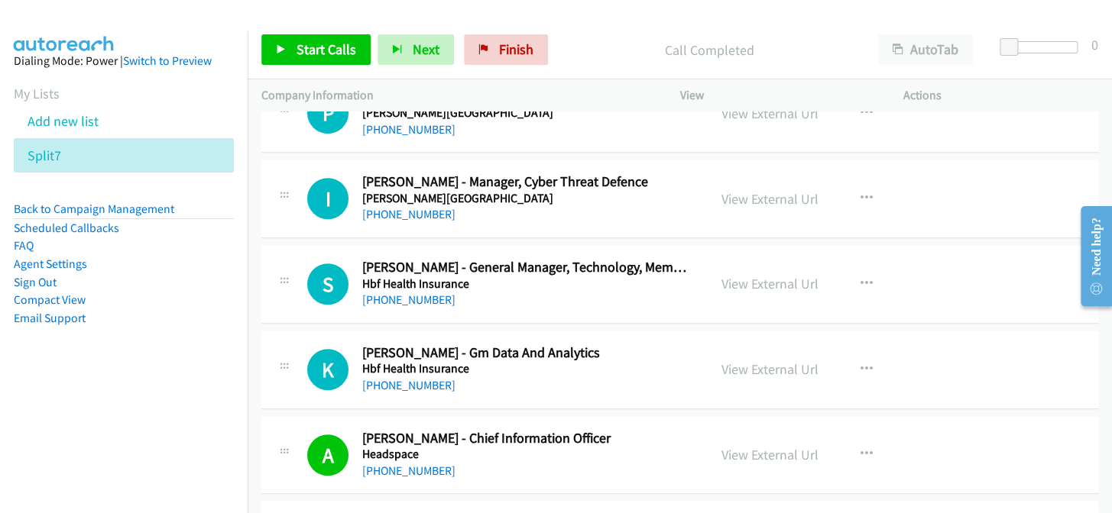
scroll to position [10099, 0]
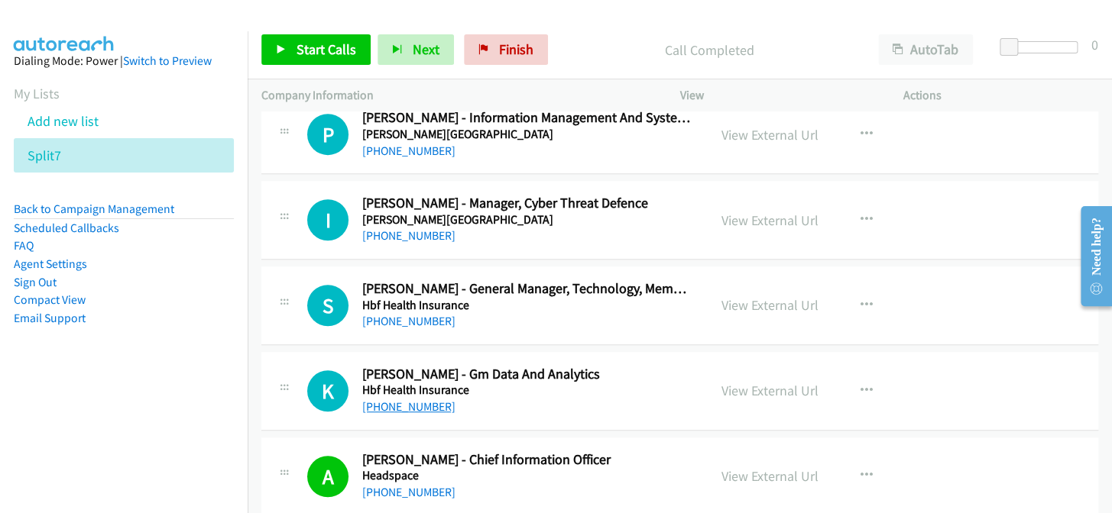
click at [395, 400] on link "+61 472 868 148" at bounding box center [408, 407] width 93 height 15
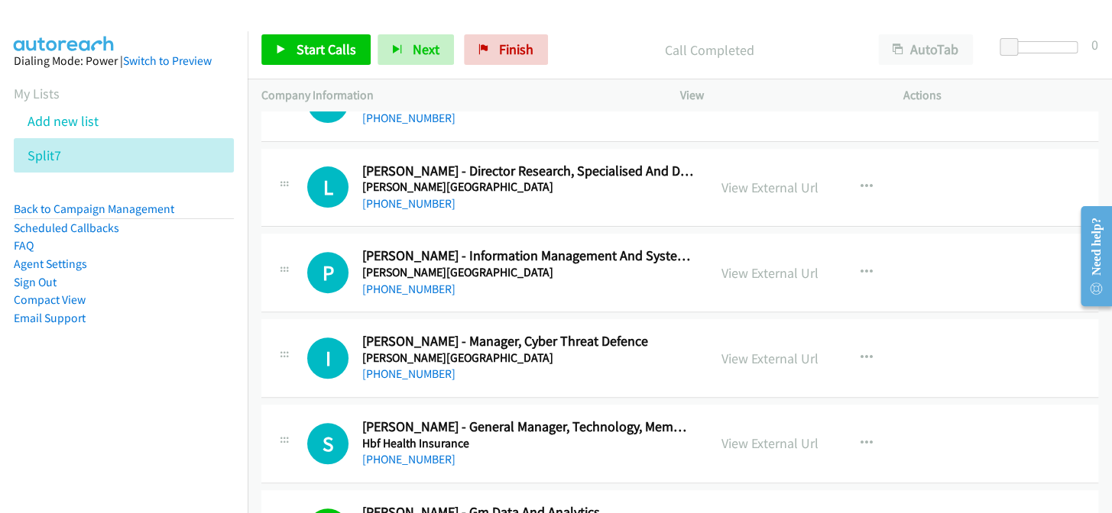
scroll to position [9960, 0]
click at [391, 367] on link "+61 466 930 288" at bounding box center [408, 374] width 93 height 15
click at [412, 453] on link "+61 404 841 113" at bounding box center [408, 460] width 93 height 15
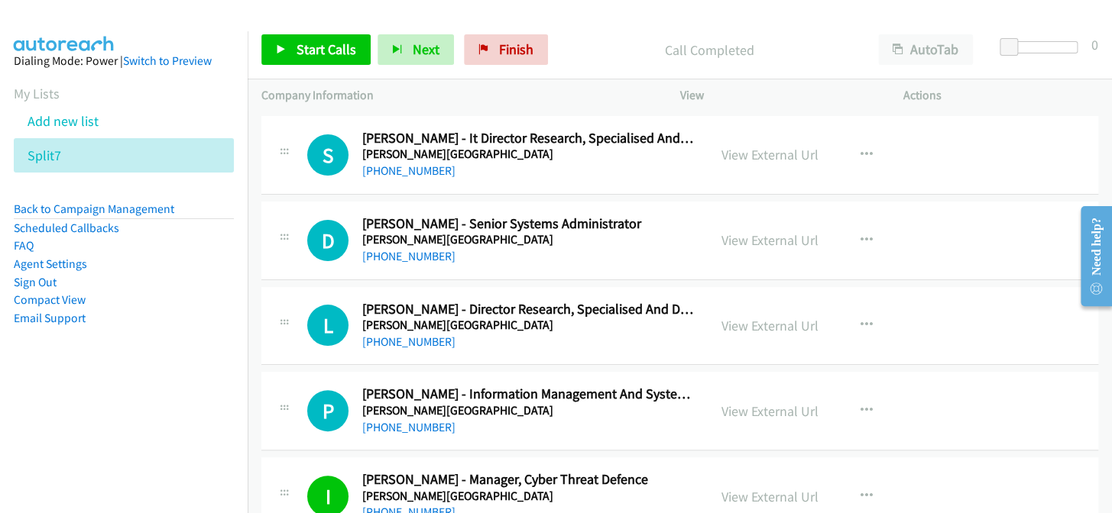
scroll to position [9821, 0]
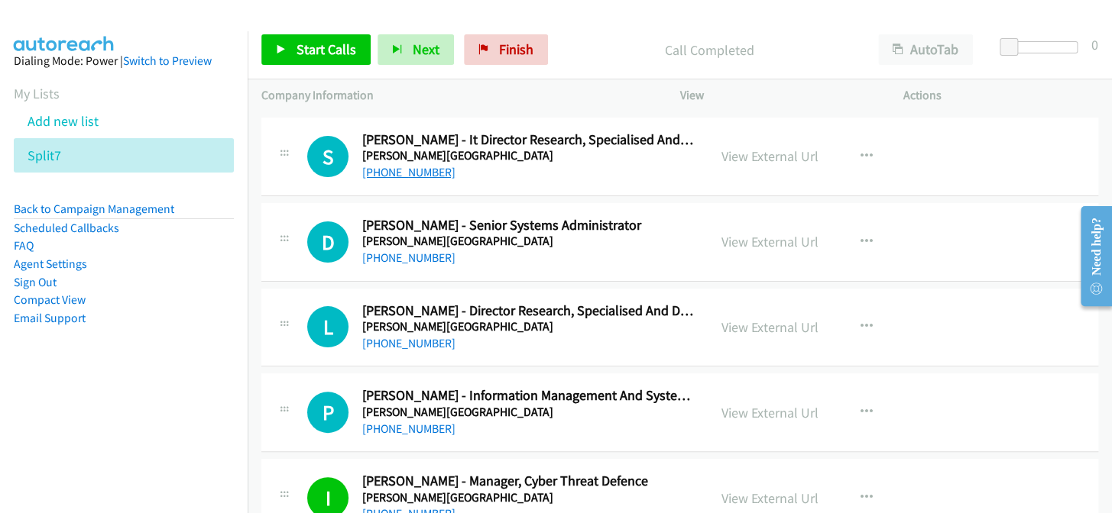
click at [403, 165] on link "[PHONE_NUMBER]" at bounding box center [408, 172] width 93 height 15
click at [417, 251] on link "+61 403 623 996" at bounding box center [408, 258] width 93 height 15
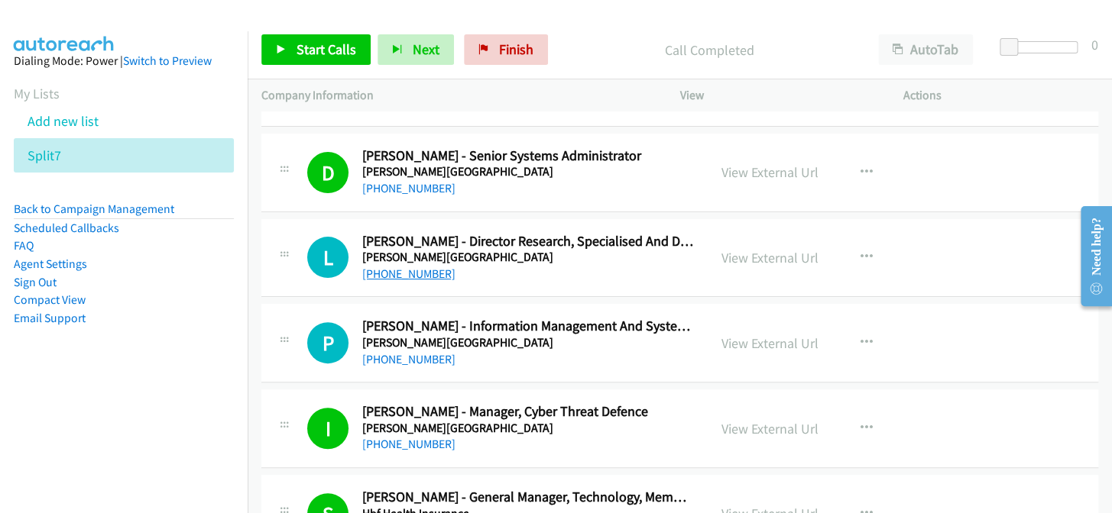
click at [403, 267] on link "+61 466 535 449" at bounding box center [408, 274] width 93 height 15
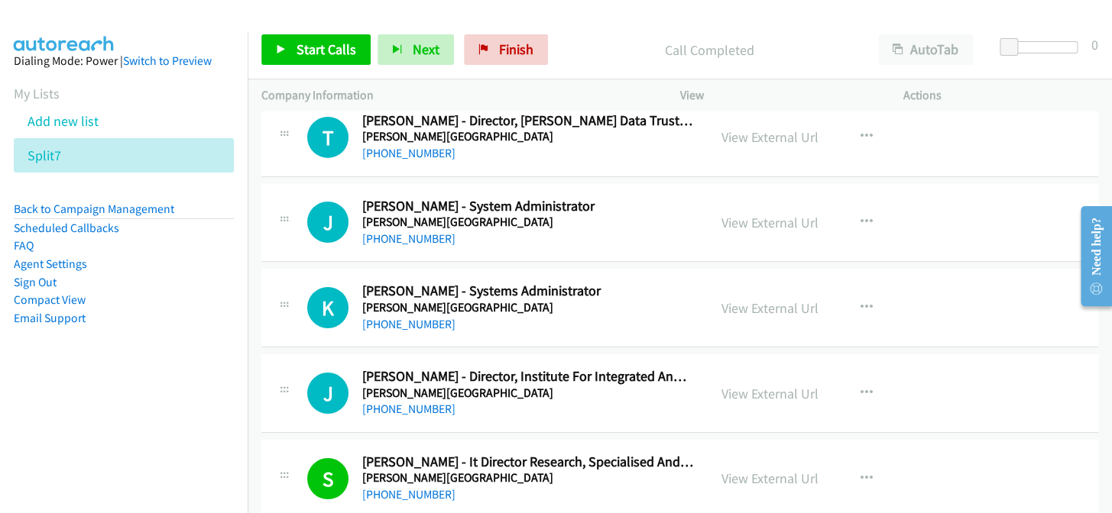
scroll to position [9474, 0]
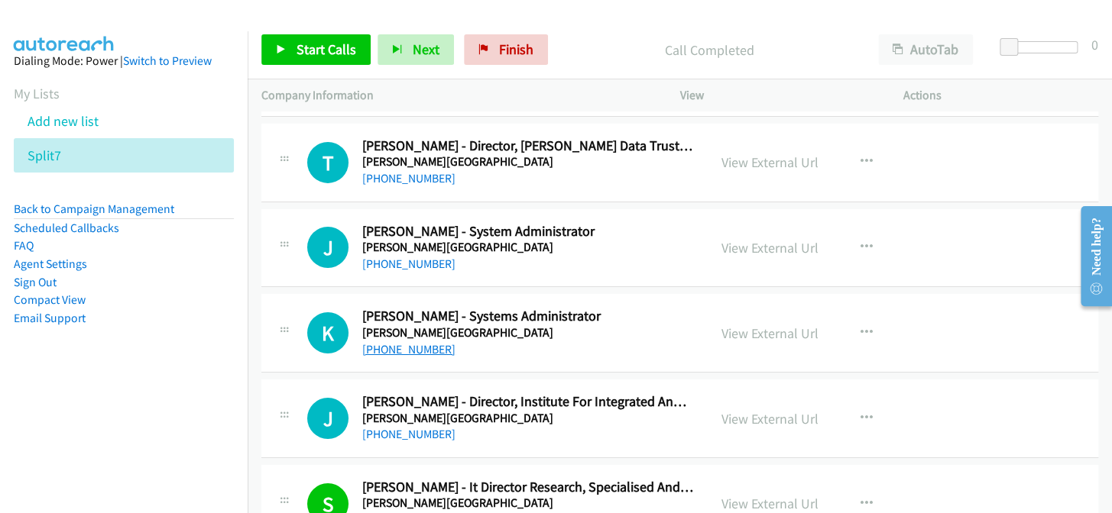
click at [396, 342] on link "+61 7 5552 8366" at bounding box center [408, 349] width 93 height 15
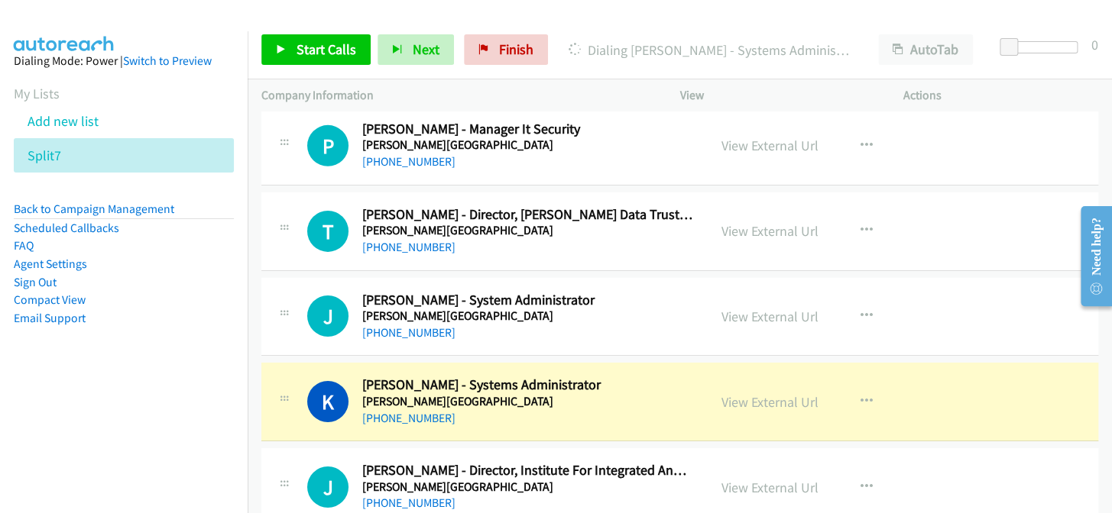
scroll to position [9335, 0]
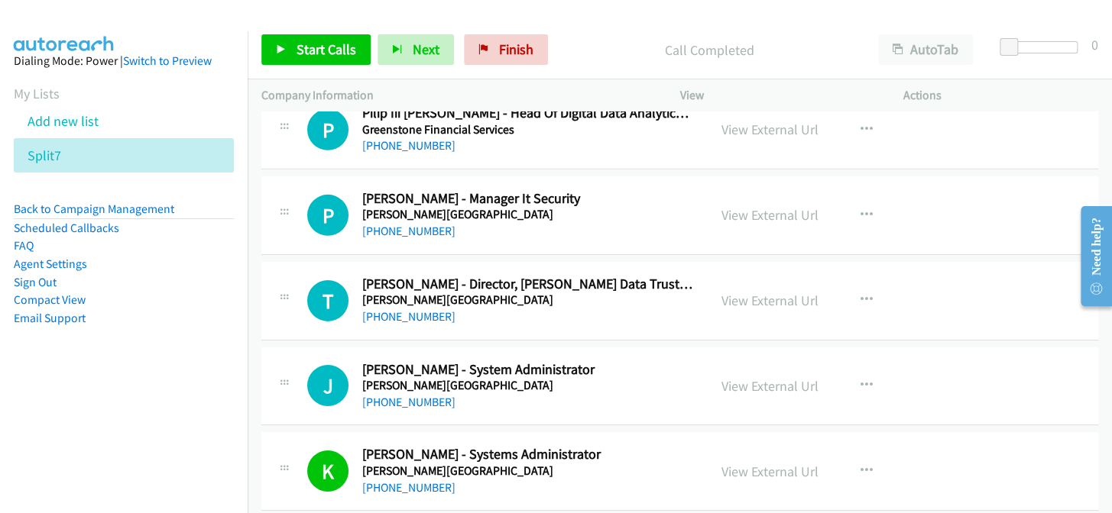
click at [397, 379] on h5 "[PERSON_NAME][GEOGRAPHIC_DATA]" at bounding box center [528, 385] width 332 height 15
click at [388, 395] on link "+61 435 577 395" at bounding box center [408, 402] width 93 height 15
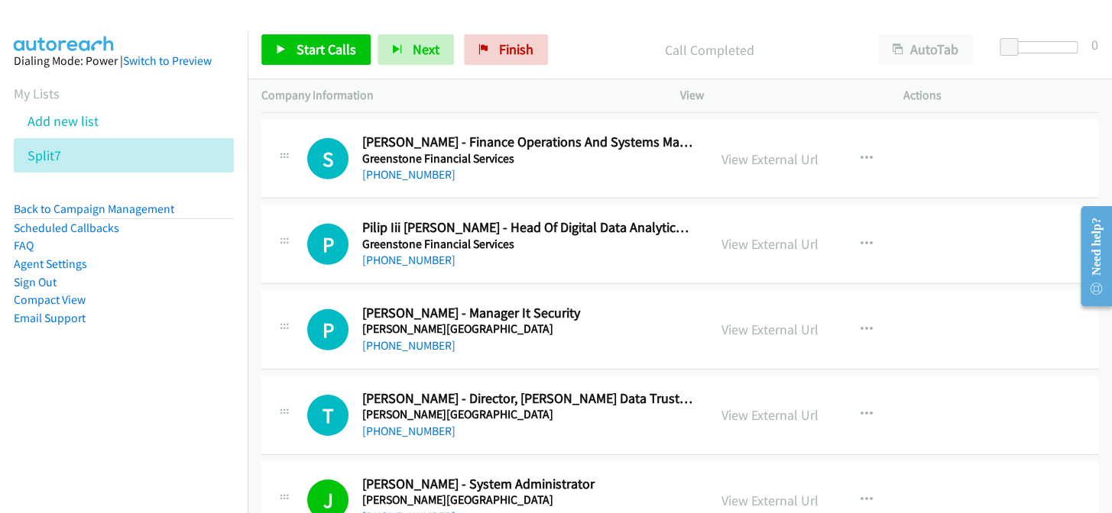
scroll to position [9196, 0]
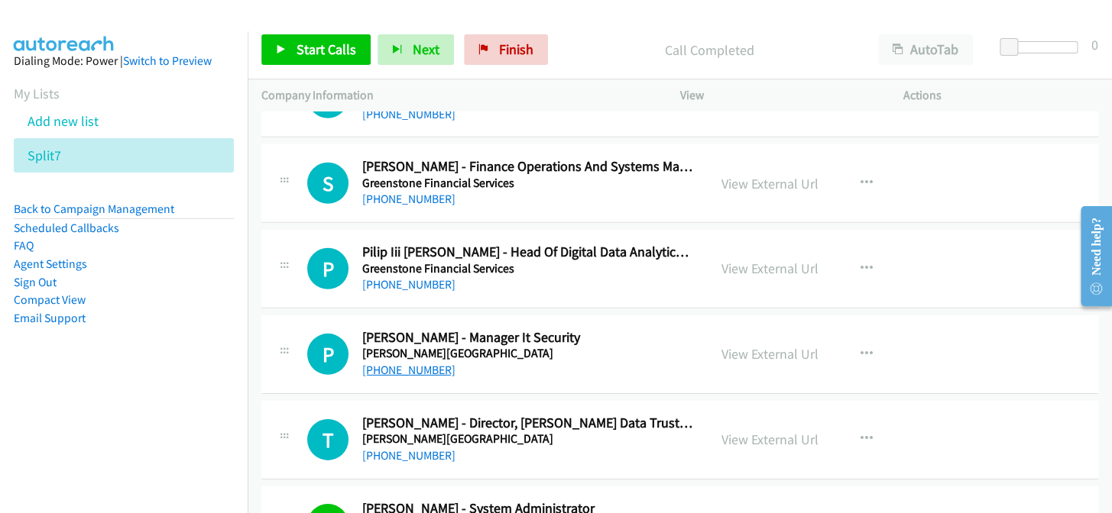
click at [374, 363] on link "+61 411 653 313" at bounding box center [408, 370] width 93 height 15
click at [489, 47] on link "Finish" at bounding box center [506, 49] width 84 height 31
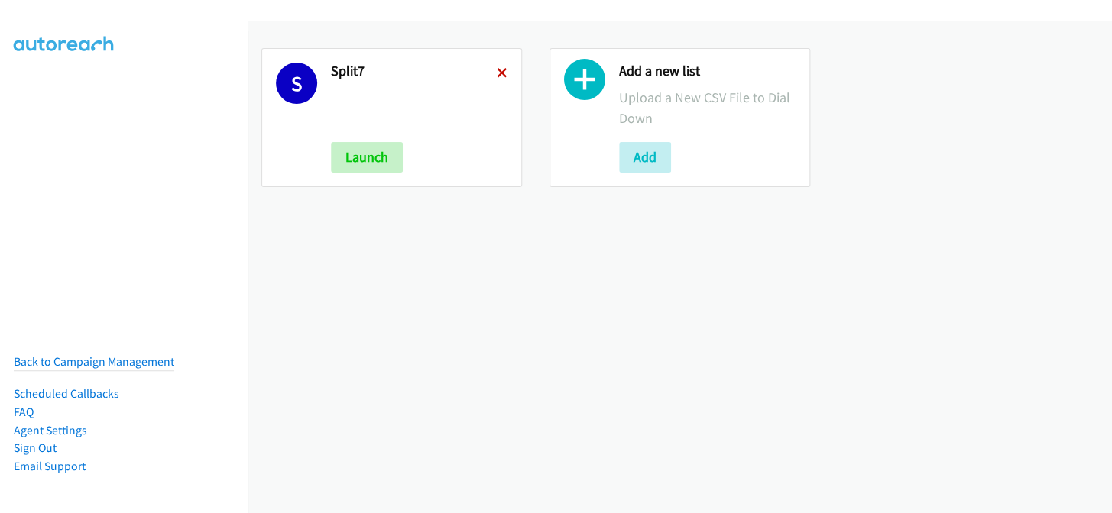
click at [503, 73] on div "S Split7 Launch" at bounding box center [391, 117] width 261 height 139
click at [503, 73] on icon at bounding box center [502, 74] width 11 height 11
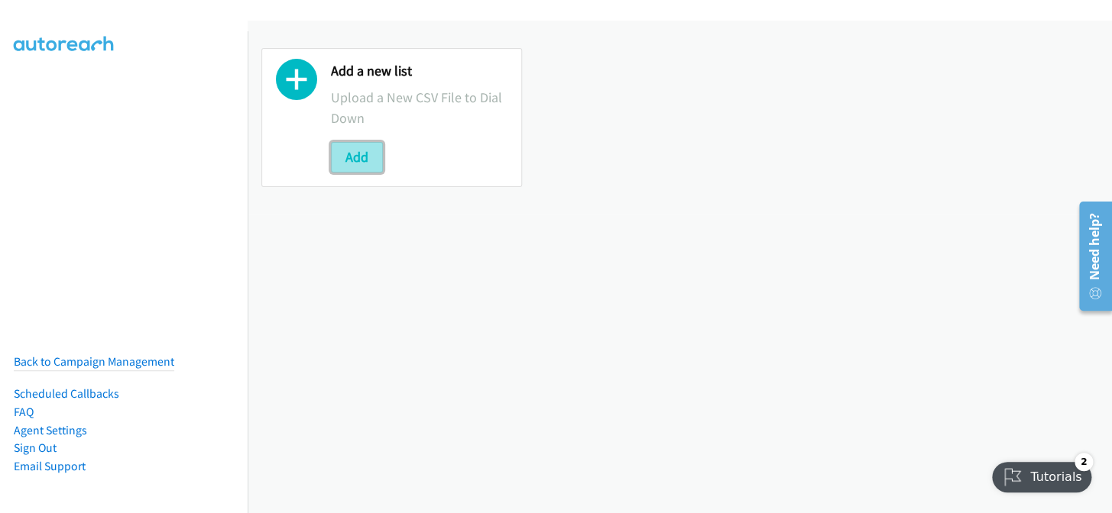
click at [365, 154] on button "Add" at bounding box center [357, 157] width 52 height 31
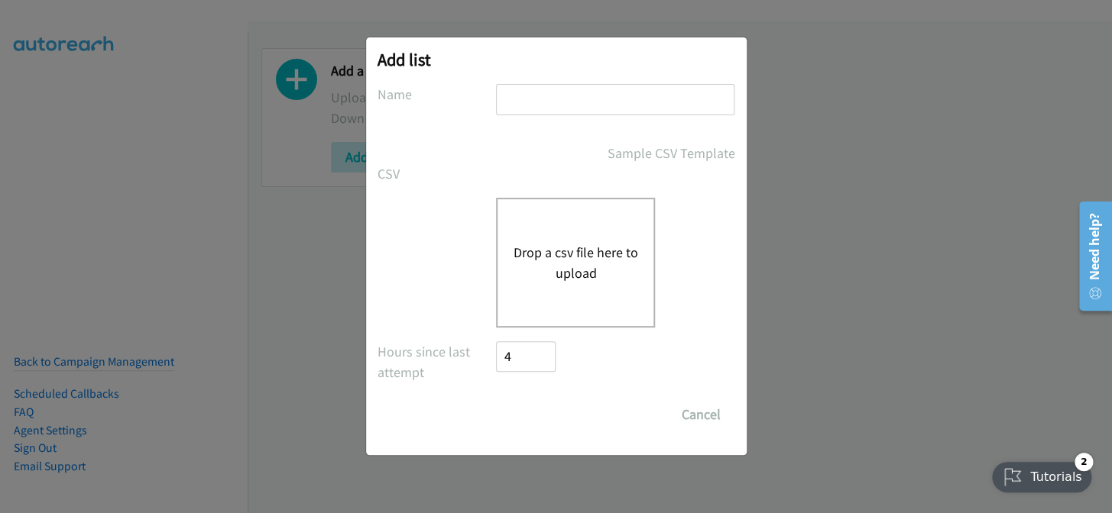
click at [536, 111] on input "text" at bounding box center [615, 99] width 238 height 31
type input "split7"
click at [527, 257] on button "Drop a csv file here to upload" at bounding box center [575, 262] width 125 height 41
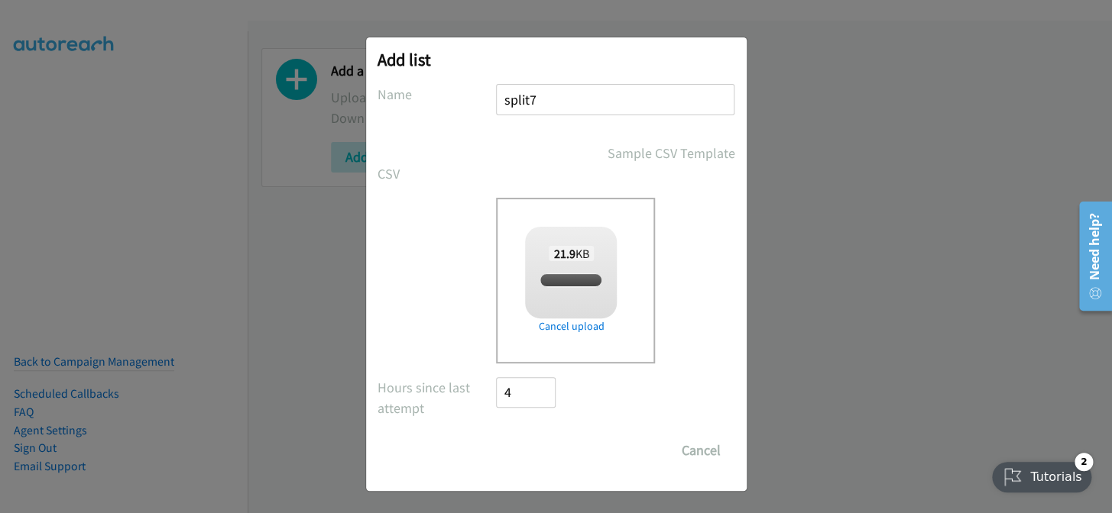
checkbox input "true"
click at [540, 448] on input "Save List" at bounding box center [537, 450] width 80 height 31
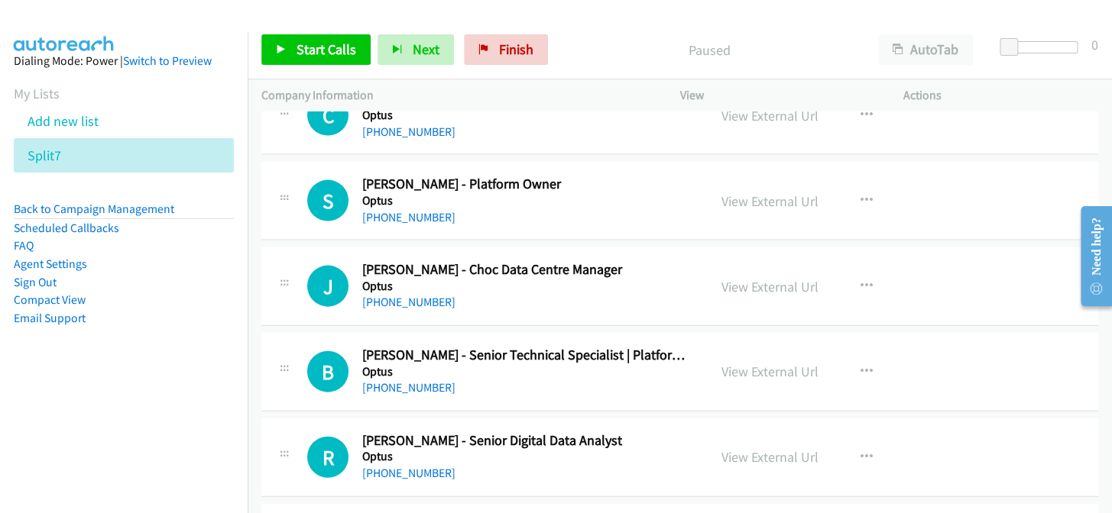
scroll to position [8746, 0]
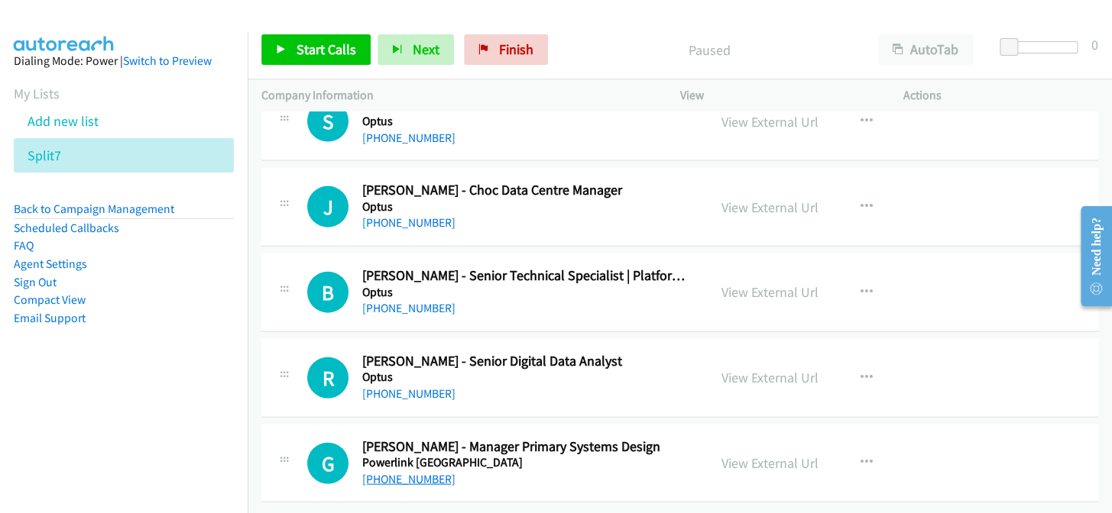
click at [416, 472] on link "[PHONE_NUMBER]" at bounding box center [408, 479] width 93 height 15
click at [400, 387] on link "[PHONE_NUMBER]" at bounding box center [408, 394] width 93 height 15
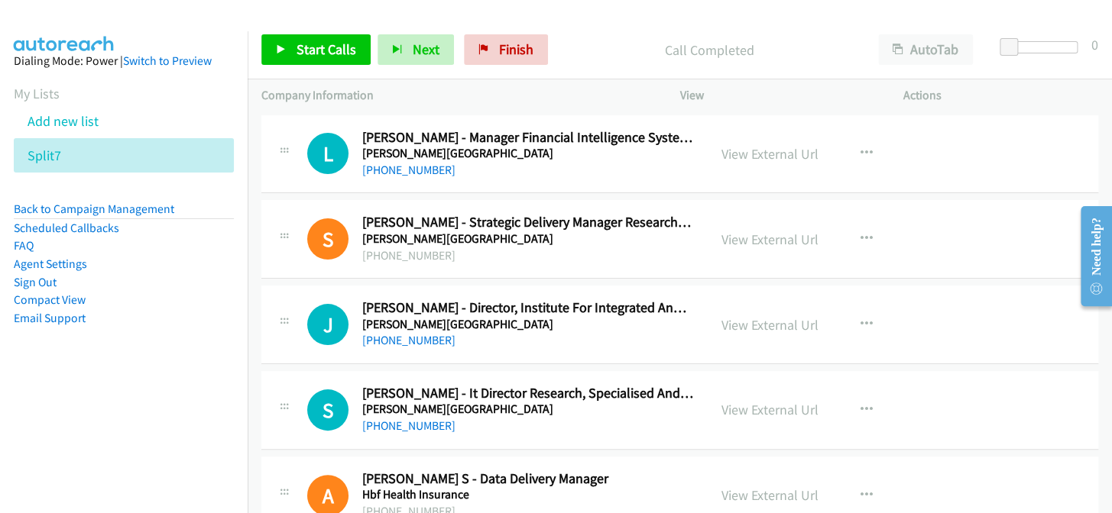
scroll to position [0, 0]
click at [428, 424] on link "[PHONE_NUMBER]" at bounding box center [408, 426] width 93 height 15
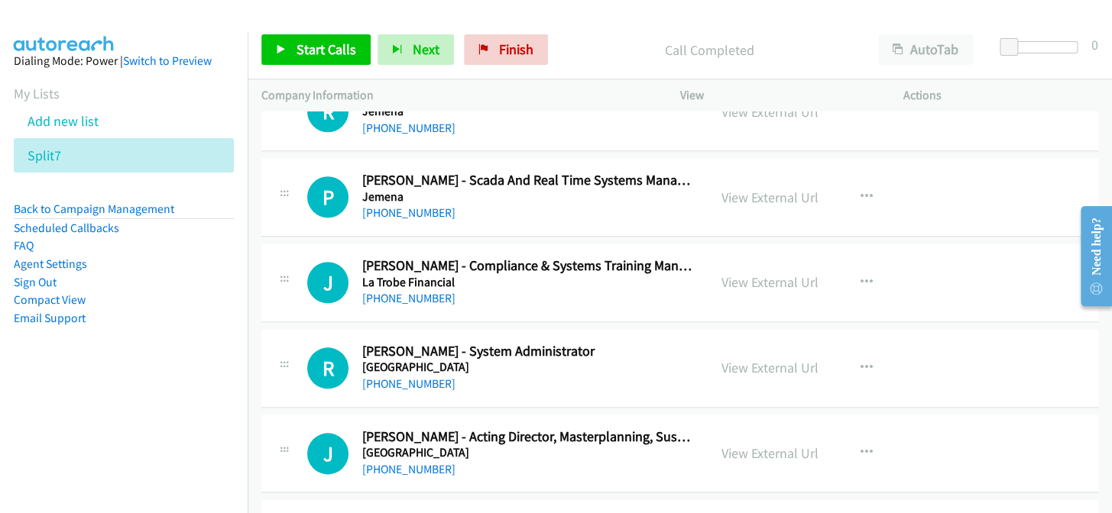
scroll to position [555, 0]
click at [379, 382] on link "[PHONE_NUMBER]" at bounding box center [408, 383] width 93 height 15
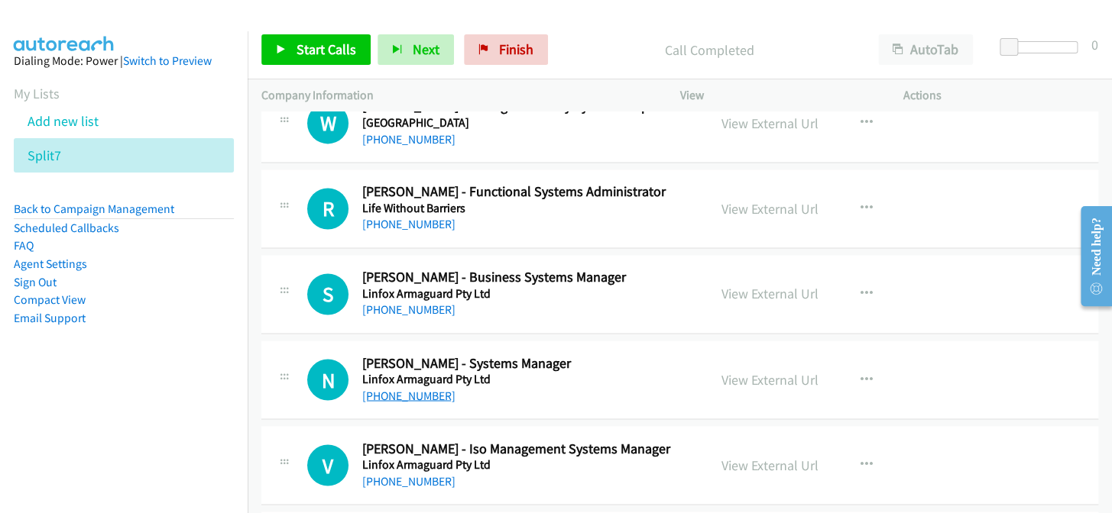
scroll to position [972, 0]
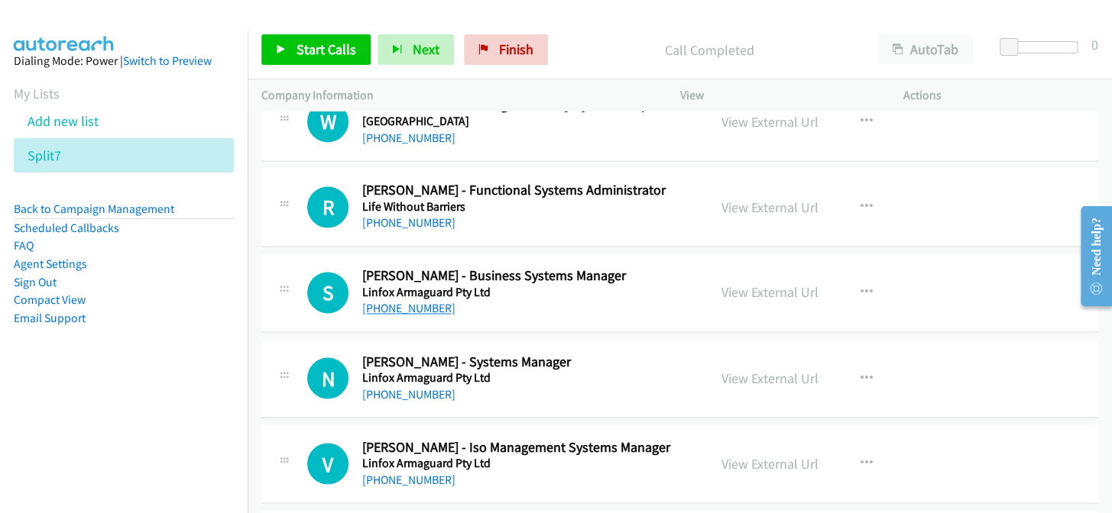
click at [400, 306] on link "[PHONE_NUMBER]" at bounding box center [408, 308] width 93 height 15
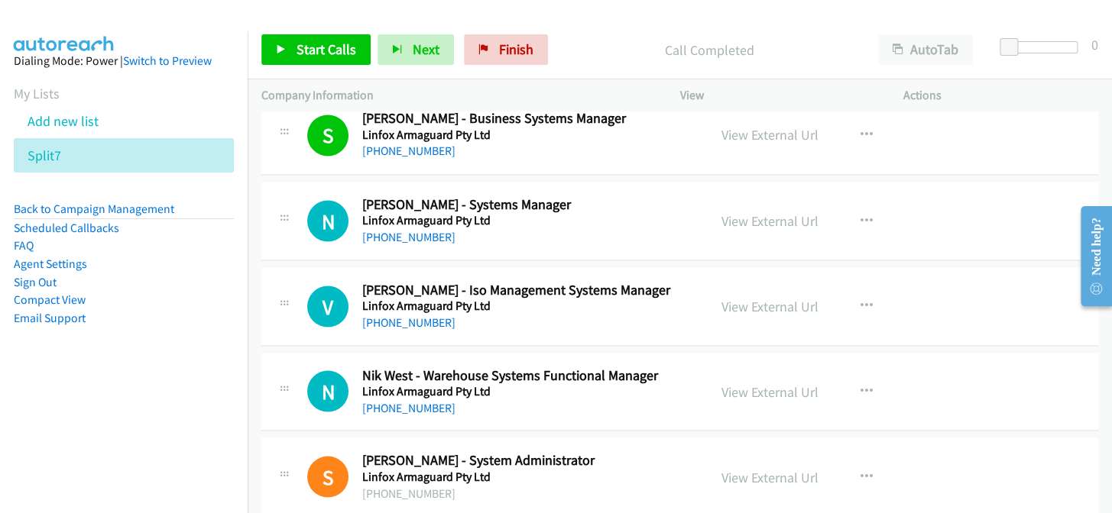
scroll to position [1180, 0]
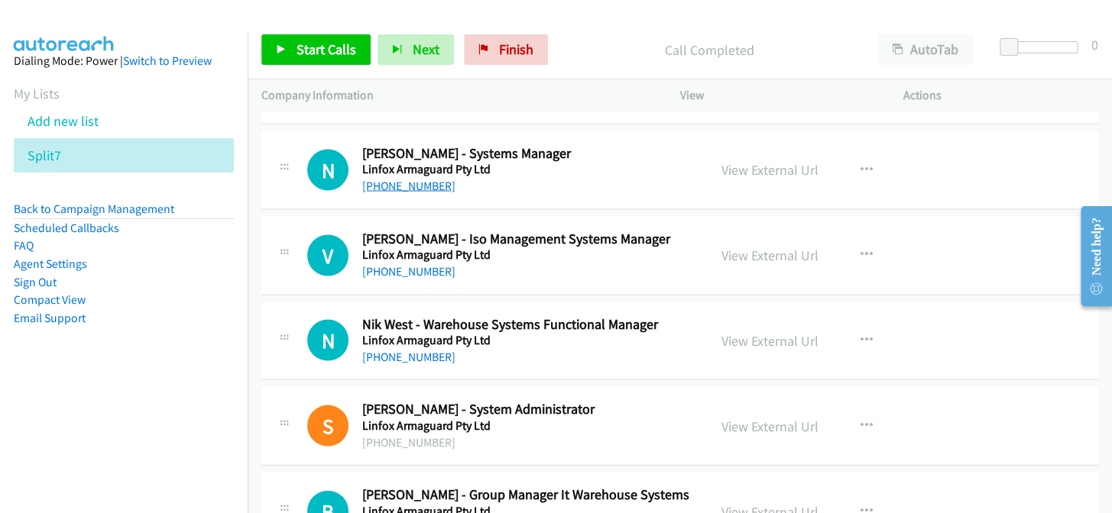
click at [399, 178] on link "[PHONE_NUMBER]" at bounding box center [408, 185] width 93 height 15
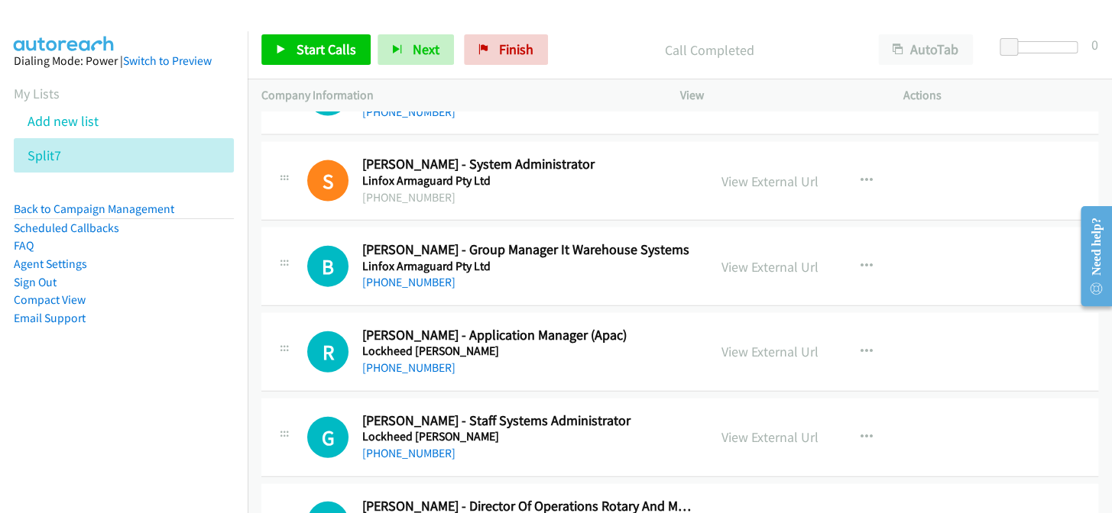
scroll to position [1458, 0]
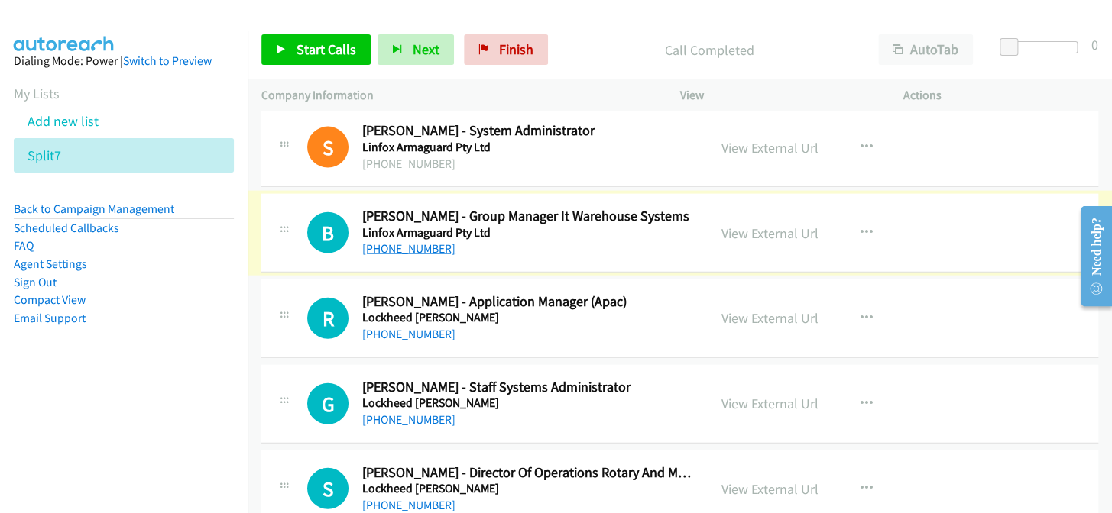
click at [419, 244] on link "[PHONE_NUMBER]" at bounding box center [408, 248] width 93 height 15
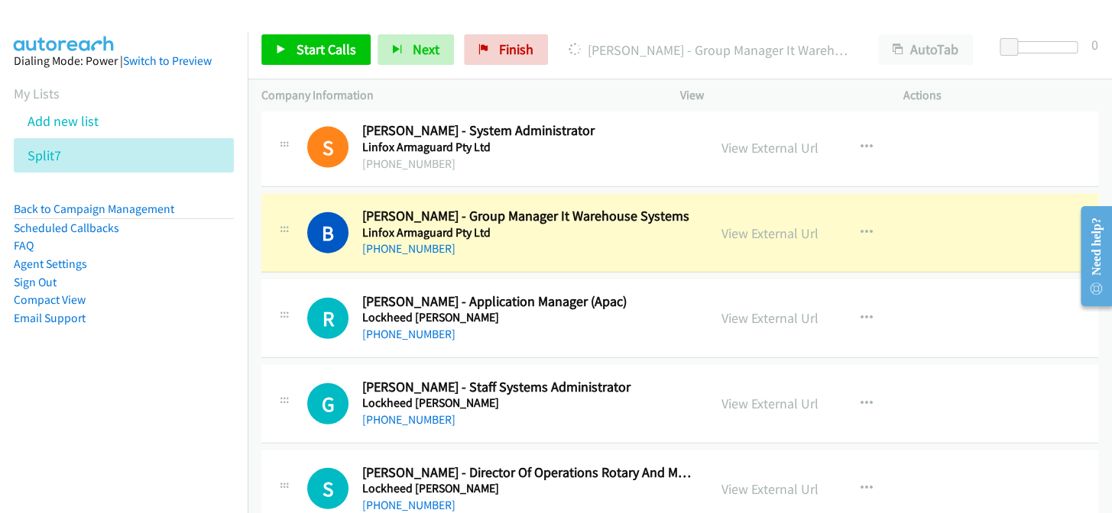
scroll to position [1528, 0]
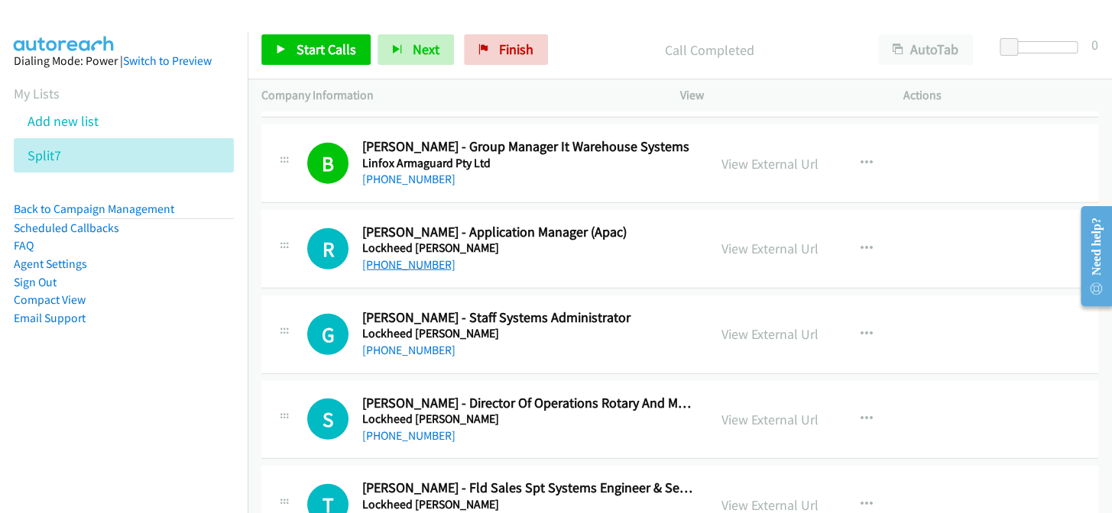
click at [402, 260] on link "[PHONE_NUMBER]" at bounding box center [408, 264] width 93 height 15
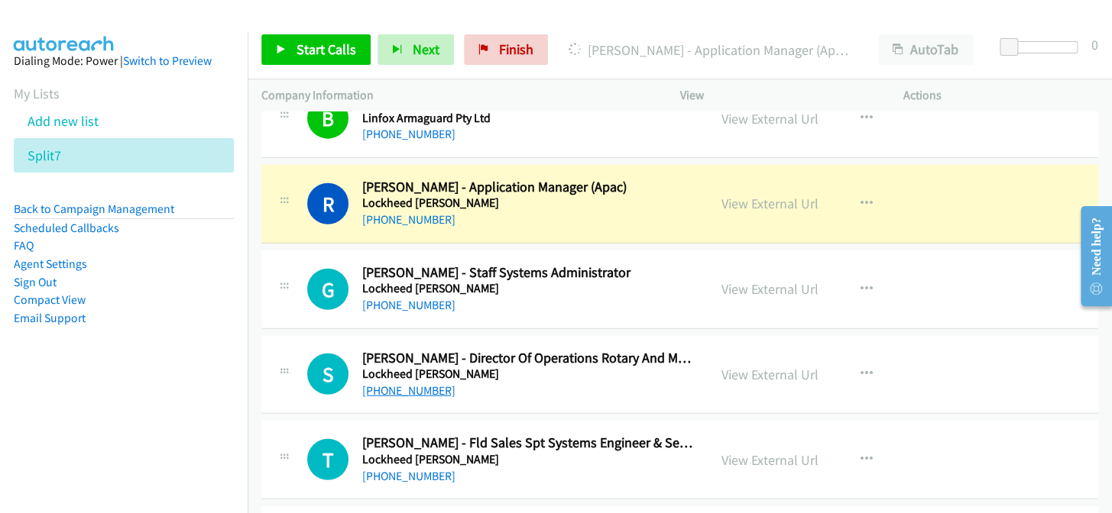
scroll to position [1597, 0]
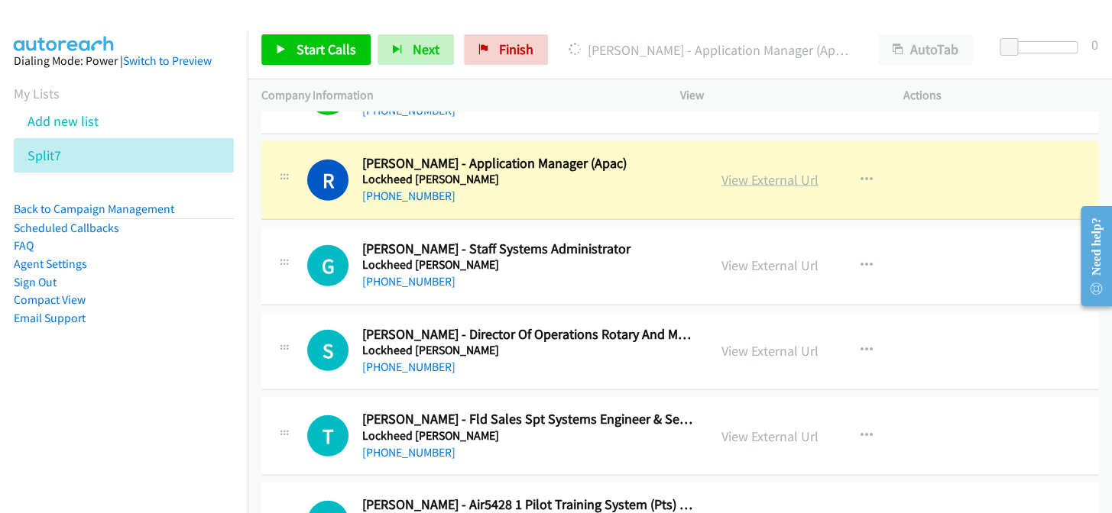
click at [746, 177] on link "View External Url" at bounding box center [769, 180] width 97 height 18
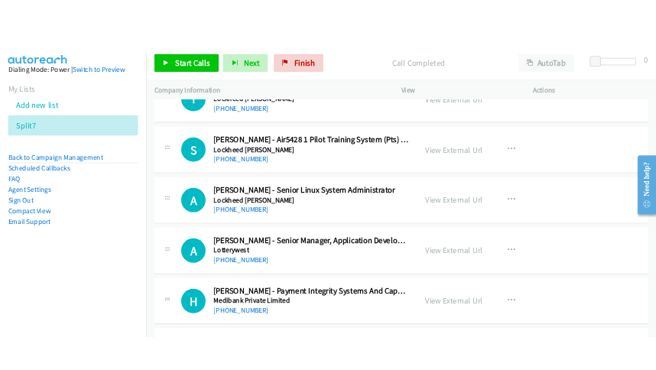
scroll to position [1944, 0]
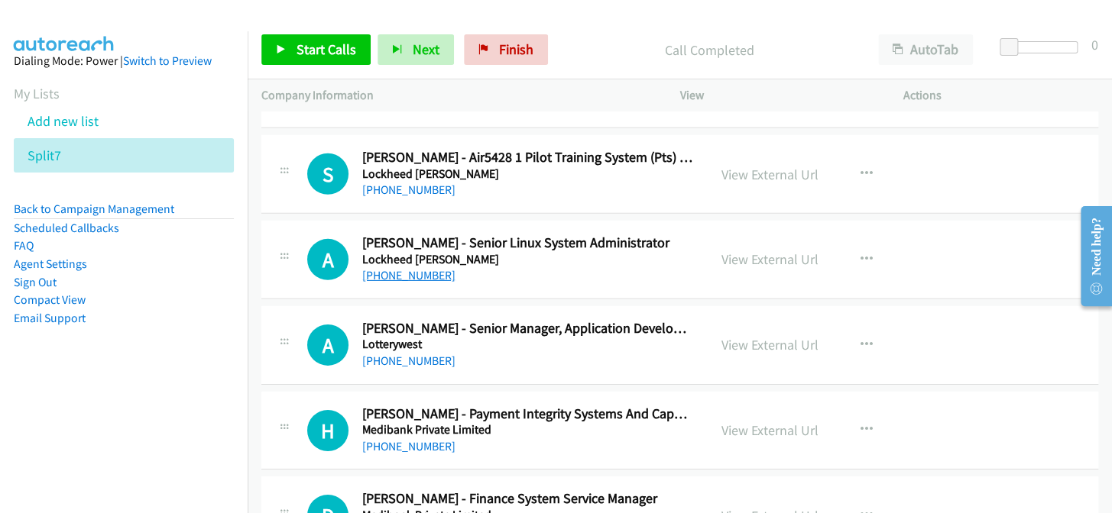
click at [381, 276] on link "[PHONE_NUMBER]" at bounding box center [408, 275] width 93 height 15
click at [394, 361] on link "[PHONE_NUMBER]" at bounding box center [408, 361] width 93 height 15
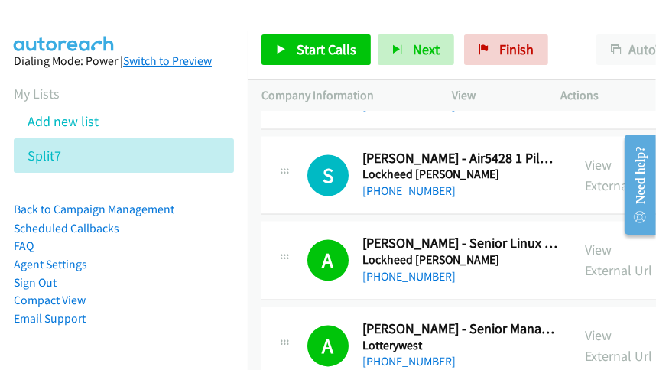
click at [176, 65] on link "Switch to Preview" at bounding box center [167, 60] width 89 height 15
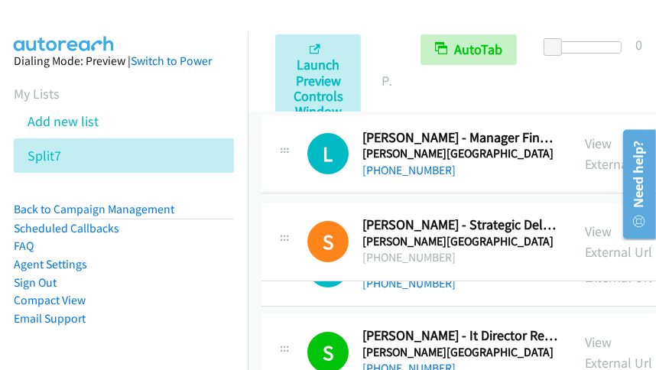
drag, startPoint x: 248, startPoint y: 208, endPoint x: 238, endPoint y: 209, distance: 10.7
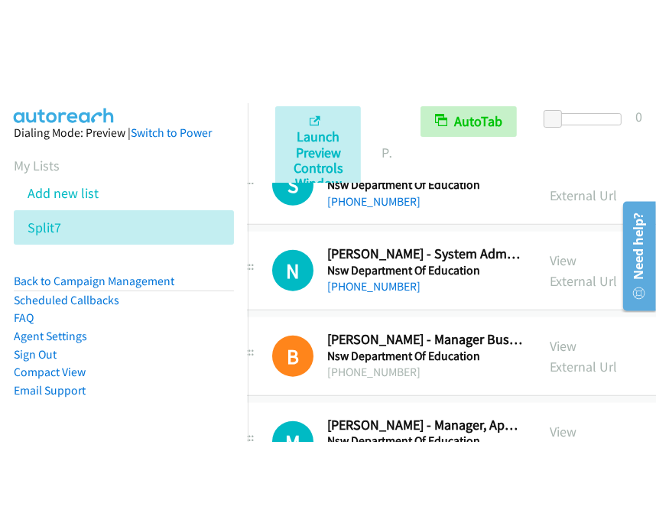
scroll to position [4653, 35]
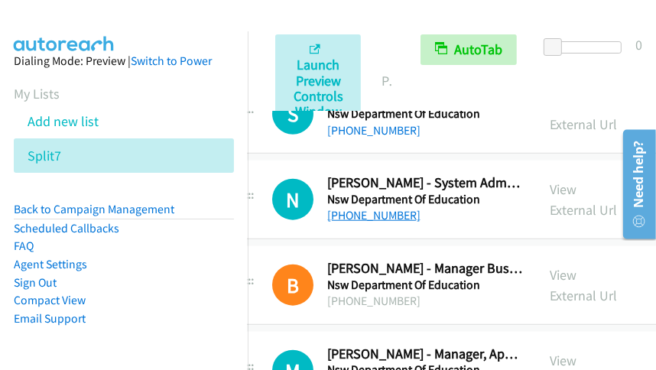
click at [342, 208] on link "[PHONE_NUMBER]" at bounding box center [373, 215] width 93 height 15
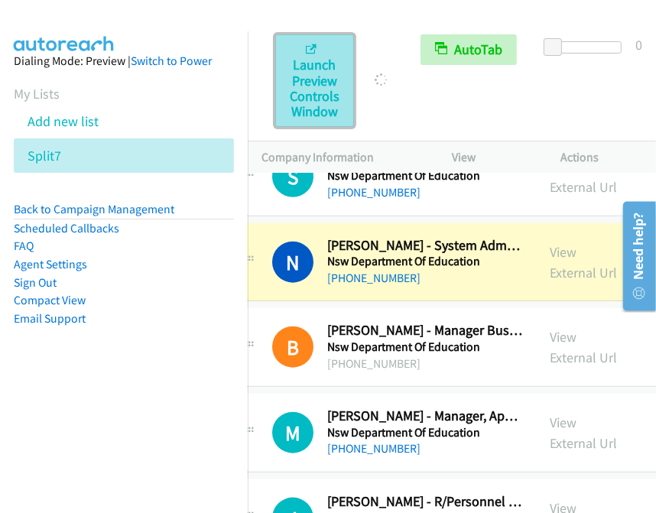
click at [312, 66] on span "Launch Preview Controls Window" at bounding box center [315, 88] width 50 height 64
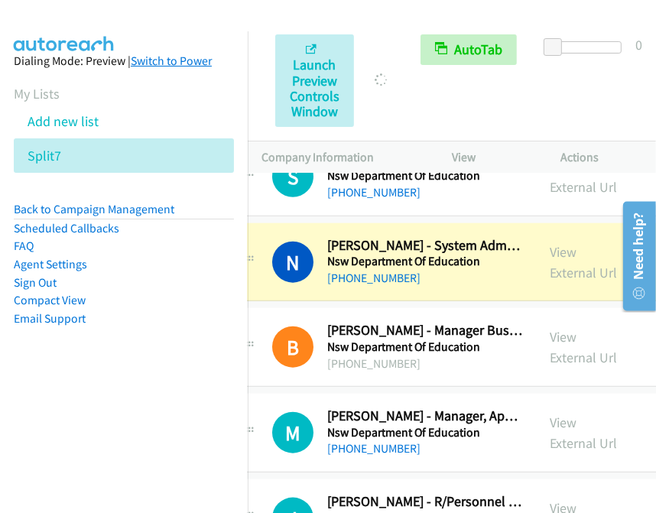
click at [189, 65] on link "Switch to Power" at bounding box center [171, 60] width 81 height 15
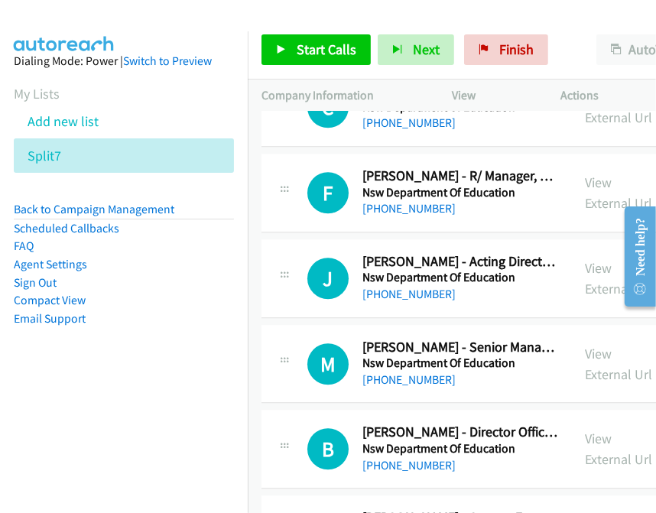
scroll to position [6107, 0]
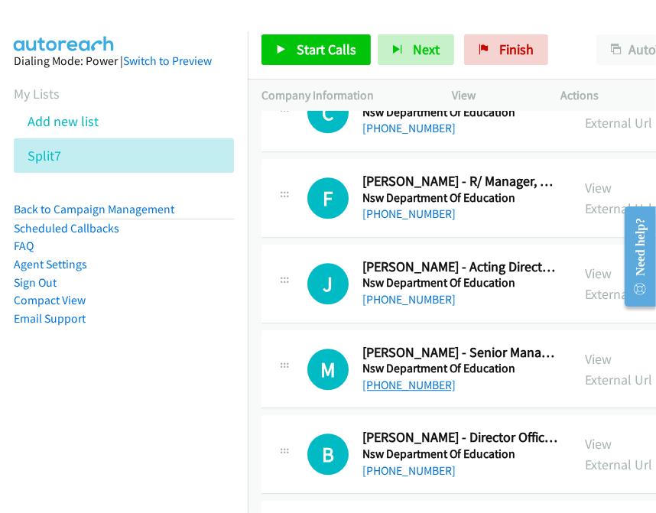
click at [414, 377] on link "[PHONE_NUMBER]" at bounding box center [408, 384] width 93 height 15
